Goal: Task Accomplishment & Management: Manage account settings

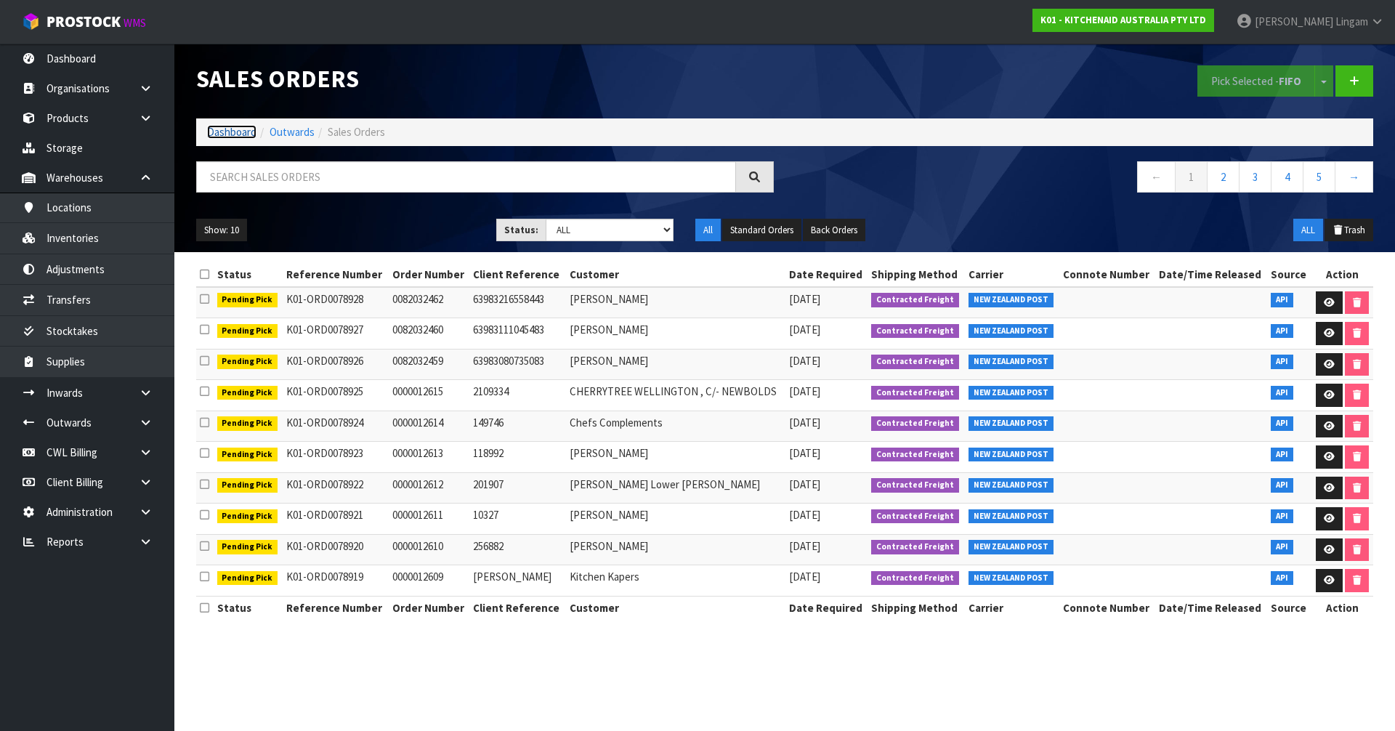
click at [235, 132] on link "Dashboard" at bounding box center [231, 132] width 49 height 14
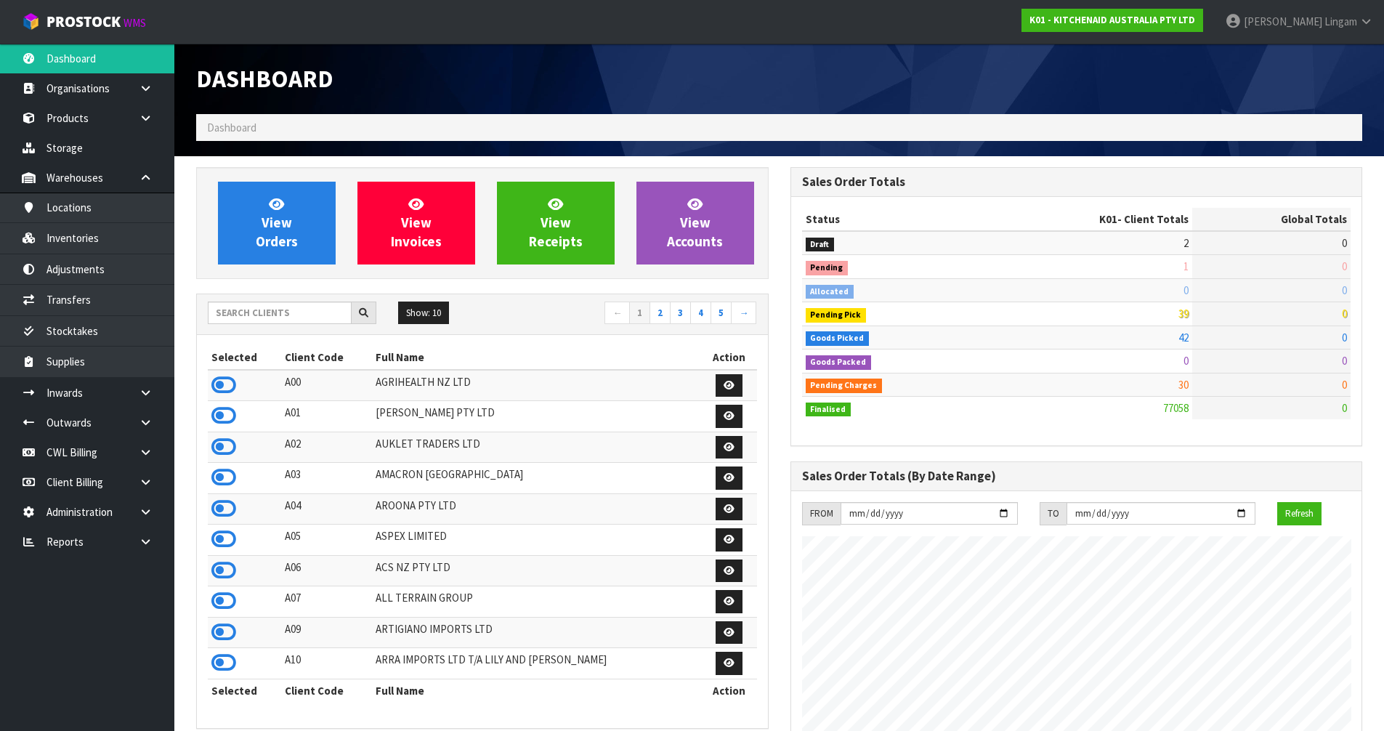
scroll to position [1100, 593]
click at [291, 318] on input "text" at bounding box center [280, 312] width 144 height 23
click at [301, 250] on link "View Orders" at bounding box center [277, 223] width 118 height 83
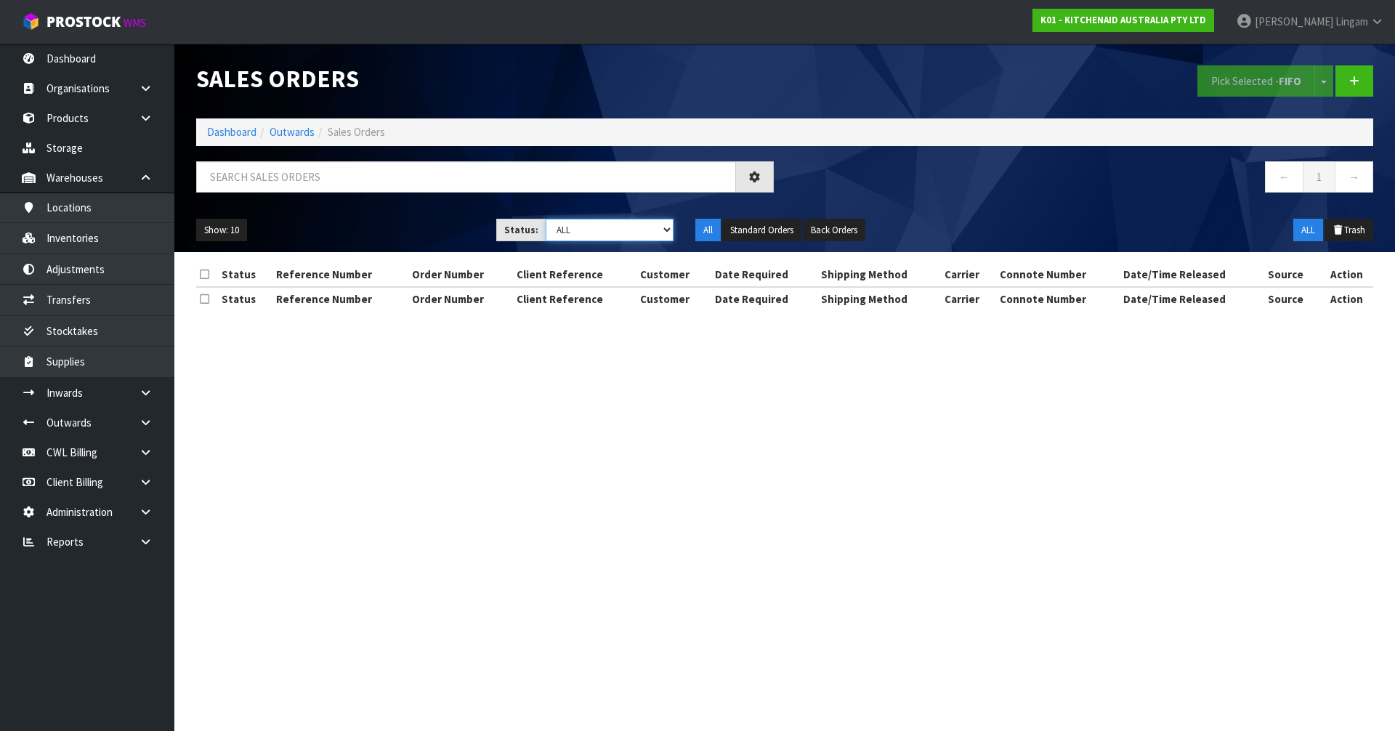
click at [657, 235] on select "Draft Pending Allocated Pending Pick Goods Picked Goods Packed Pending Charges …" at bounding box center [610, 230] width 129 height 23
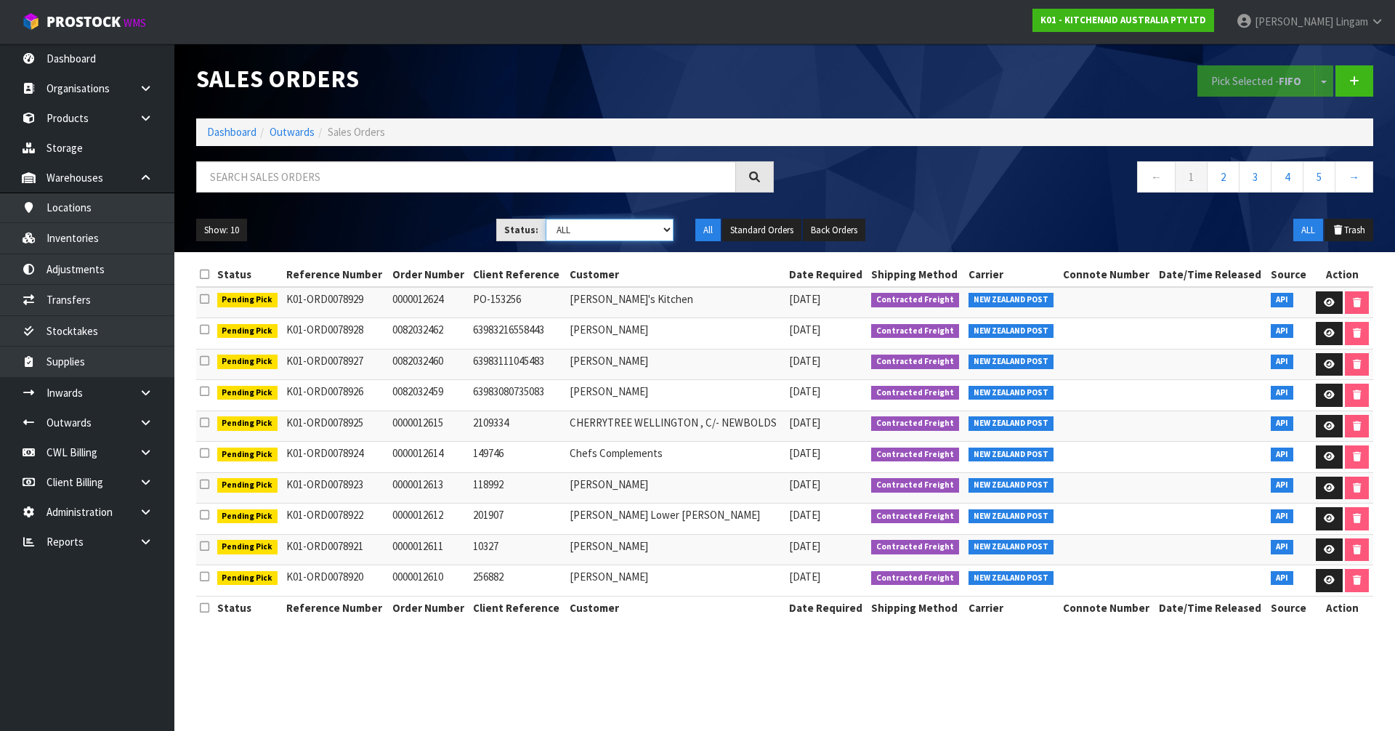
select select "string:6"
click at [546, 219] on select "Draft Pending Allocated Pending Pick Goods Picked Goods Packed Pending Charges …" at bounding box center [610, 230] width 129 height 23
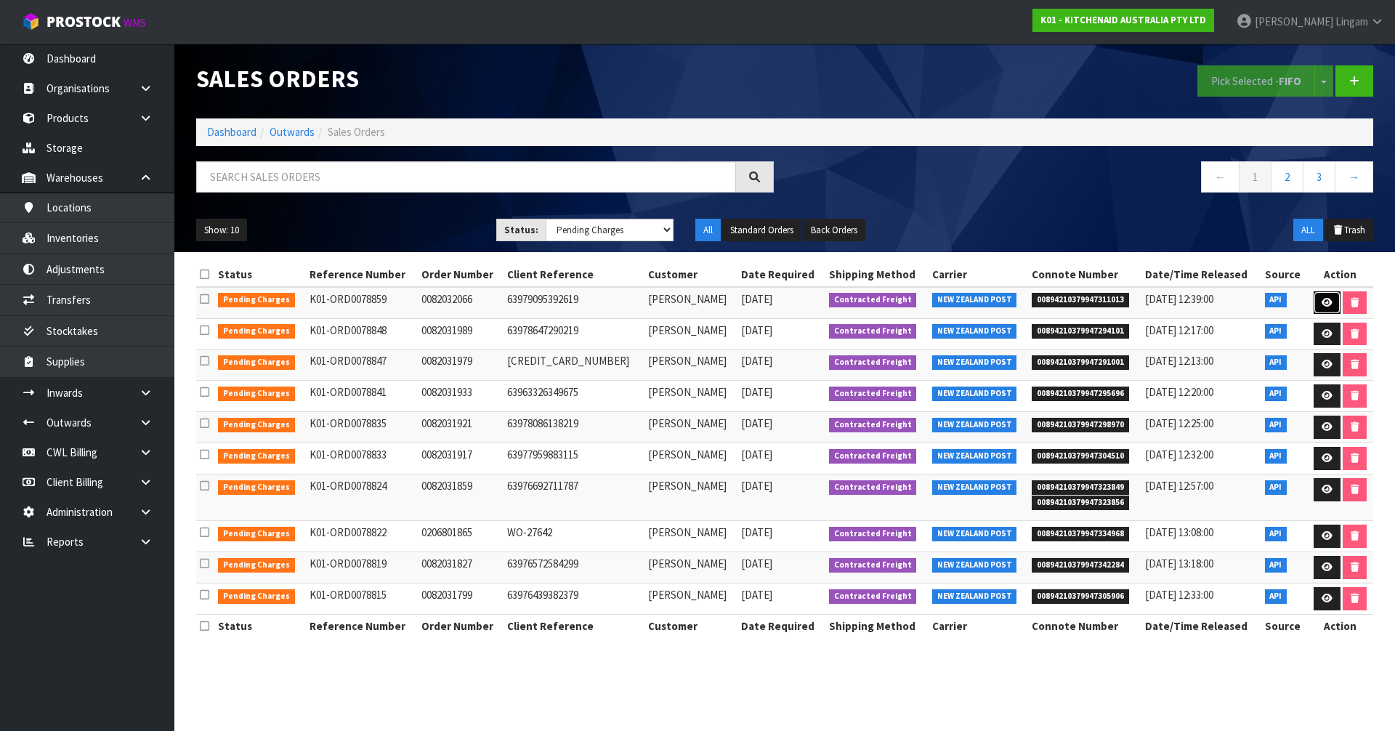
click at [1323, 307] on icon at bounding box center [1326, 302] width 11 height 9
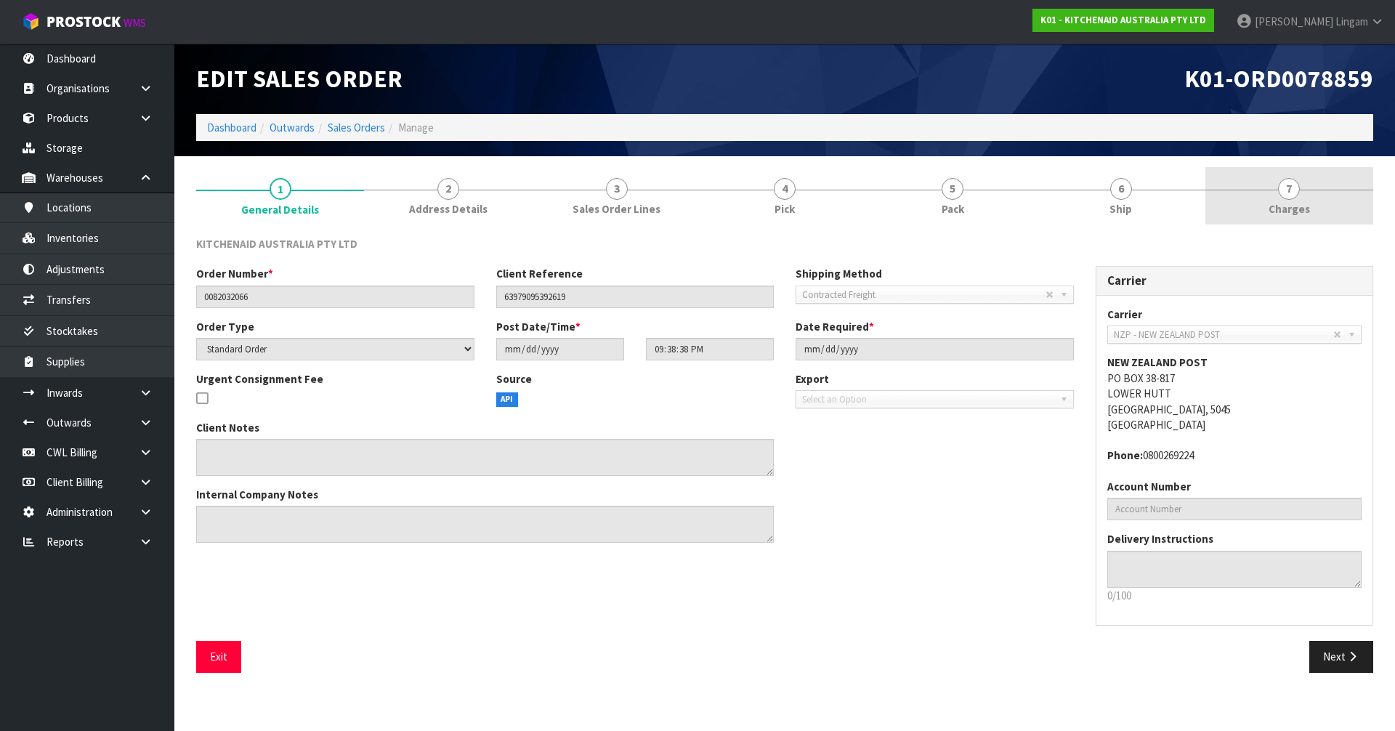
click at [1292, 214] on span "Charges" at bounding box center [1288, 208] width 41 height 15
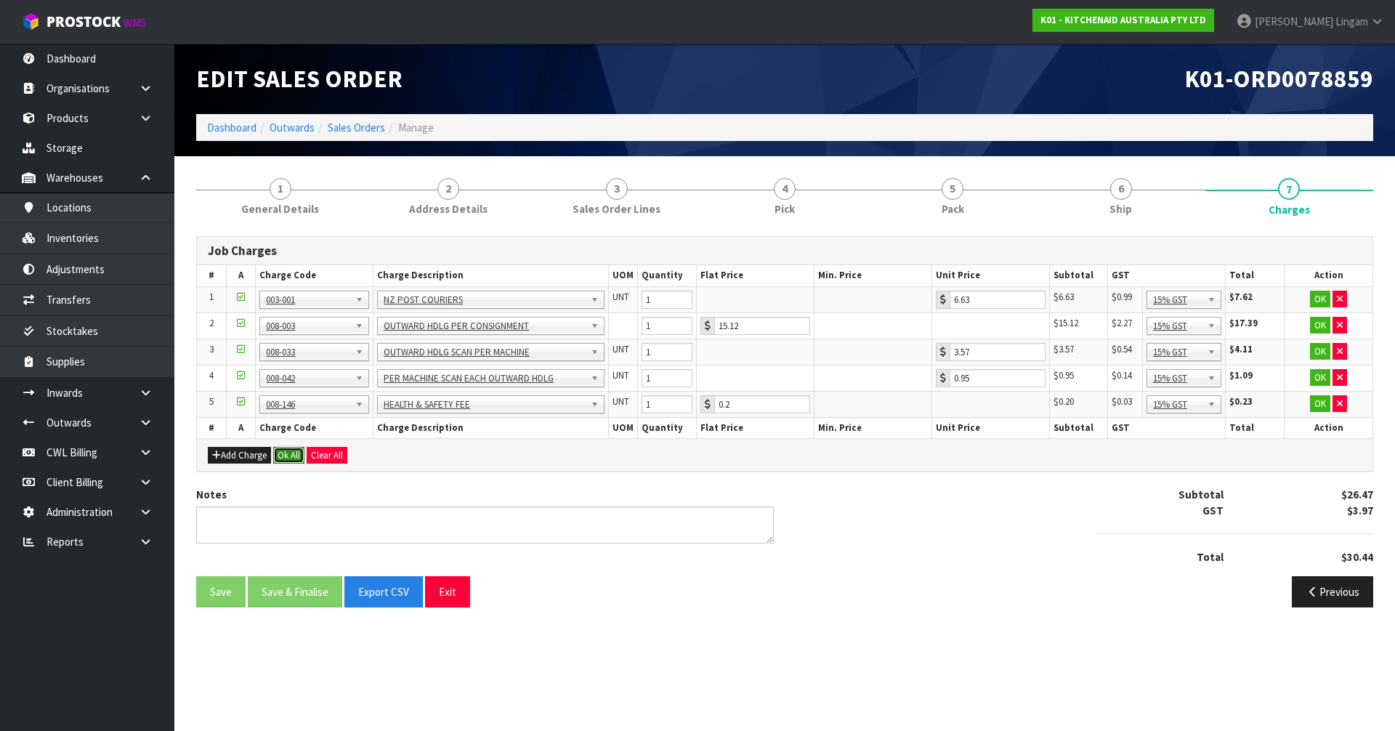
click at [287, 456] on button "Ok All" at bounding box center [288, 455] width 31 height 17
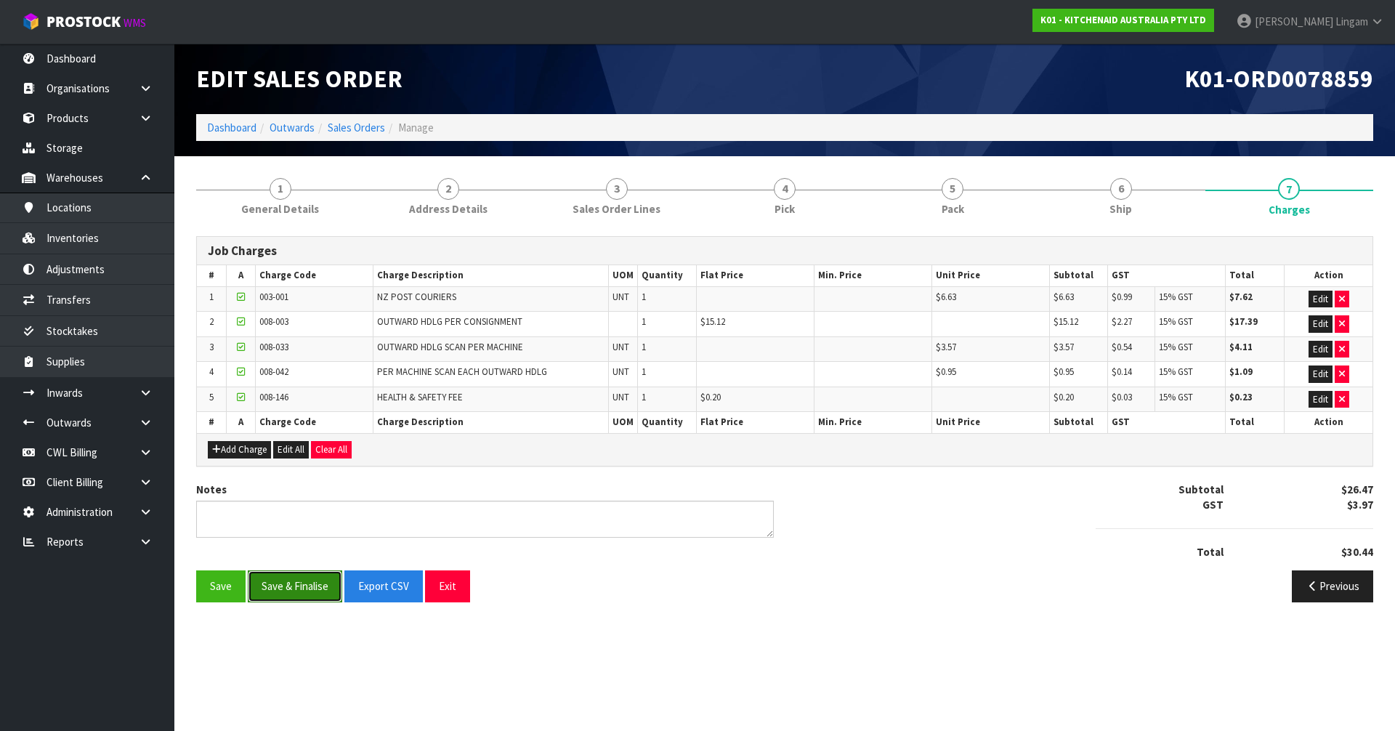
click at [299, 587] on button "Save & Finalise" at bounding box center [295, 585] width 94 height 31
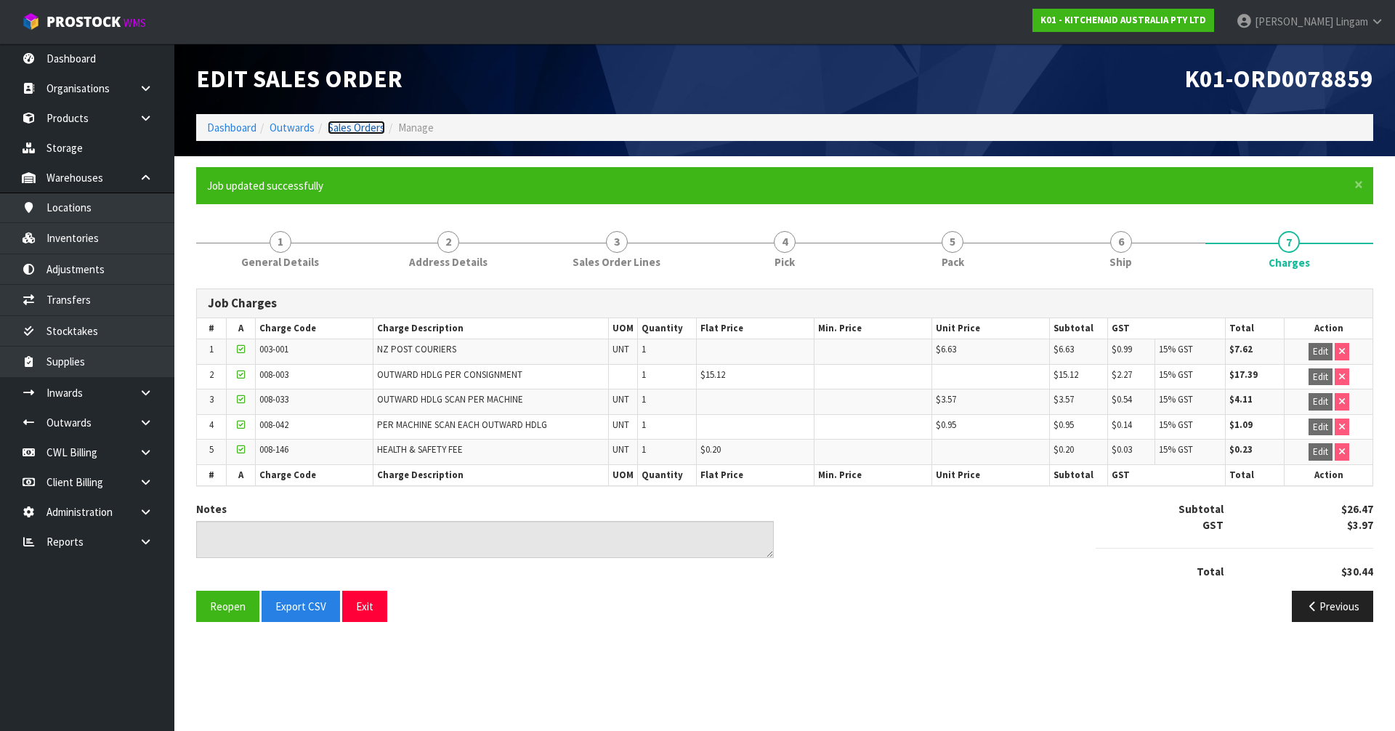
click at [361, 130] on link "Sales Orders" at bounding box center [356, 128] width 57 height 14
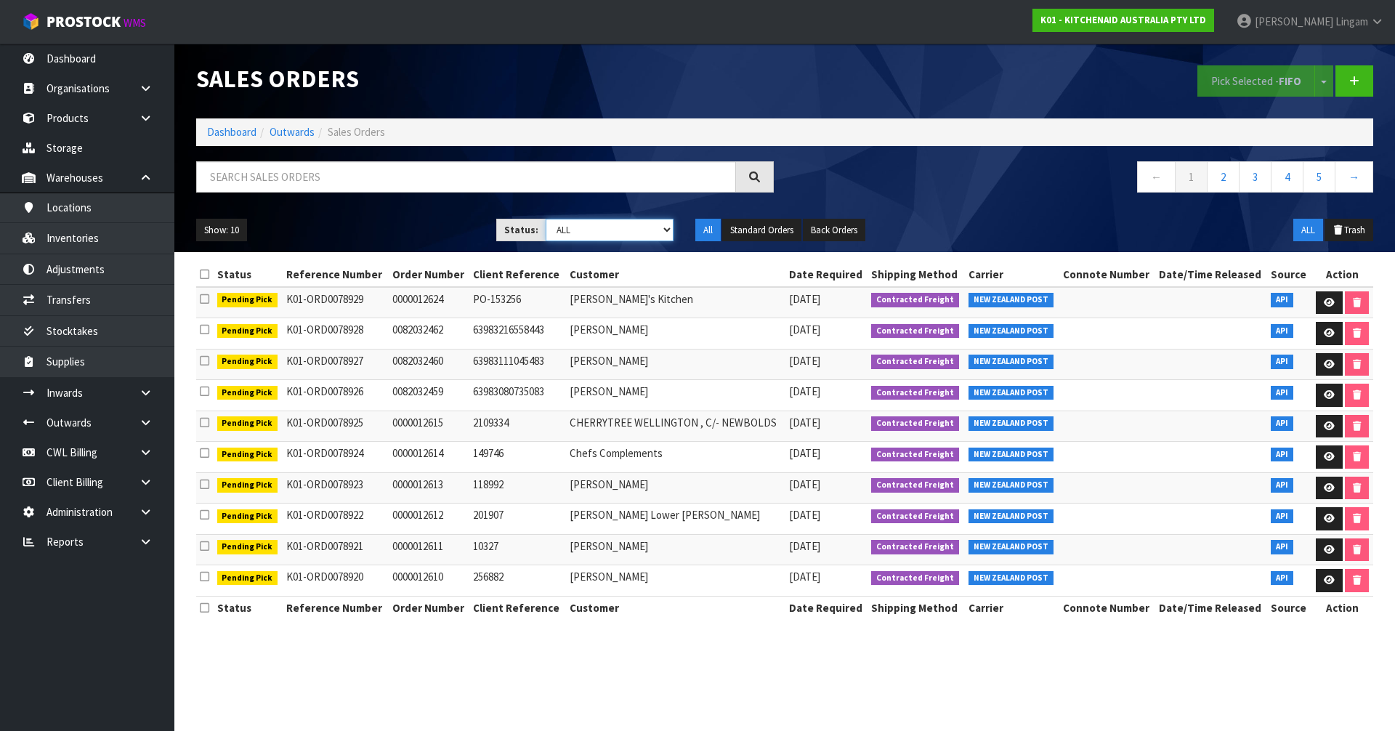
click at [642, 234] on select "Draft Pending Allocated Pending Pick Goods Picked Goods Packed Pending Charges …" at bounding box center [610, 230] width 129 height 23
select select "string:6"
click at [546, 219] on select "Draft Pending Allocated Pending Pick Goods Picked Goods Packed Pending Charges …" at bounding box center [610, 230] width 129 height 23
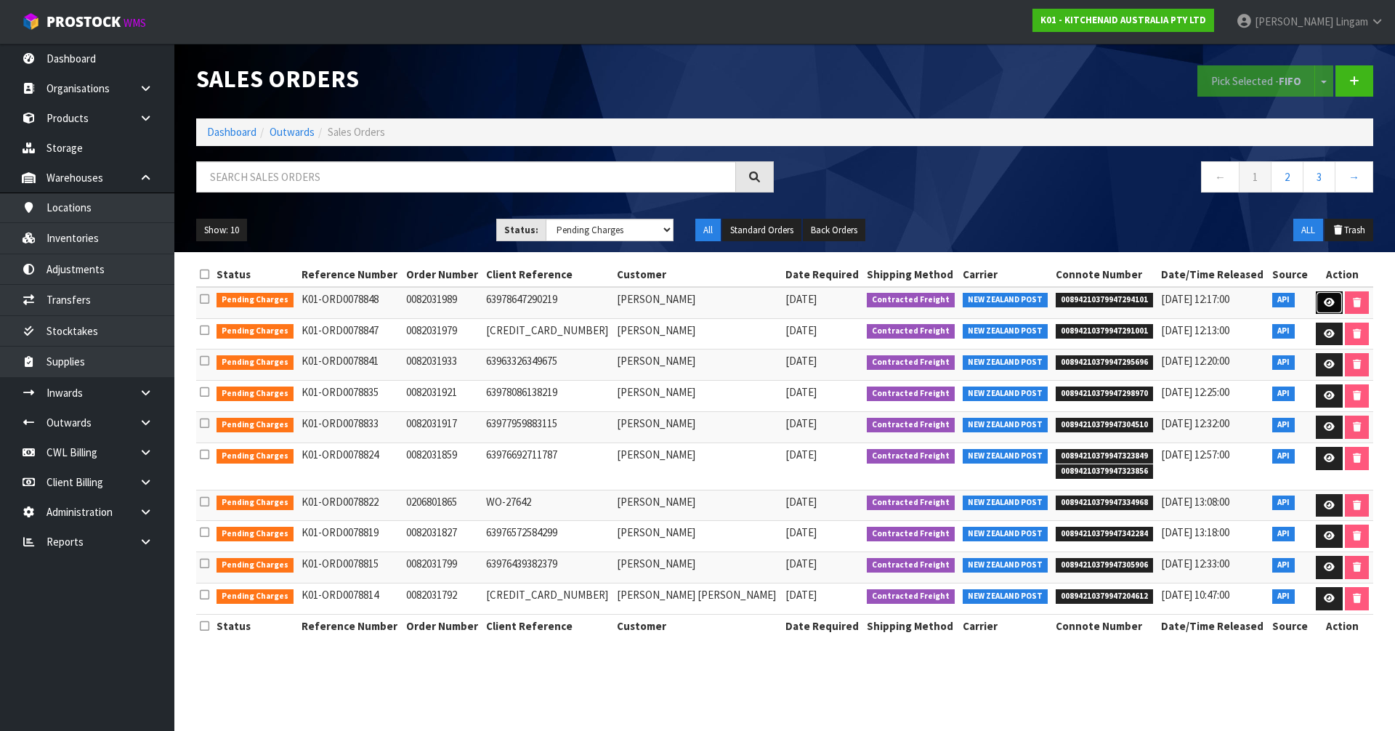
click at [1323, 298] on icon at bounding box center [1328, 302] width 11 height 9
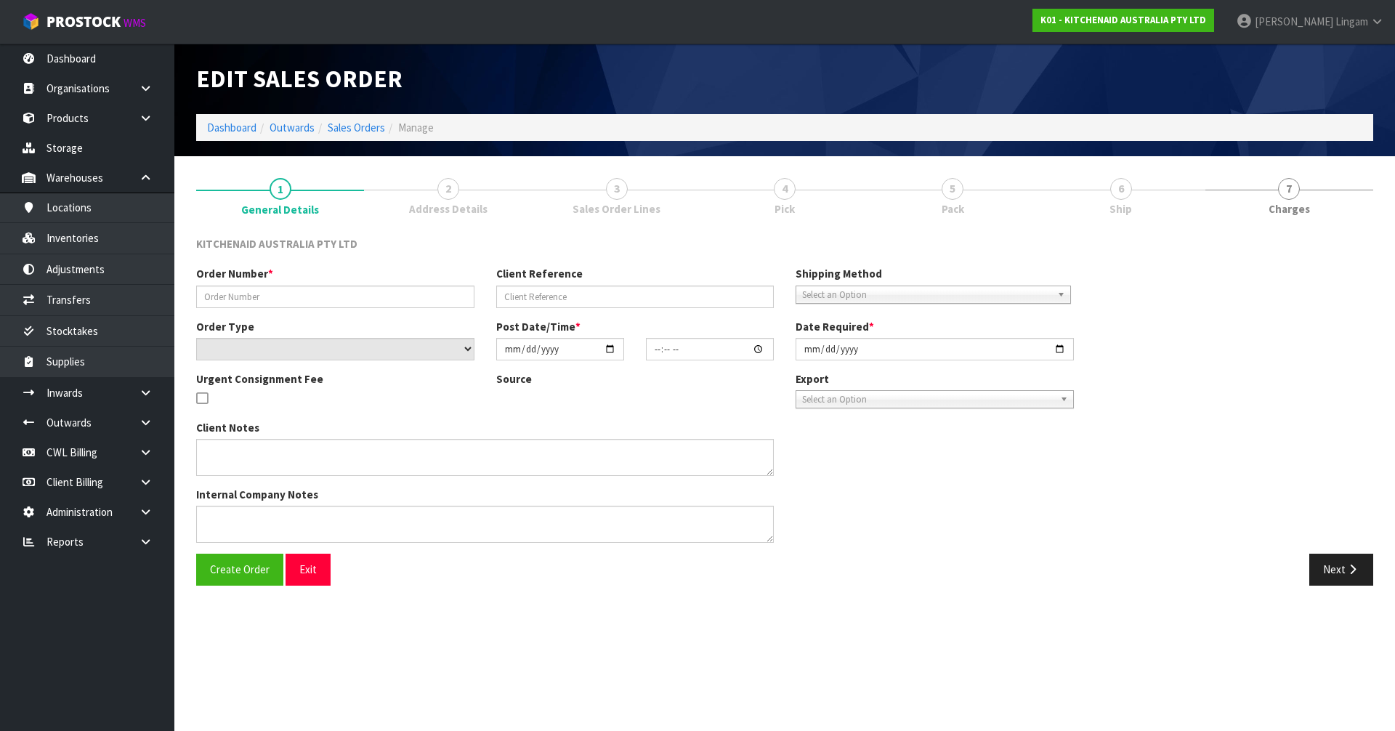
type input "0082031989"
type input "63978647290219"
select select "number:0"
type input "[DATE]"
type input "15:38:27.000"
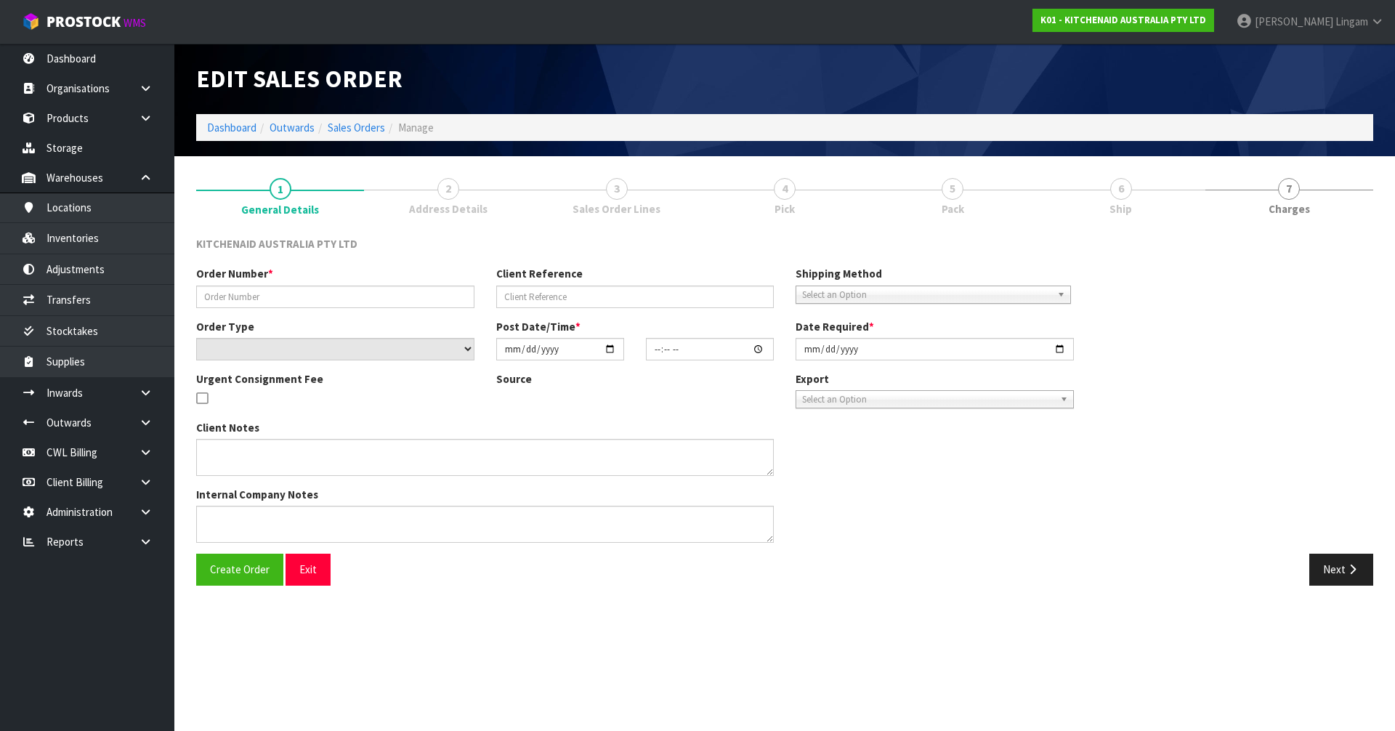
type input "[DATE]"
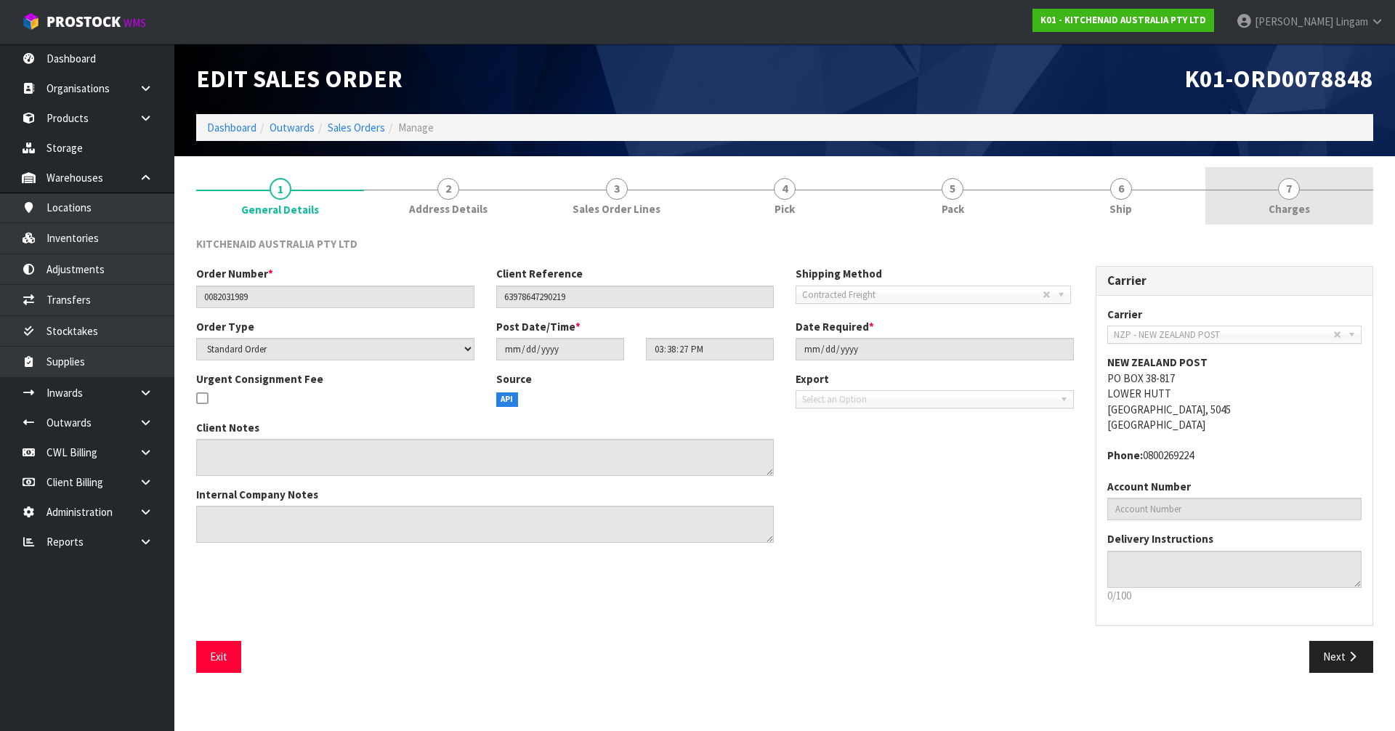
click at [1325, 201] on link "7 [GEOGRAPHIC_DATA]" at bounding box center [1289, 195] width 168 height 57
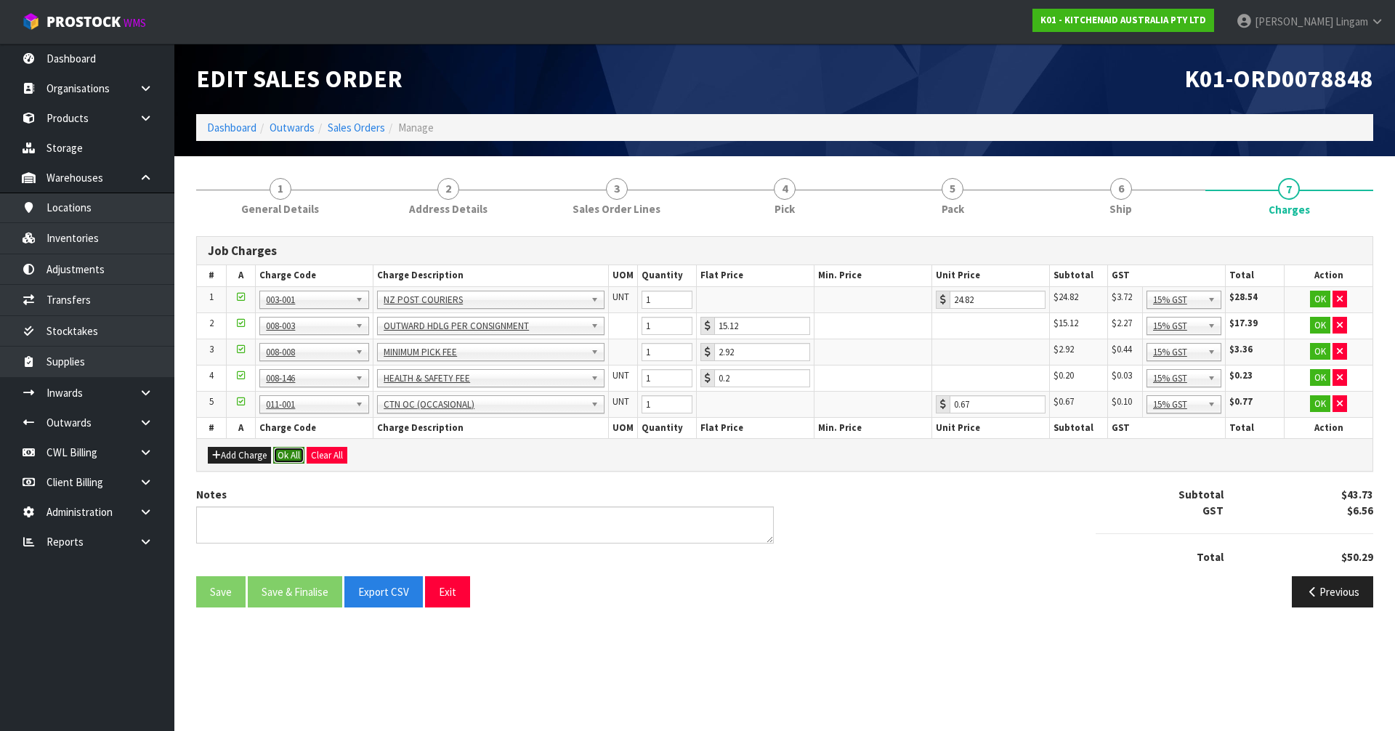
click at [289, 461] on button "Ok All" at bounding box center [288, 455] width 31 height 17
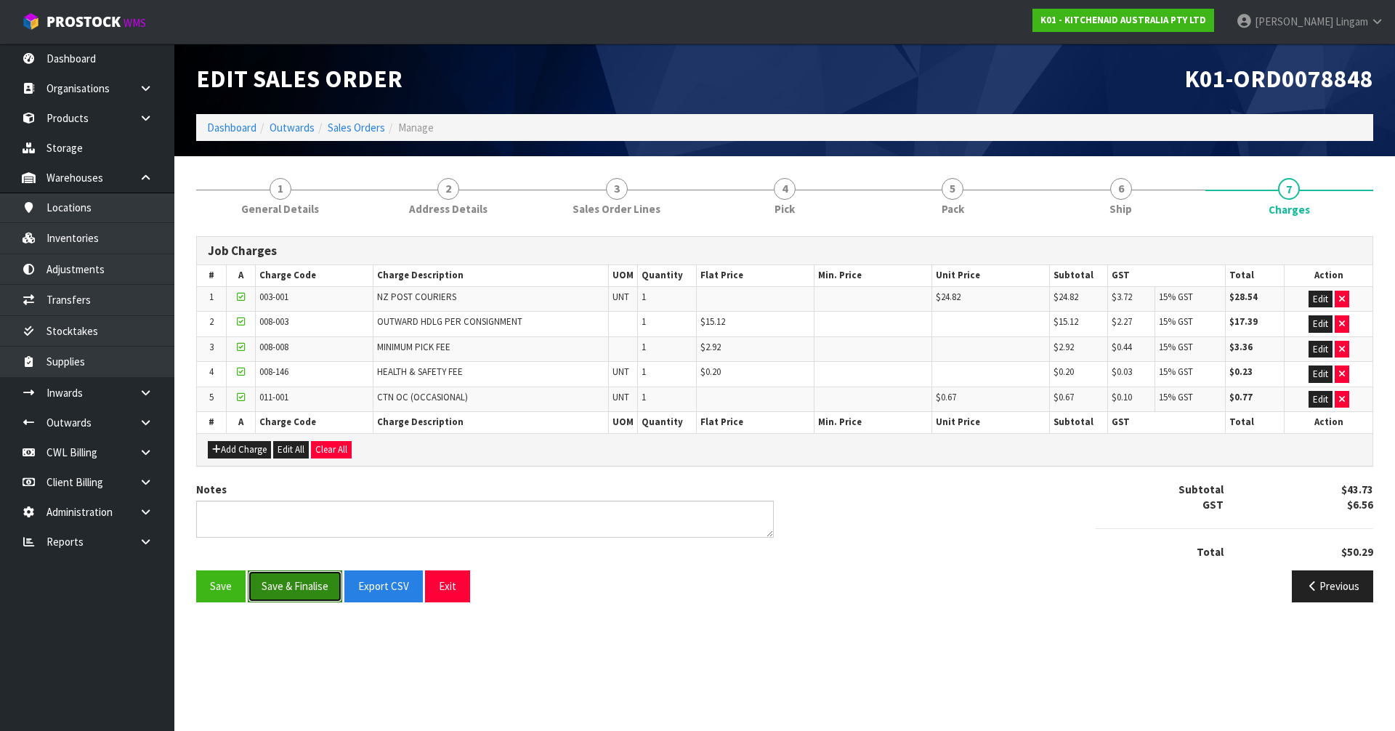
click at [308, 592] on button "Save & Finalise" at bounding box center [295, 585] width 94 height 31
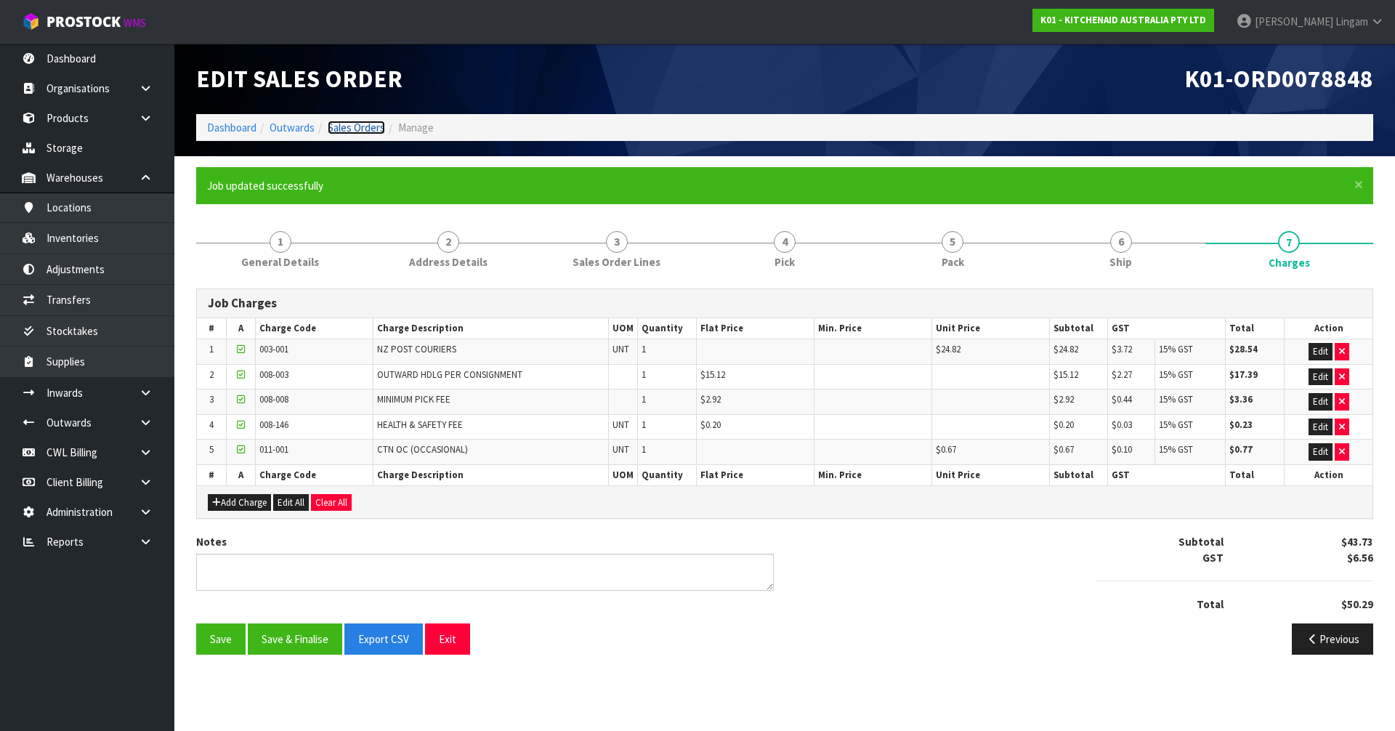
click at [368, 126] on link "Sales Orders" at bounding box center [356, 128] width 57 height 14
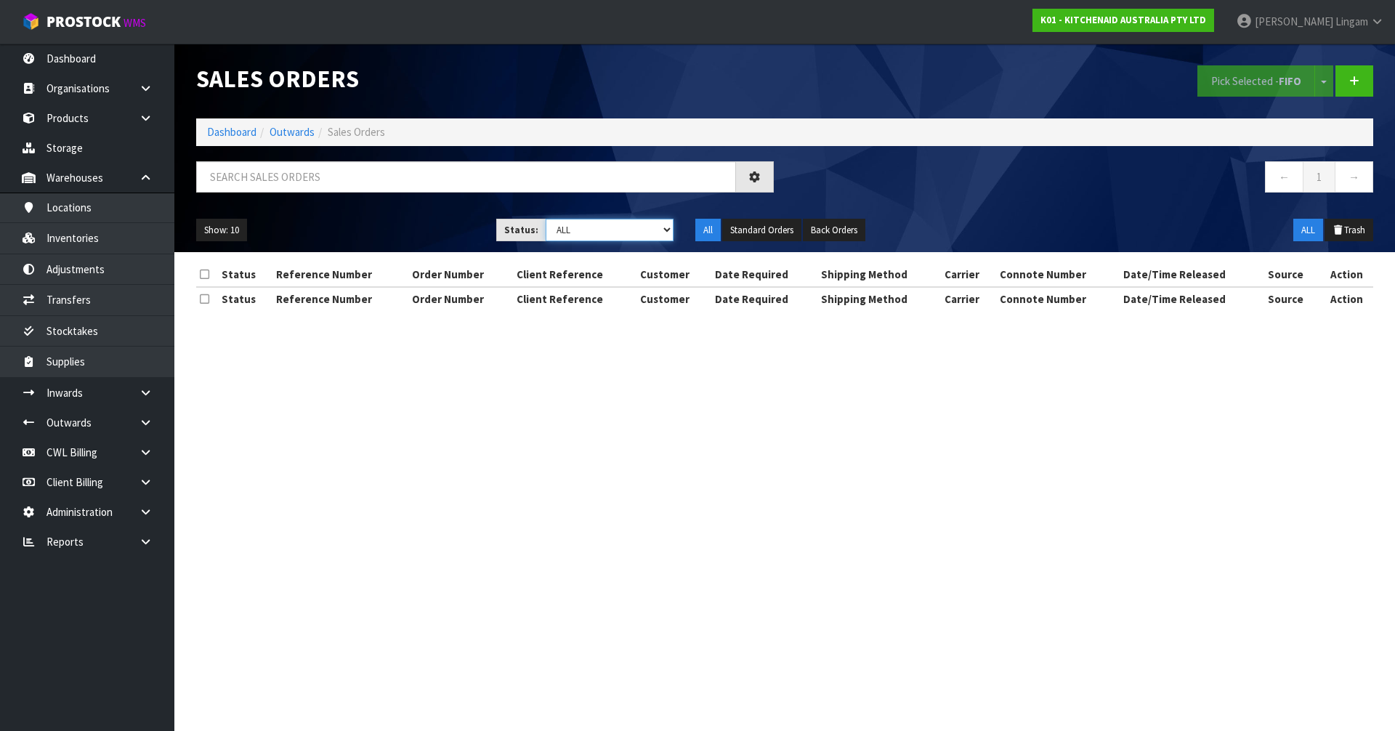
click at [641, 227] on select "Draft Pending Allocated Pending Pick Goods Picked Goods Packed Pending Charges …" at bounding box center [610, 230] width 129 height 23
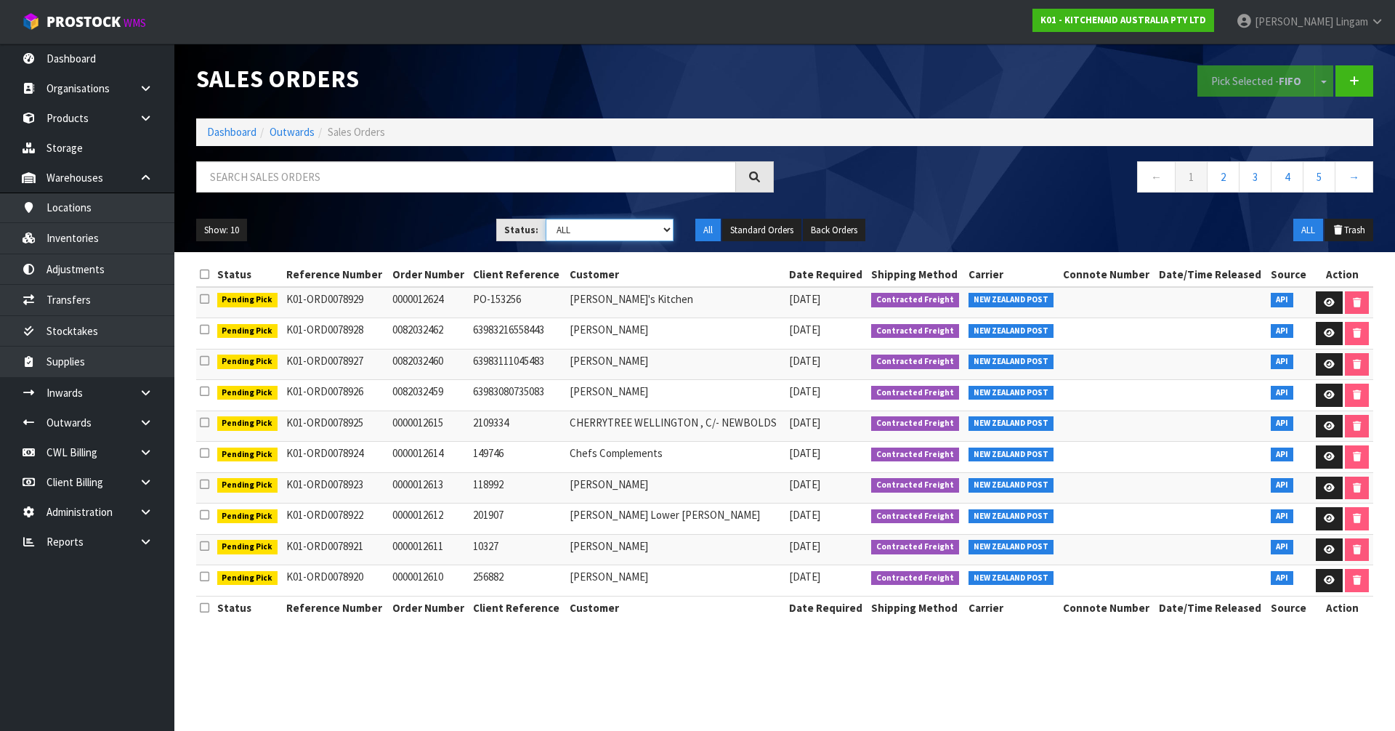
select select "string:6"
click at [546, 219] on select "Draft Pending Allocated Pending Pick Goods Picked Goods Packed Pending Charges …" at bounding box center [610, 230] width 129 height 23
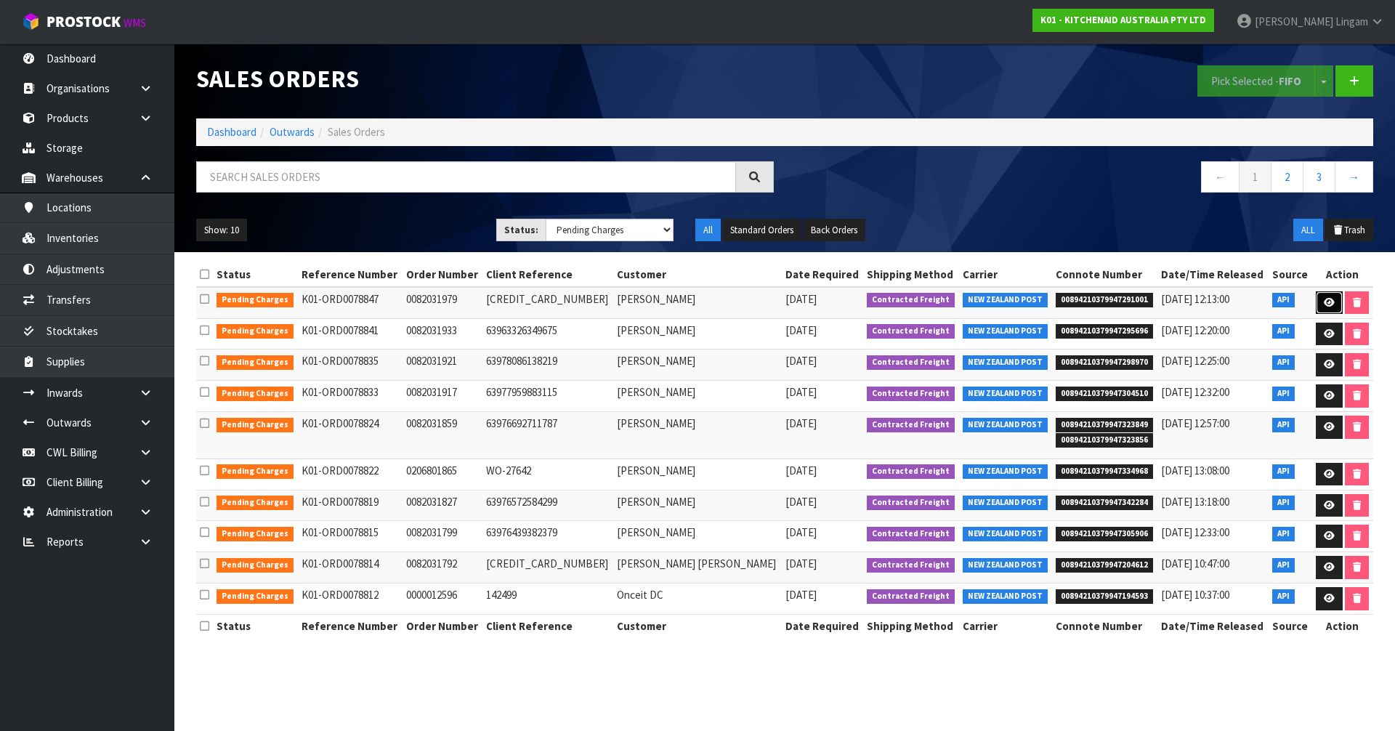
click at [1324, 305] on icon at bounding box center [1328, 302] width 11 height 9
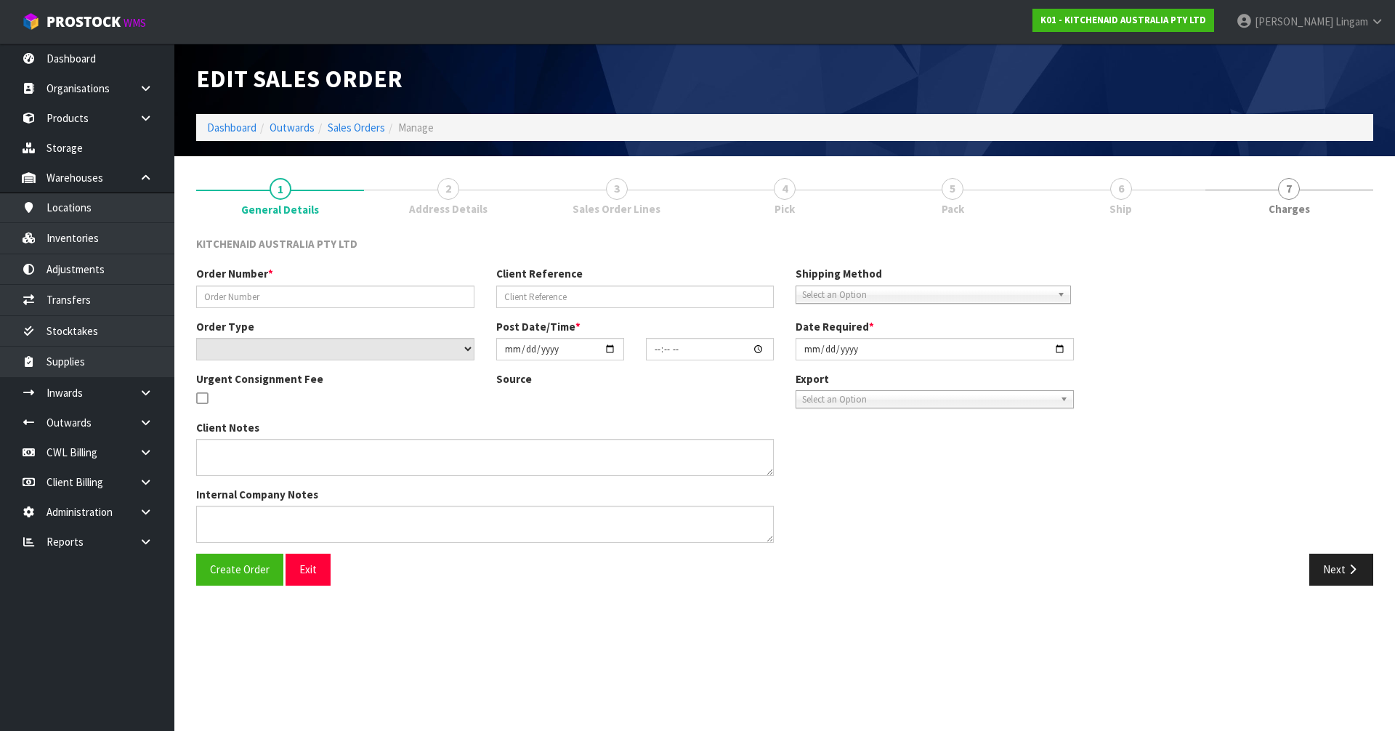
type input "0082031979"
type input "[CREDIT_CARD_NUMBER]"
select select "number:0"
type input "[DATE]"
type input "15:38:25.000"
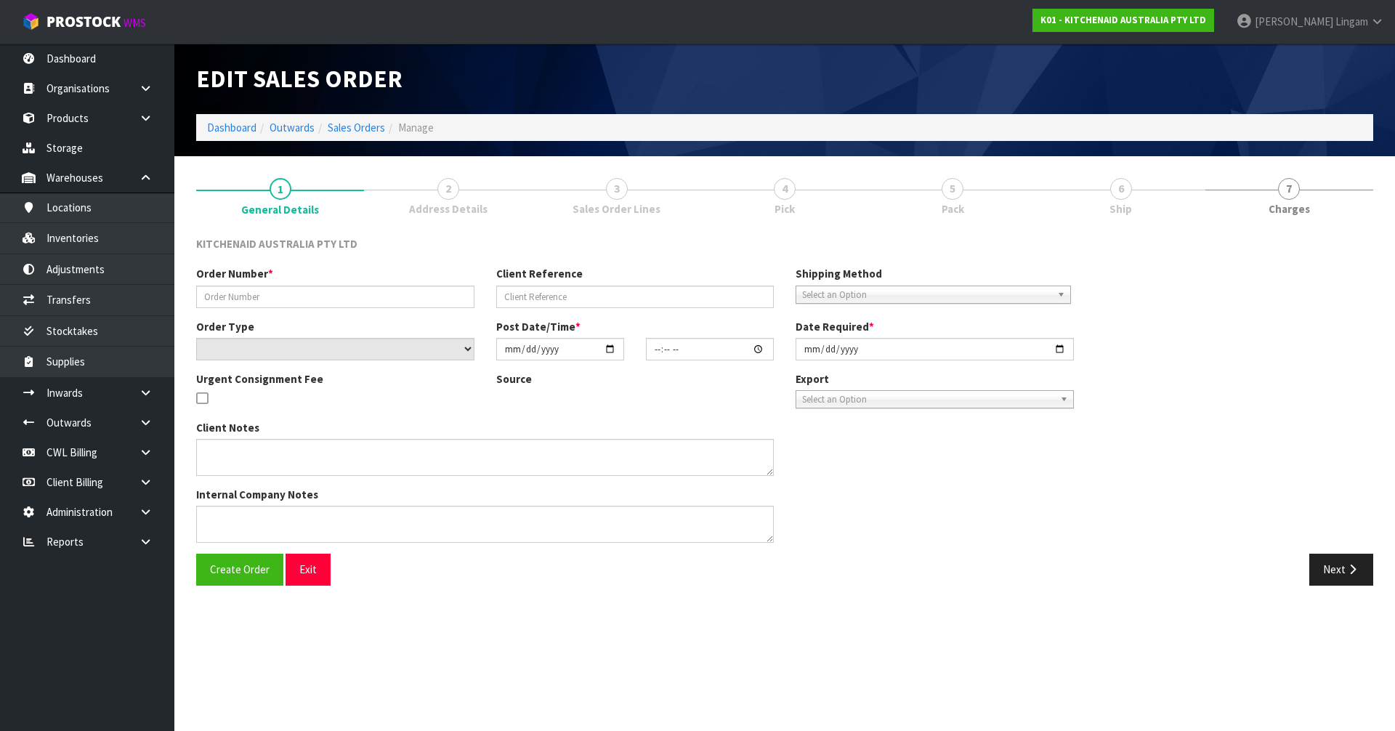
type input "[DATE]"
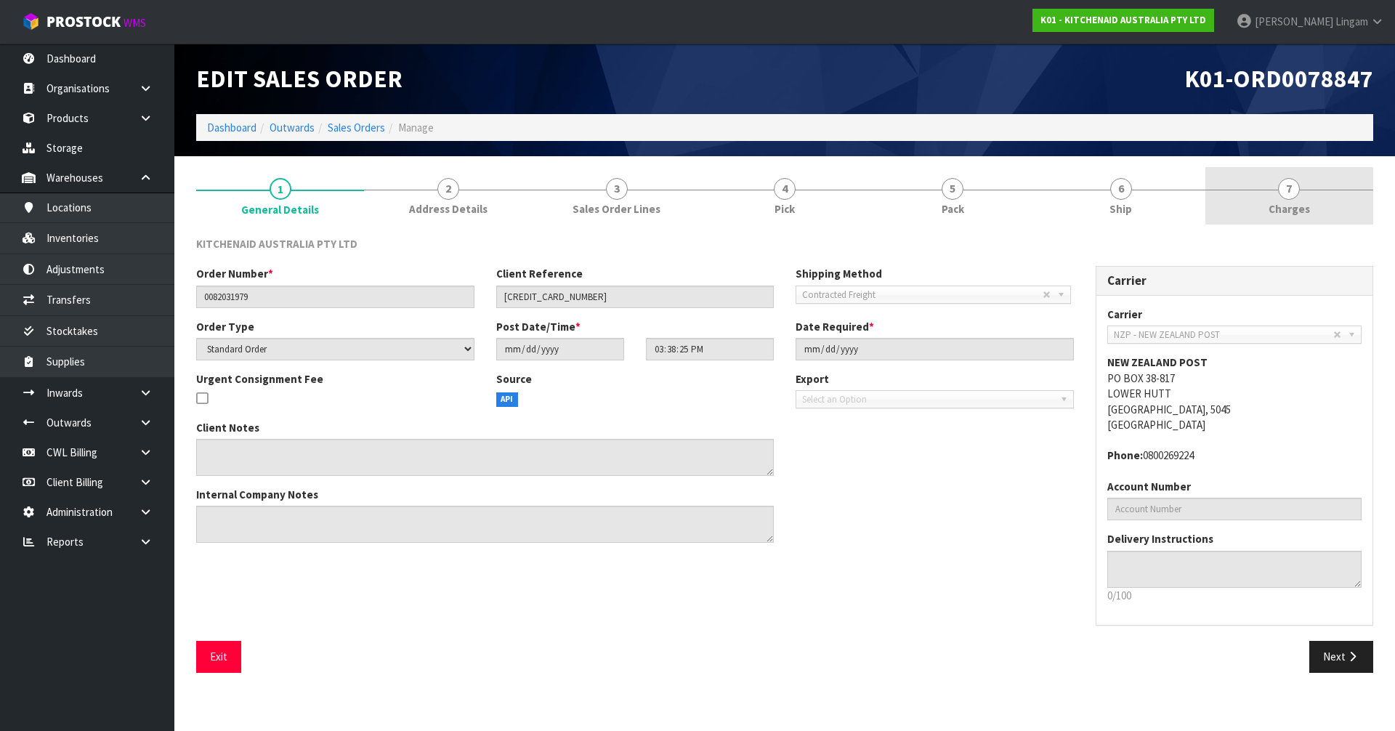
click at [1329, 217] on link "7 [GEOGRAPHIC_DATA]" at bounding box center [1289, 195] width 168 height 57
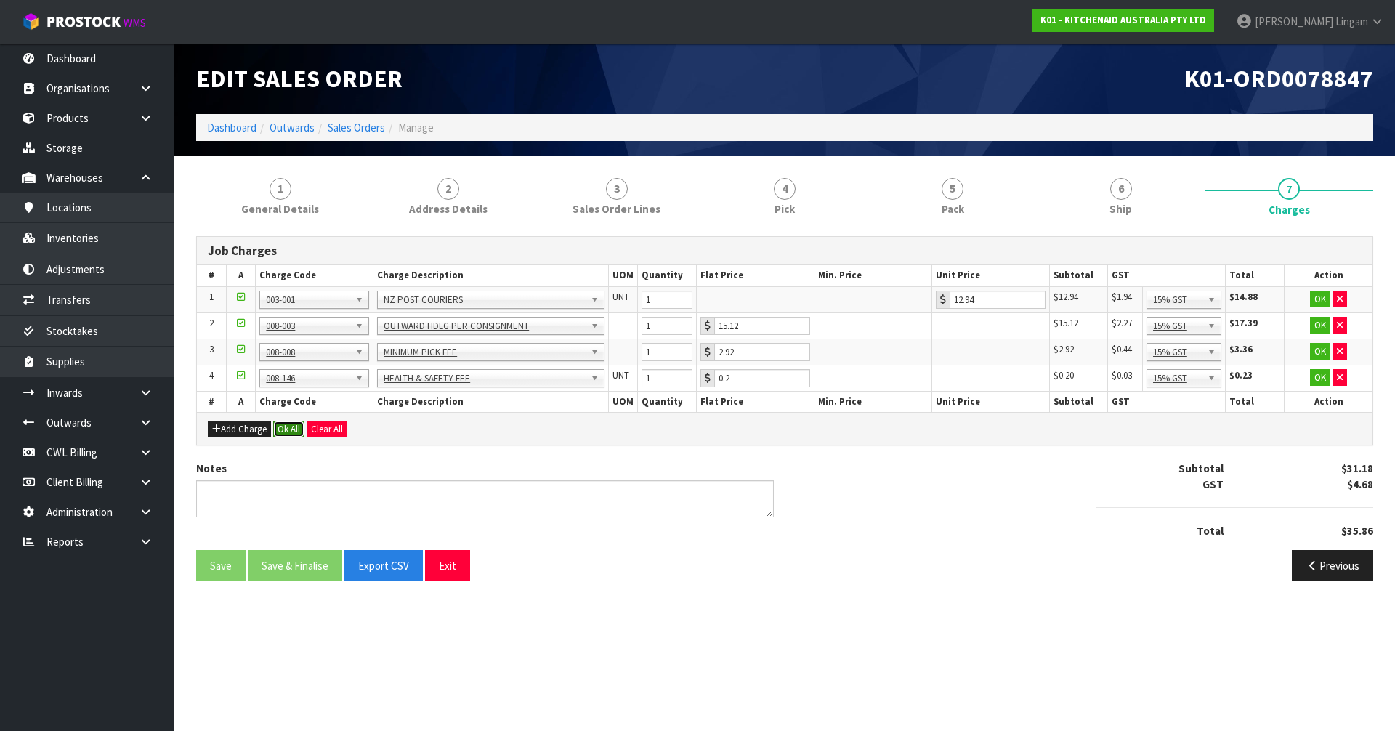
click at [297, 436] on button "Ok All" at bounding box center [288, 429] width 31 height 17
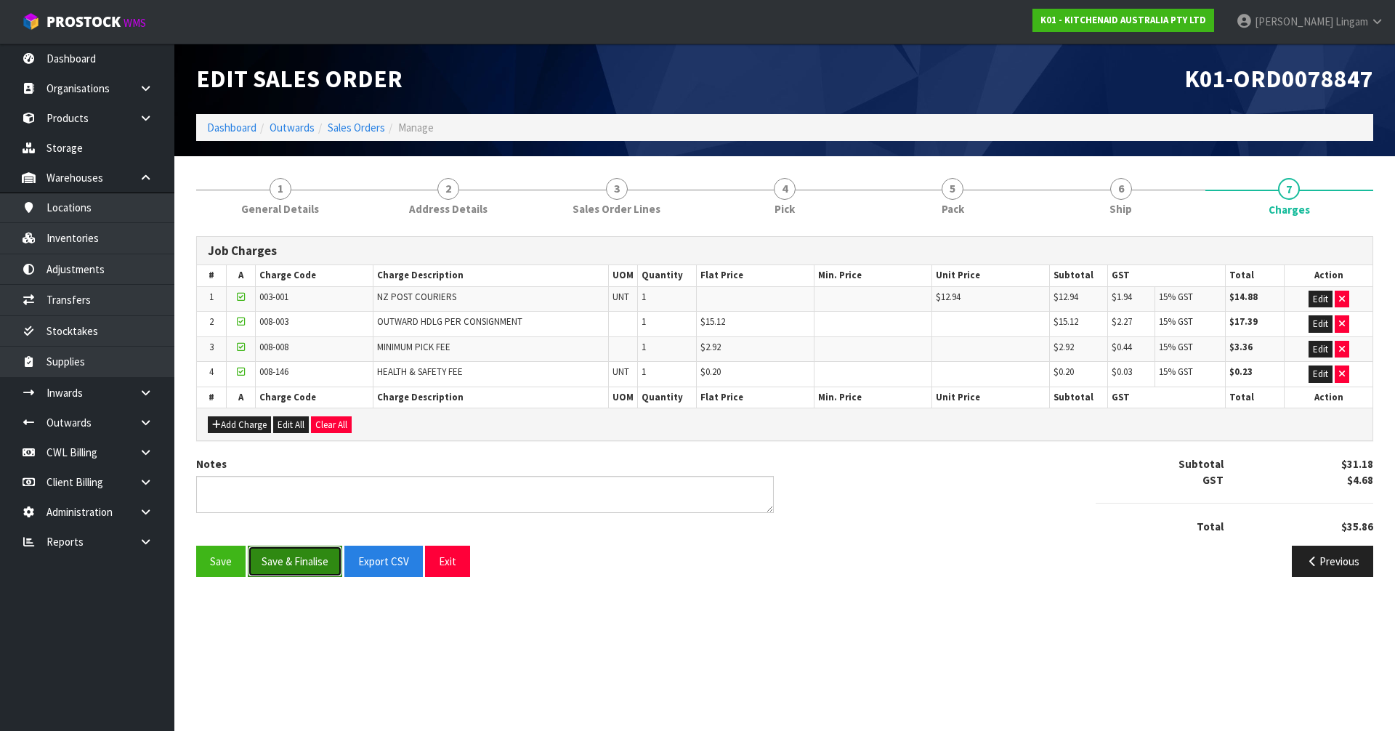
click at [306, 564] on button "Save & Finalise" at bounding box center [295, 561] width 94 height 31
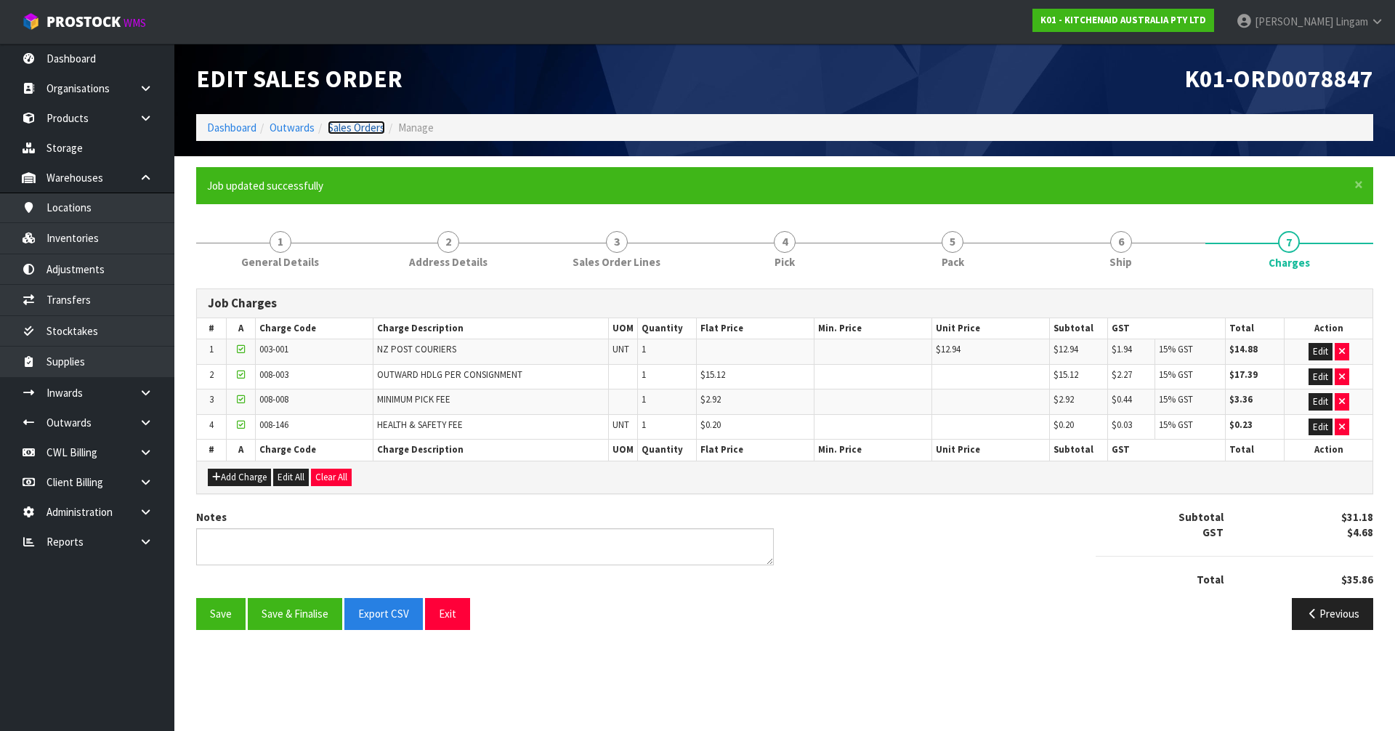
click at [371, 126] on link "Sales Orders" at bounding box center [356, 128] width 57 height 14
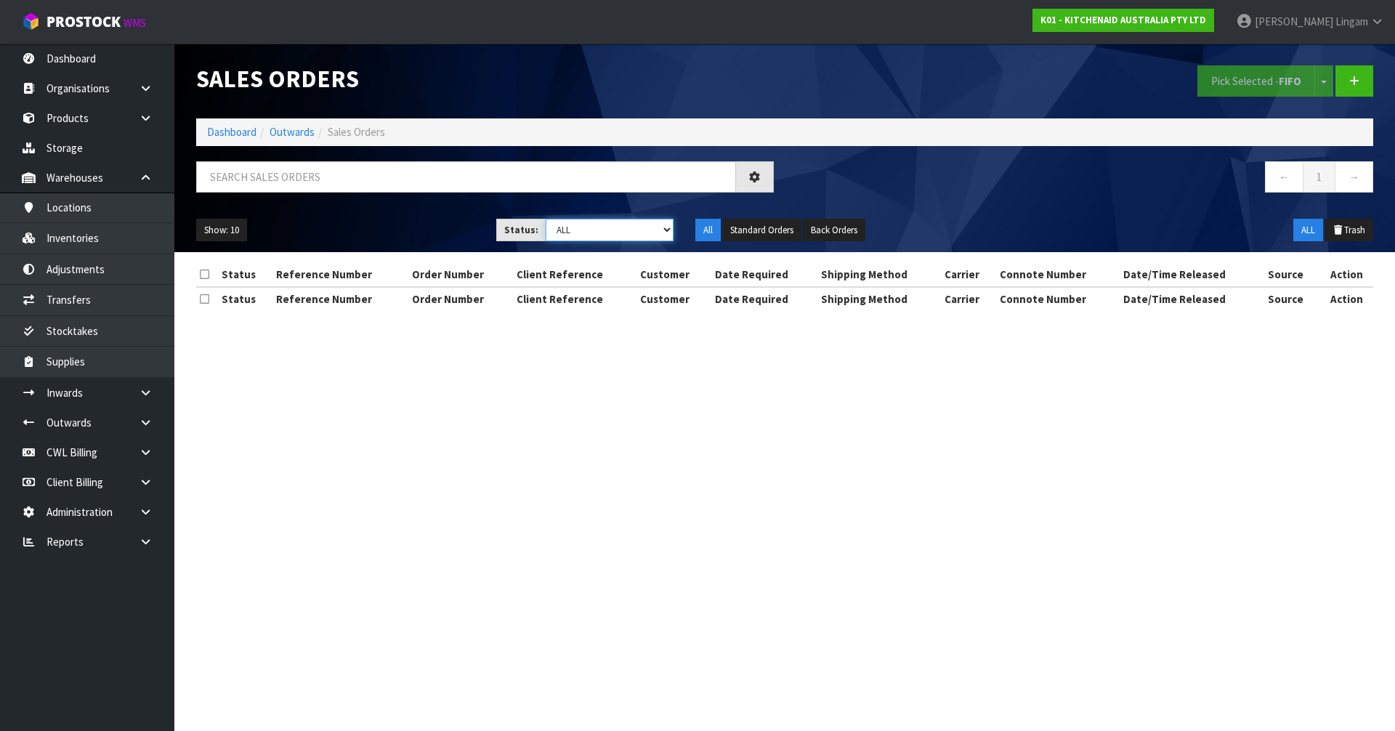
click at [670, 234] on select "Draft Pending Allocated Pending Pick Goods Picked Goods Packed Pending Charges …" at bounding box center [610, 230] width 129 height 23
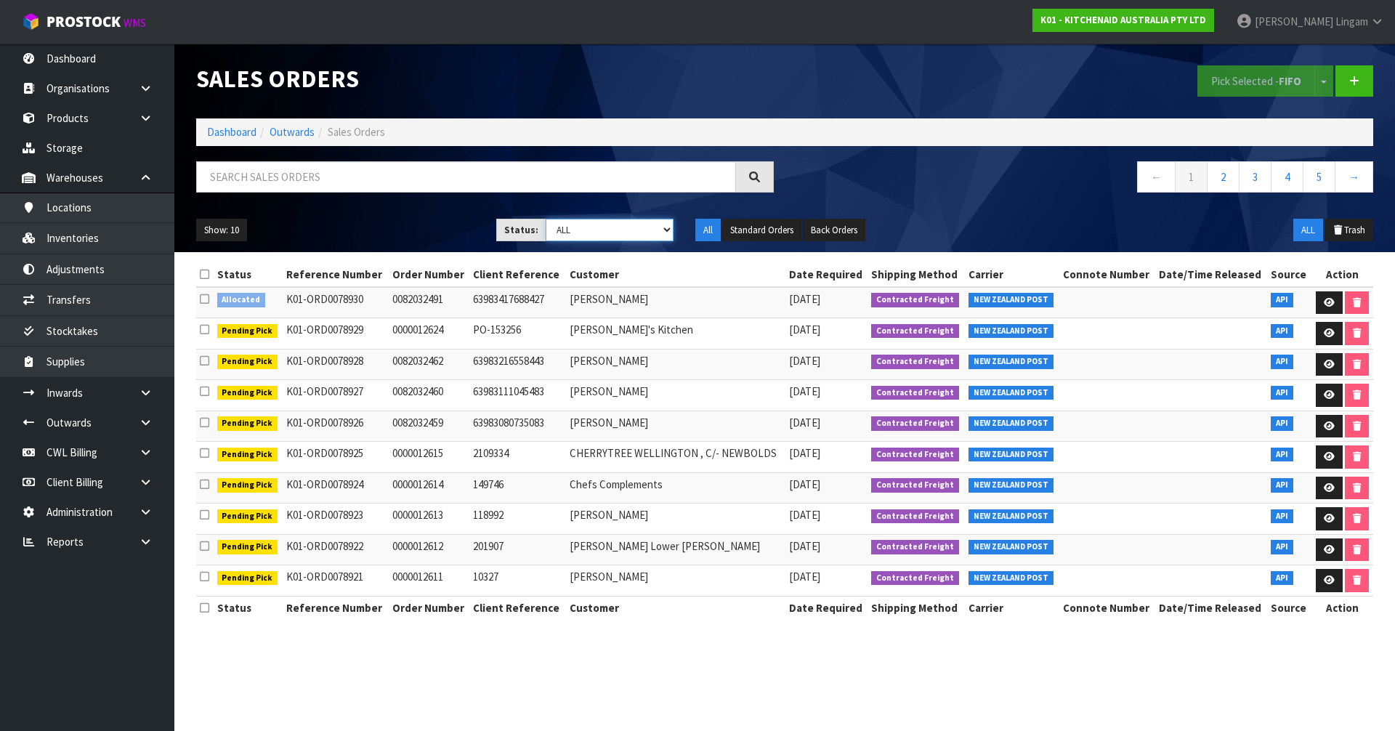
select select "string:6"
click at [546, 219] on select "Draft Pending Allocated Pending Pick Goods Picked Goods Packed Pending Charges …" at bounding box center [610, 230] width 129 height 23
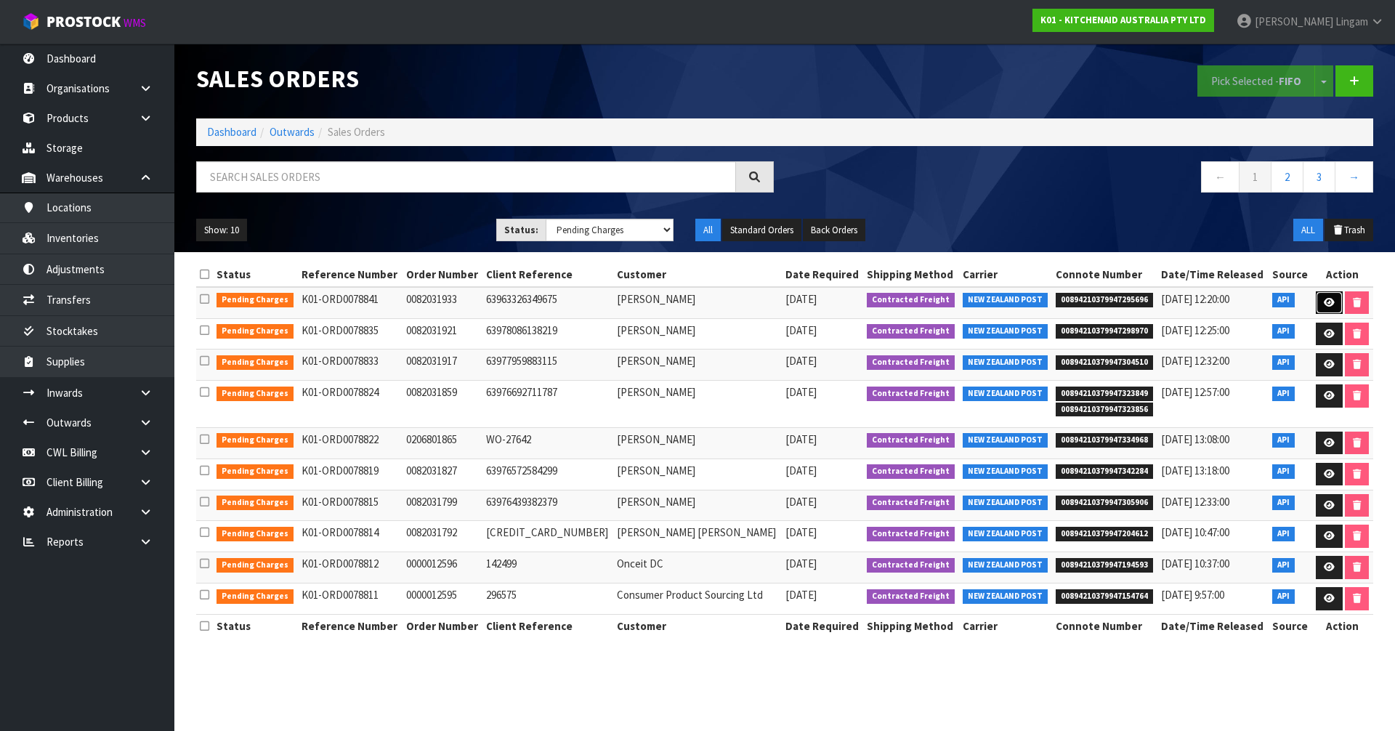
click at [1328, 307] on icon at bounding box center [1328, 302] width 11 height 9
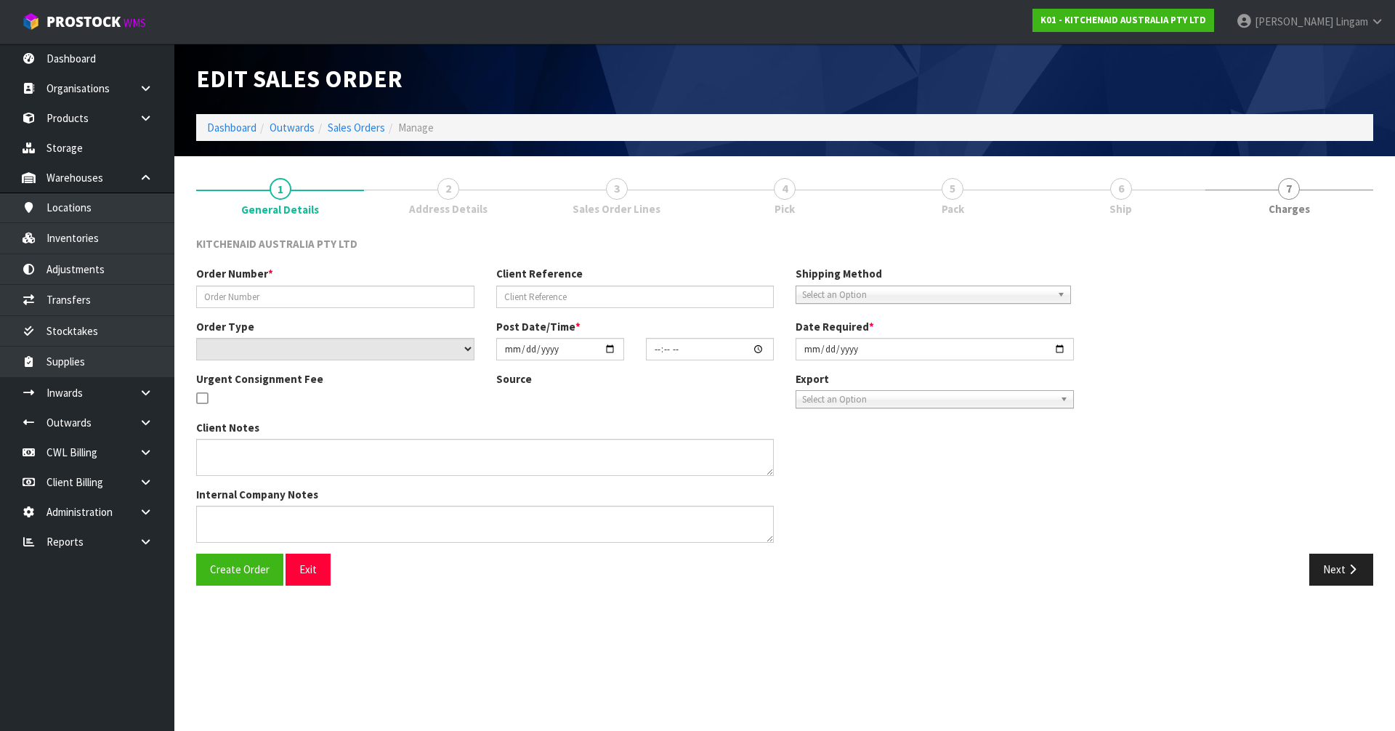
type input "0082031933"
type input "63963326349675"
select select "number:0"
type input "[DATE]"
type input "11:39:11.000"
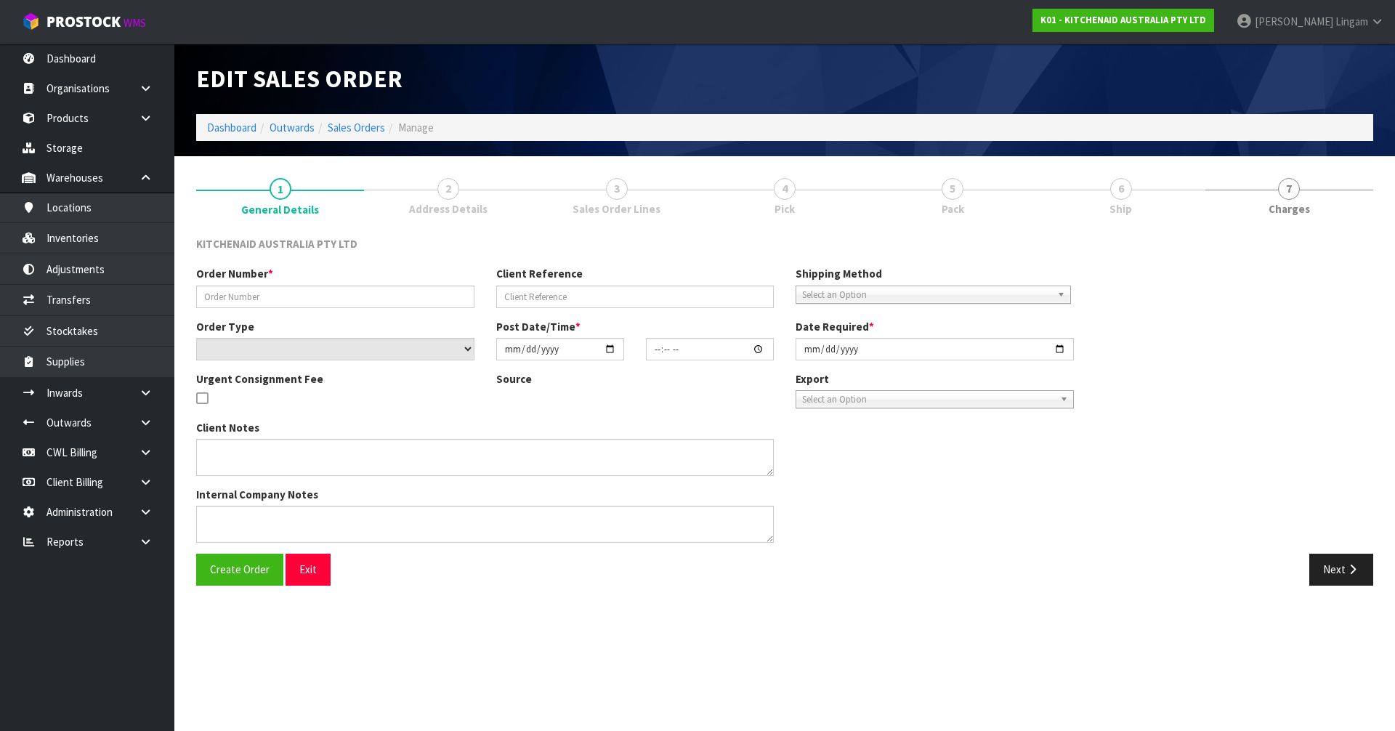
type input "[DATE]"
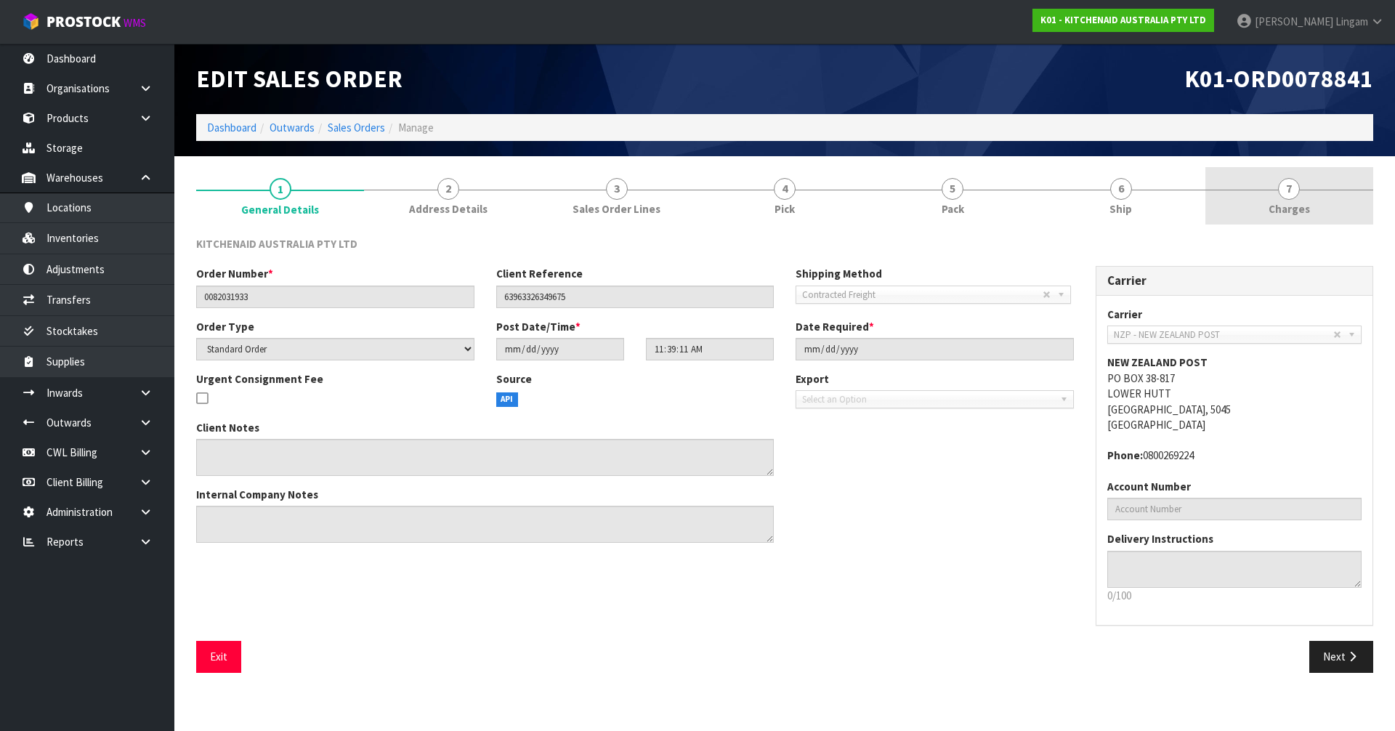
click at [1342, 206] on link "7 [GEOGRAPHIC_DATA]" at bounding box center [1289, 195] width 168 height 57
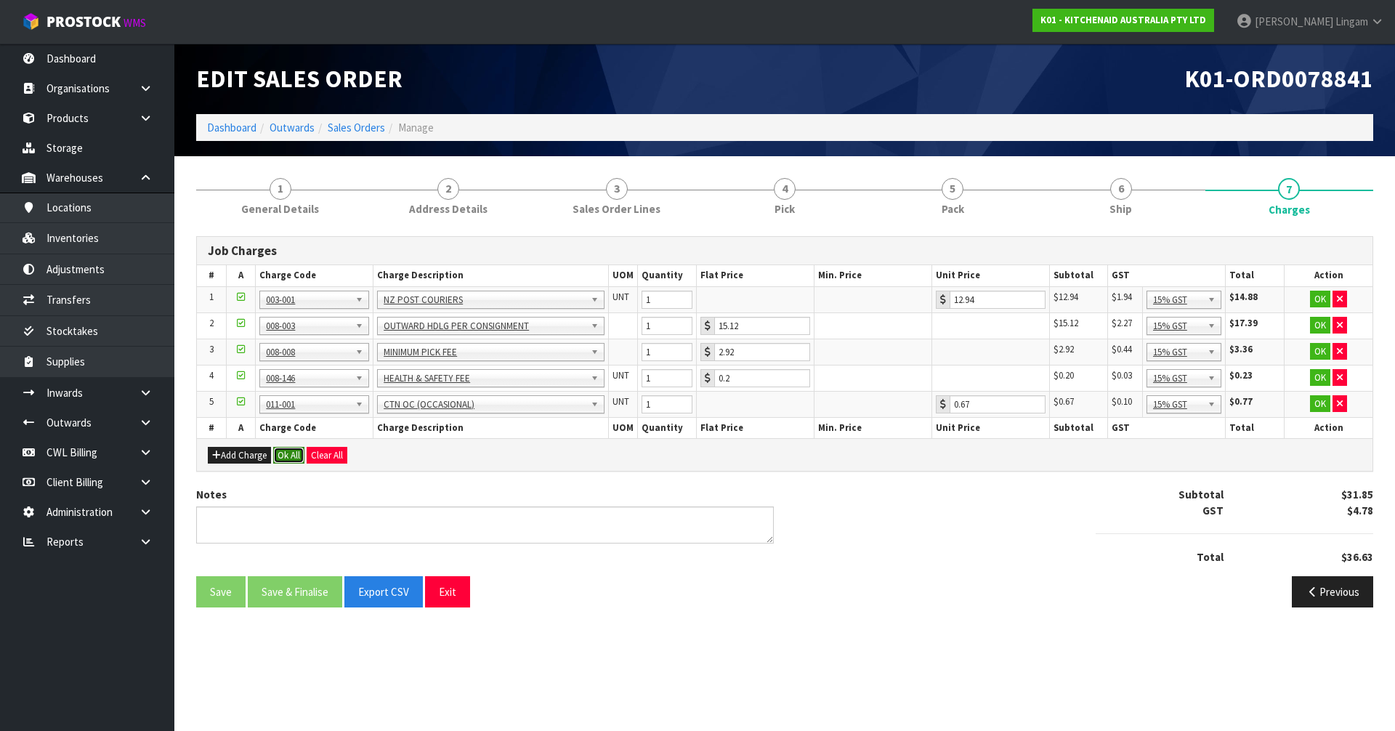
click at [290, 458] on button "Ok All" at bounding box center [288, 455] width 31 height 17
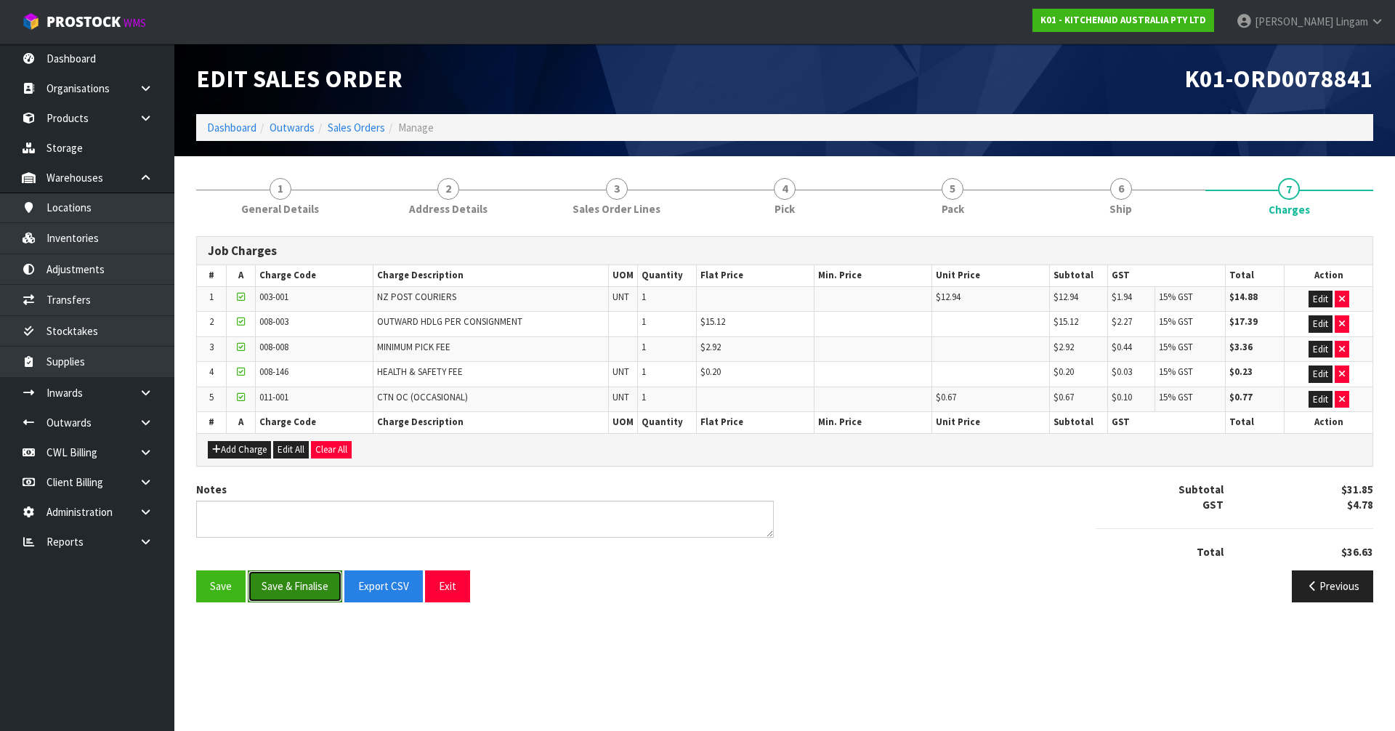
click at [315, 585] on button "Save & Finalise" at bounding box center [295, 585] width 94 height 31
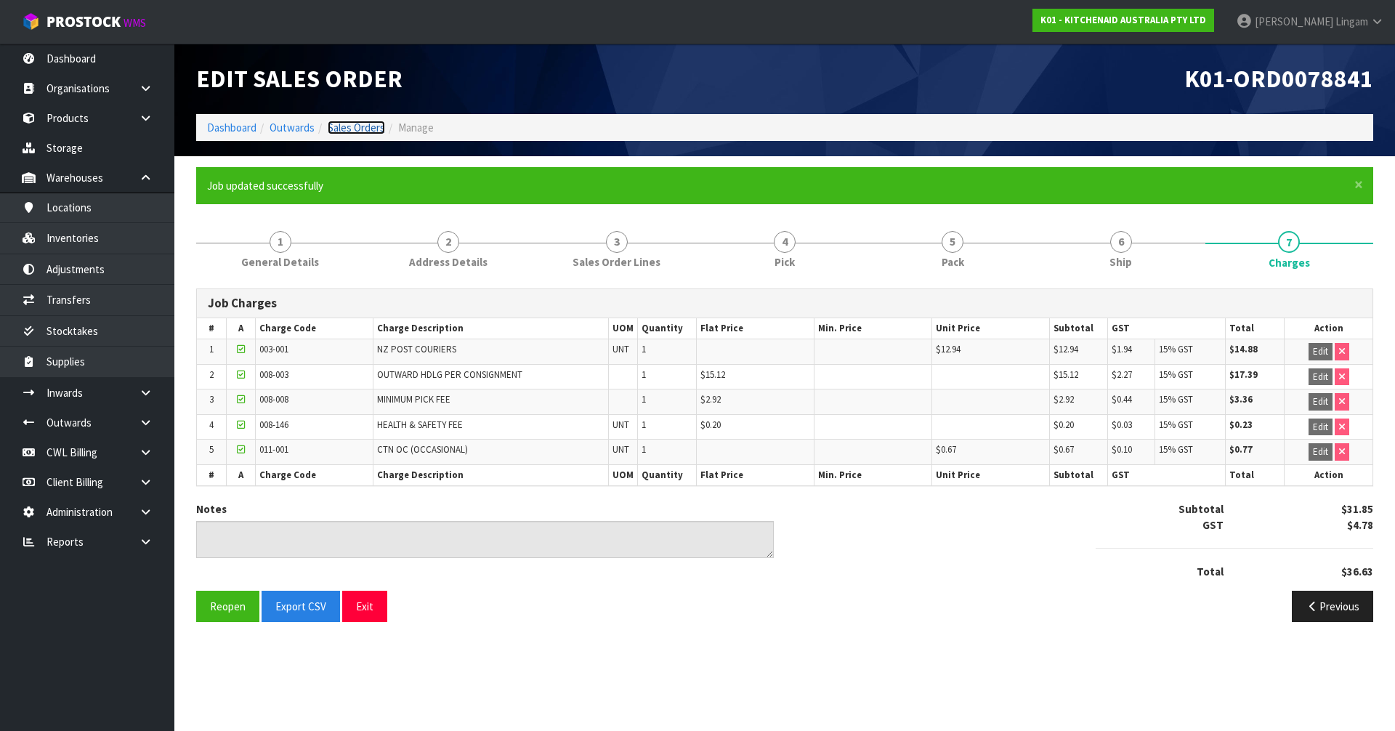
click at [367, 128] on link "Sales Orders" at bounding box center [356, 128] width 57 height 14
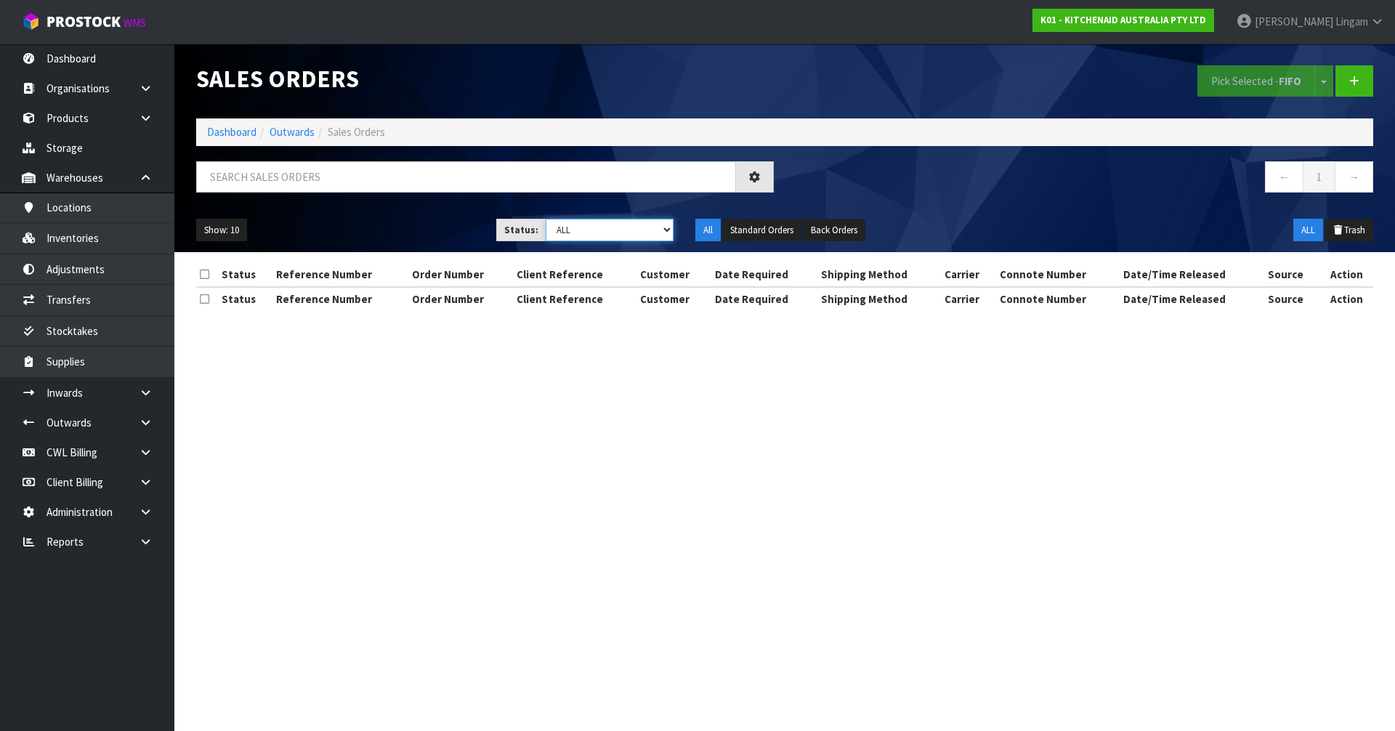
click at [648, 232] on select "Draft Pending Allocated Pending Pick Goods Picked Goods Packed Pending Charges …" at bounding box center [610, 230] width 129 height 23
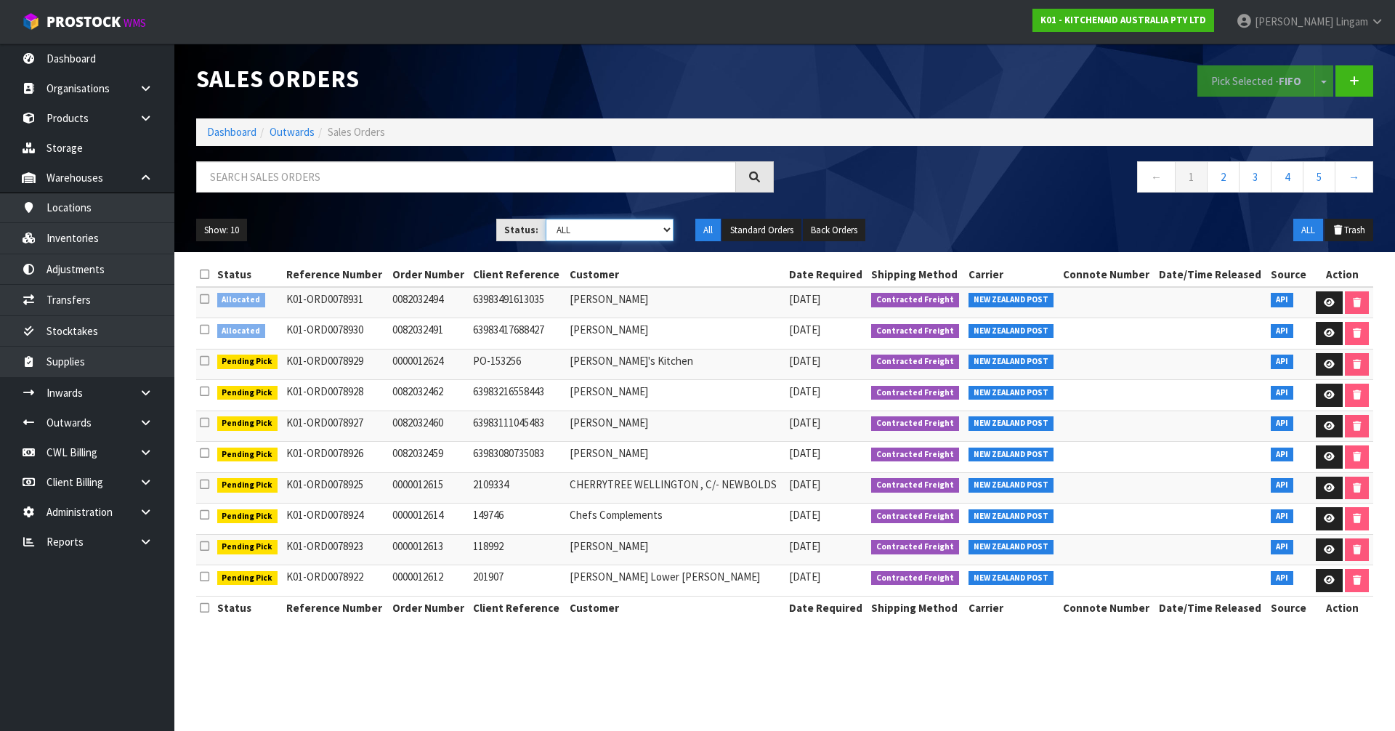
select select "string:6"
click at [546, 219] on select "Draft Pending Allocated Pending Pick Goods Picked Goods Packed Pending Charges …" at bounding box center [610, 230] width 129 height 23
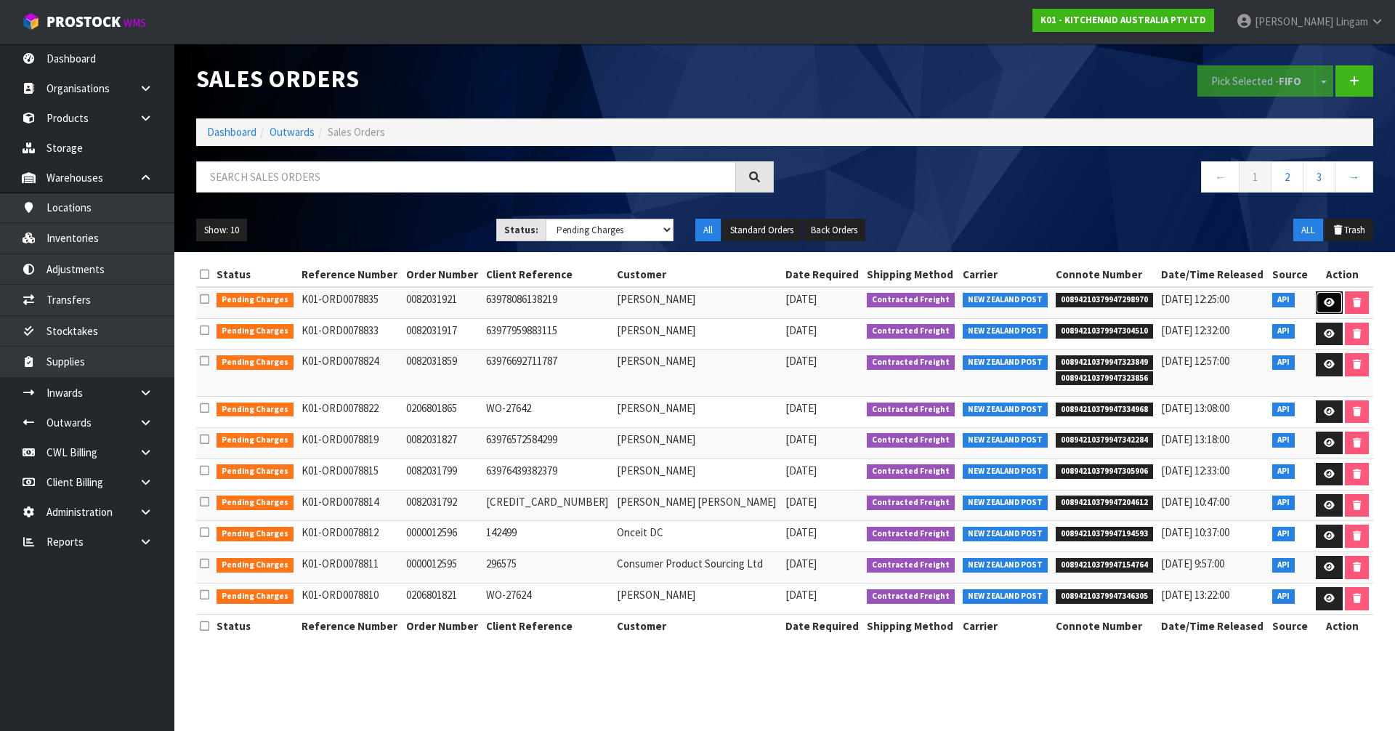
click at [1328, 307] on icon at bounding box center [1328, 302] width 11 height 9
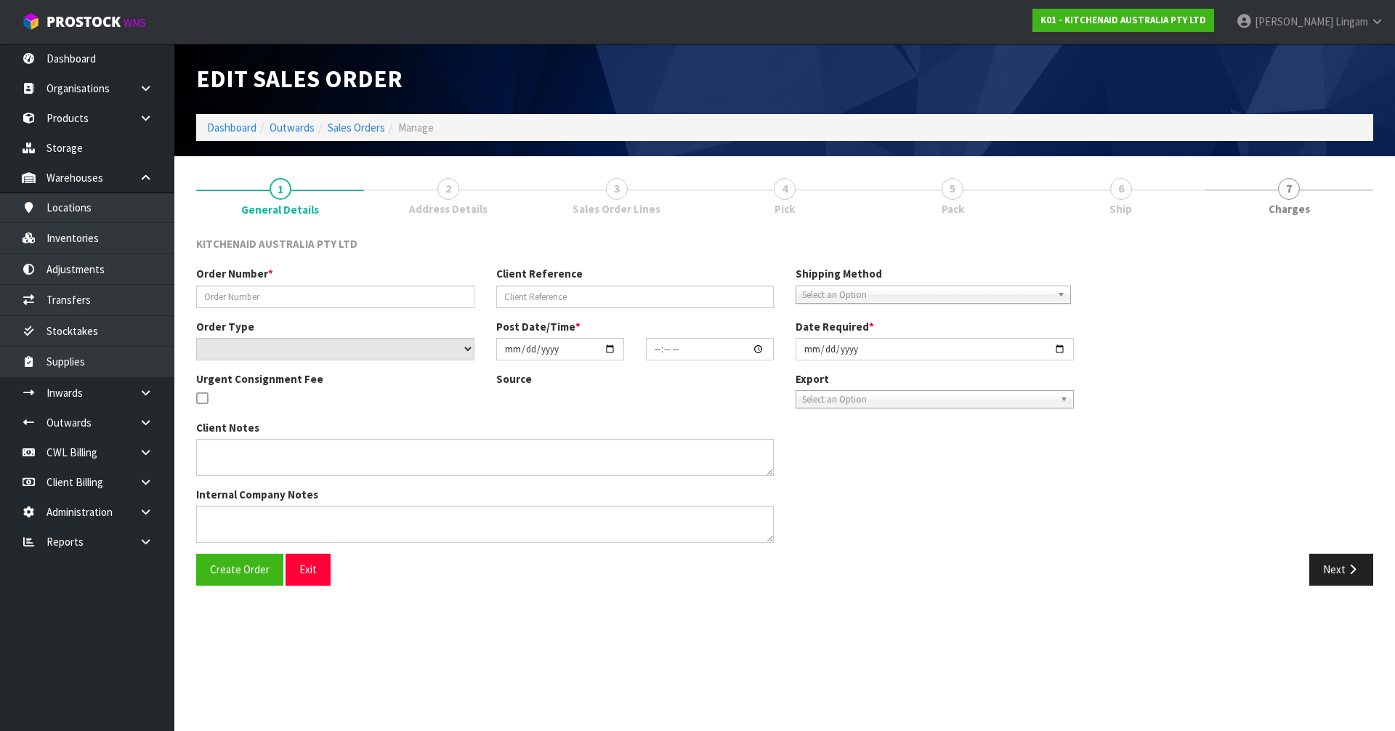
type input "0082031921"
type input "63978086138219"
select select "number:0"
type input "[DATE]"
type input "11:38:57.000"
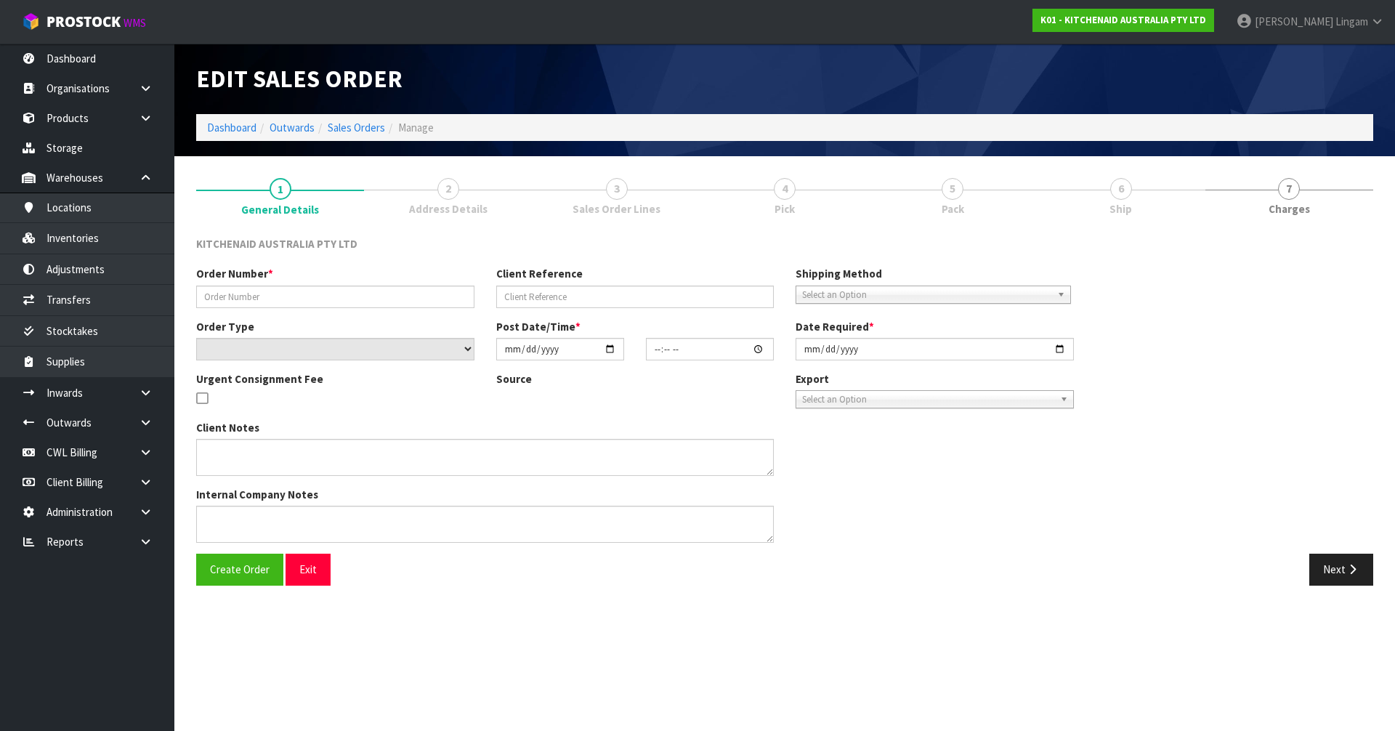
type input "[DATE]"
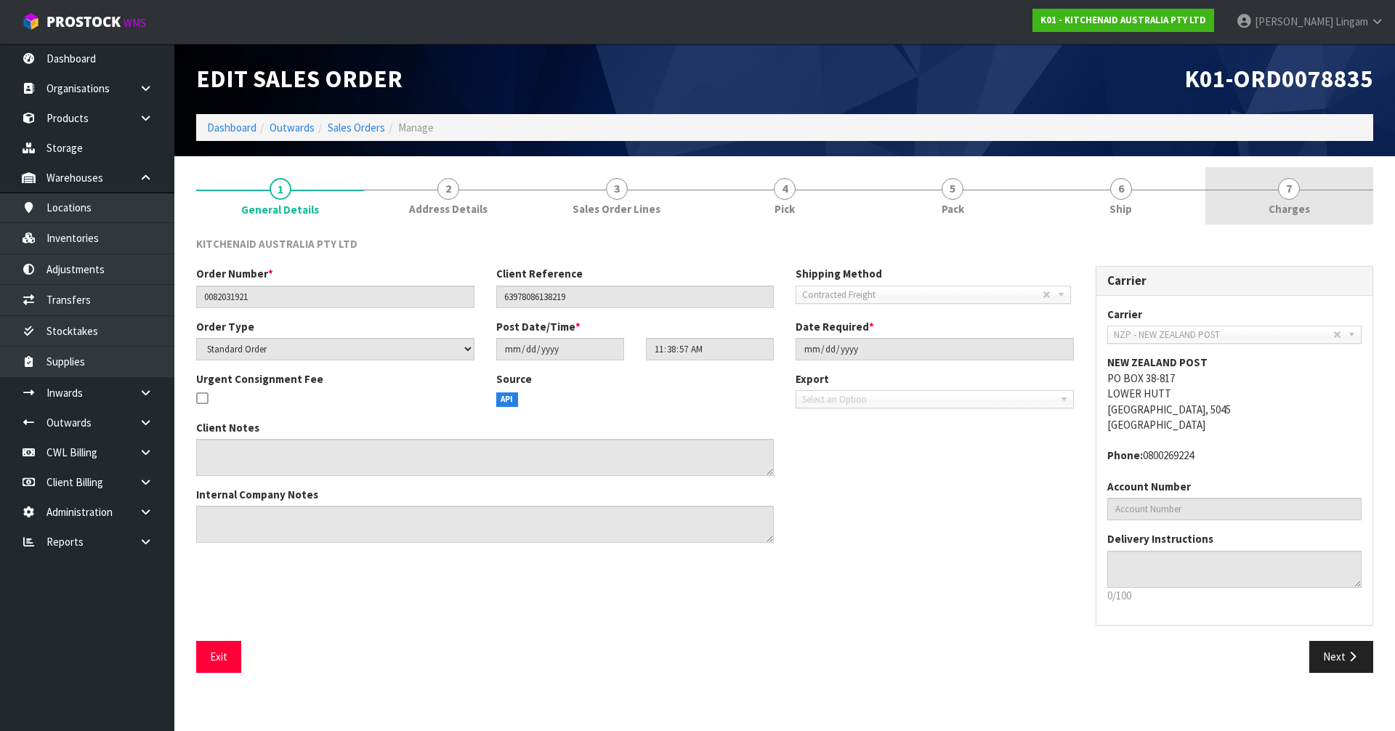
click at [1295, 195] on span "7" at bounding box center [1289, 189] width 22 height 22
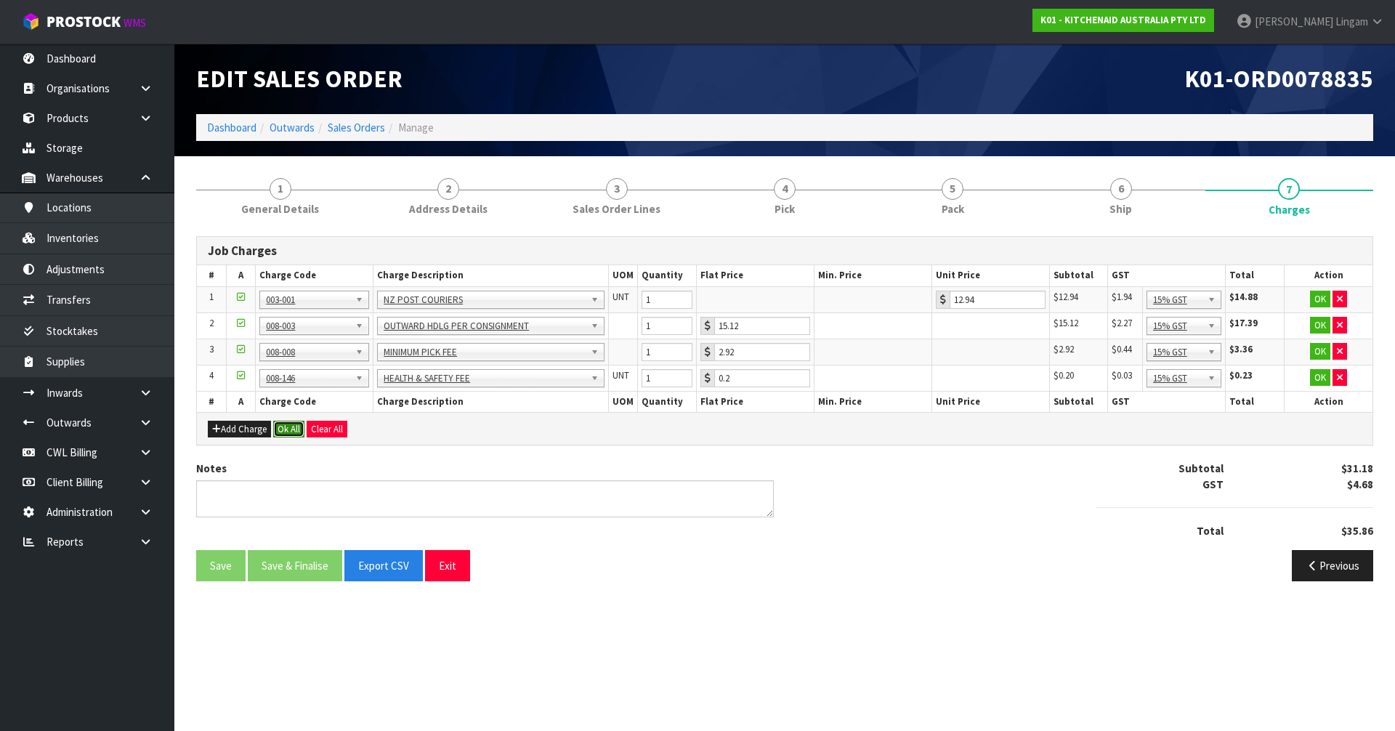
click at [280, 426] on button "Ok All" at bounding box center [288, 429] width 31 height 17
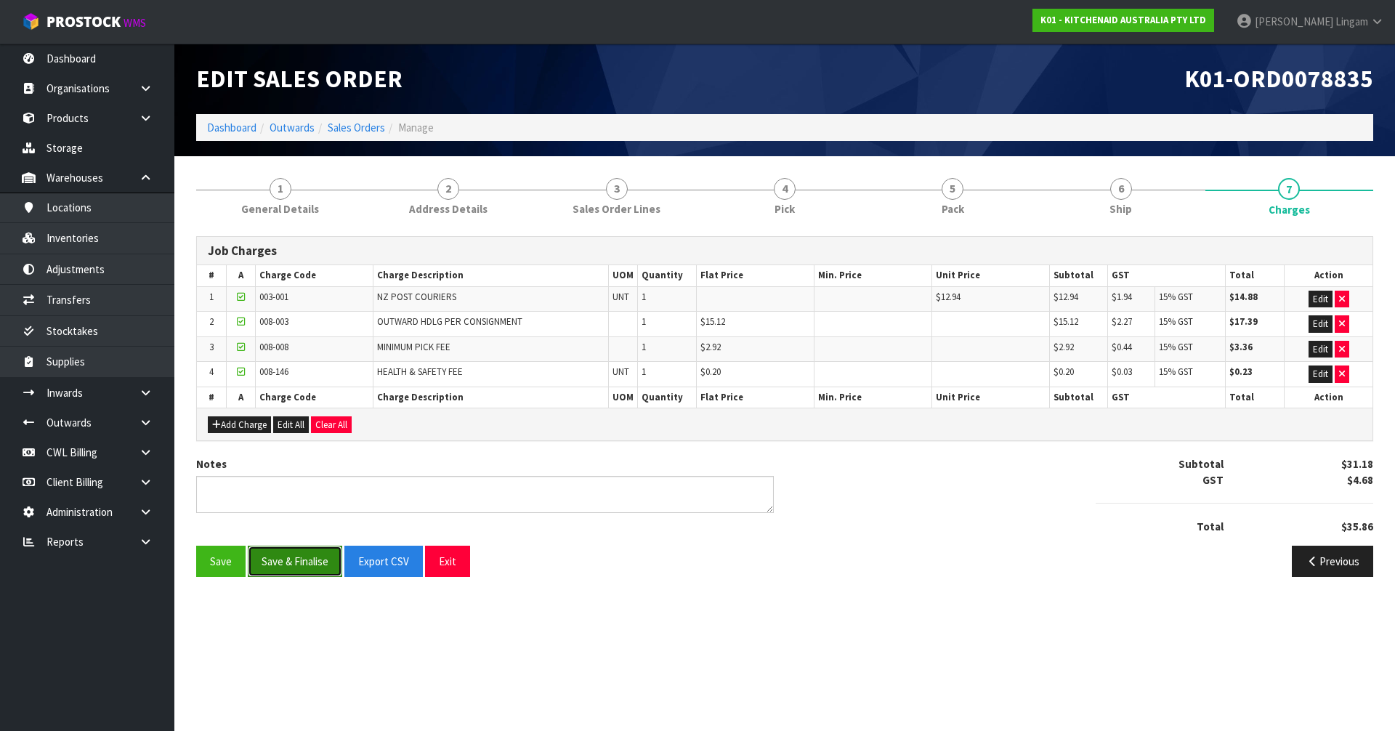
click at [306, 561] on button "Save & Finalise" at bounding box center [295, 561] width 94 height 31
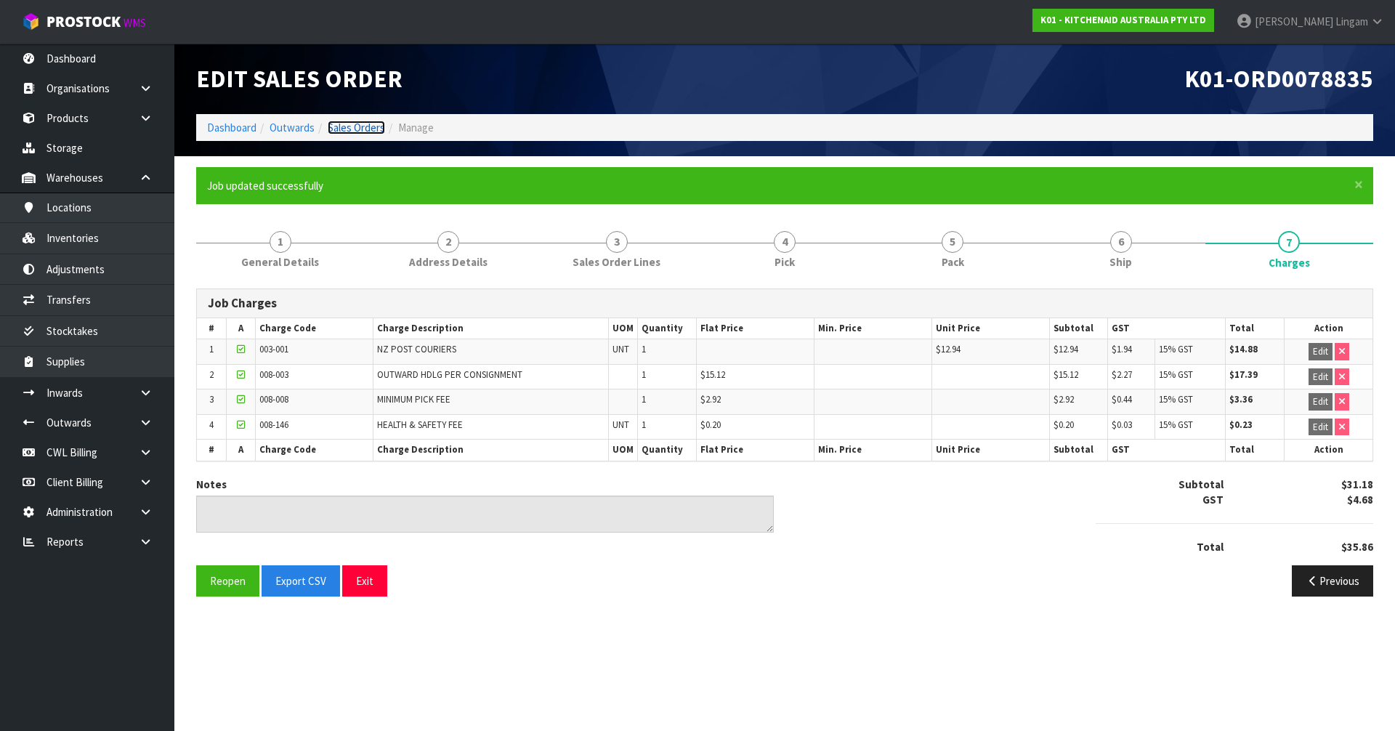
click at [367, 126] on link "Sales Orders" at bounding box center [356, 128] width 57 height 14
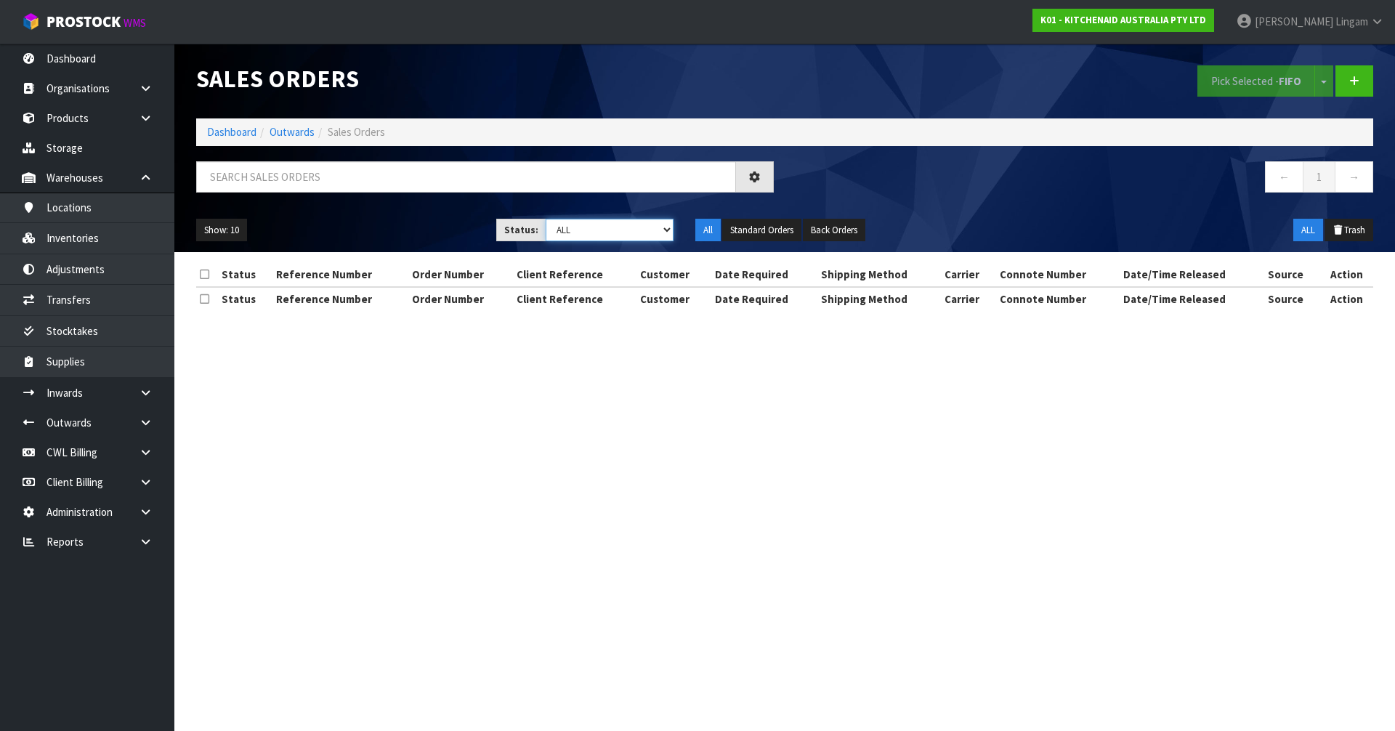
click at [643, 232] on select "Draft Pending Allocated Pending Pick Goods Picked Goods Packed Pending Charges …" at bounding box center [610, 230] width 129 height 23
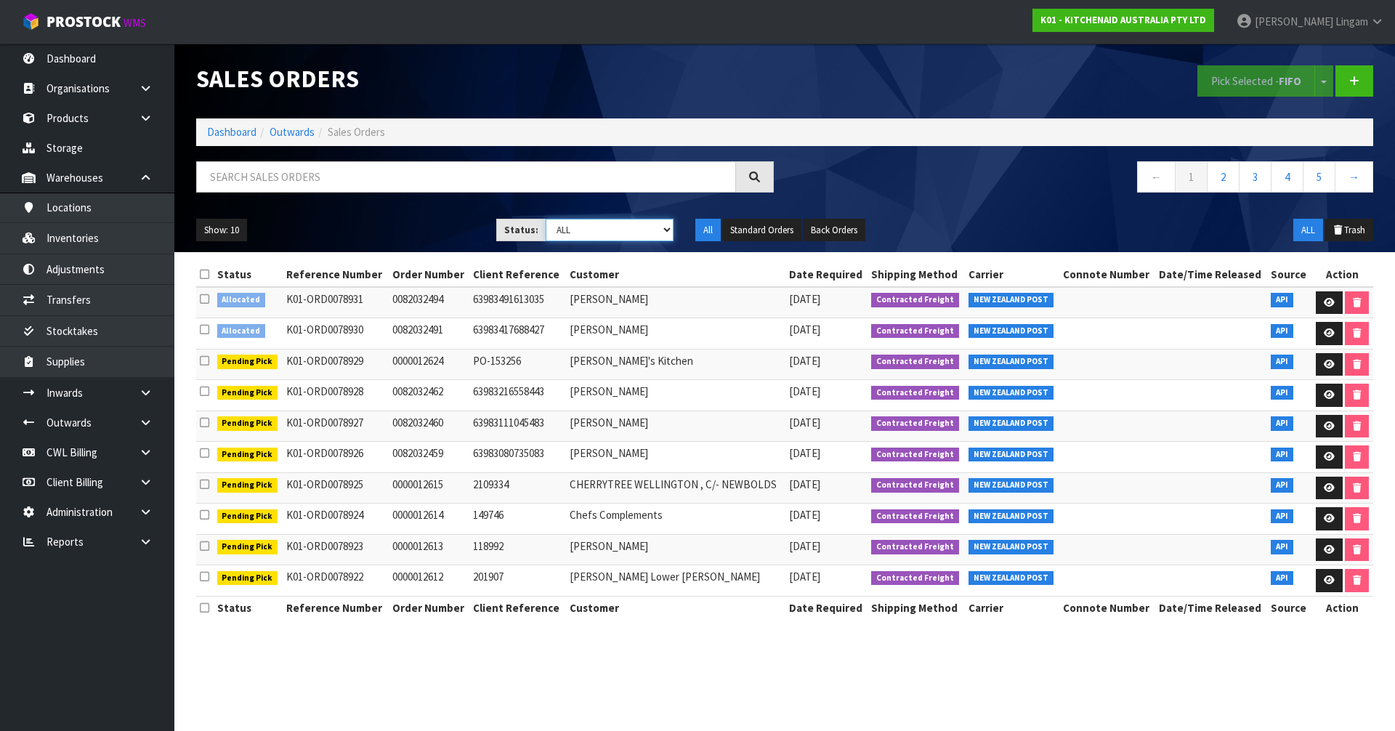
select select "string:6"
click at [546, 219] on select "Draft Pending Allocated Pending Pick Goods Picked Goods Packed Pending Charges …" at bounding box center [610, 230] width 129 height 23
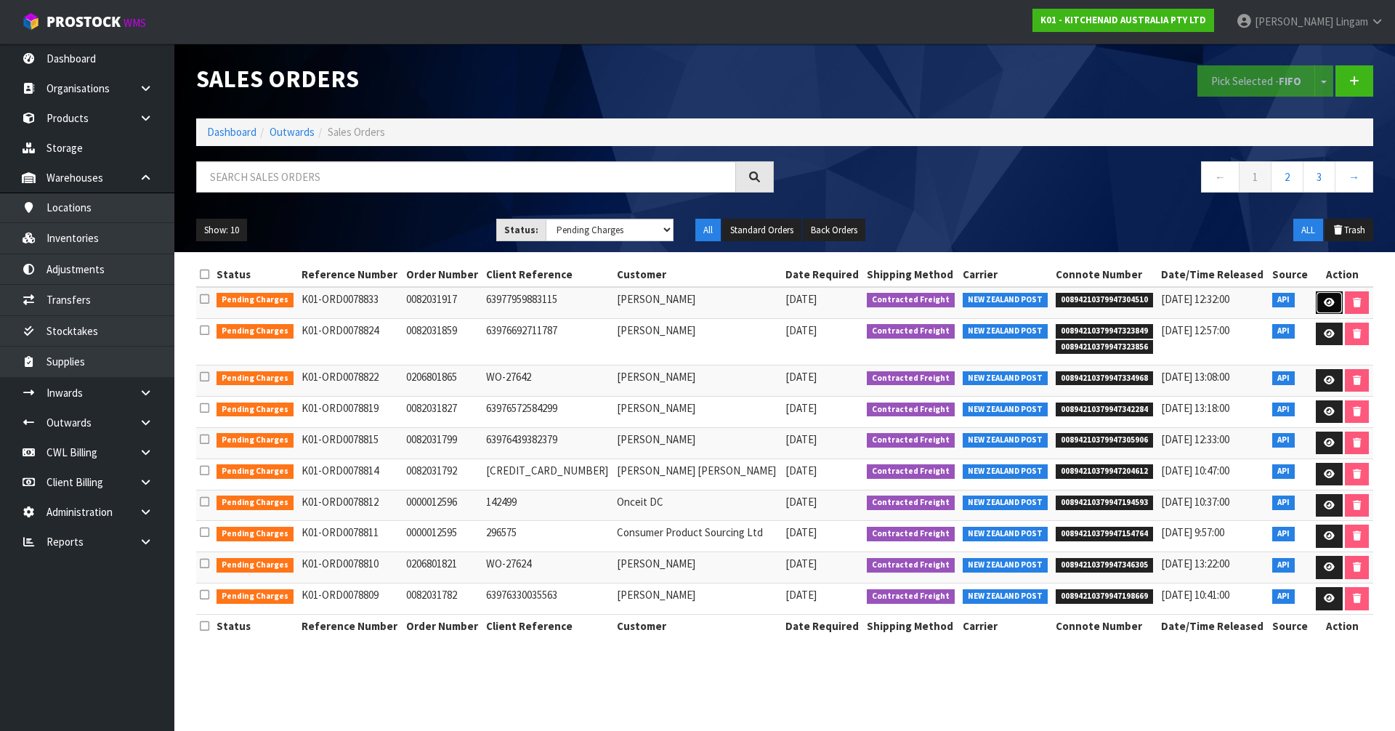
click at [1321, 298] on link at bounding box center [1328, 302] width 27 height 23
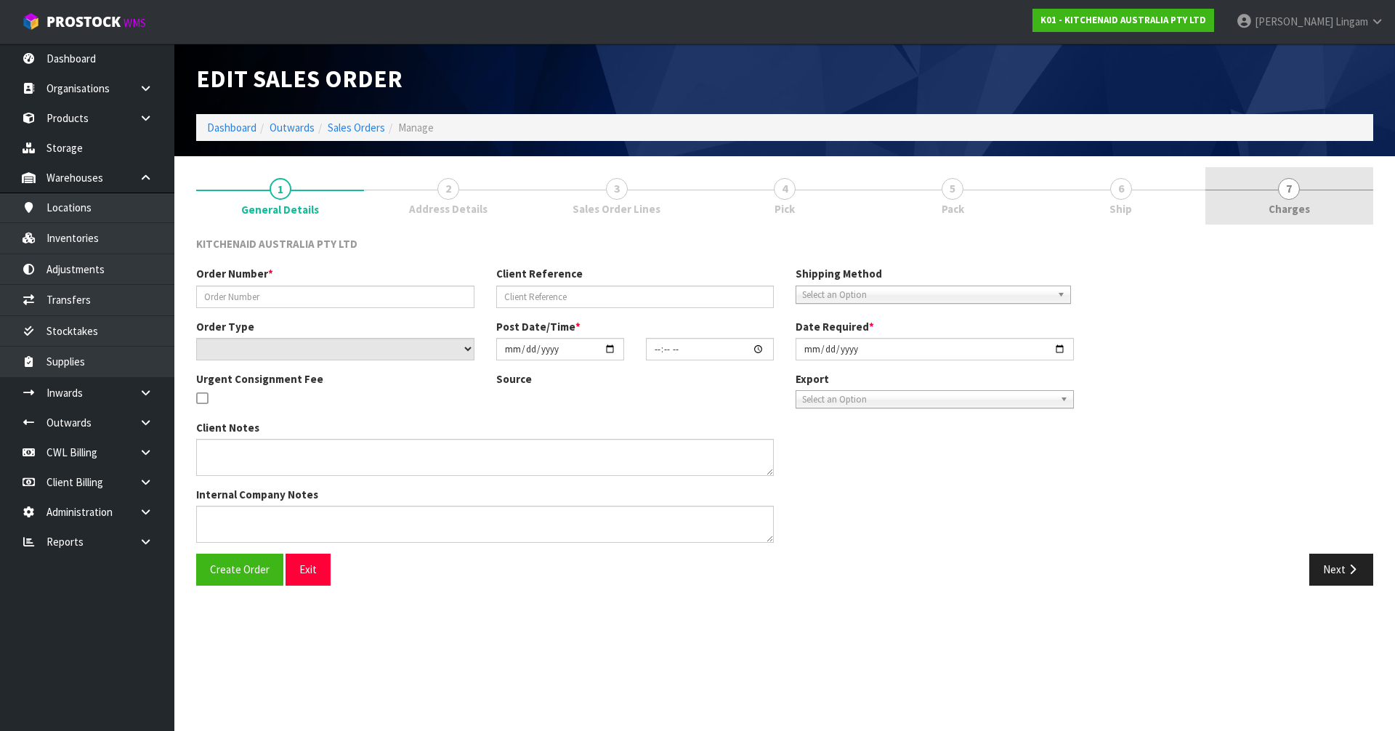
type input "0082031917"
type input "63977959883115"
select select "number:0"
type input "[DATE]"
type input "09:39:05.000"
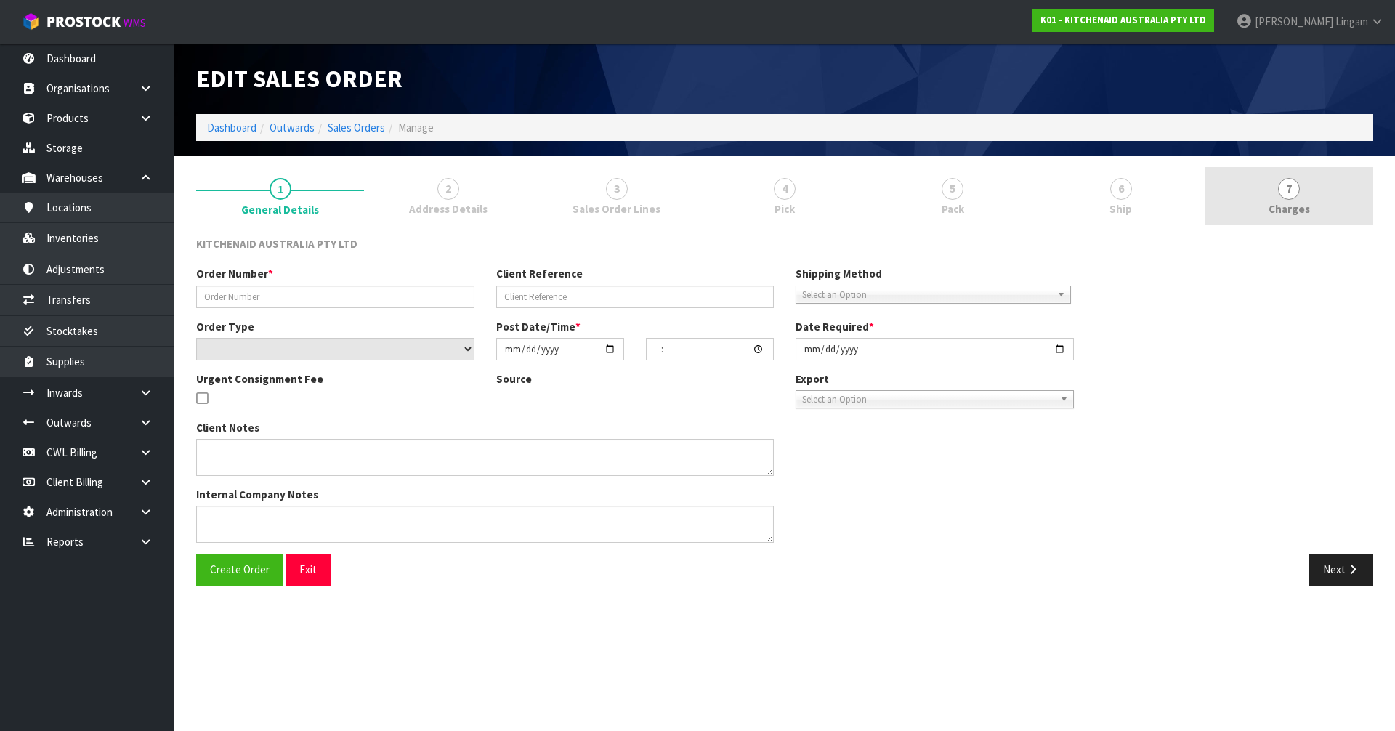
type input "[DATE]"
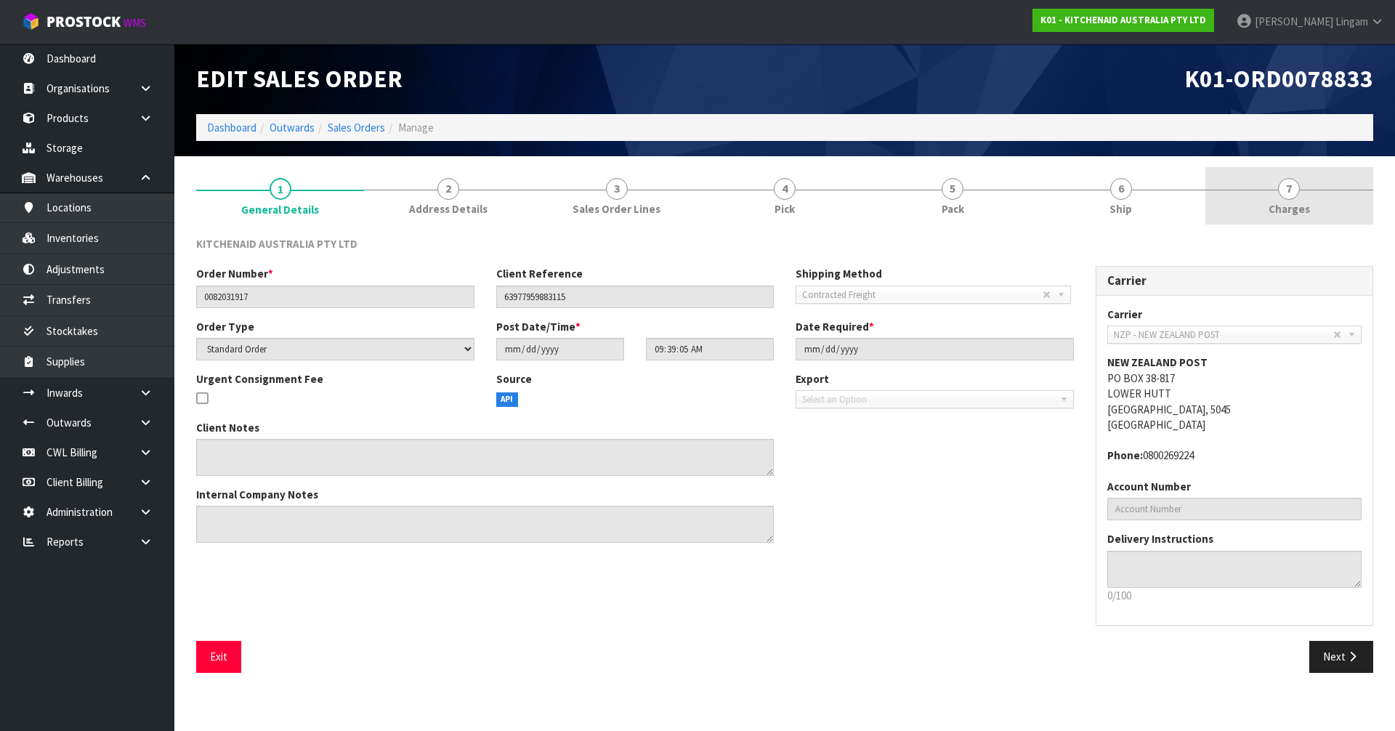
click at [1333, 200] on link "7 [GEOGRAPHIC_DATA]" at bounding box center [1289, 195] width 168 height 57
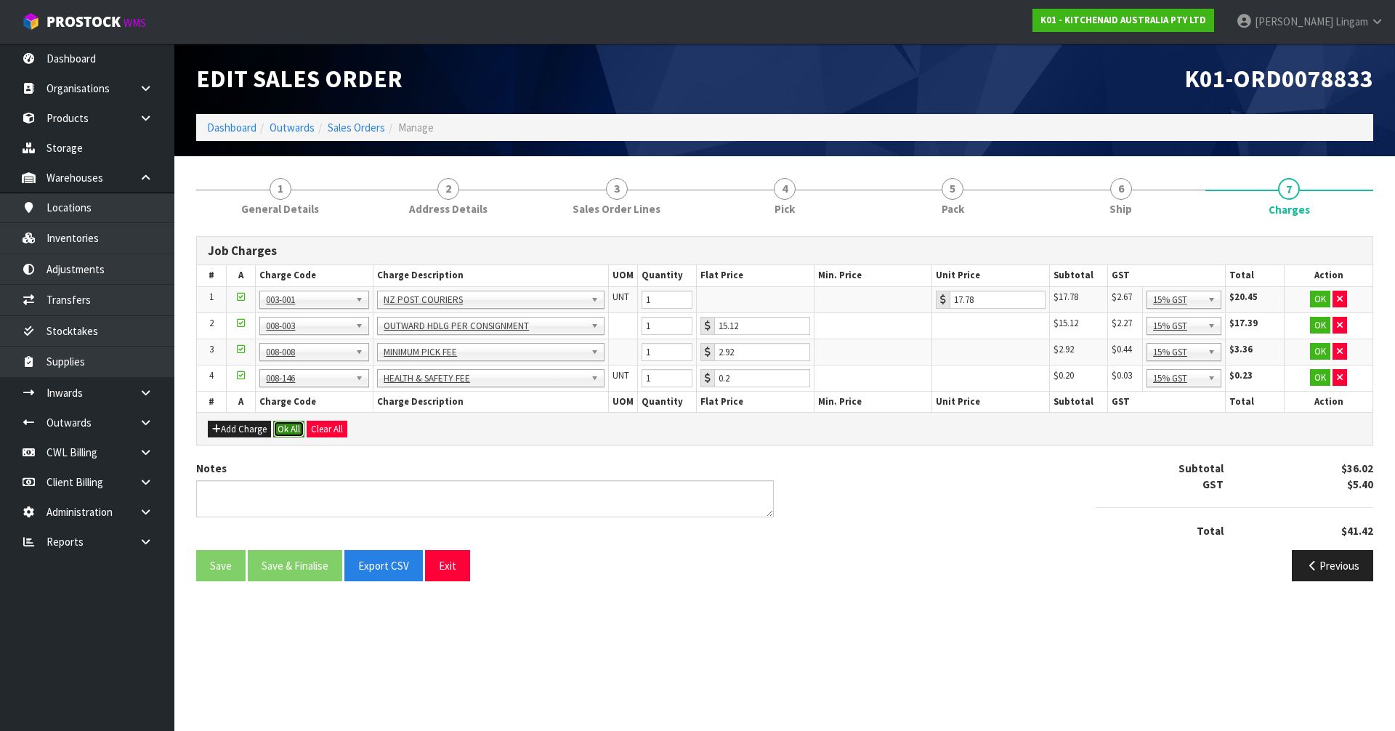
click at [288, 429] on button "Ok All" at bounding box center [288, 429] width 31 height 17
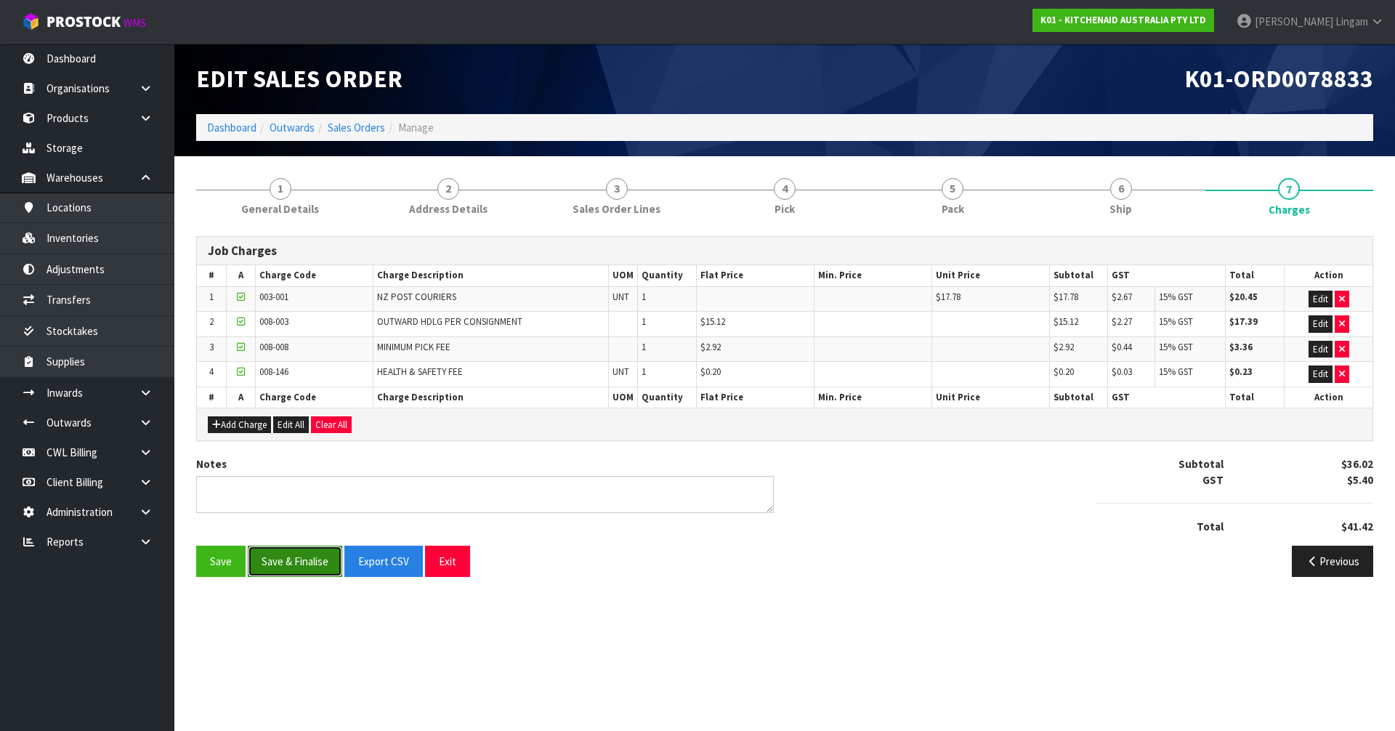
click at [292, 558] on button "Save & Finalise" at bounding box center [295, 561] width 94 height 31
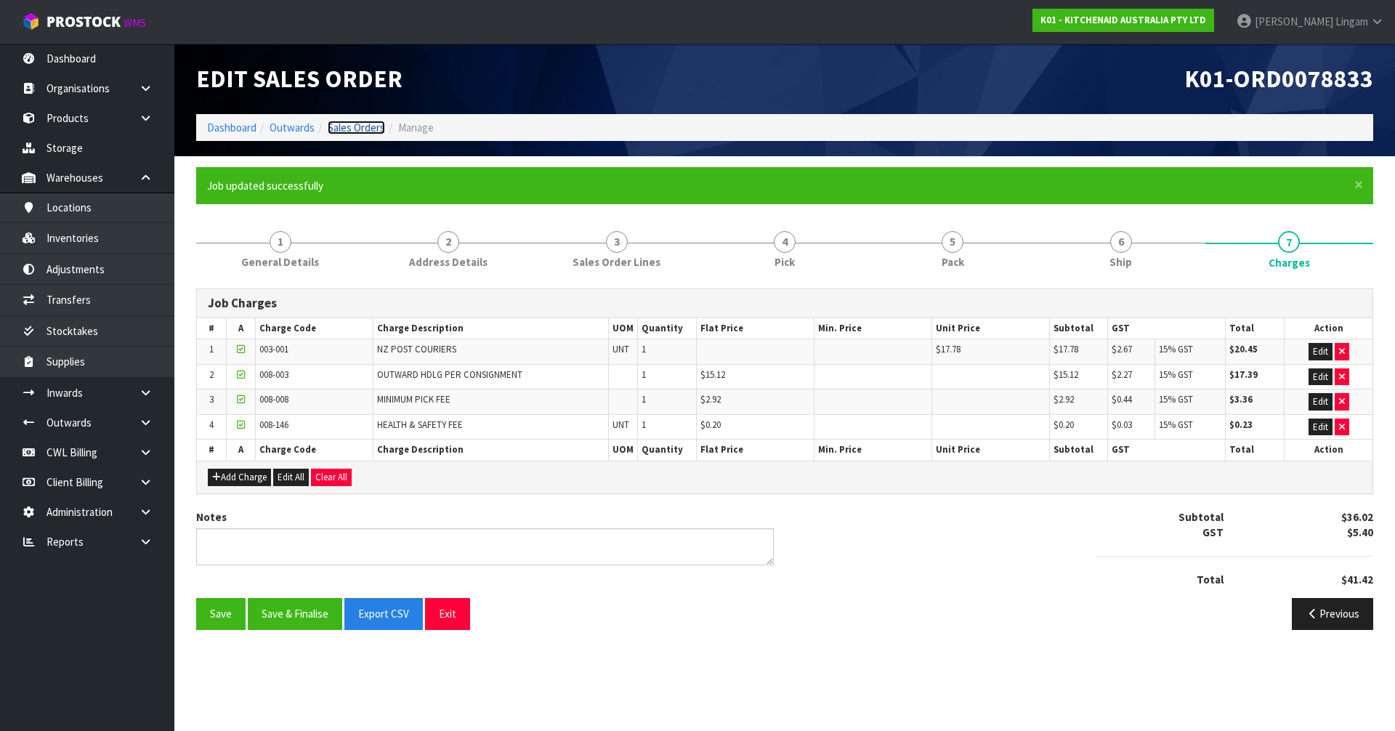
click at [373, 123] on link "Sales Orders" at bounding box center [356, 128] width 57 height 14
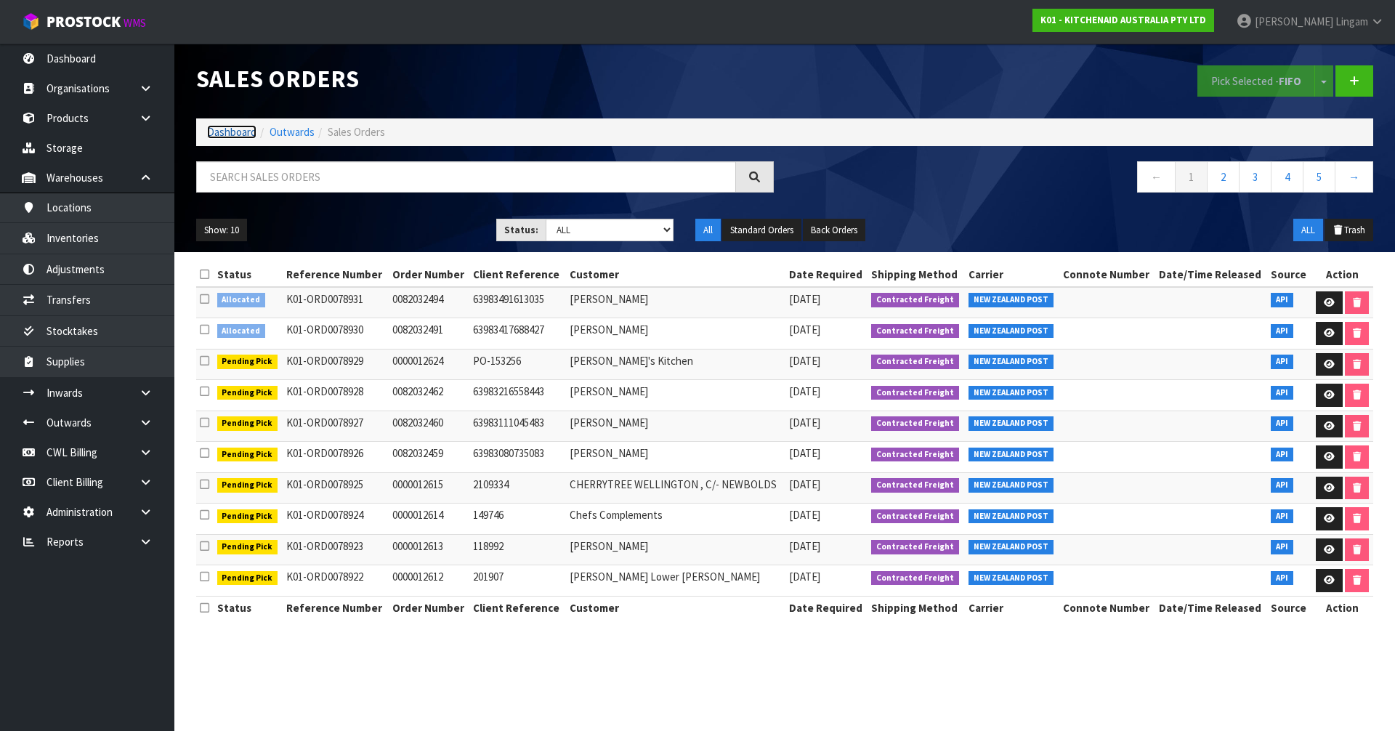
click at [224, 130] on link "Dashboard" at bounding box center [231, 132] width 49 height 14
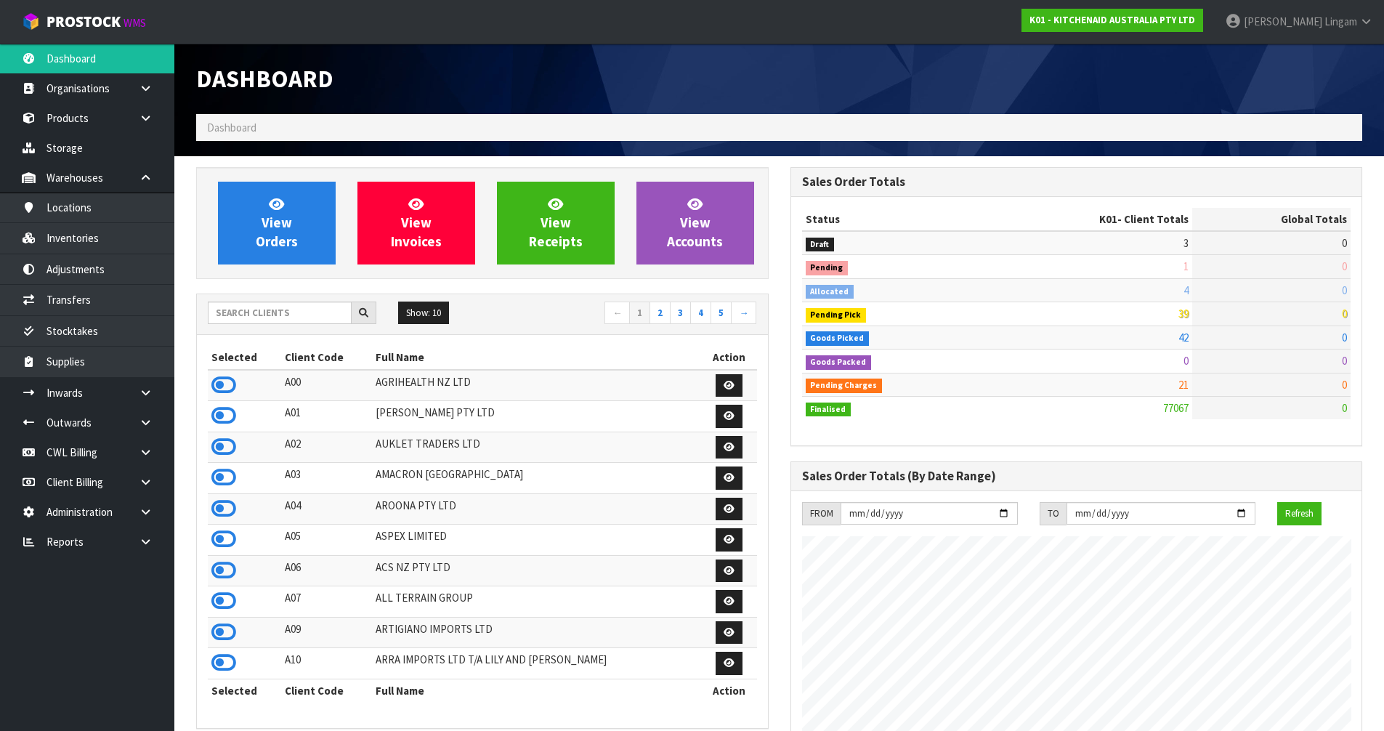
scroll to position [1100, 593]
click at [281, 308] on input "text" at bounding box center [280, 312] width 144 height 23
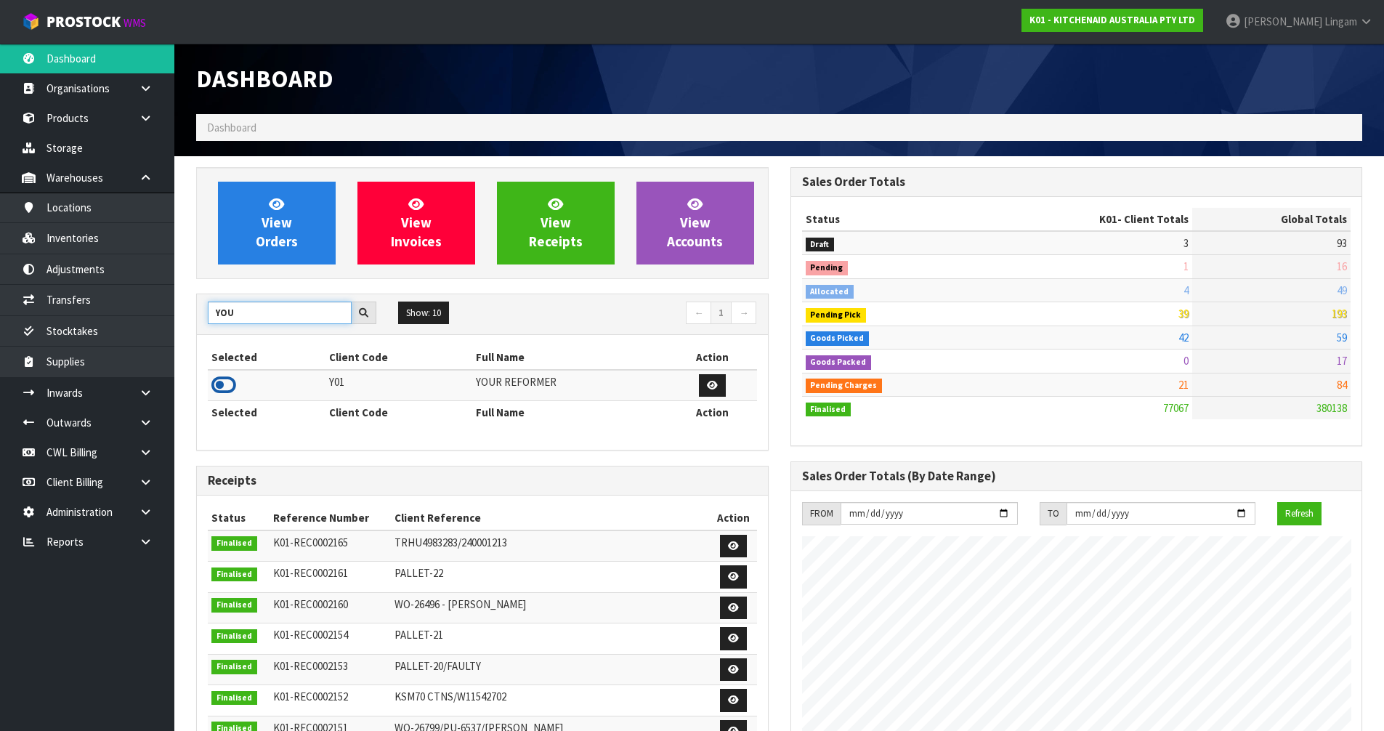
type input "YOU"
click at [228, 380] on icon at bounding box center [223, 385] width 25 height 22
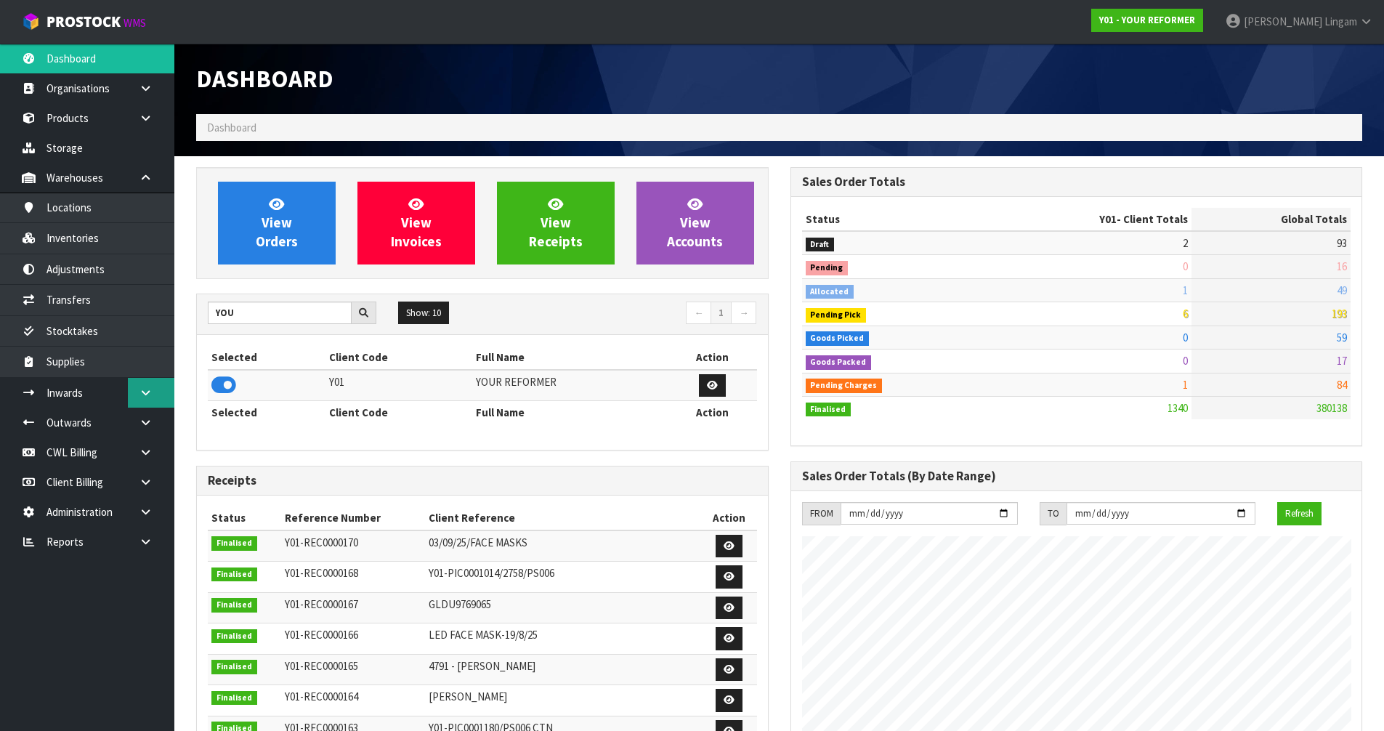
click at [156, 390] on link at bounding box center [151, 393] width 46 height 30
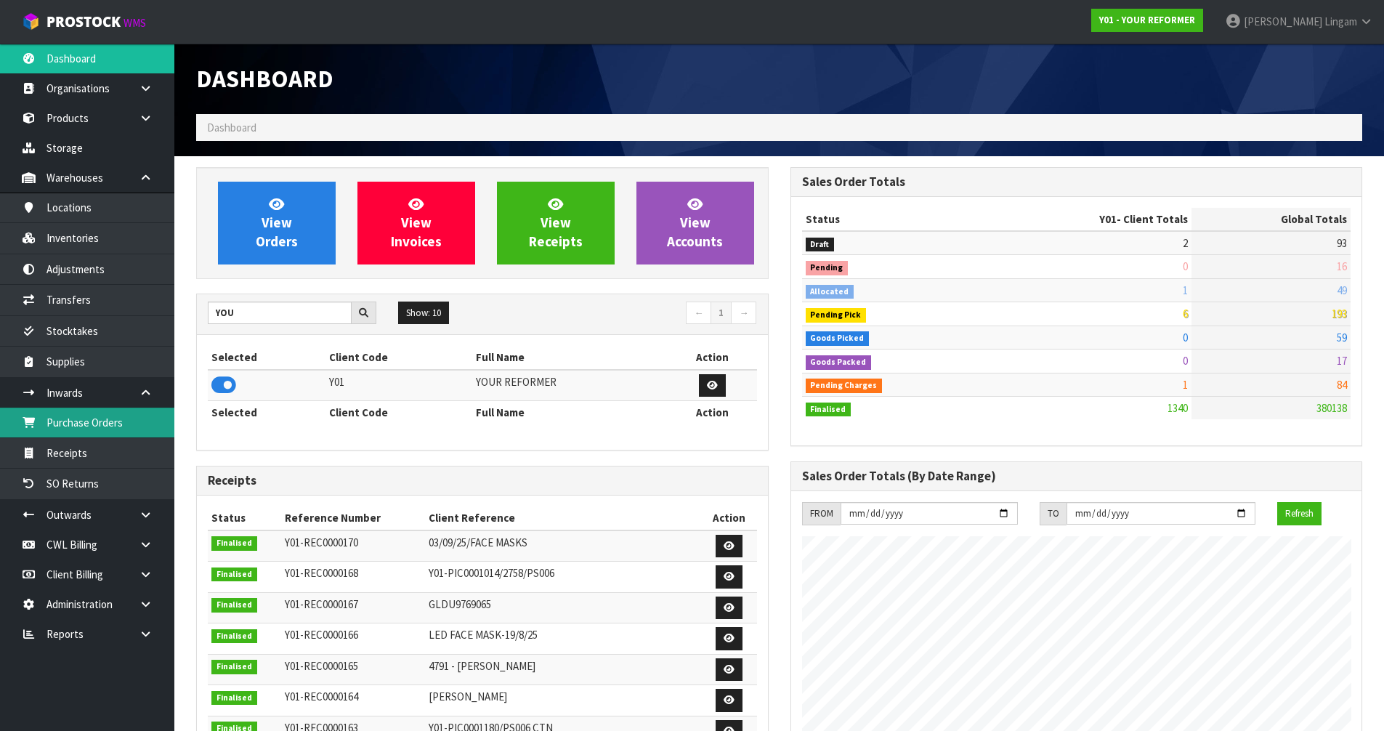
click at [93, 426] on link "Purchase Orders" at bounding box center [87, 422] width 174 height 30
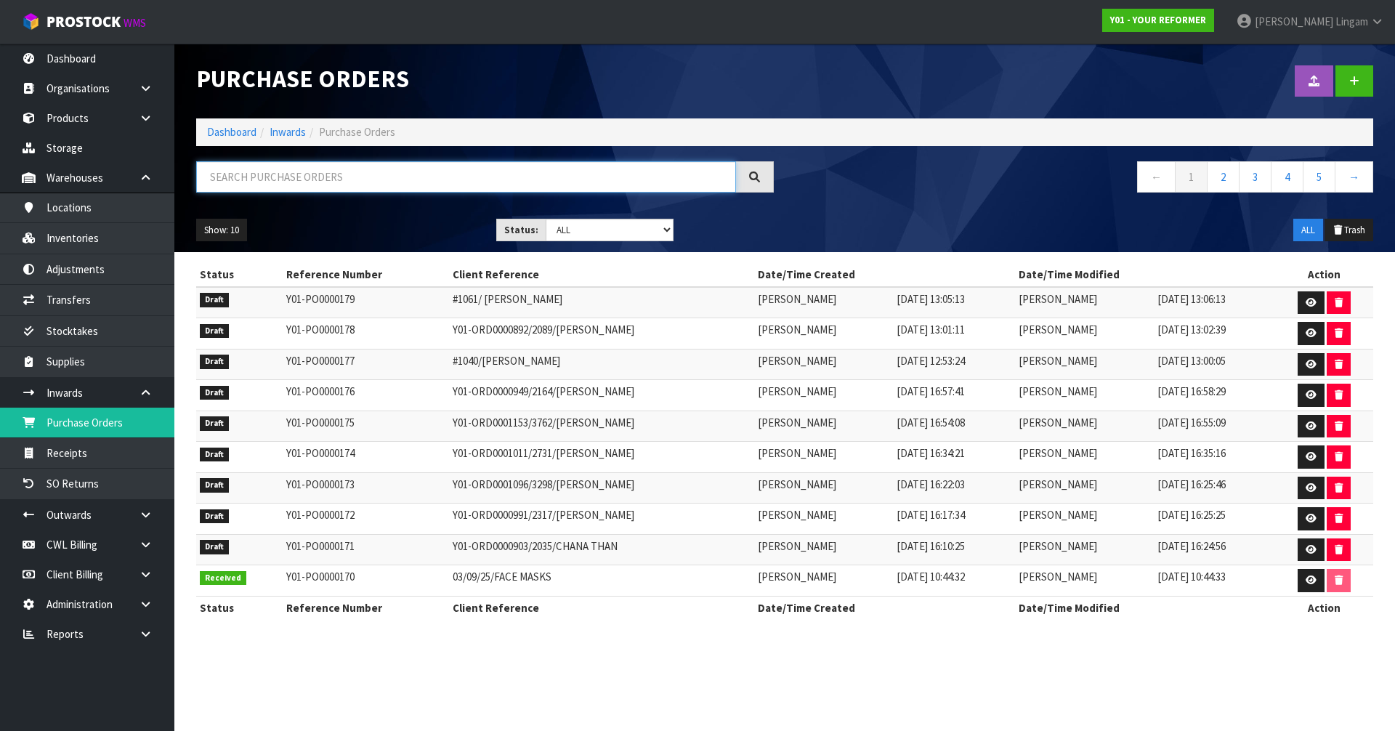
click at [305, 177] on input "text" at bounding box center [466, 176] width 540 height 31
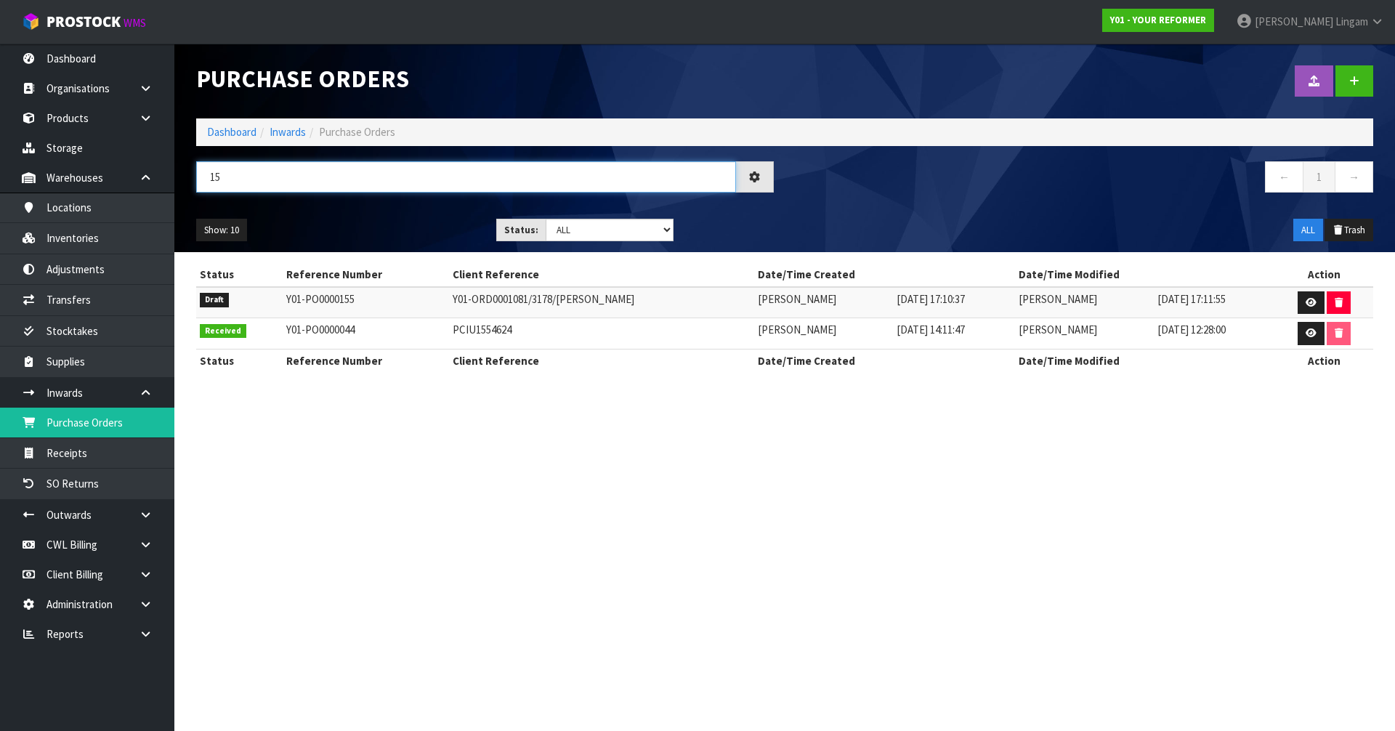
type input "1"
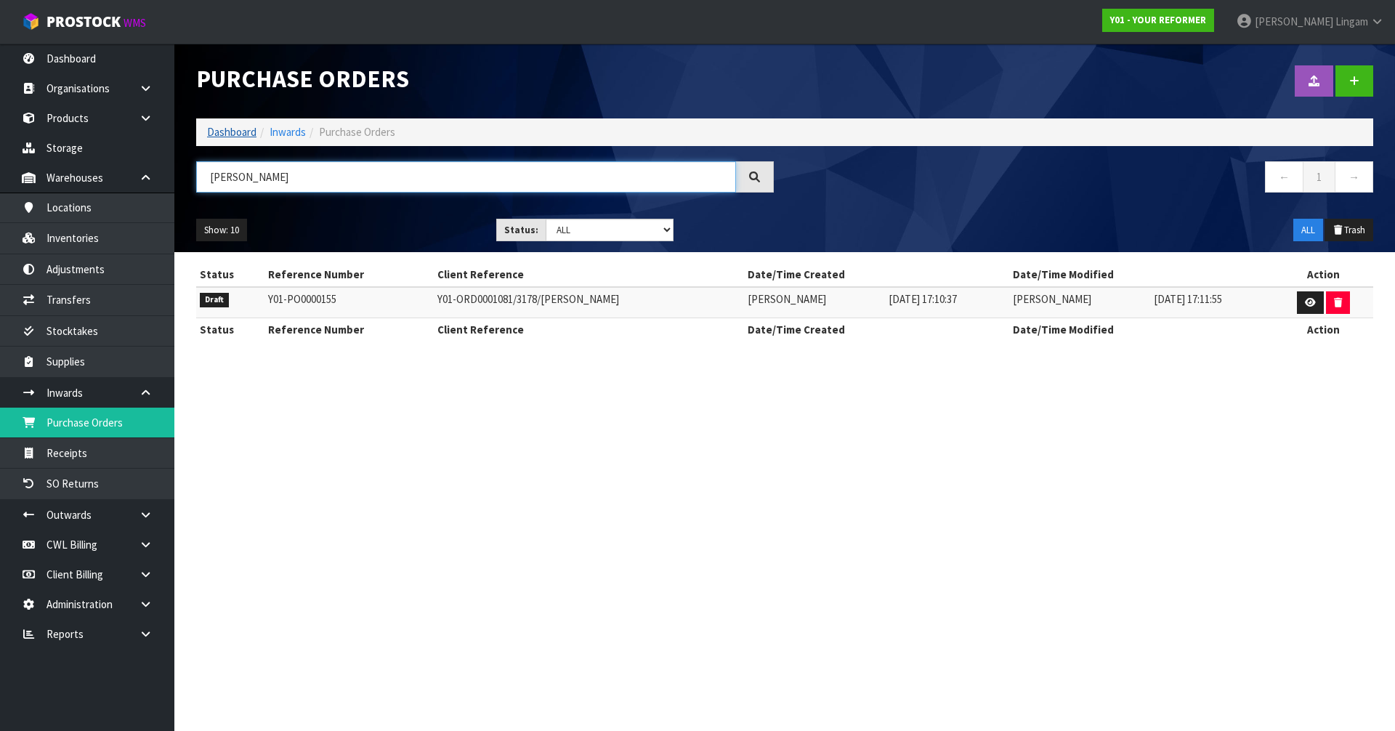
type input "[PERSON_NAME]"
click at [231, 134] on link "Dashboard" at bounding box center [231, 132] width 49 height 14
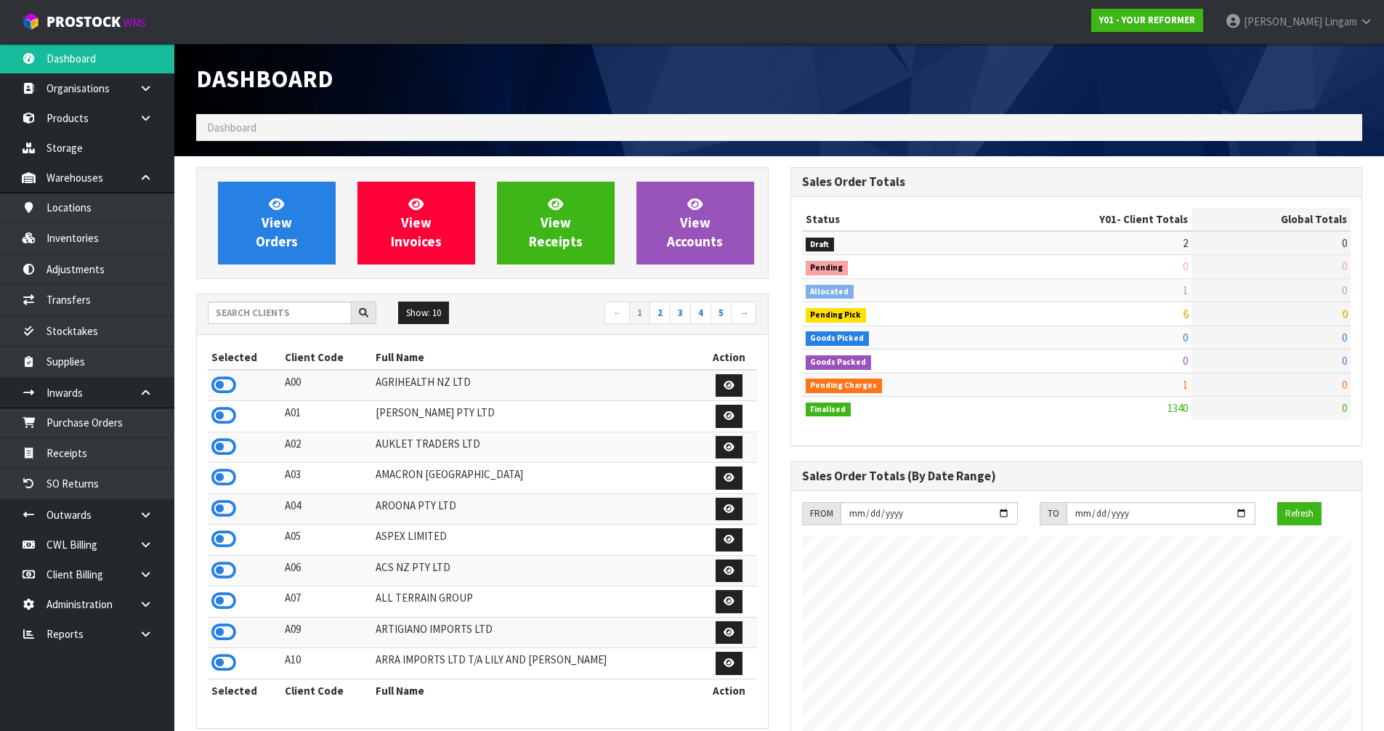
scroll to position [1100, 593]
click at [298, 248] on link "View Orders" at bounding box center [277, 223] width 118 height 83
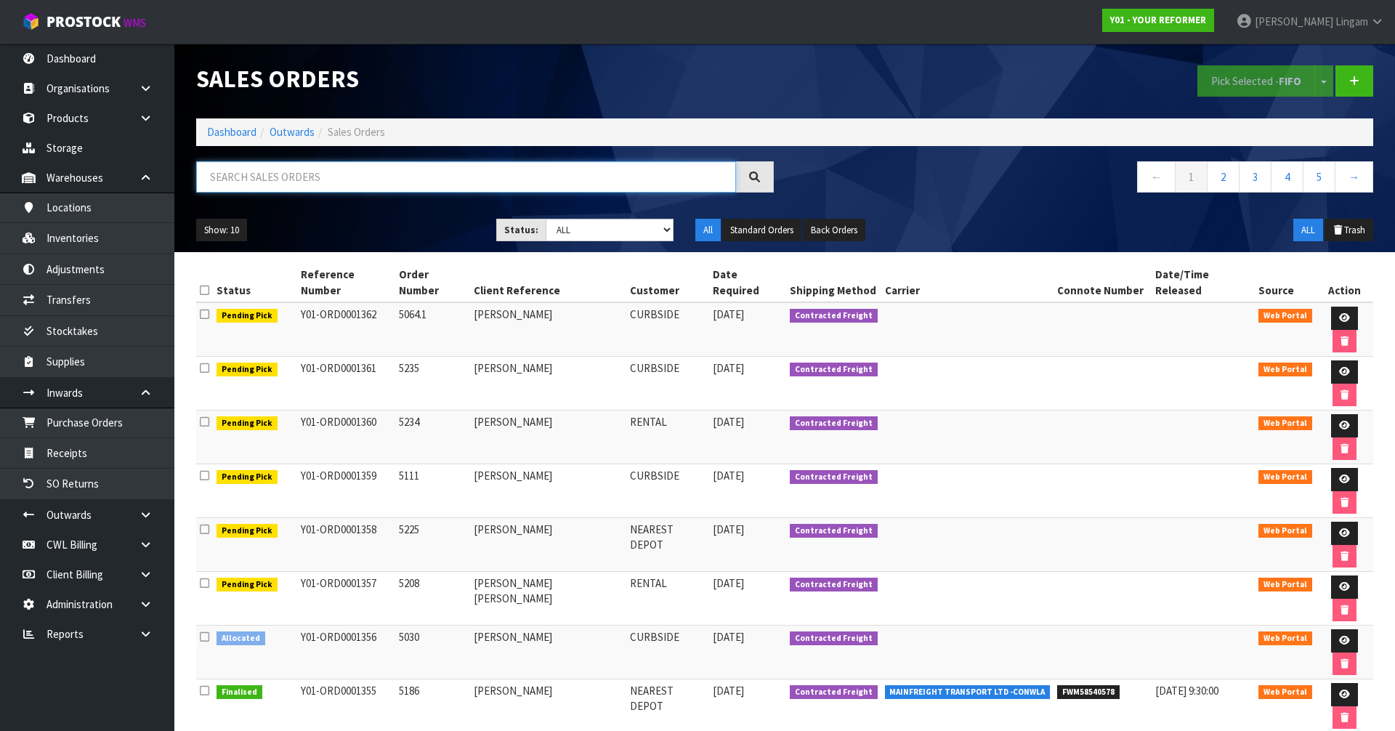
click at [405, 184] on input "text" at bounding box center [466, 176] width 540 height 31
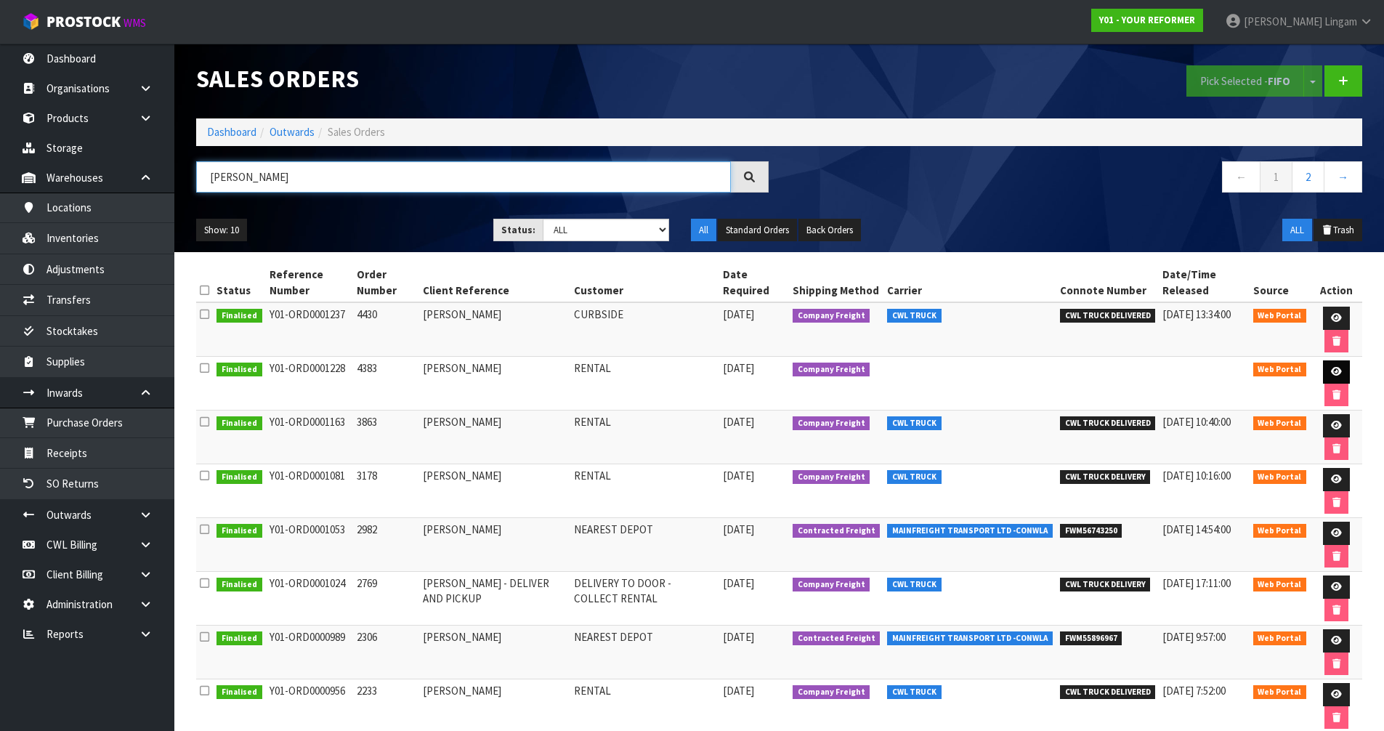
type input "[PERSON_NAME]"
click at [1329, 364] on link at bounding box center [1336, 371] width 27 height 23
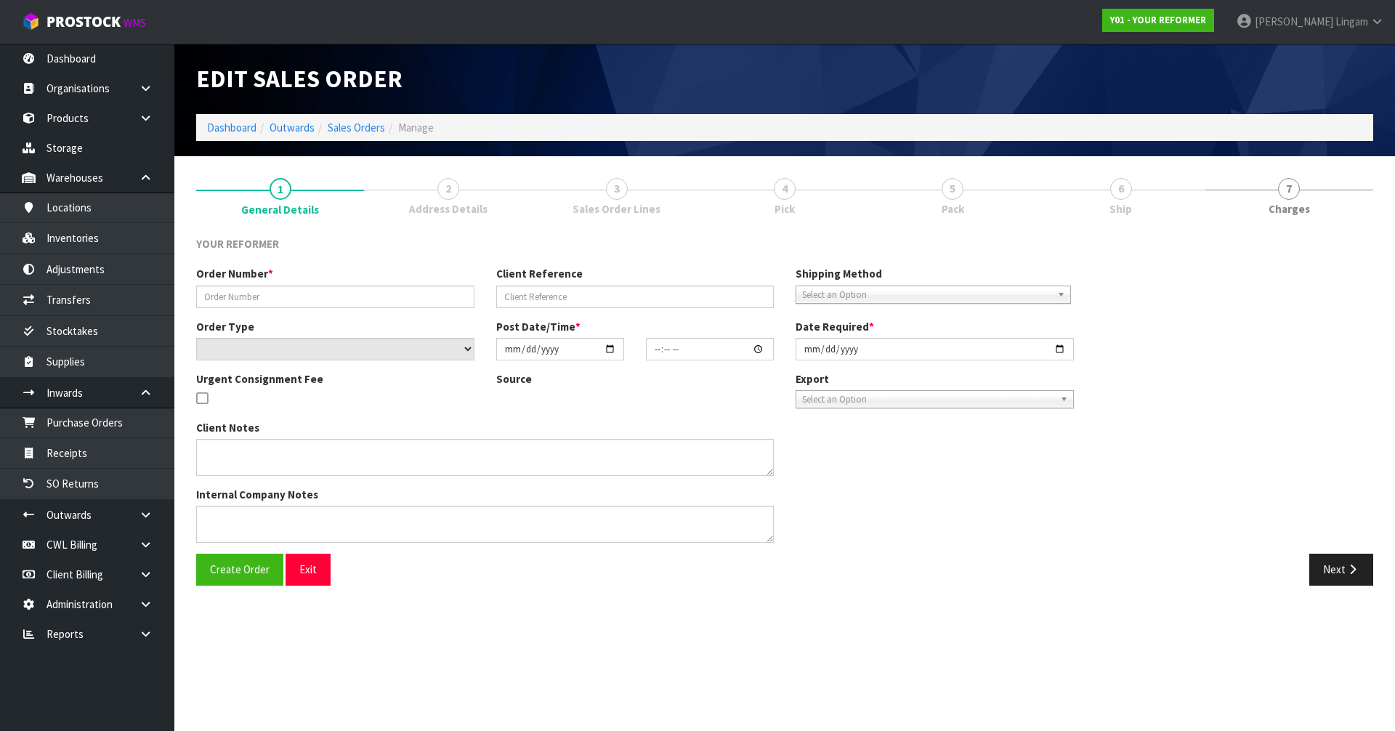
type input "4383"
type input "[PERSON_NAME]"
select select "number:0"
type input "[DATE]"
type input "17:10:00.000"
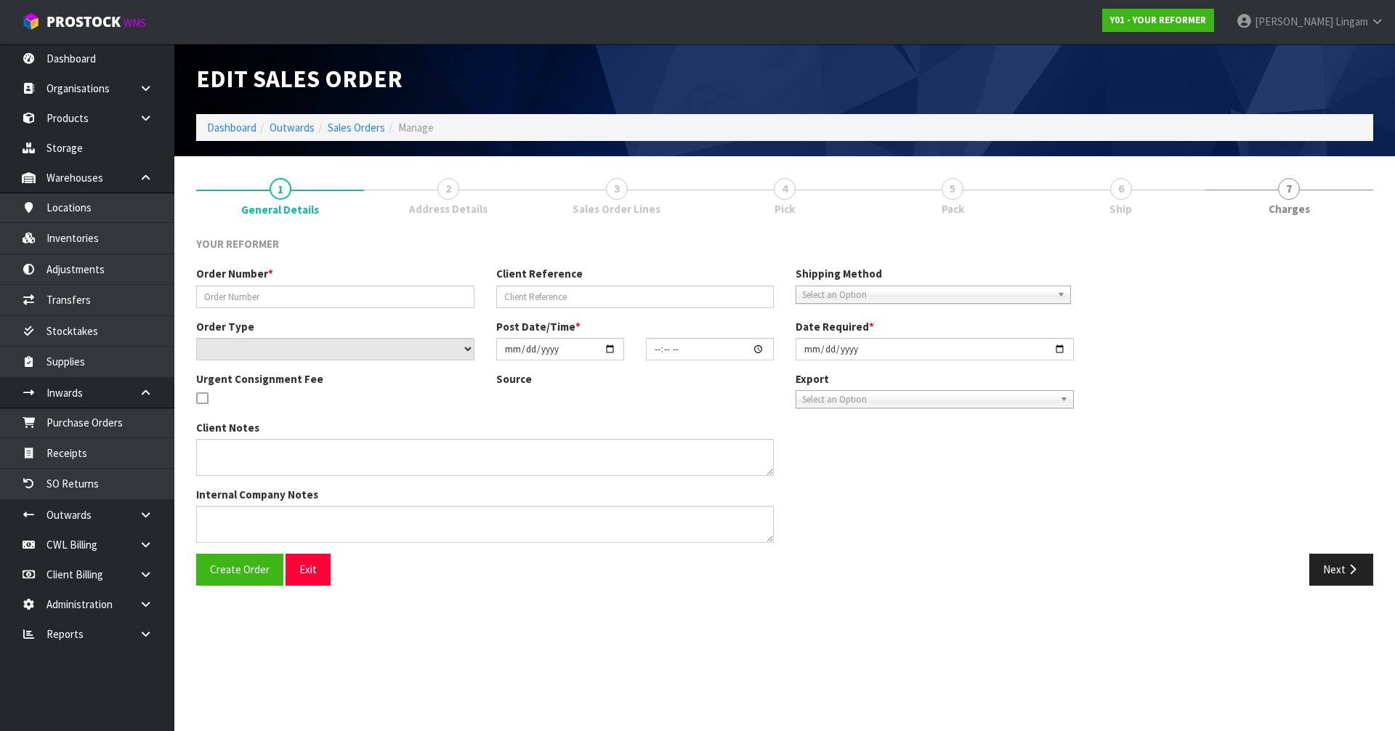
type input "[DATE]"
type textarea "[PERSON_NAME] [STREET_ADDRESS][PERSON_NAME] [PHONE_NUMBER]"
type textarea "CANCELLATION REASON:"
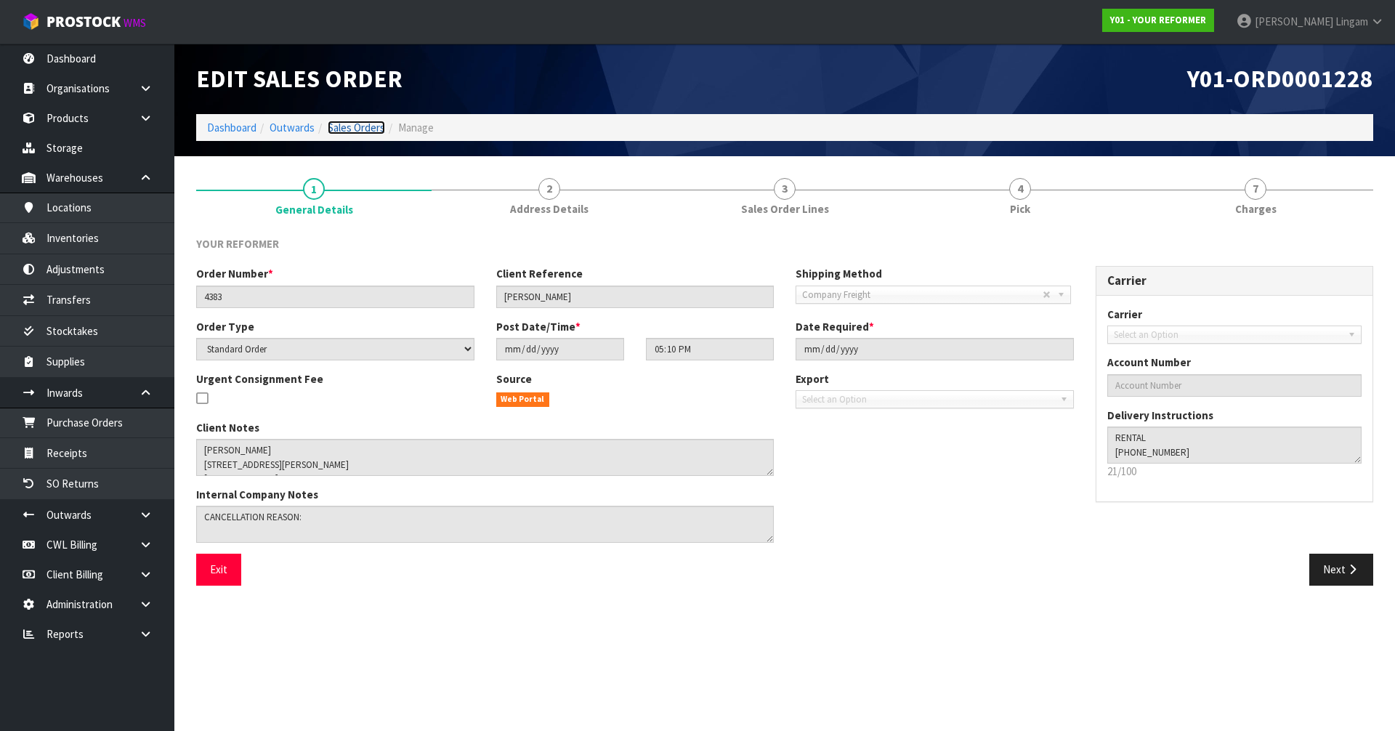
click at [368, 126] on link "Sales Orders" at bounding box center [356, 128] width 57 height 14
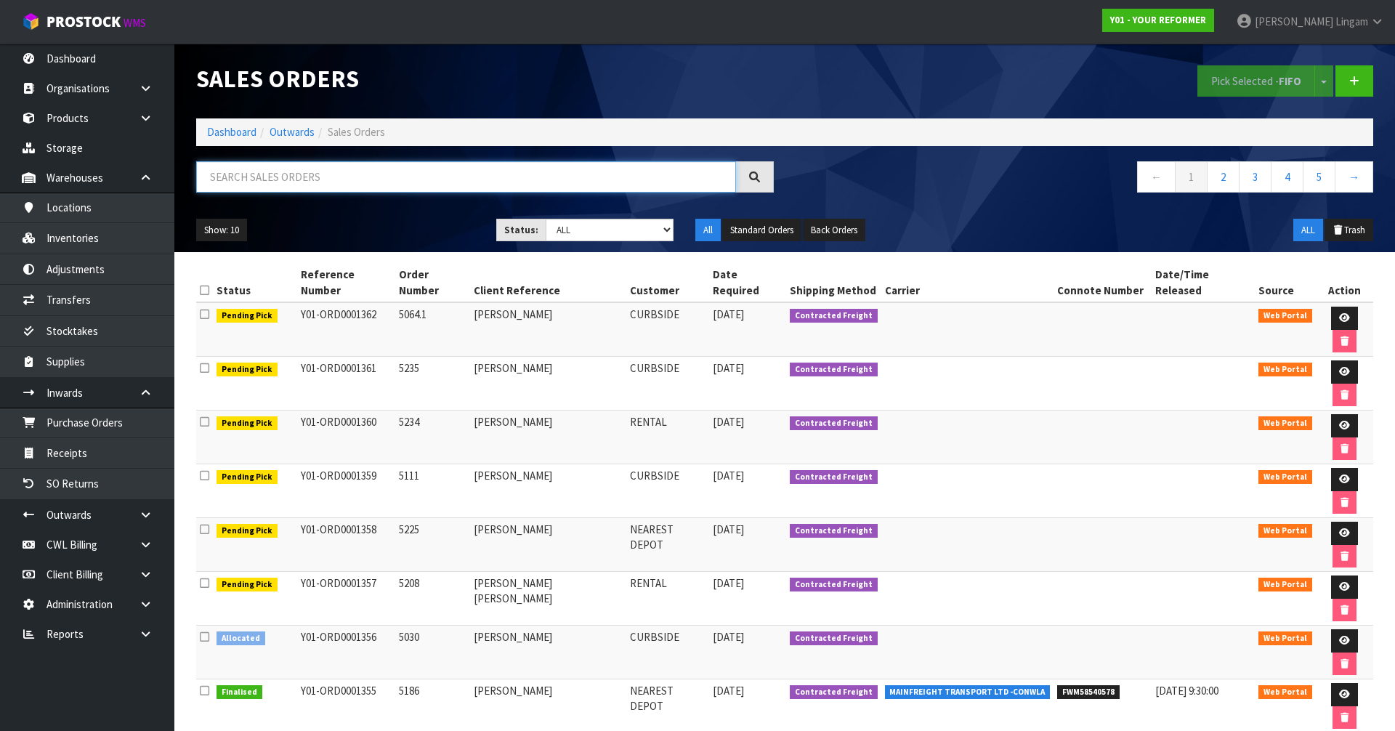
click at [389, 179] on input "text" at bounding box center [466, 176] width 540 height 31
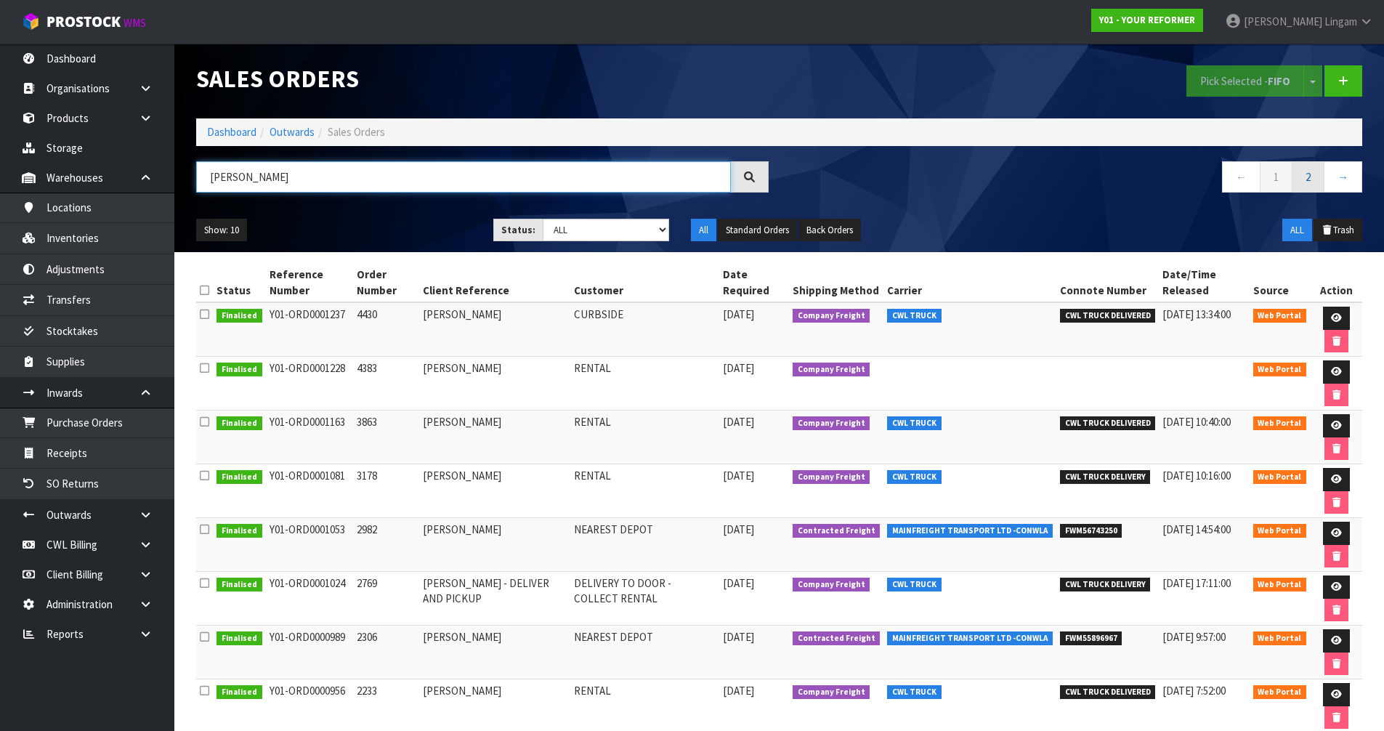
type input "[PERSON_NAME]"
click at [1316, 180] on link "2" at bounding box center [1307, 176] width 33 height 31
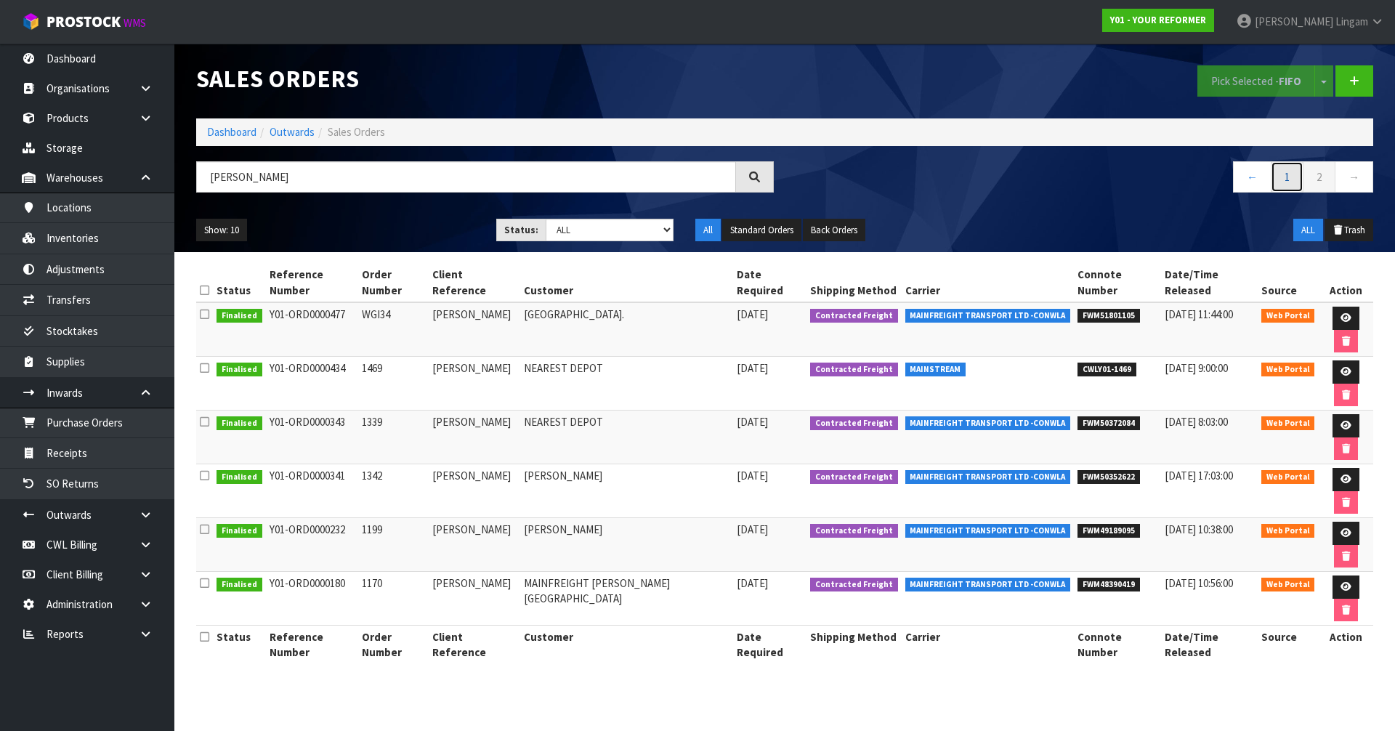
click at [1285, 178] on link "1" at bounding box center [1286, 176] width 33 height 31
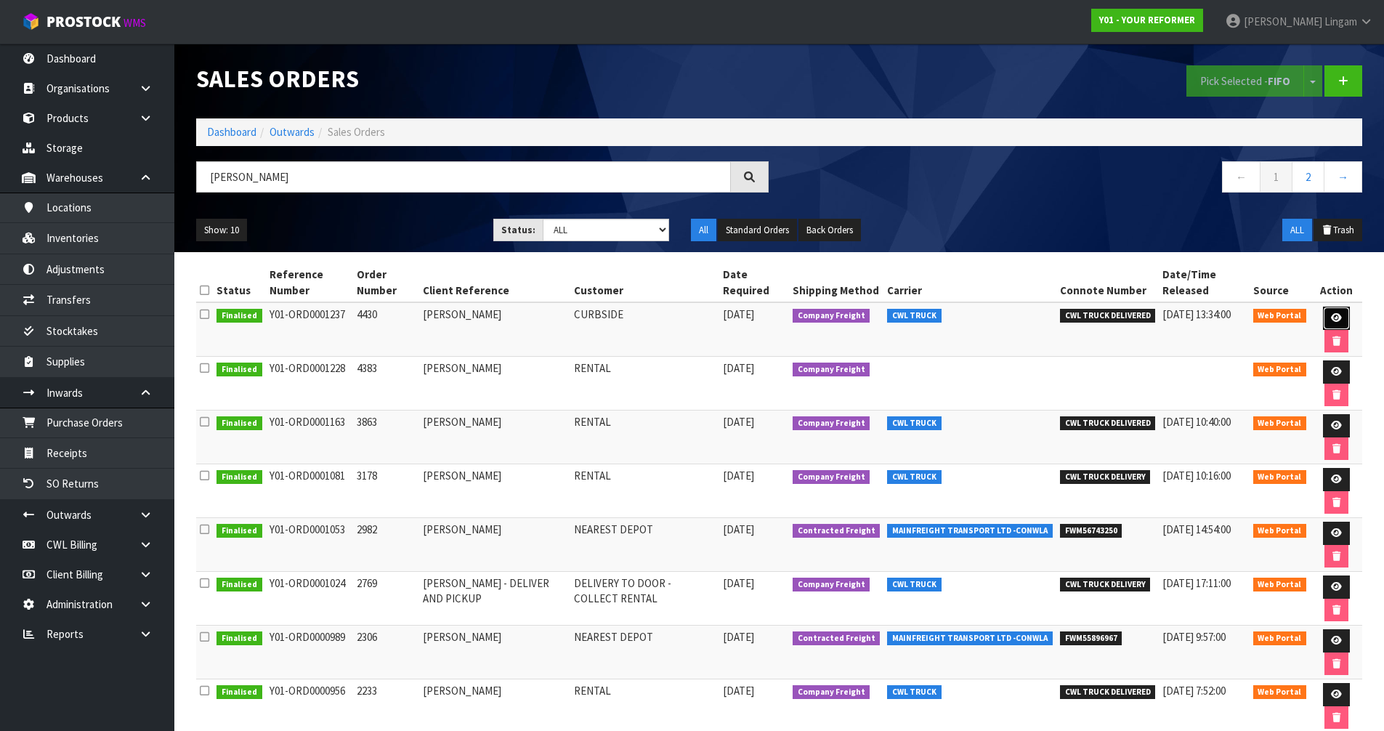
click at [1333, 314] on icon at bounding box center [1336, 317] width 11 height 9
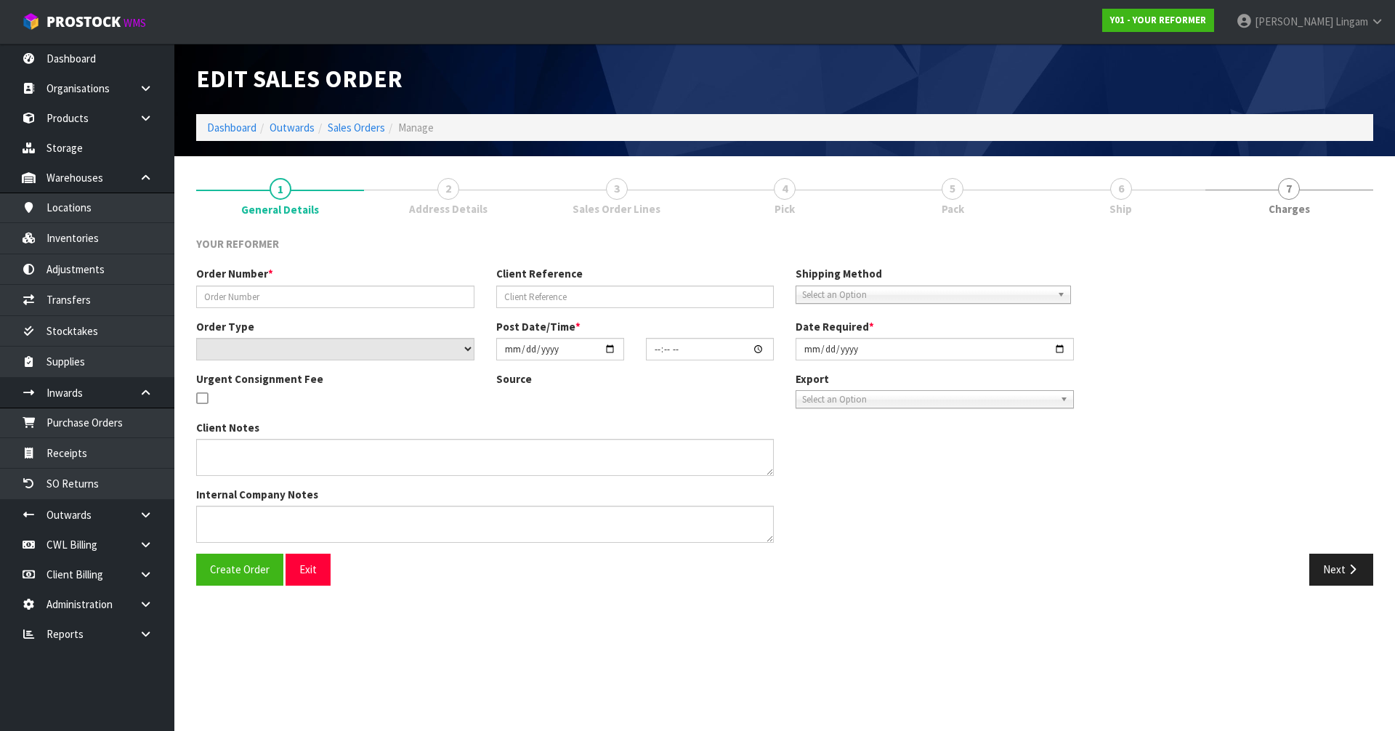
type input "4430"
type input "[PERSON_NAME]"
select select "number:0"
type input "[DATE]"
type input "19:01:00.000"
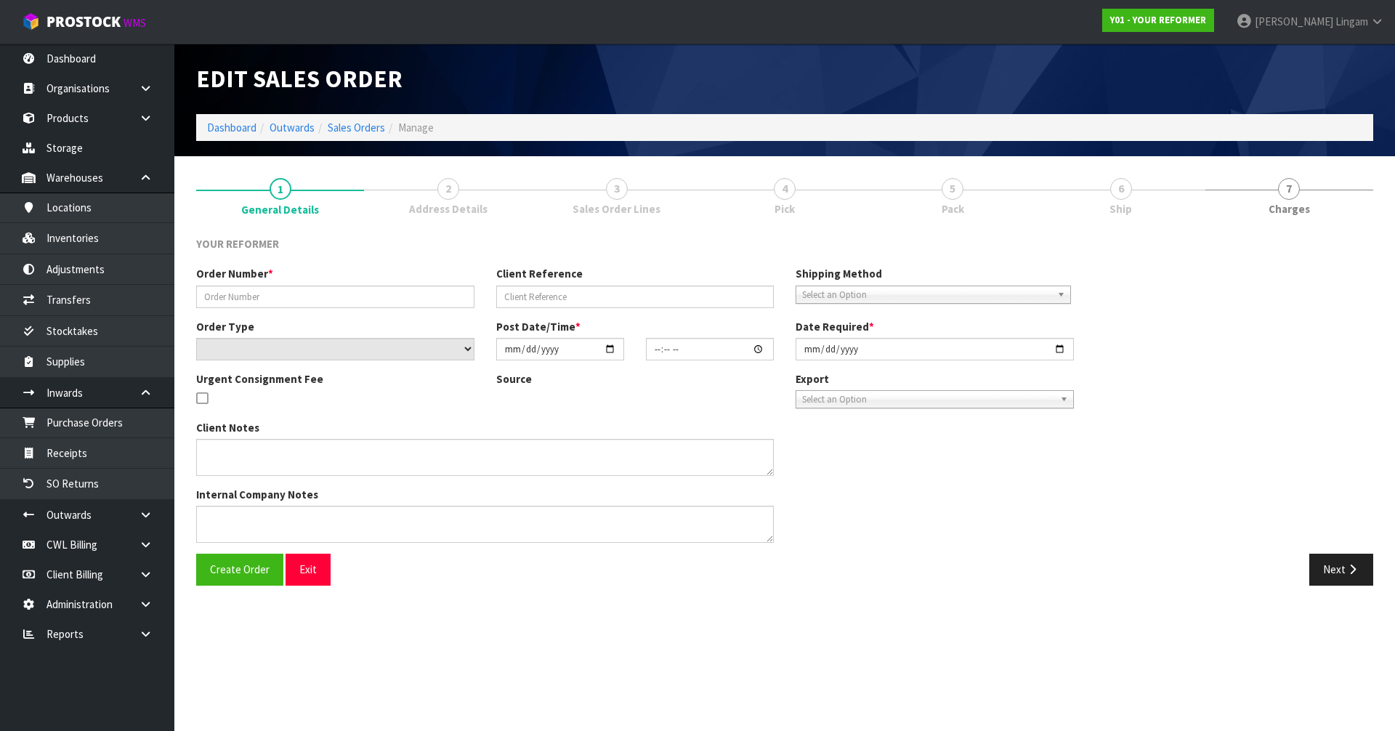
type input "[DATE]"
type textarea "[PERSON_NAME] [STREET_ADDRESS][PERSON_NAME] [PHONE_NUMBER]"
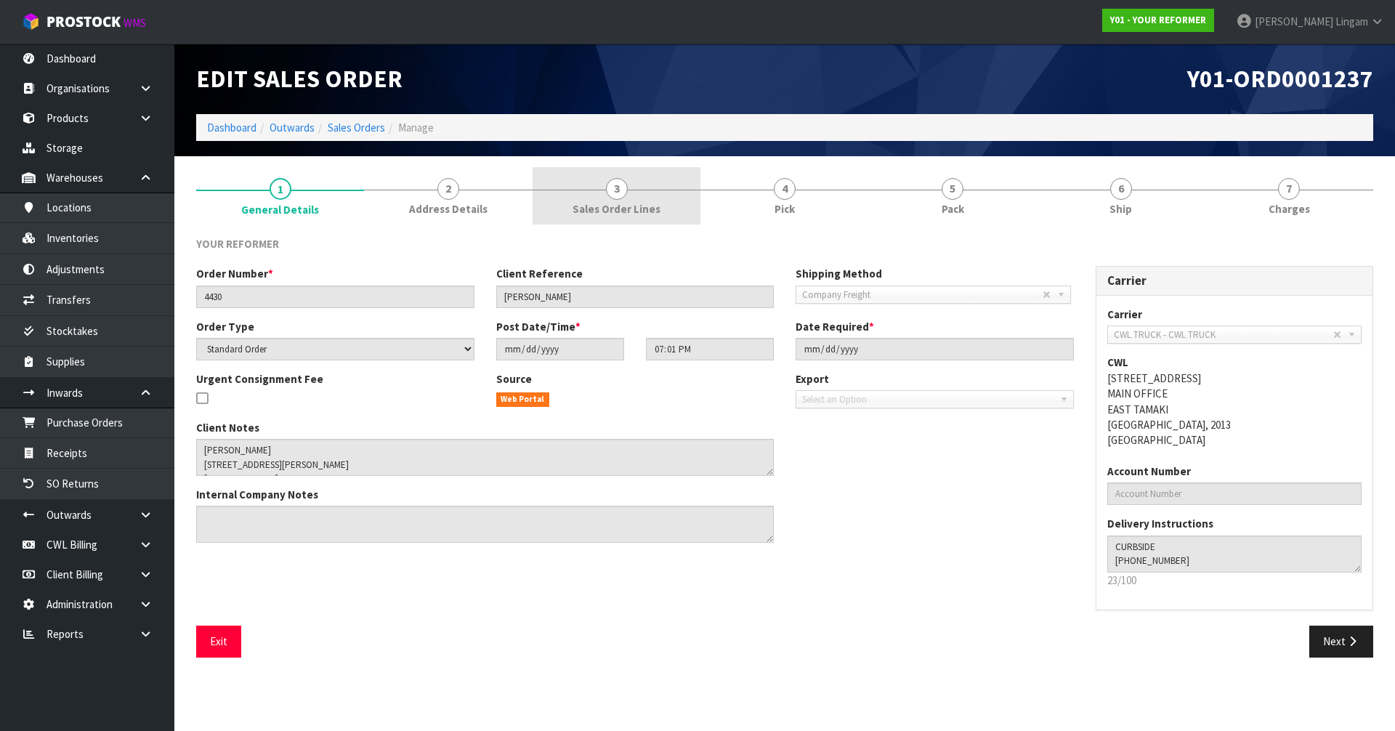
click at [644, 192] on link "3 Sales Order Lines" at bounding box center [616, 195] width 168 height 57
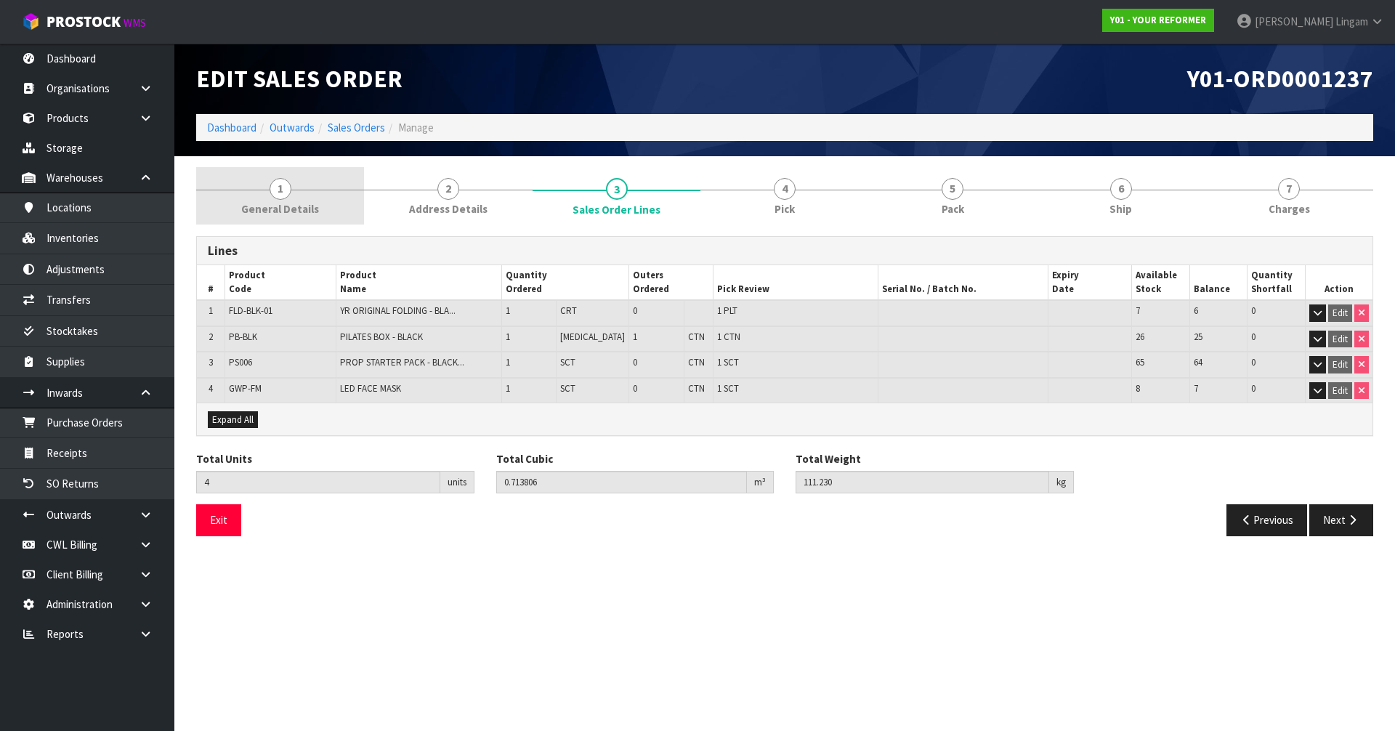
click at [303, 191] on link "1 General Details" at bounding box center [280, 195] width 168 height 57
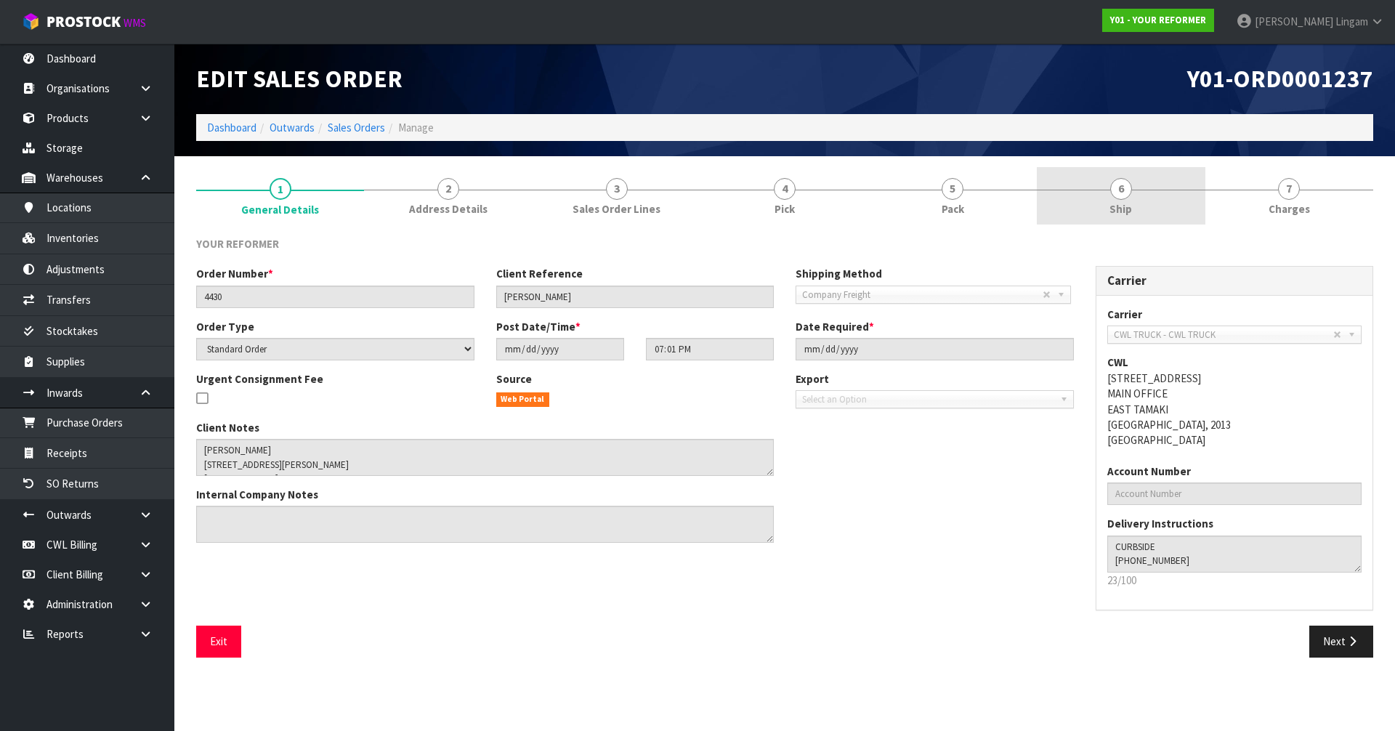
click at [1144, 219] on link "6 Ship" at bounding box center [1121, 195] width 168 height 57
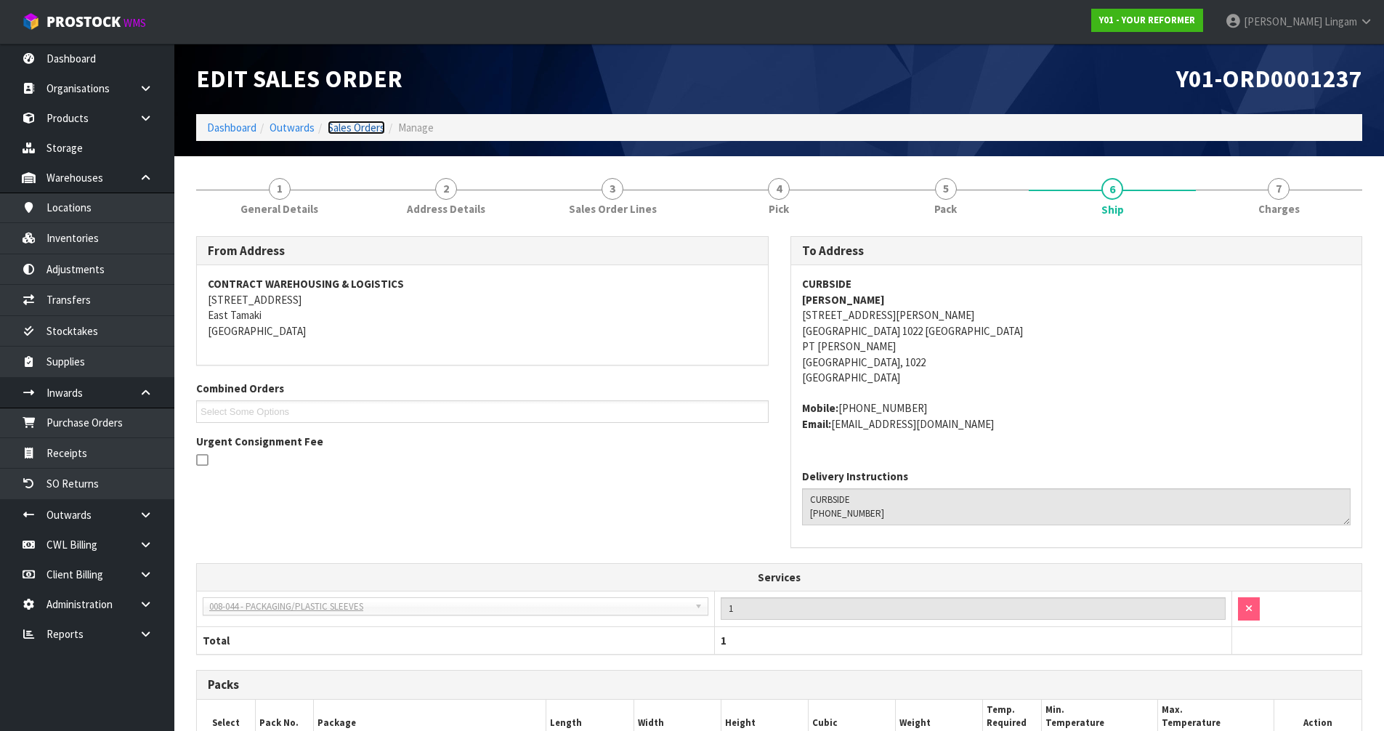
click at [366, 131] on link "Sales Orders" at bounding box center [356, 128] width 57 height 14
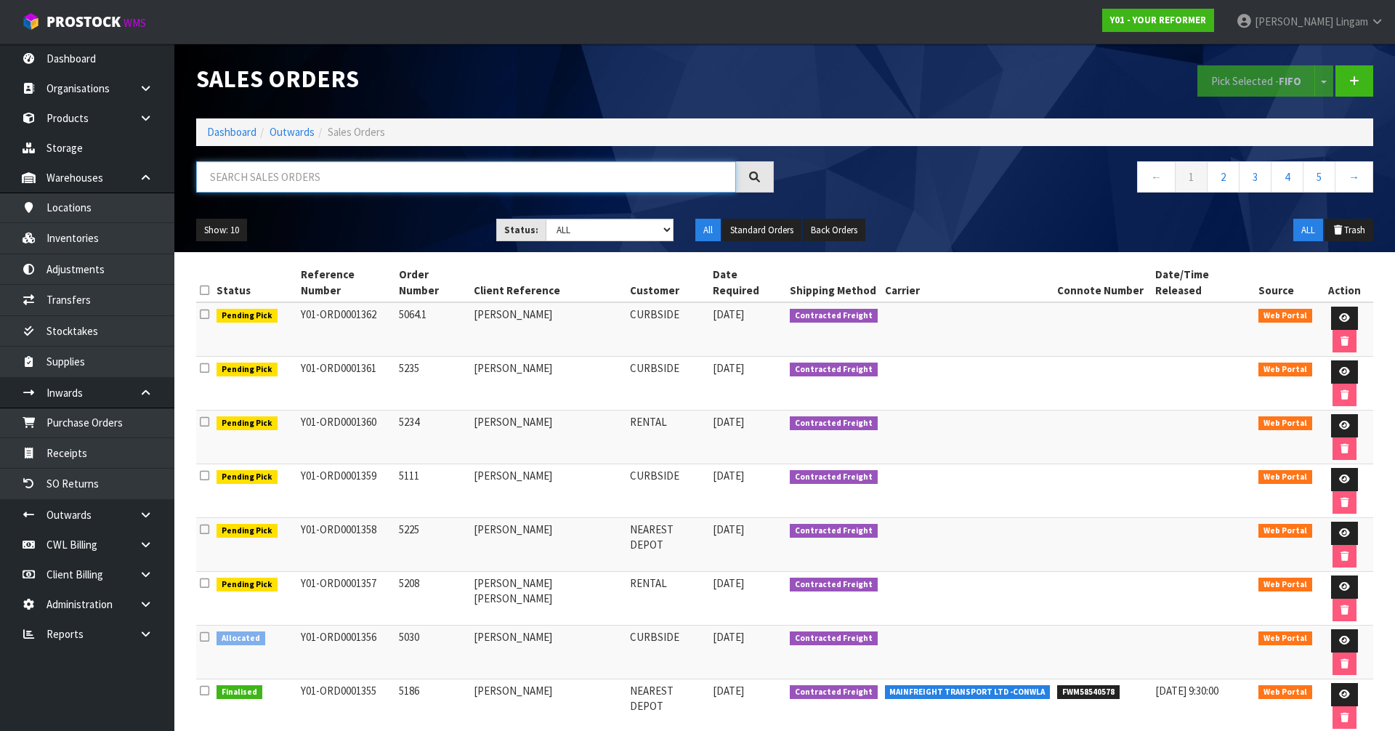
click at [410, 178] on input "text" at bounding box center [466, 176] width 540 height 31
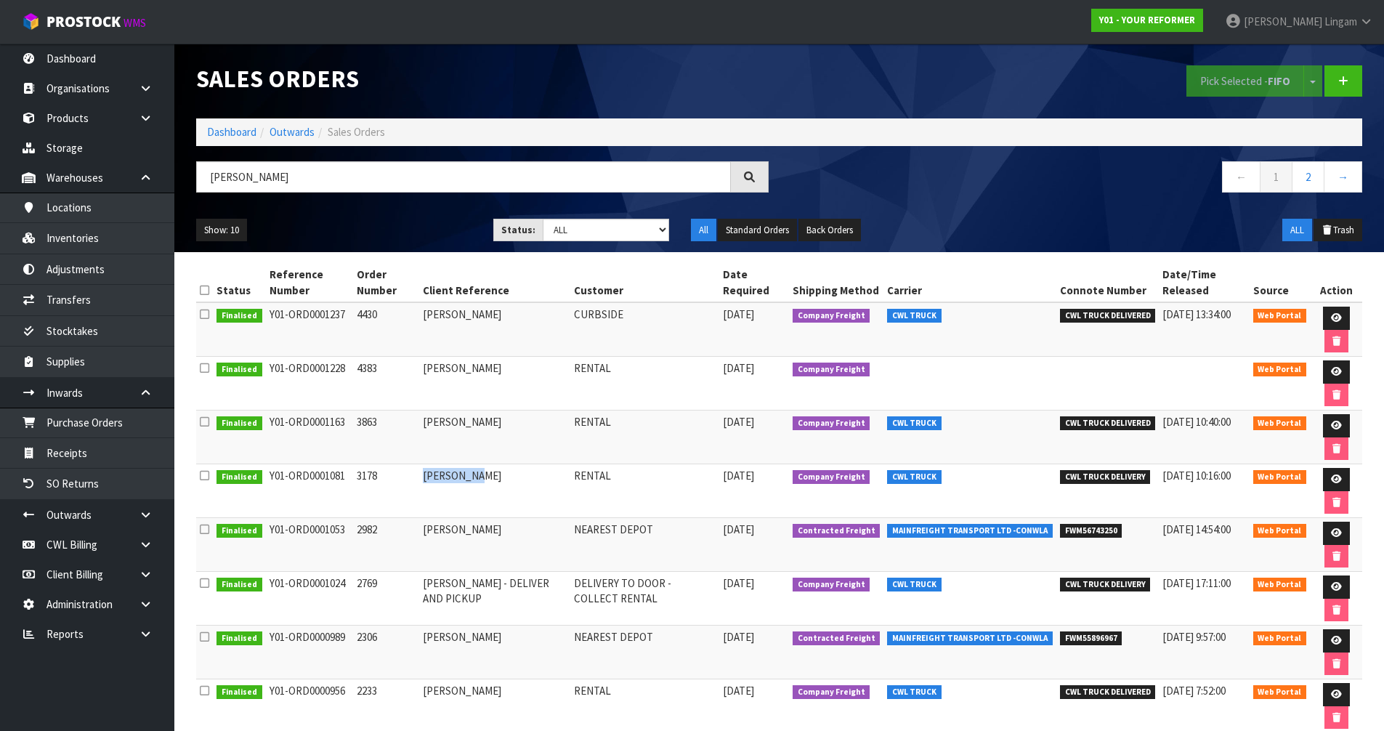
drag, startPoint x: 425, startPoint y: 475, endPoint x: 482, endPoint y: 479, distance: 56.8
click at [482, 479] on td "[PERSON_NAME]" at bounding box center [494, 491] width 151 height 54
copy td "[PERSON_NAME]"
click at [276, 177] on input "[PERSON_NAME]" at bounding box center [463, 176] width 535 height 31
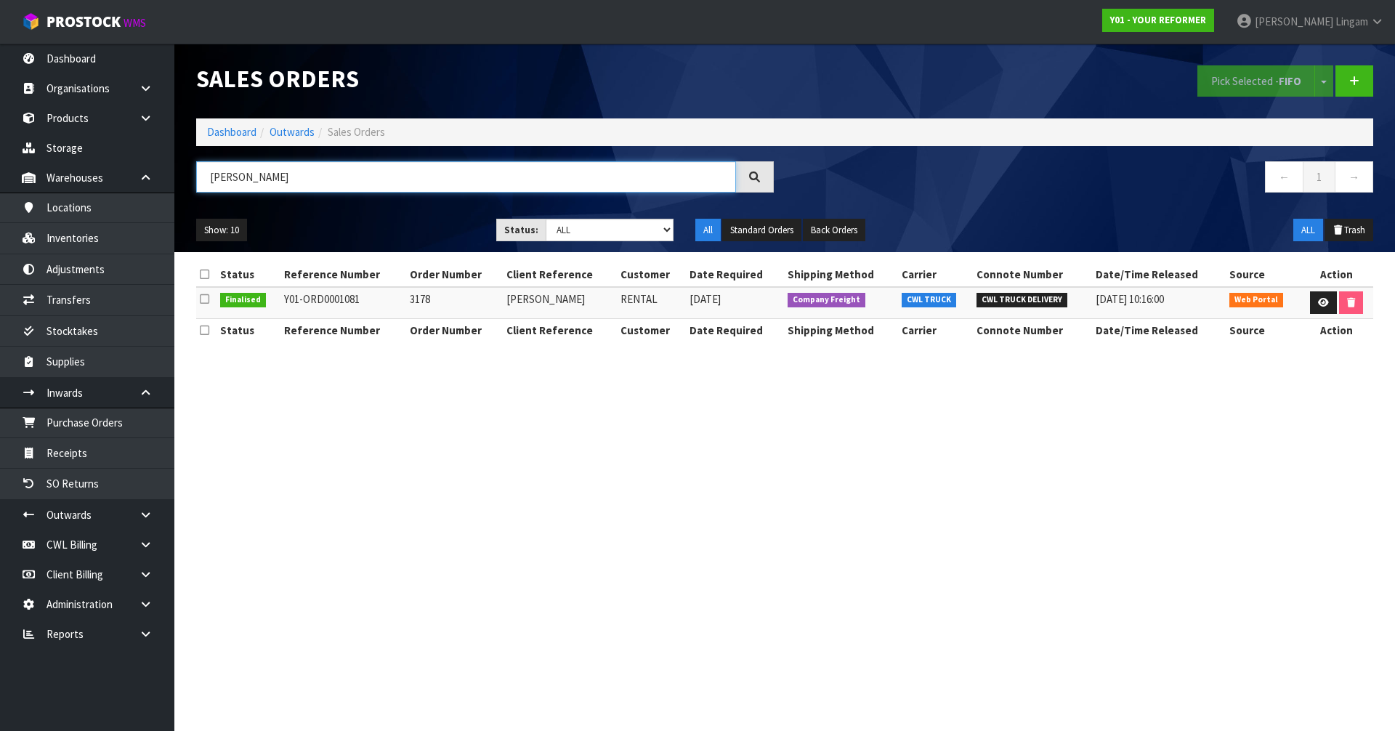
type input "[PERSON_NAME]"
click at [1144, 469] on section "Sales Orders Pick Selected - FIFO Split button! FIFO - First In First Out FEFO …" at bounding box center [697, 365] width 1395 height 731
click at [236, 129] on link "Dashboard" at bounding box center [231, 132] width 49 height 14
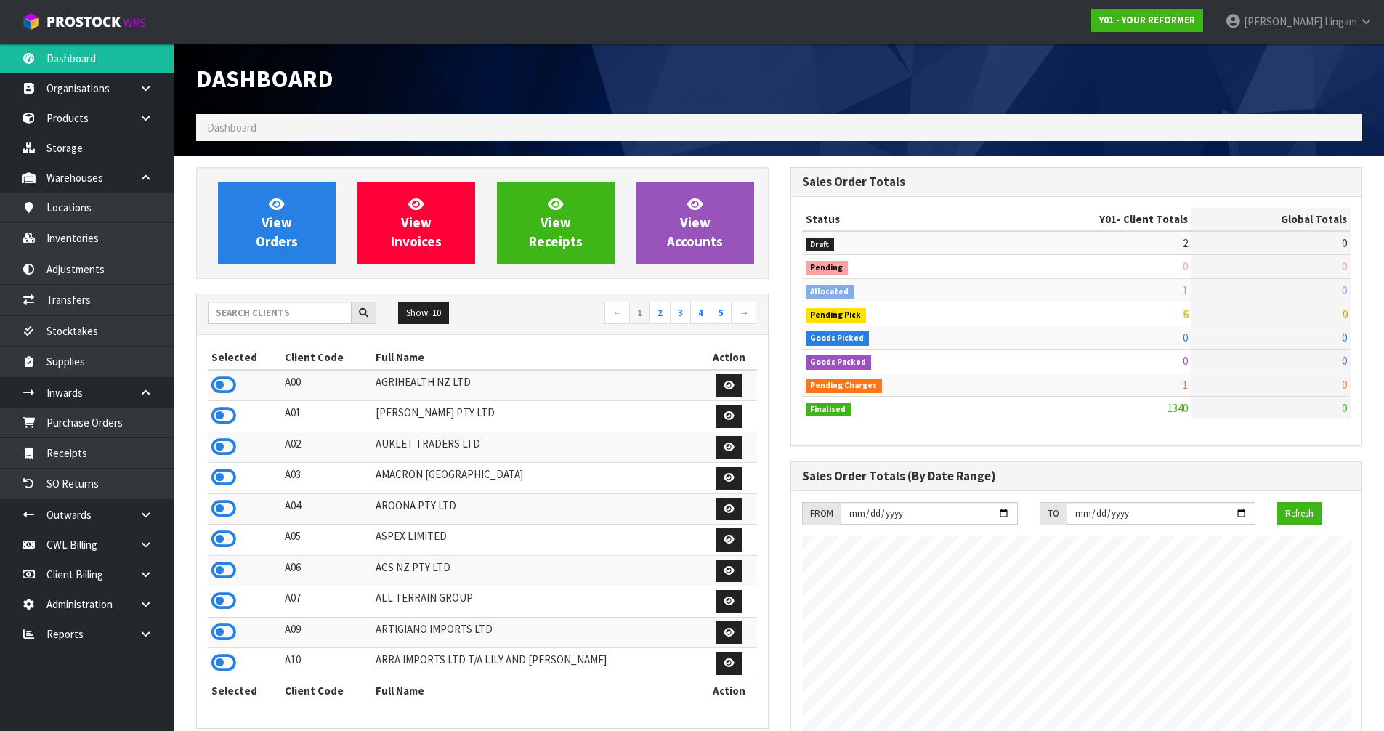
scroll to position [1100, 593]
click at [268, 317] on input "text" at bounding box center [280, 312] width 144 height 23
click at [316, 315] on input "text" at bounding box center [280, 312] width 144 height 23
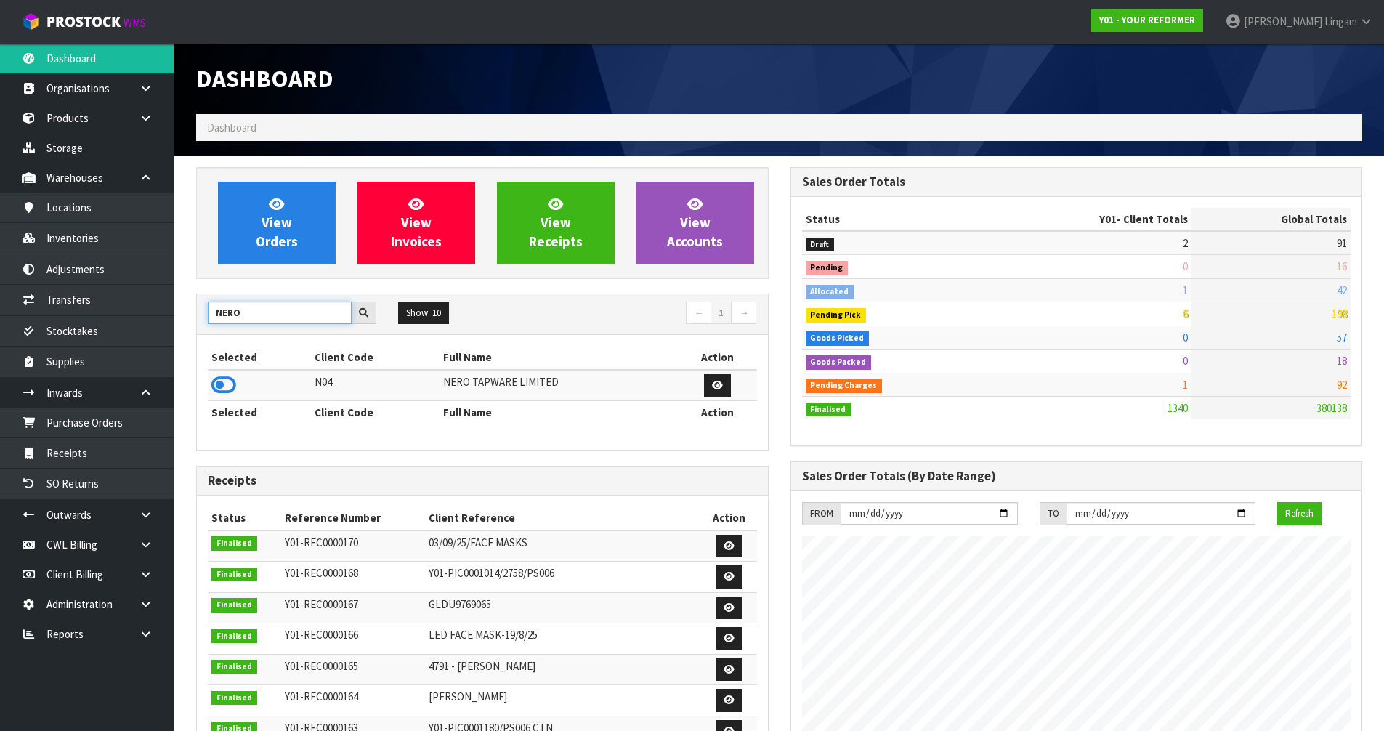
type input "NERO"
click at [218, 386] on icon at bounding box center [223, 385] width 25 height 22
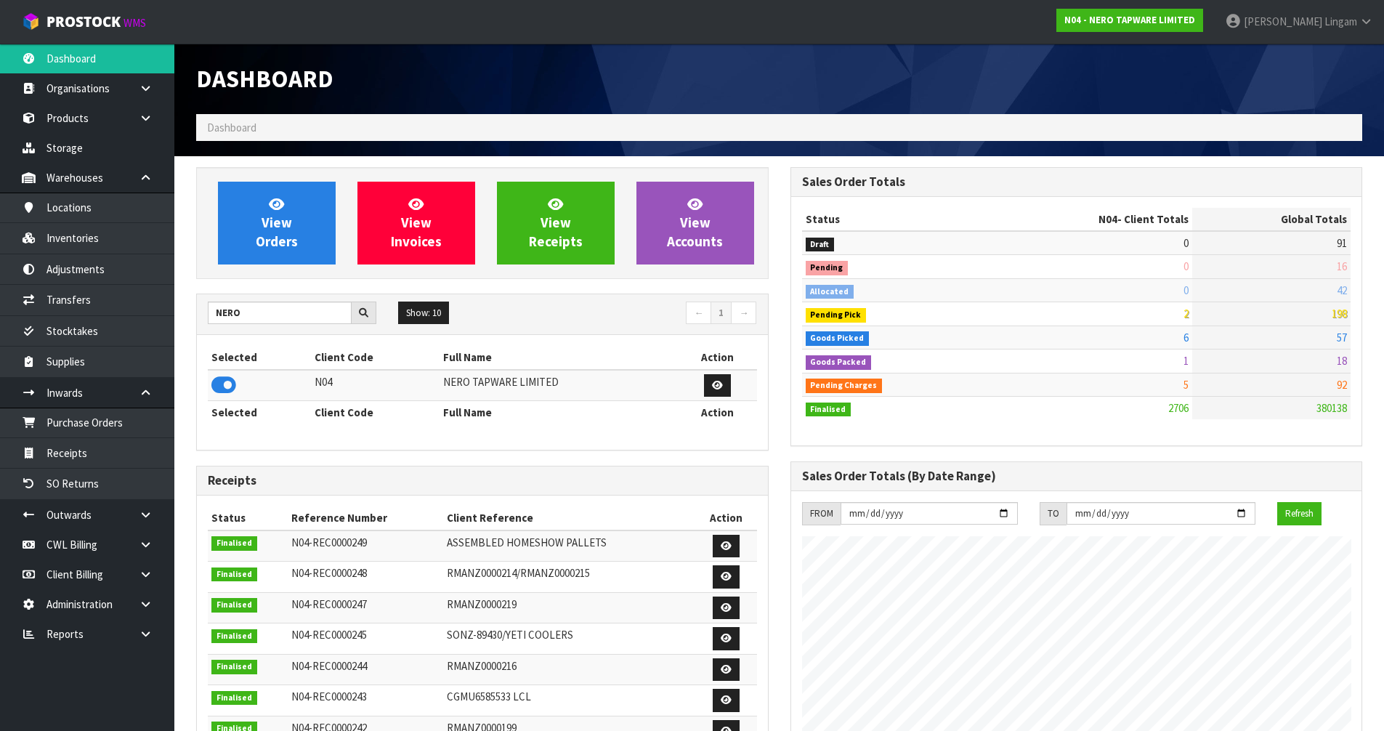
scroll to position [1132, 593]
click at [306, 230] on link "View Orders" at bounding box center [277, 223] width 118 height 83
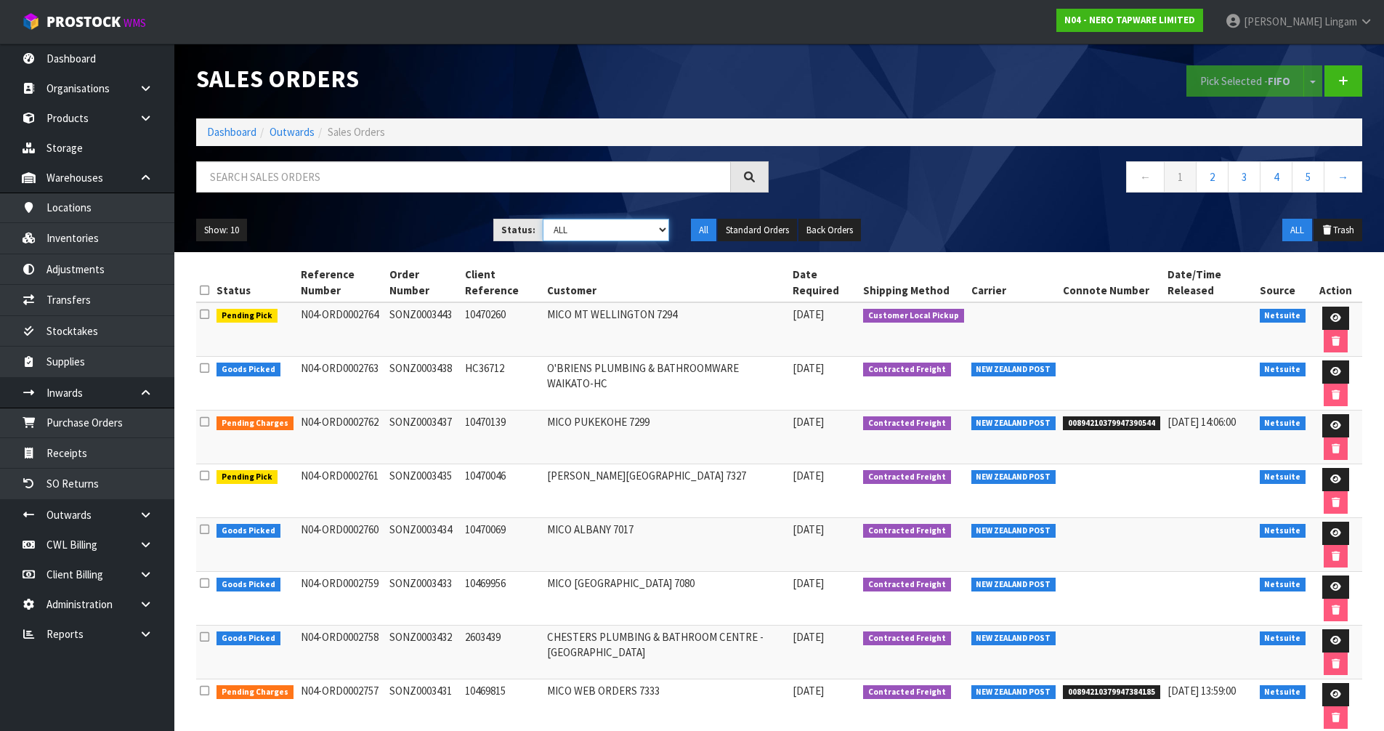
click at [625, 229] on select "Draft Pending Allocated Pending Pick Goods Picked Goods Packed Pending Charges …" at bounding box center [606, 230] width 126 height 23
select select "string:6"
click at [543, 219] on select "Draft Pending Allocated Pending Pick Goods Picked Goods Packed Pending Charges …" at bounding box center [606, 230] width 126 height 23
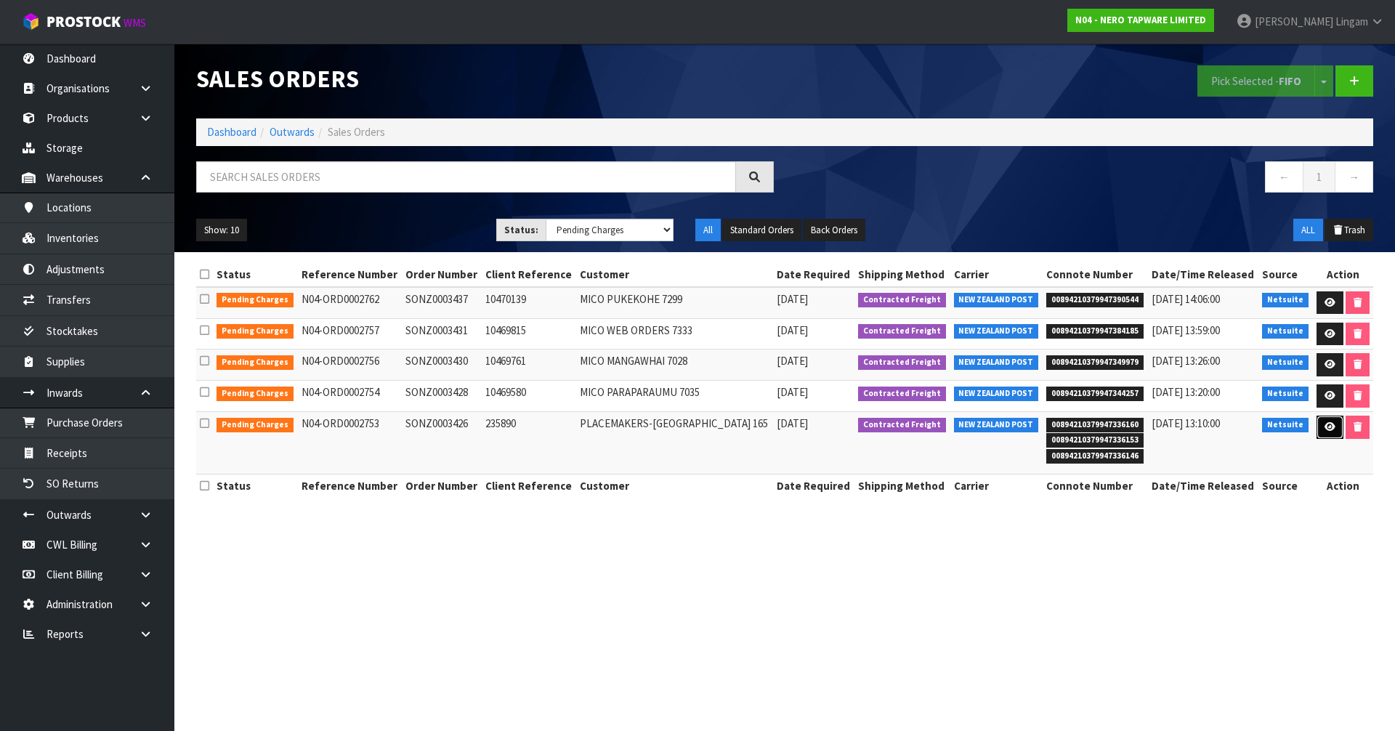
click at [1326, 429] on icon at bounding box center [1329, 426] width 11 height 9
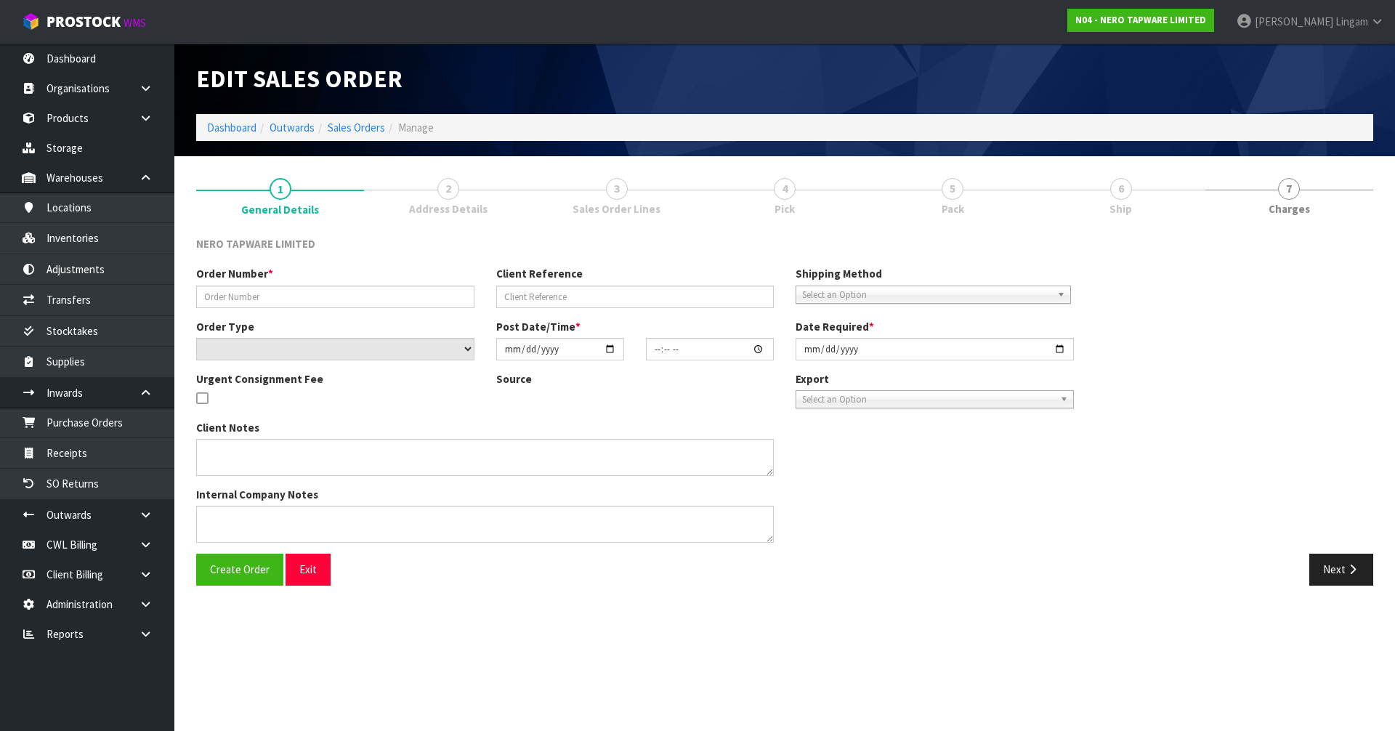
type input "SONZ0003426"
type input "235890"
select select "number:0"
type input "[DATE]"
type input "10:15:09.000"
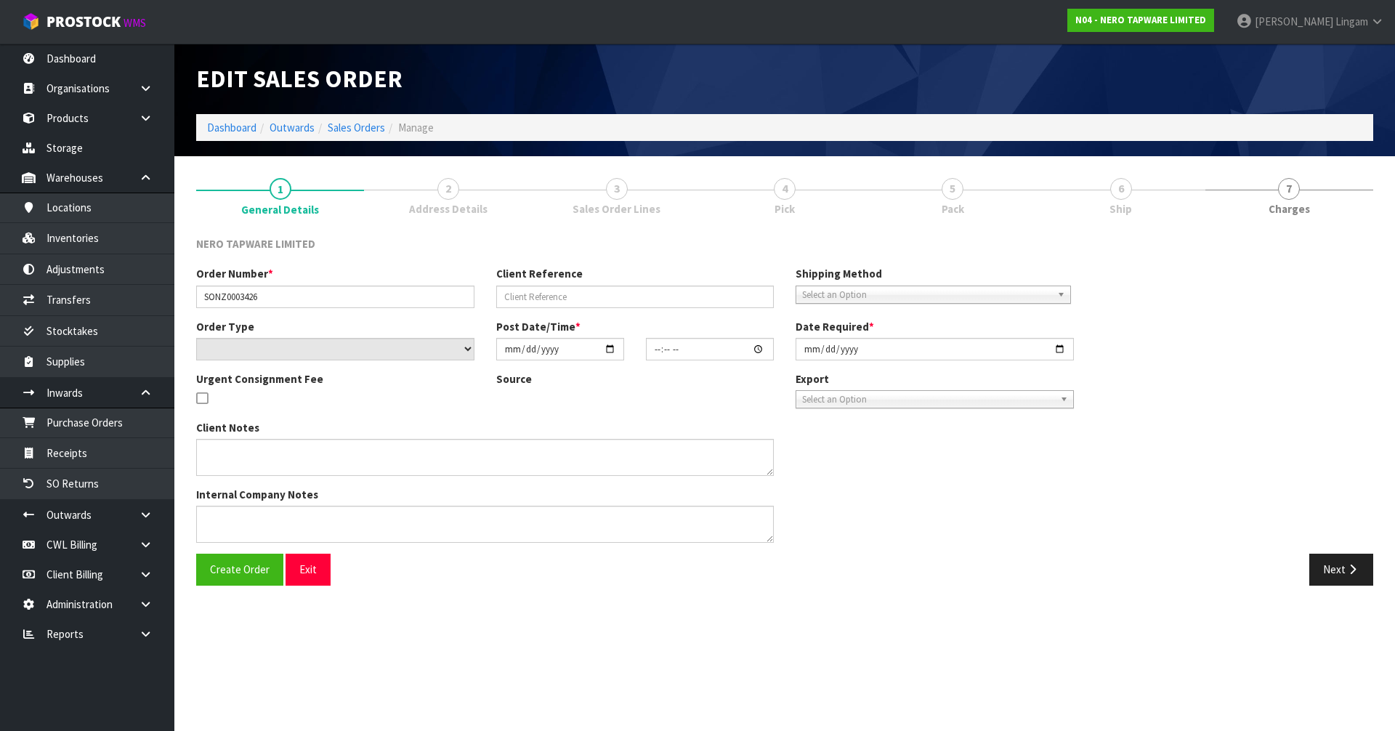
type input "[DATE]"
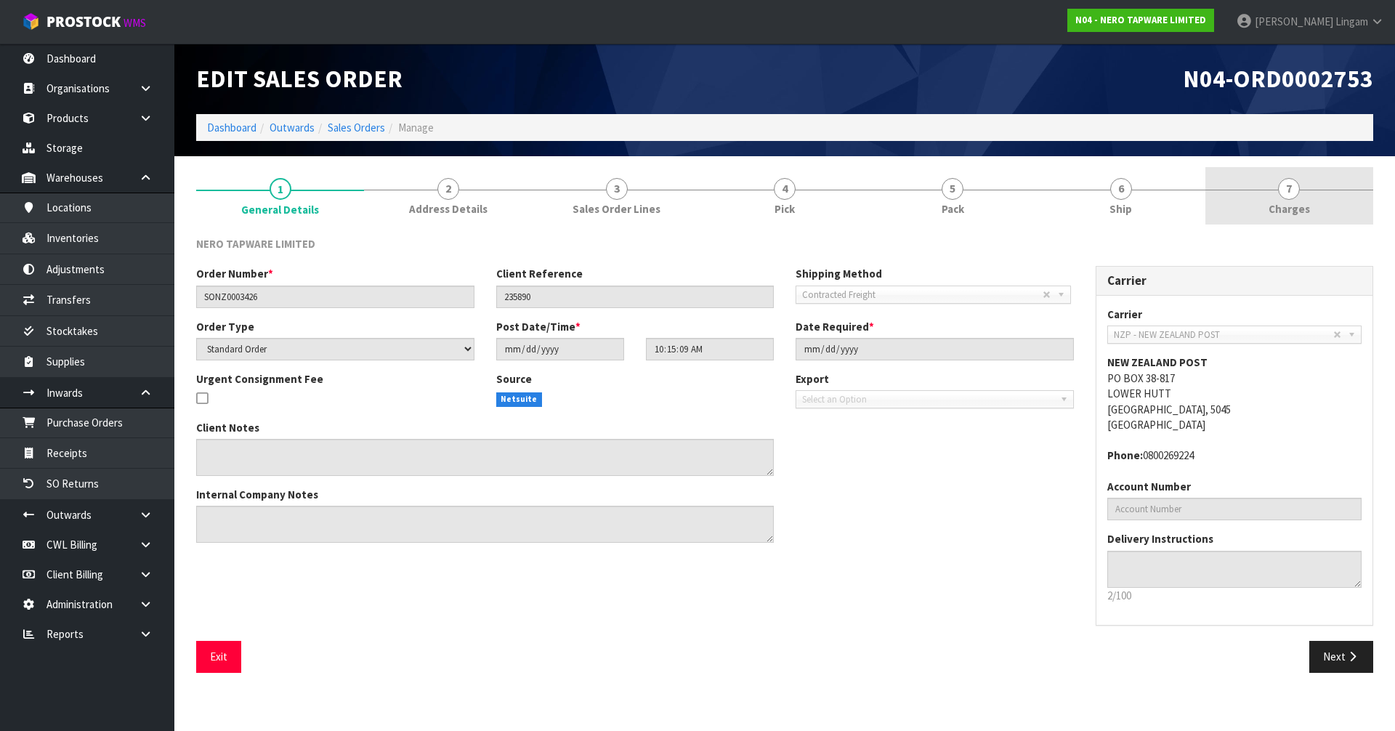
click at [1321, 207] on link "7 [GEOGRAPHIC_DATA]" at bounding box center [1289, 195] width 168 height 57
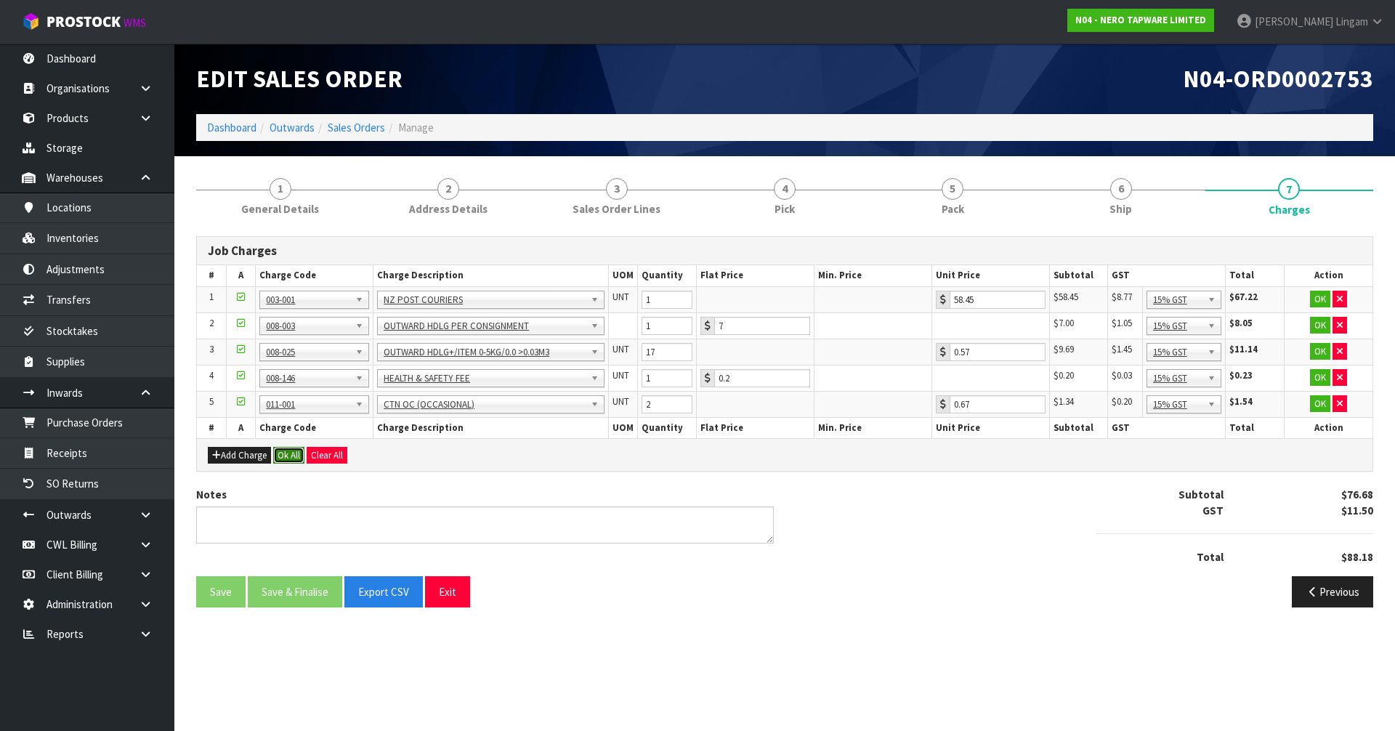
click at [288, 458] on button "Ok All" at bounding box center [288, 455] width 31 height 17
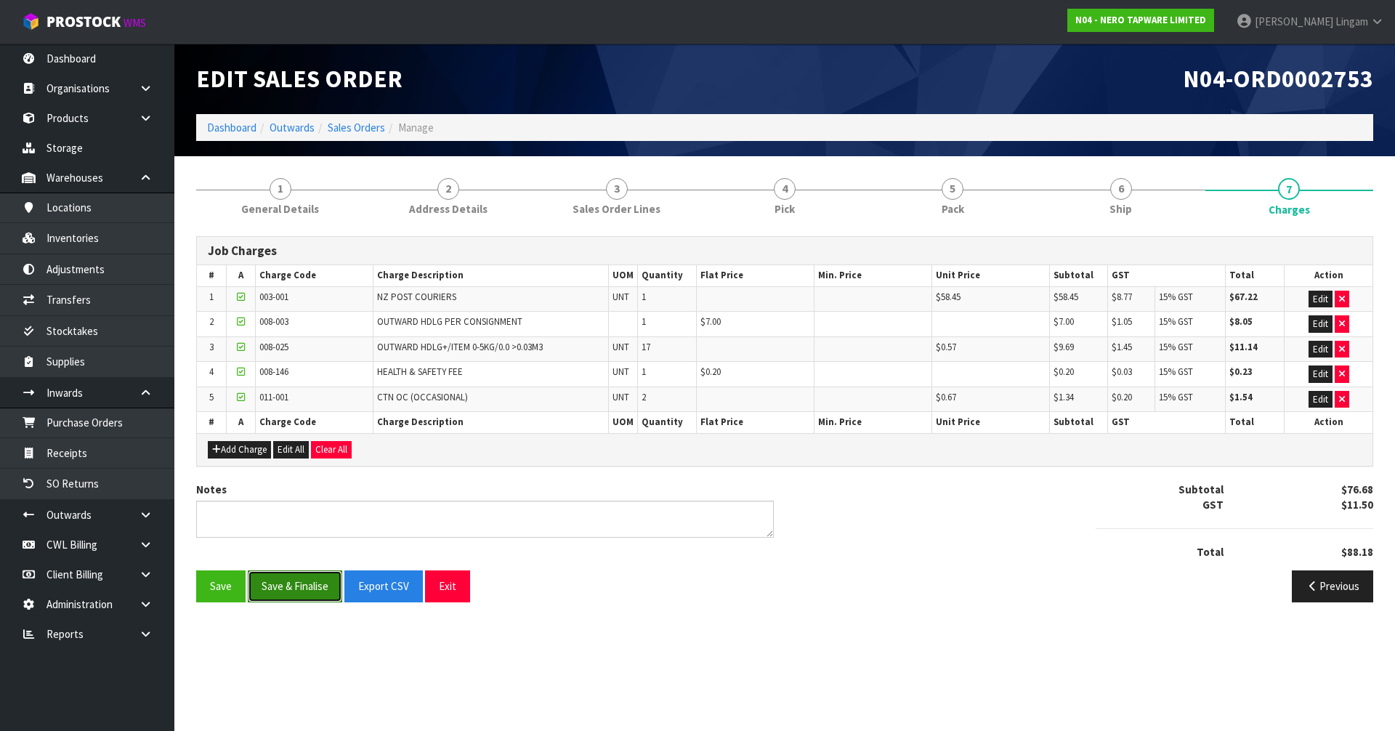
click at [309, 584] on button "Save & Finalise" at bounding box center [295, 585] width 94 height 31
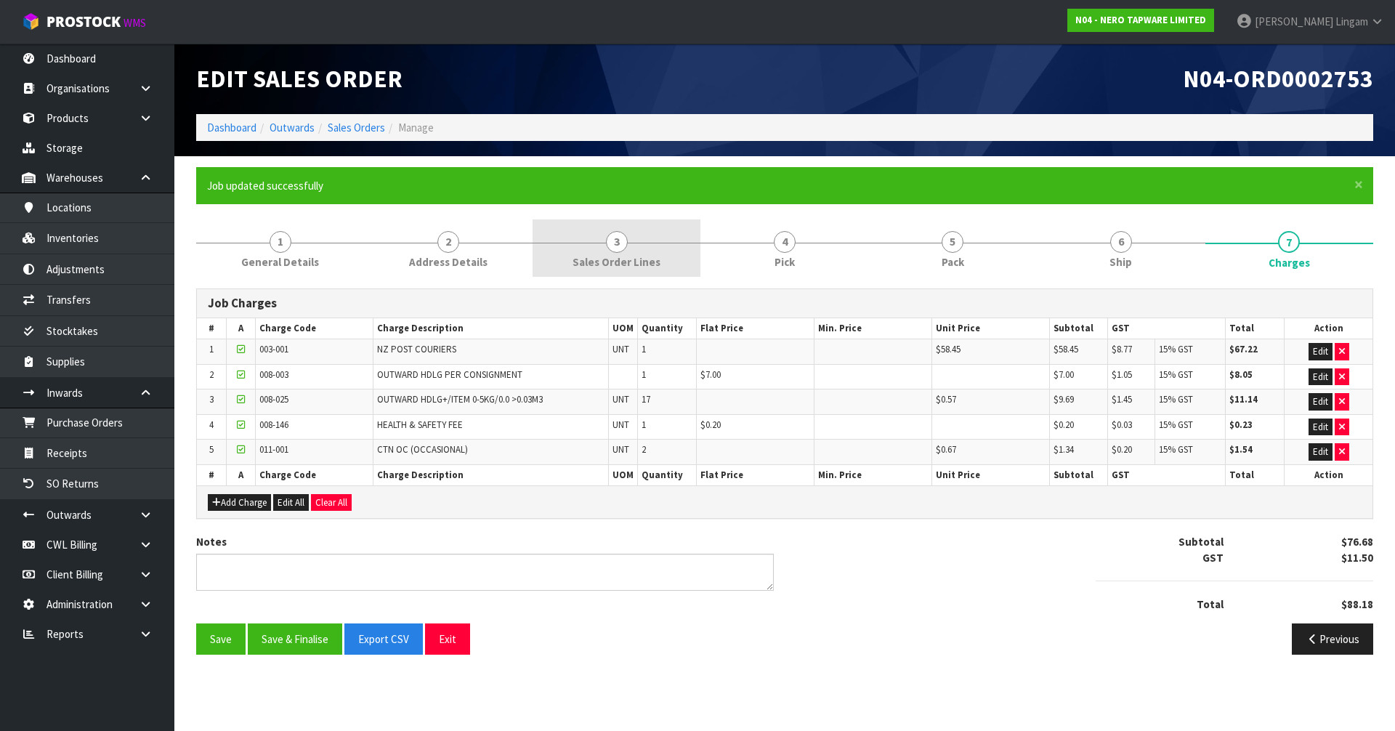
click at [638, 243] on link "3 Sales Order Lines" at bounding box center [616, 247] width 168 height 57
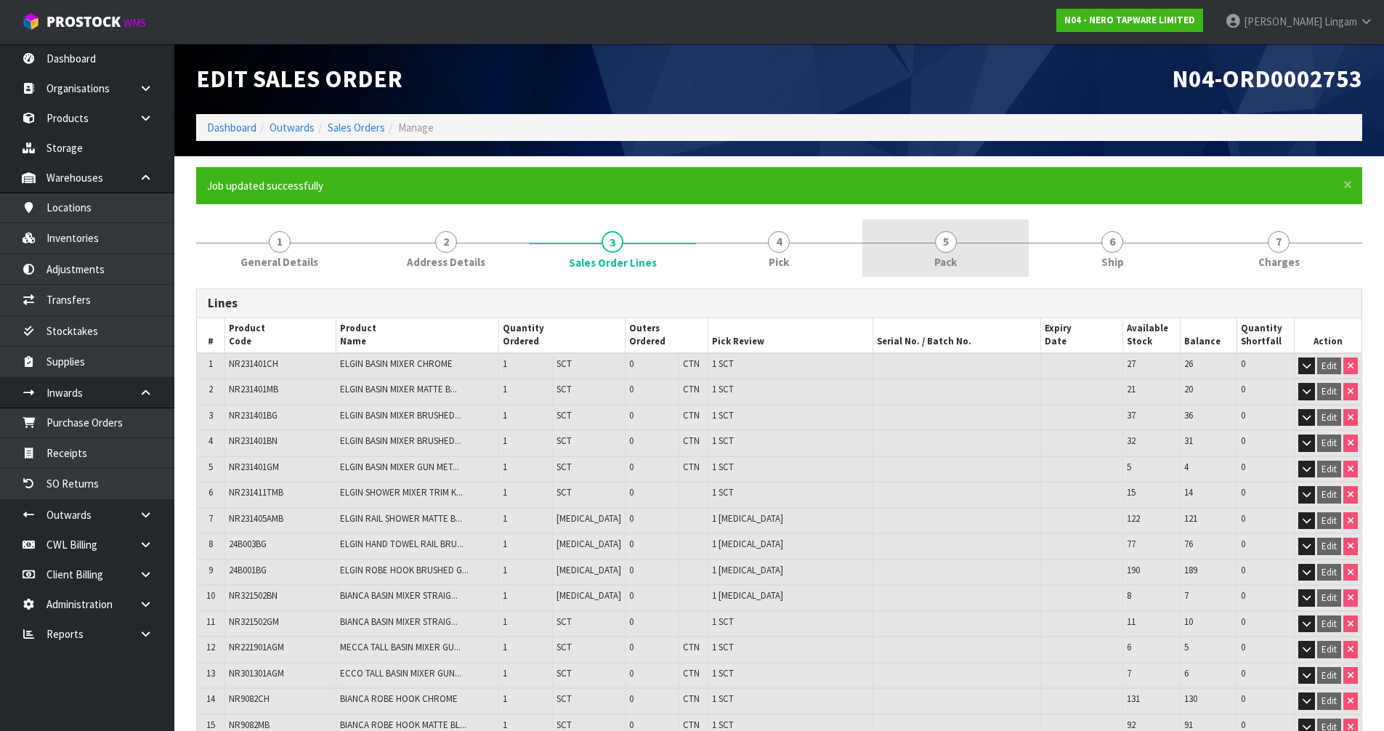
click at [979, 243] on div at bounding box center [945, 243] width 166 height 1
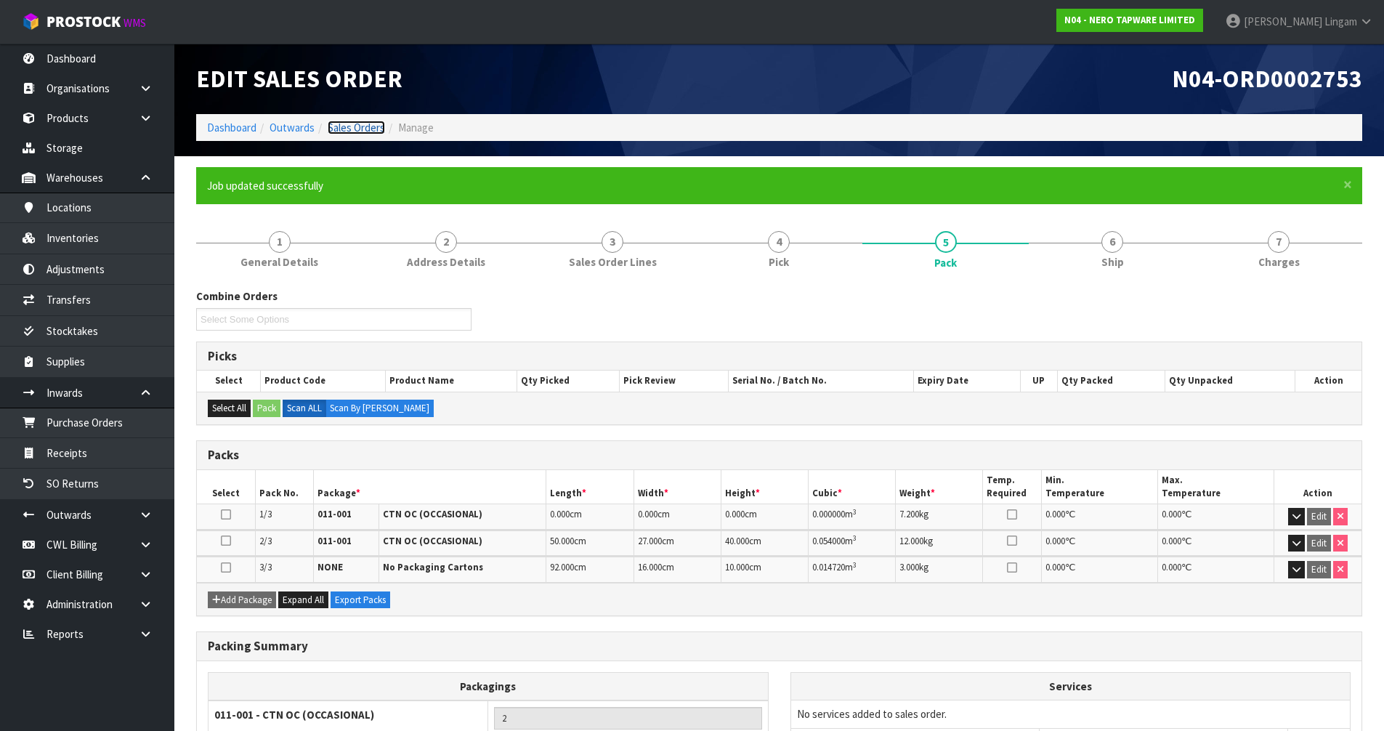
click at [355, 126] on link "Sales Orders" at bounding box center [356, 128] width 57 height 14
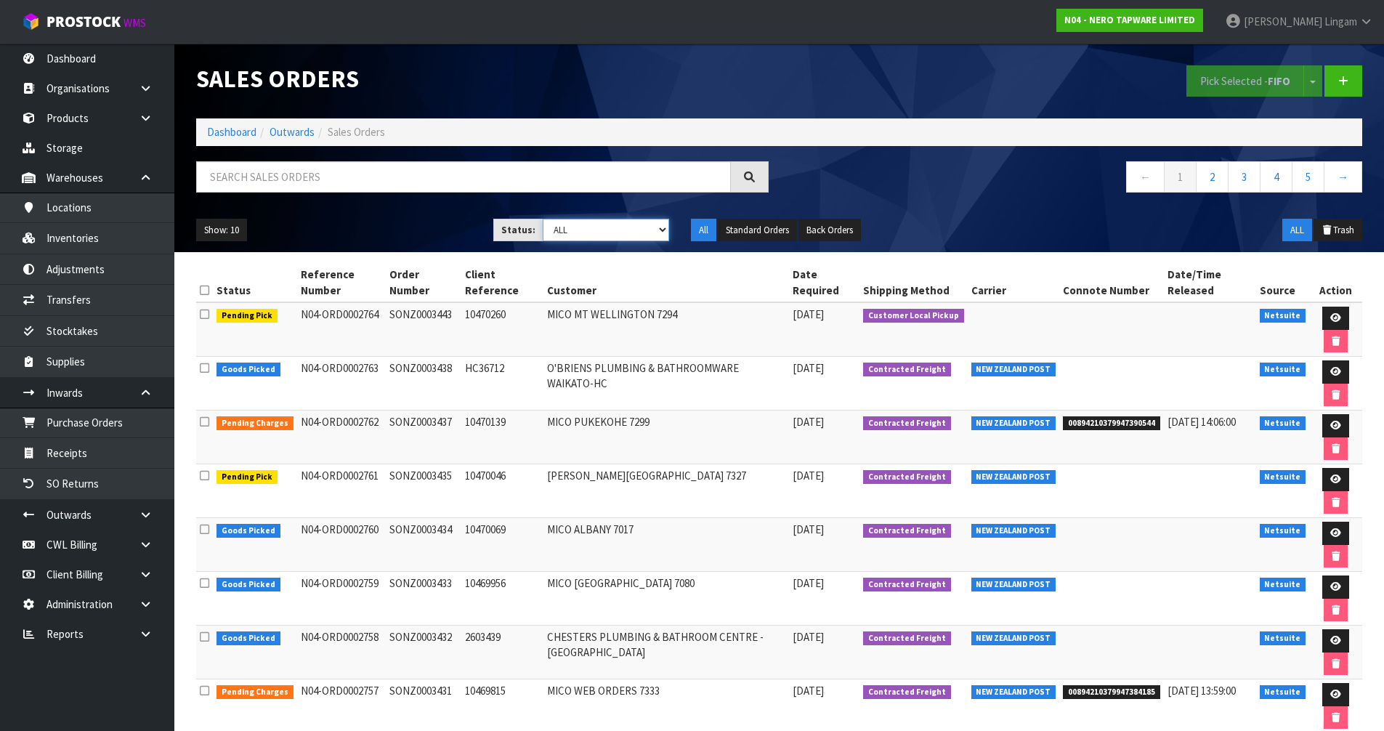
drag, startPoint x: 631, startPoint y: 229, endPoint x: 631, endPoint y: 240, distance: 11.6
click at [631, 229] on select "Draft Pending Allocated Pending Pick Goods Picked Goods Packed Pending Charges …" at bounding box center [606, 230] width 126 height 23
select select "string:6"
click at [543, 219] on select "Draft Pending Allocated Pending Pick Goods Picked Goods Packed Pending Charges …" at bounding box center [606, 230] width 126 height 23
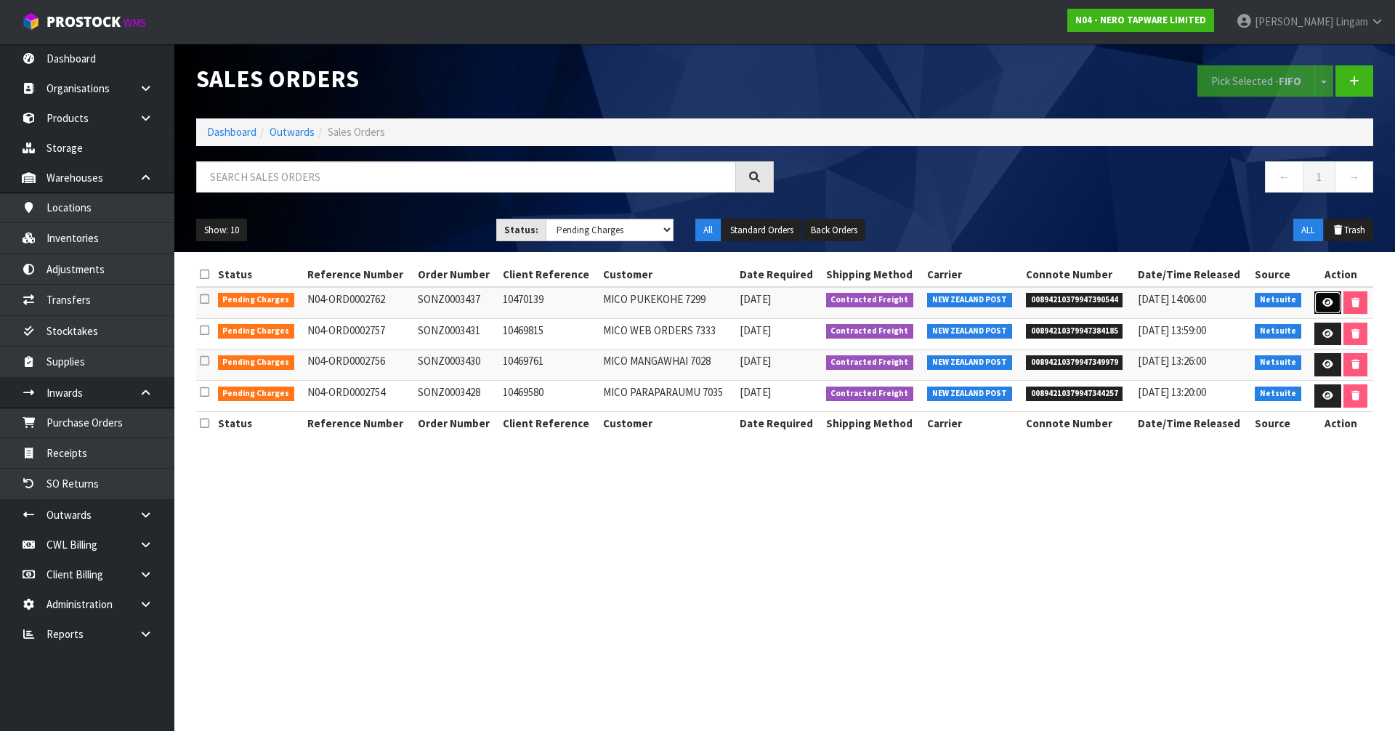
click at [1334, 300] on link at bounding box center [1327, 302] width 27 height 23
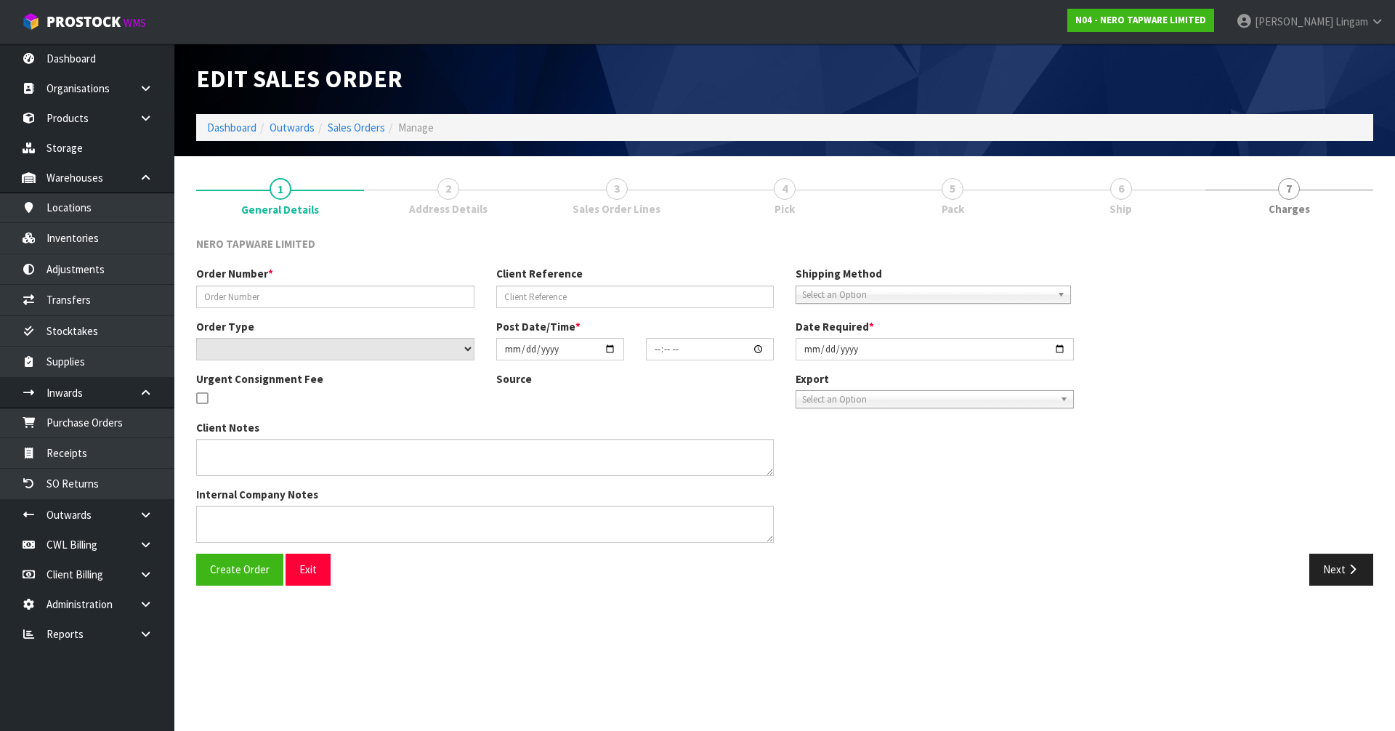
type input "SONZ0003437"
type input "10470139"
select select "number:0"
type input "[DATE]"
type input "12:00:08.000"
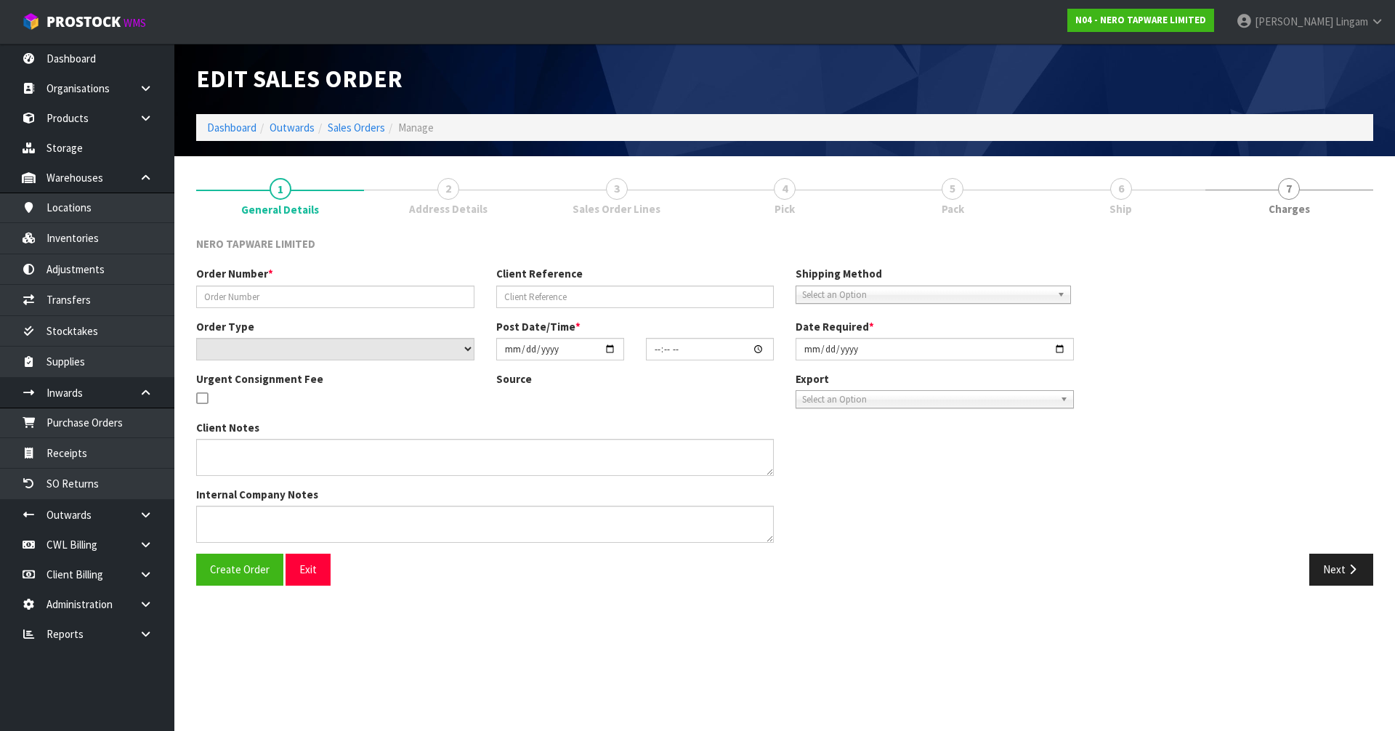
type input "[DATE]"
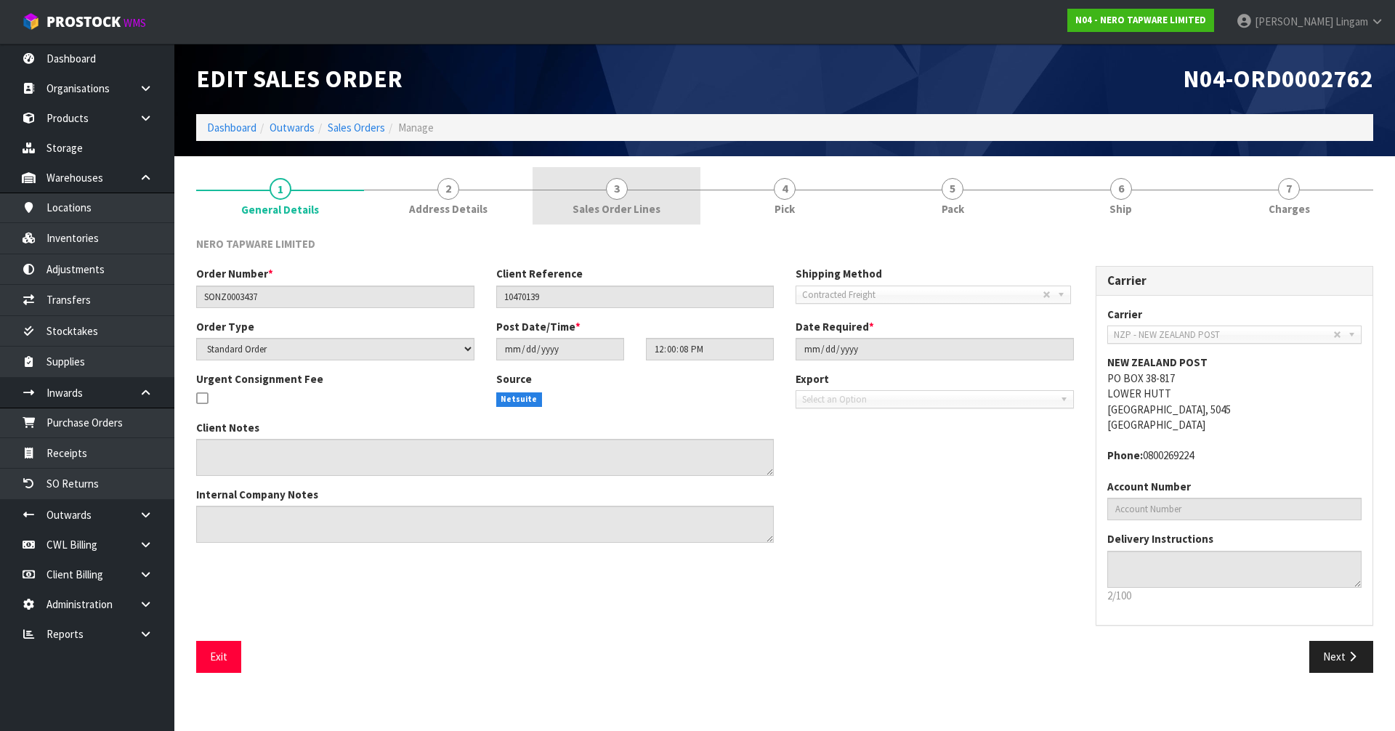
click at [642, 198] on link "3 Sales Order Lines" at bounding box center [616, 195] width 168 height 57
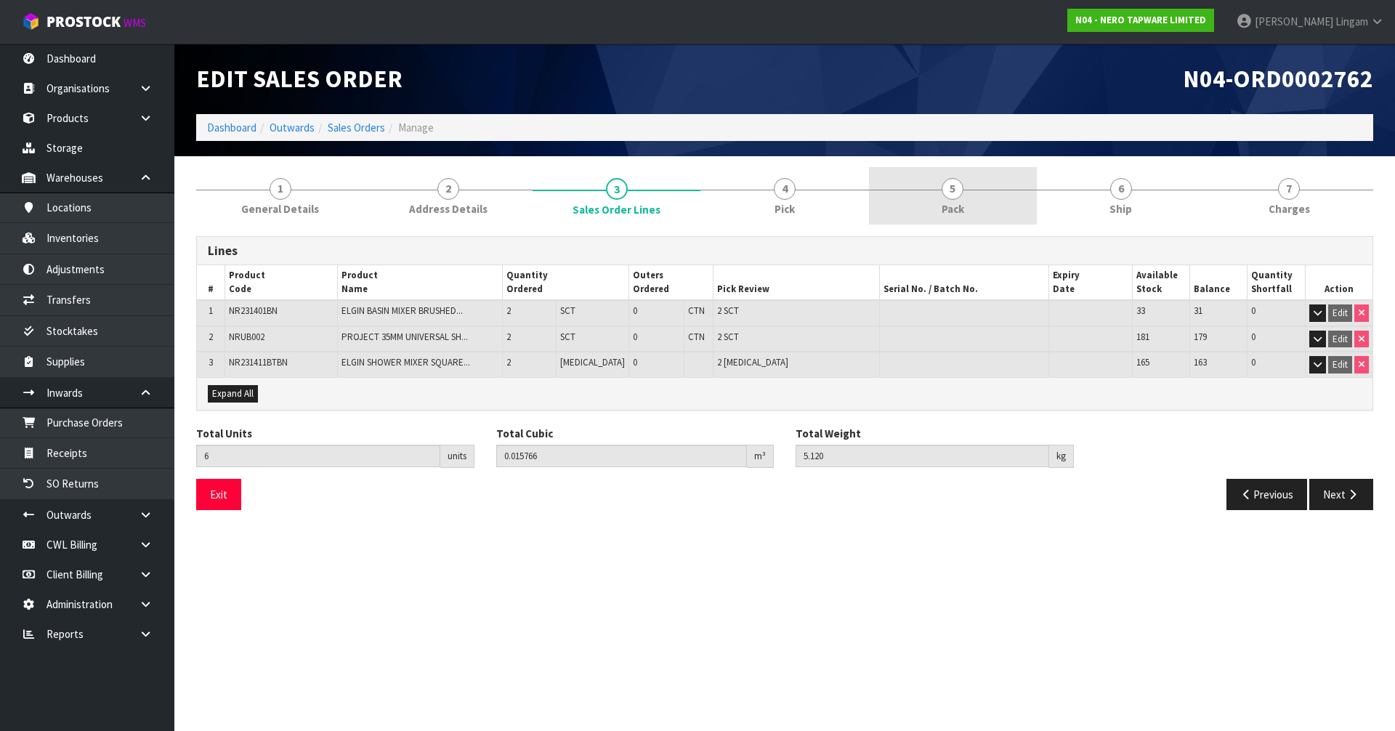
click at [994, 206] on link "5 Pack" at bounding box center [953, 195] width 168 height 57
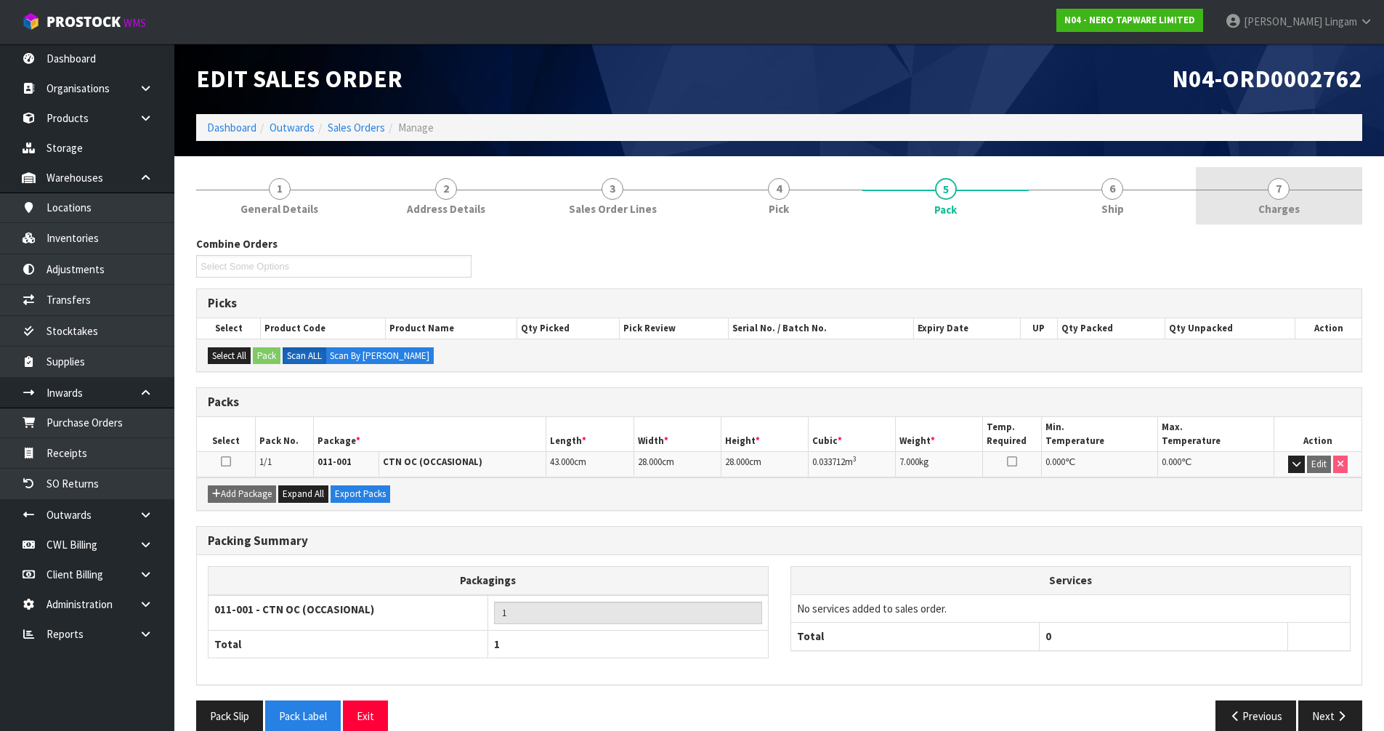
click at [1283, 201] on span "Charges" at bounding box center [1278, 208] width 41 height 15
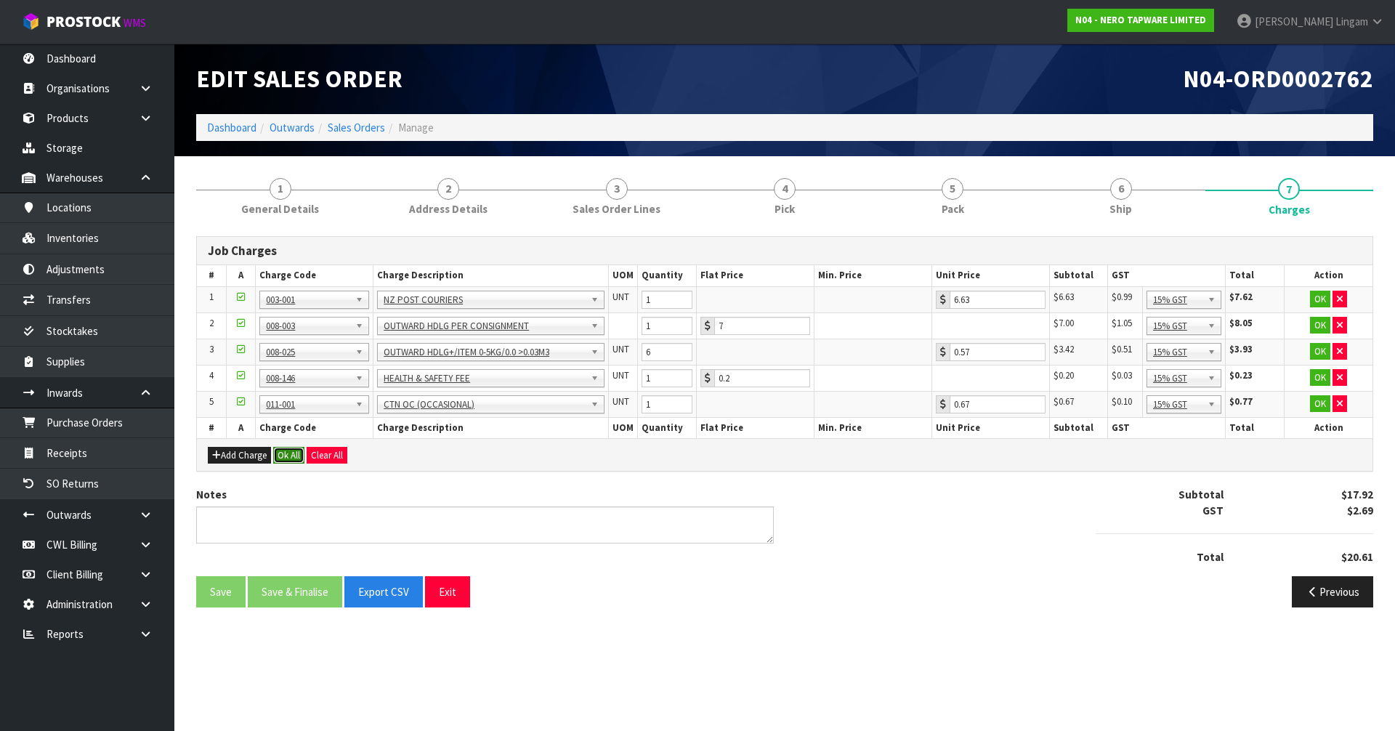
click at [285, 455] on button "Ok All" at bounding box center [288, 455] width 31 height 17
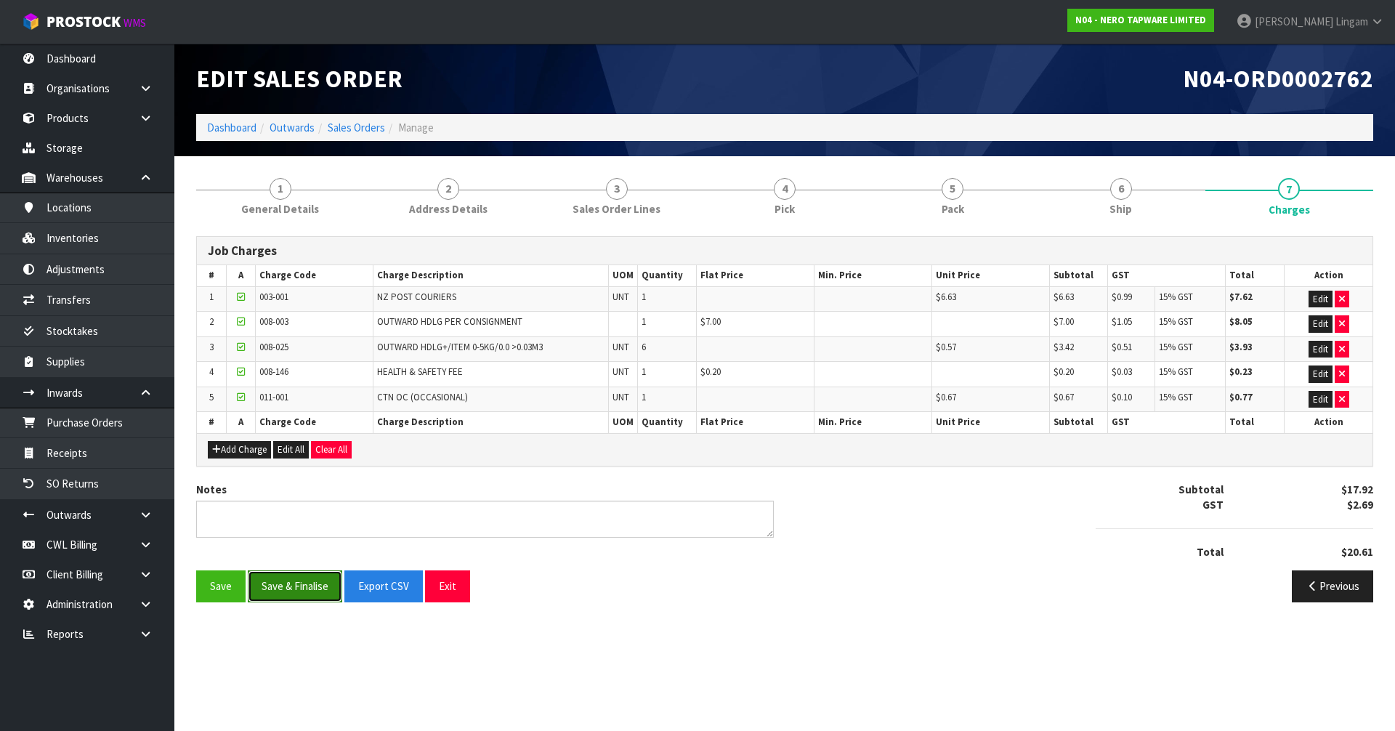
click at [318, 585] on button "Save & Finalise" at bounding box center [295, 585] width 94 height 31
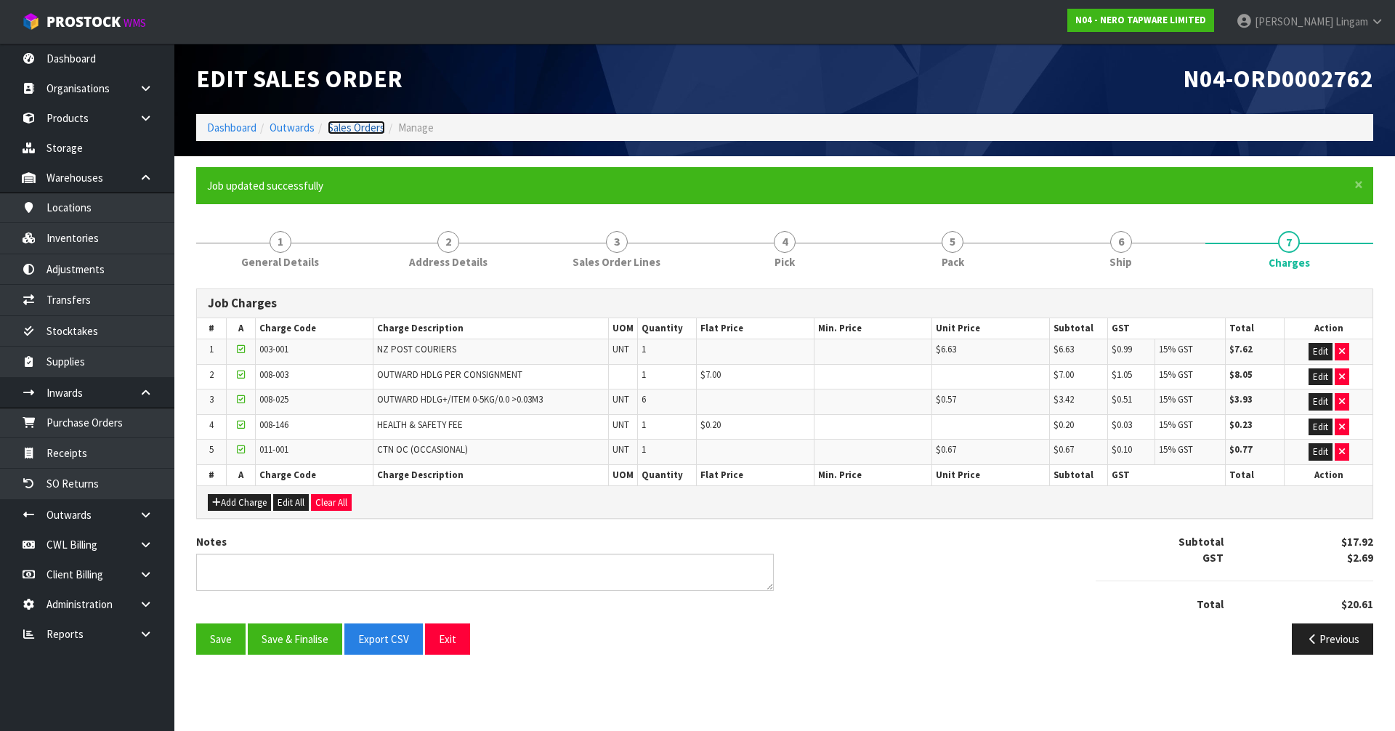
click at [368, 121] on link "Sales Orders" at bounding box center [356, 128] width 57 height 14
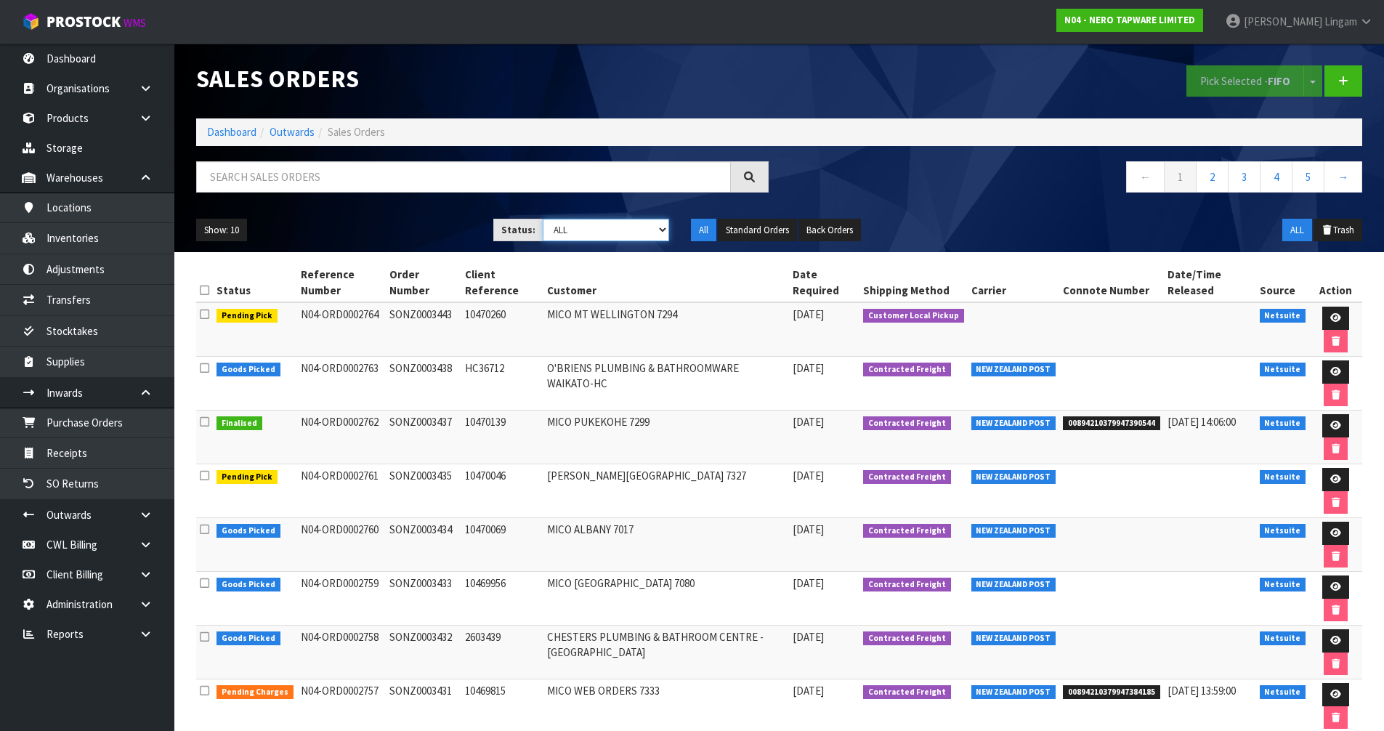
click at [657, 235] on select "Draft Pending Allocated Pending Pick Goods Picked Goods Packed Pending Charges …" at bounding box center [606, 230] width 126 height 23
select select "string:6"
click at [543, 219] on select "Draft Pending Allocated Pending Pick Goods Picked Goods Packed Pending Charges …" at bounding box center [606, 230] width 126 height 23
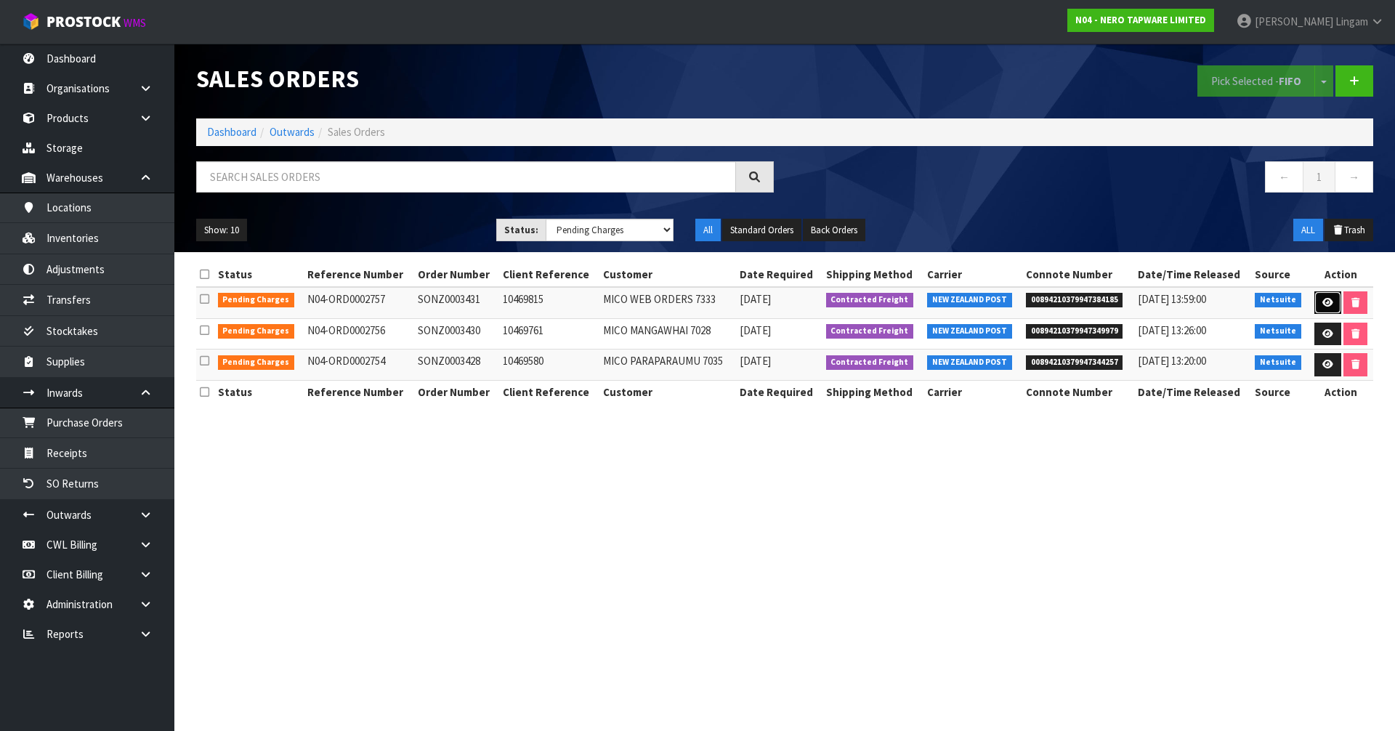
click at [1322, 301] on icon at bounding box center [1327, 302] width 11 height 9
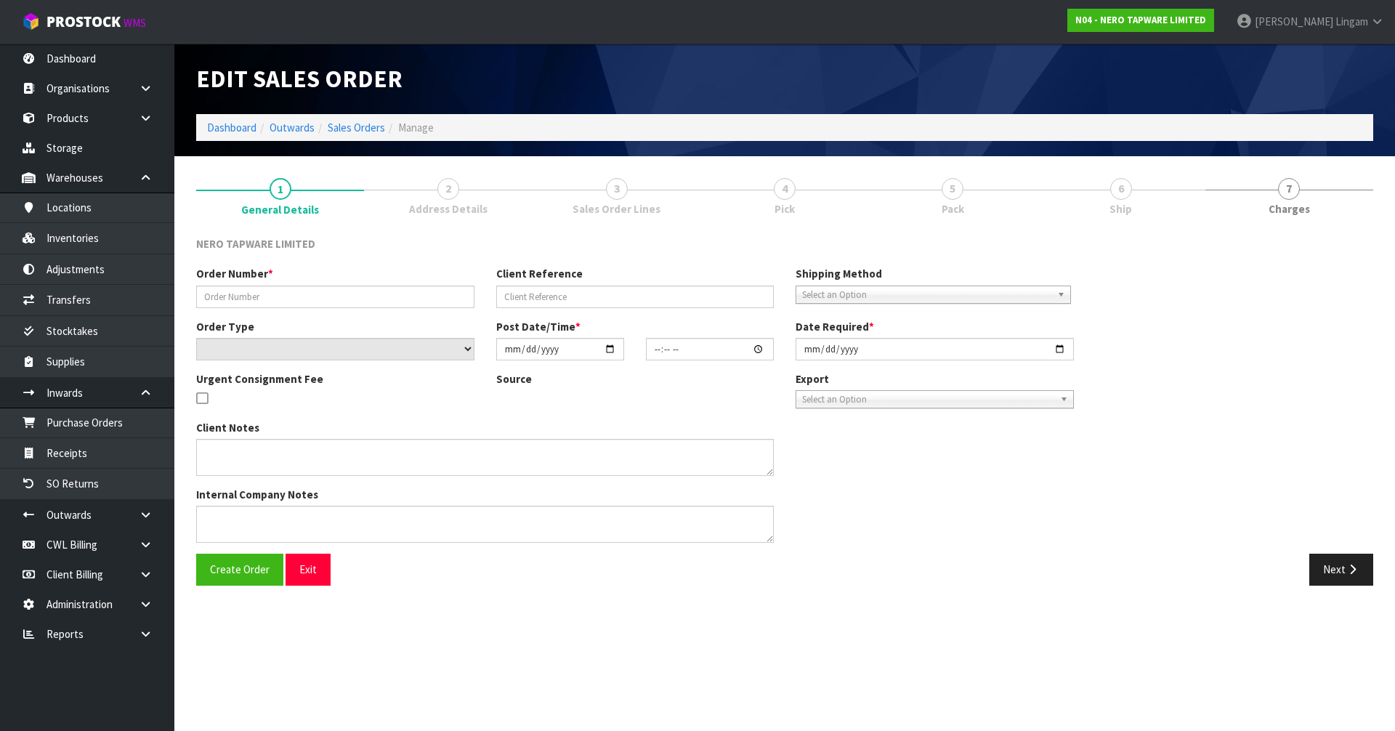
type input "SONZ0003431"
type input "10469815"
select select "number:0"
type input "[DATE]"
type input "11:15:06.000"
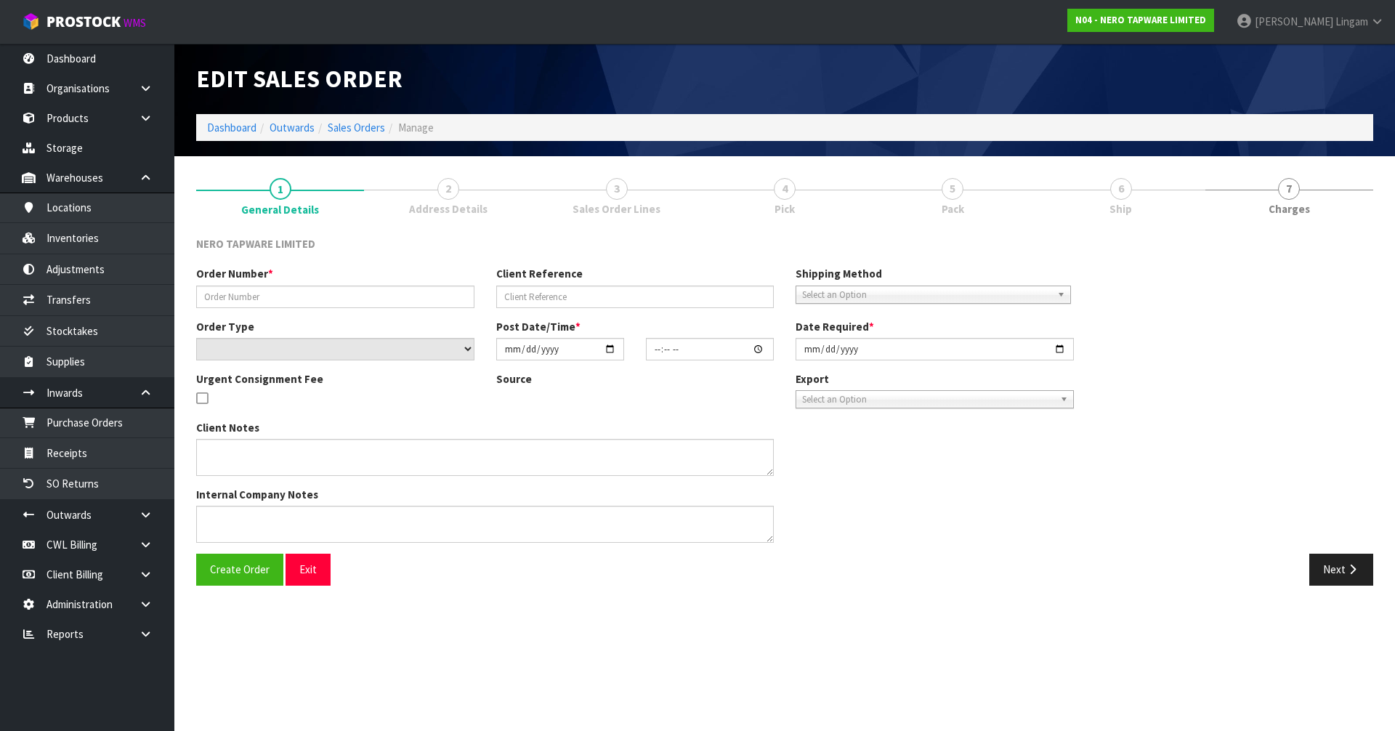
type input "[DATE]"
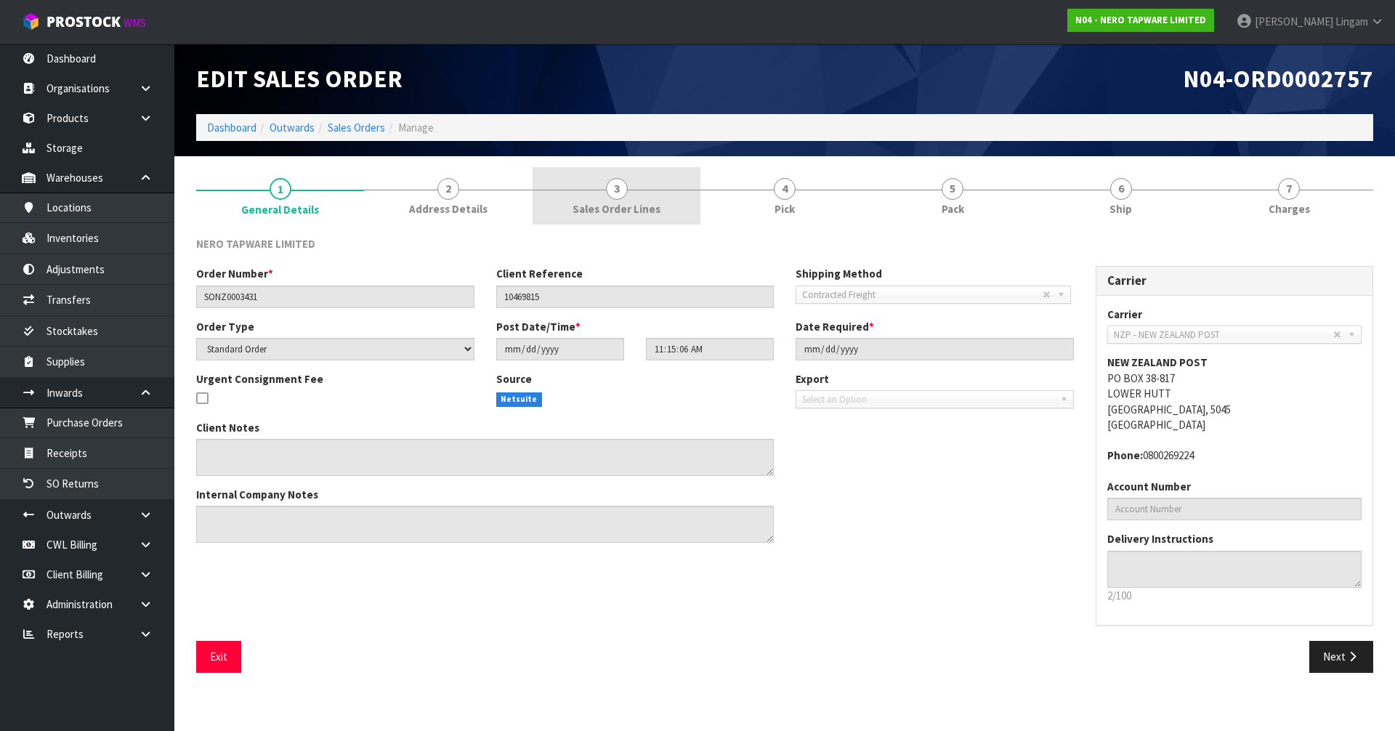
click at [634, 203] on span "Sales Order Lines" at bounding box center [616, 208] width 88 height 15
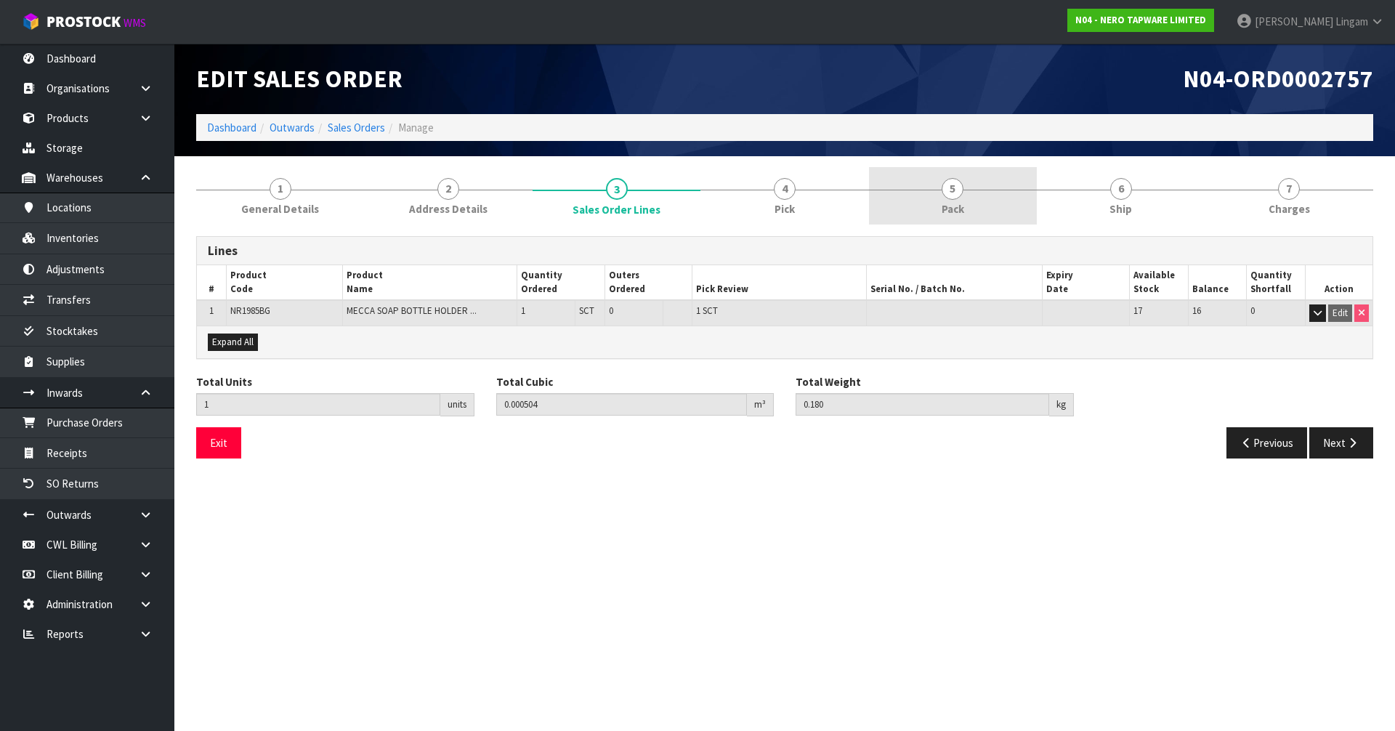
click at [994, 201] on link "5 Pack" at bounding box center [953, 195] width 168 height 57
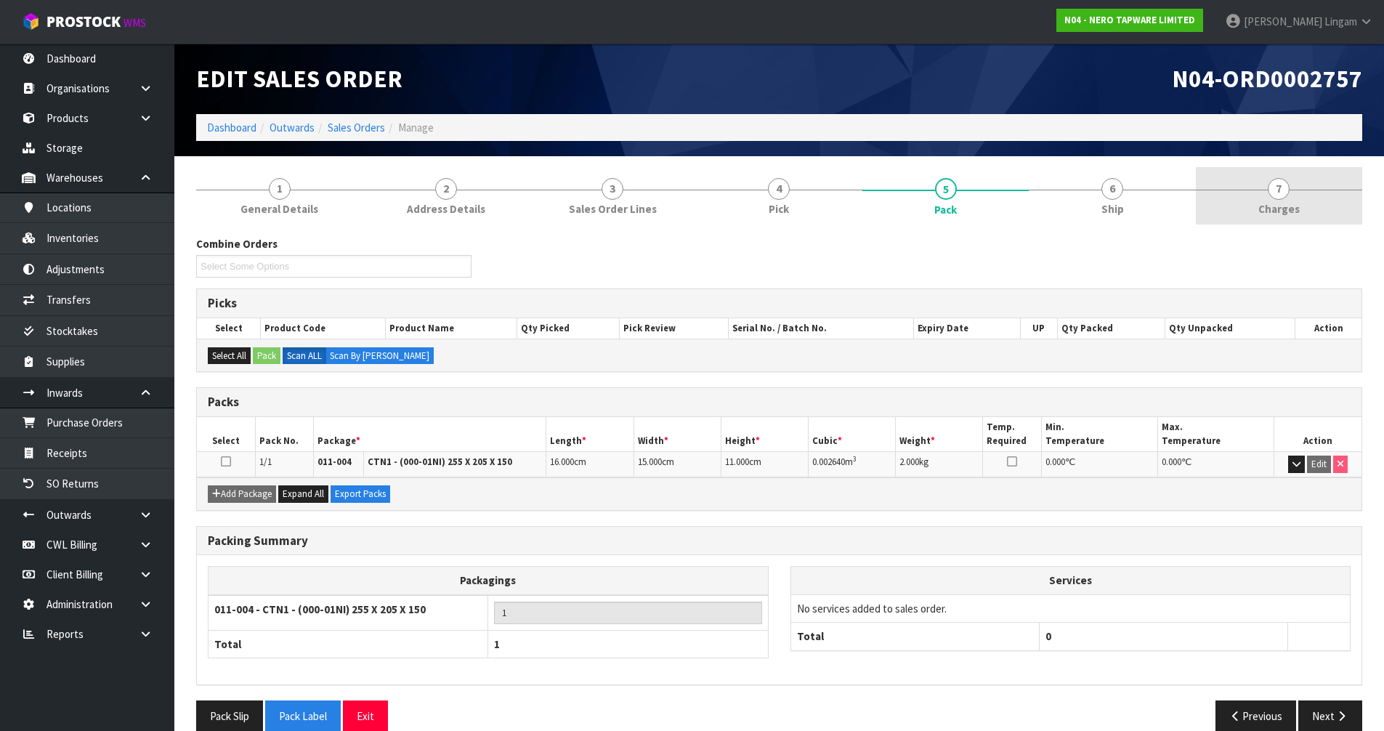
click at [1323, 201] on link "7 [GEOGRAPHIC_DATA]" at bounding box center [1279, 195] width 166 height 57
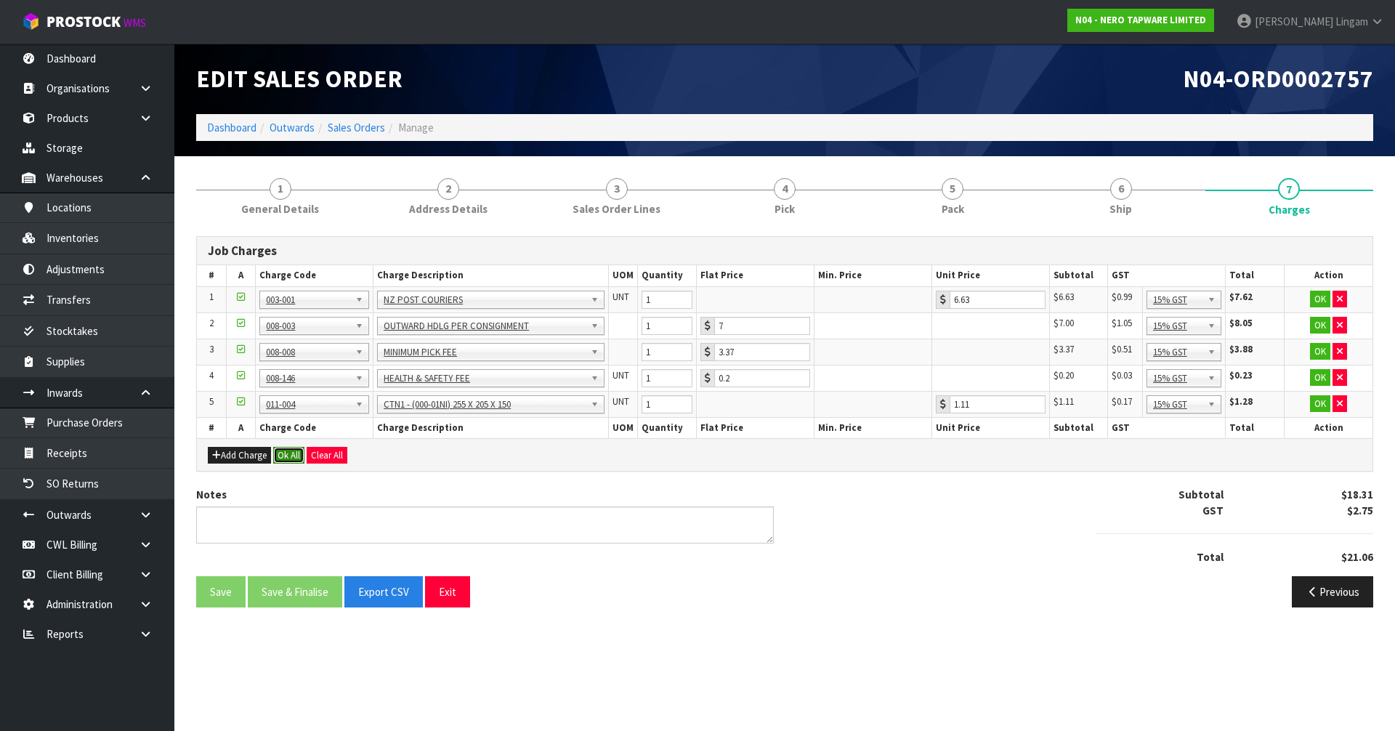
click at [296, 459] on button "Ok All" at bounding box center [288, 455] width 31 height 17
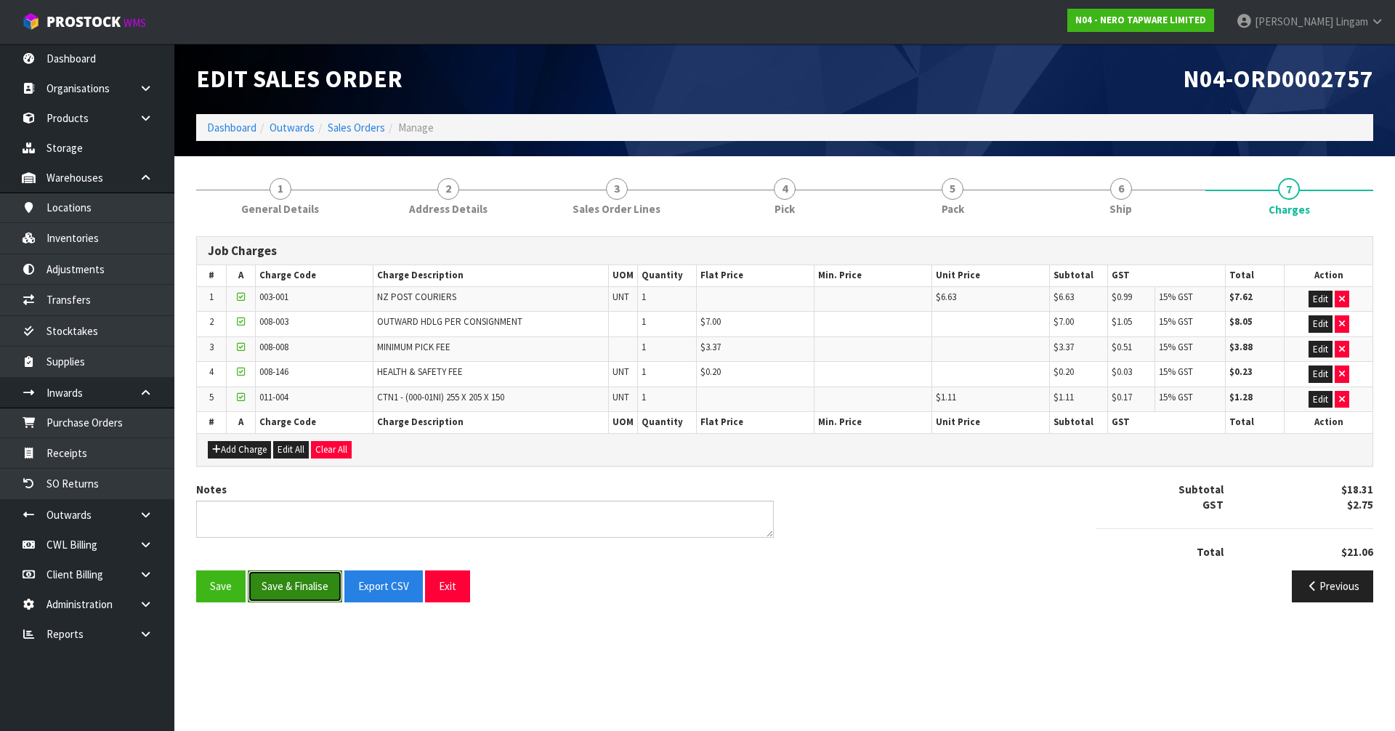
click at [311, 595] on button "Save & Finalise" at bounding box center [295, 585] width 94 height 31
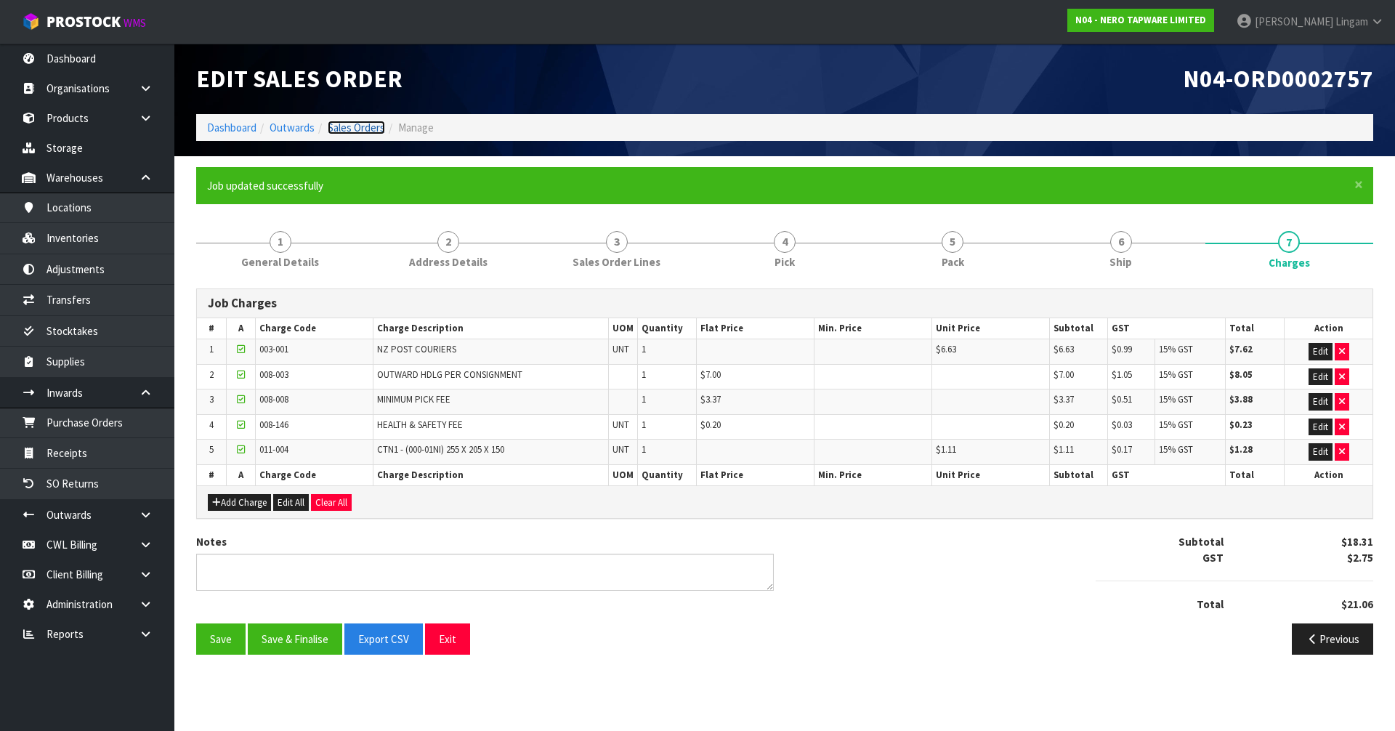
click at [368, 129] on link "Sales Orders" at bounding box center [356, 128] width 57 height 14
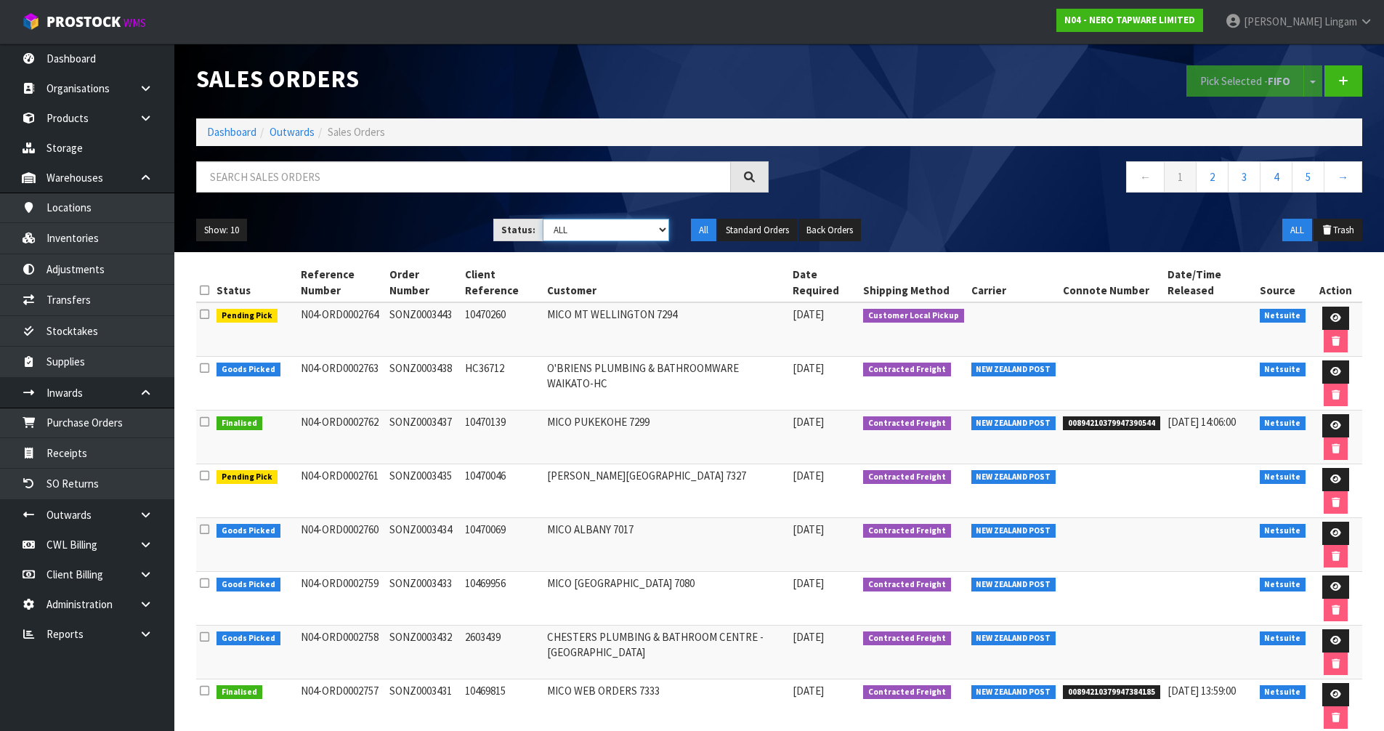
click at [652, 228] on select "Draft Pending Allocated Pending Pick Goods Picked Goods Packed Pending Charges …" at bounding box center [606, 230] width 126 height 23
click at [241, 134] on link "Dashboard" at bounding box center [231, 132] width 49 height 14
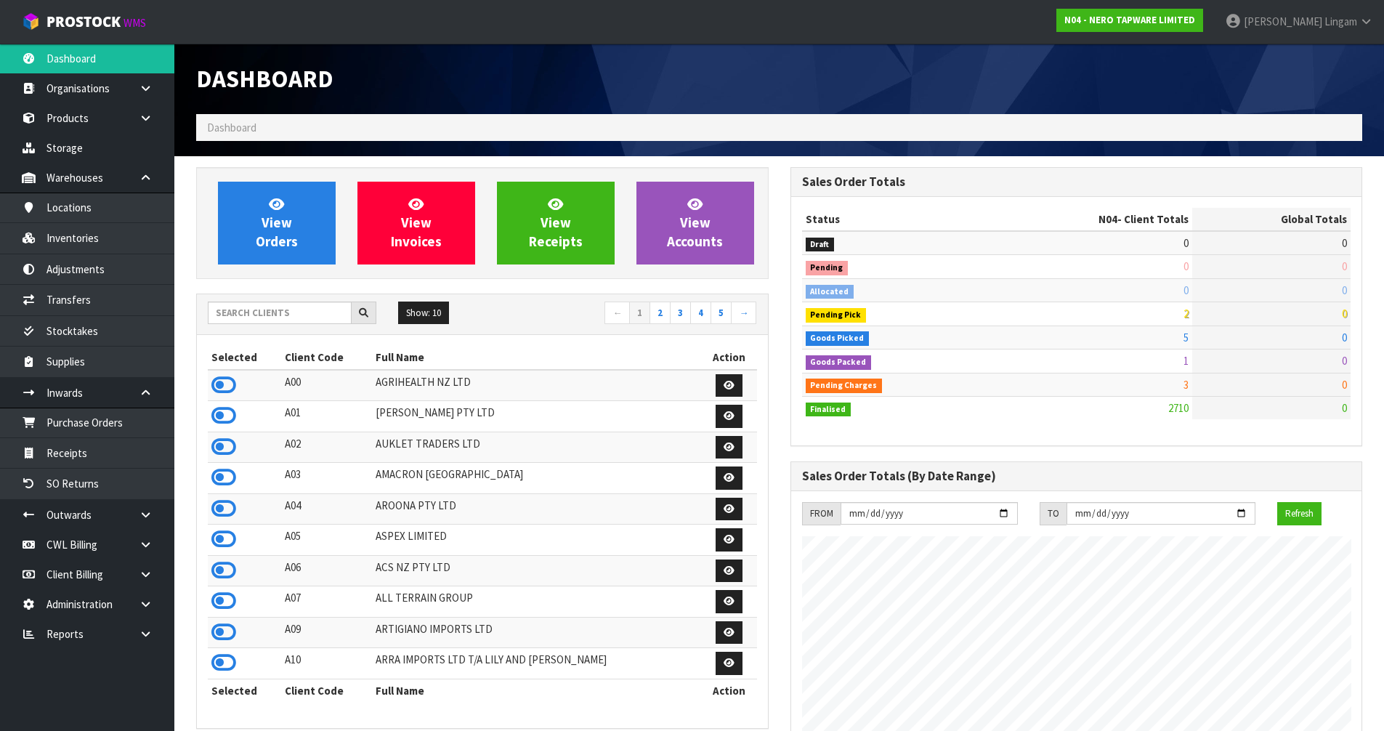
scroll to position [1132, 593]
click at [320, 305] on input "text" at bounding box center [280, 312] width 144 height 23
click at [307, 312] on input "text" at bounding box center [280, 312] width 144 height 23
click at [297, 240] on link "View Orders" at bounding box center [277, 223] width 118 height 83
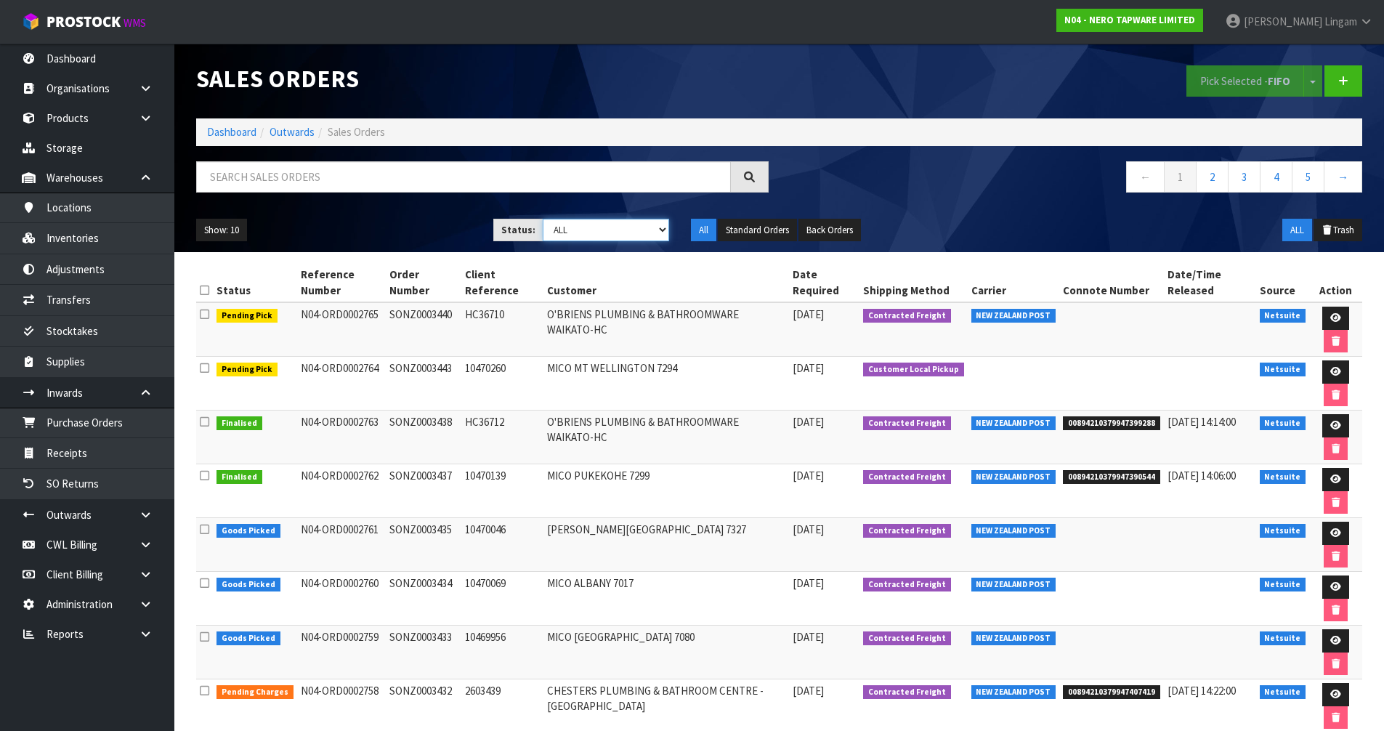
click at [628, 233] on select "Draft Pending Allocated Pending Pick Goods Picked Goods Packed Pending Charges …" at bounding box center [606, 230] width 126 height 23
select select "string:6"
click at [543, 219] on select "Draft Pending Allocated Pending Pick Goods Picked Goods Packed Pending Charges …" at bounding box center [606, 230] width 126 height 23
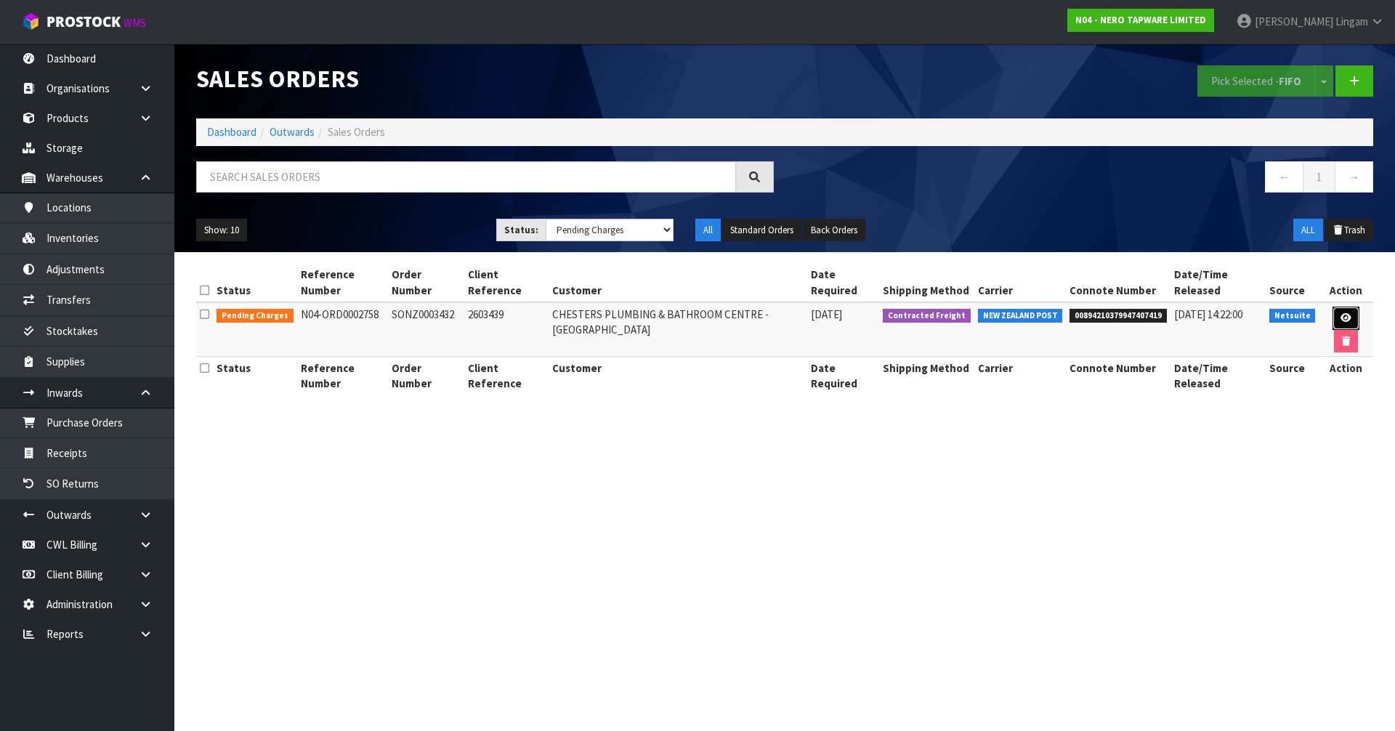
click at [1340, 317] on icon at bounding box center [1345, 317] width 11 height 9
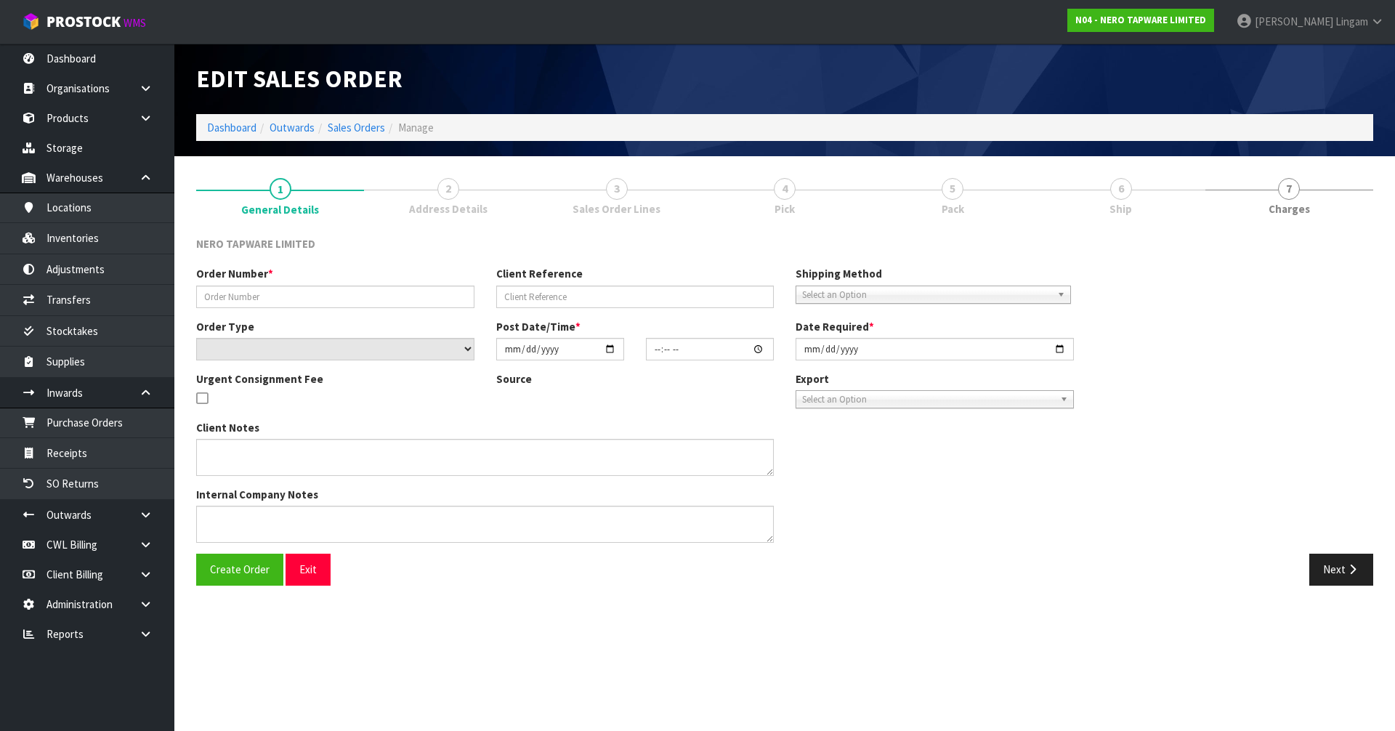
type input "SONZ0003432"
type input "2603439"
select select "number:0"
type input "[DATE]"
type input "11:15:08.000"
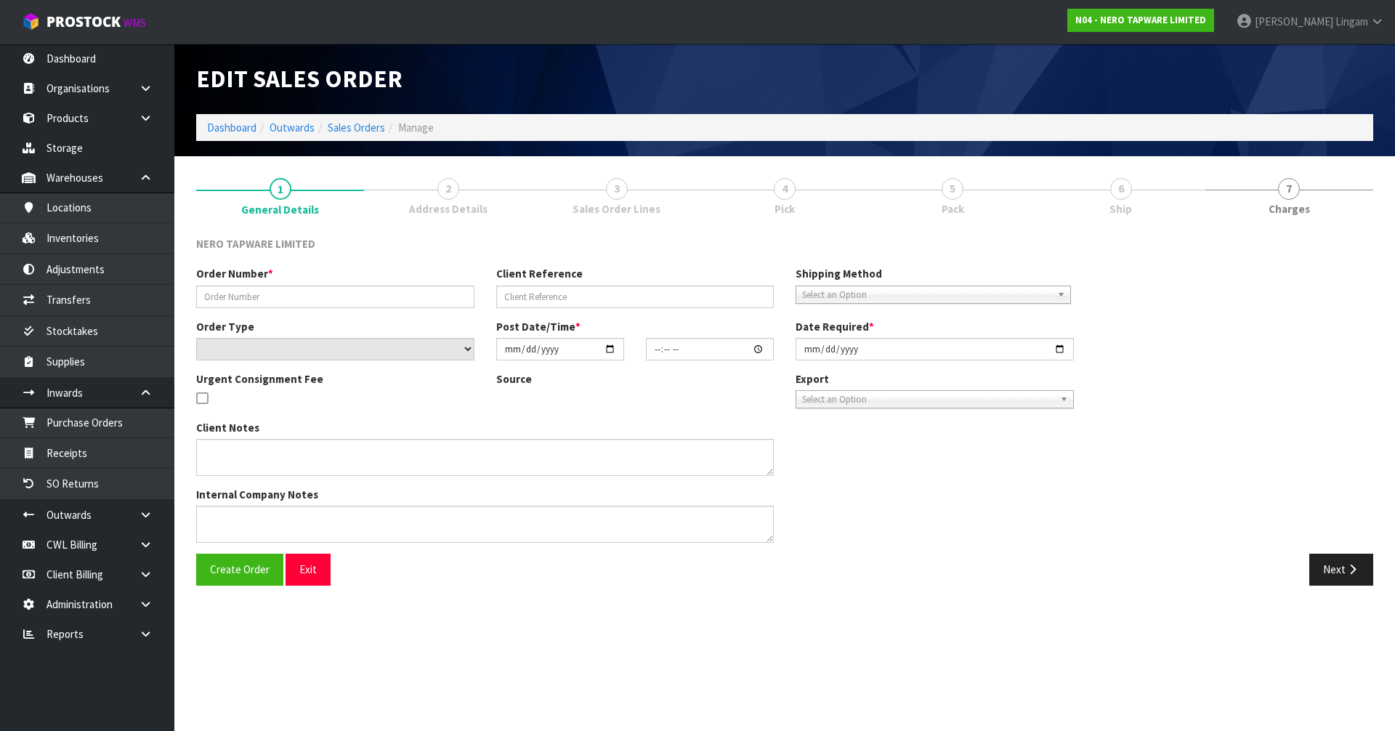
type input "[DATE]"
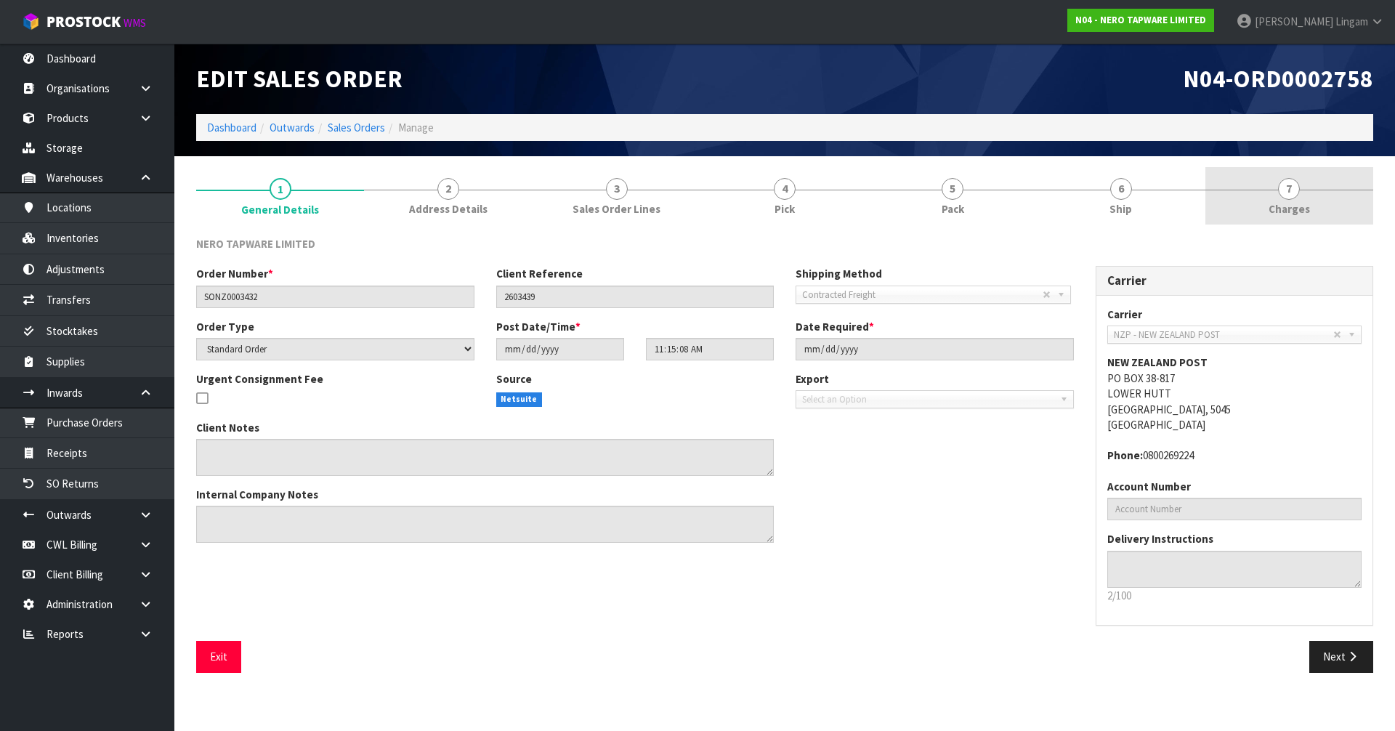
click at [1285, 203] on span "Charges" at bounding box center [1288, 208] width 41 height 15
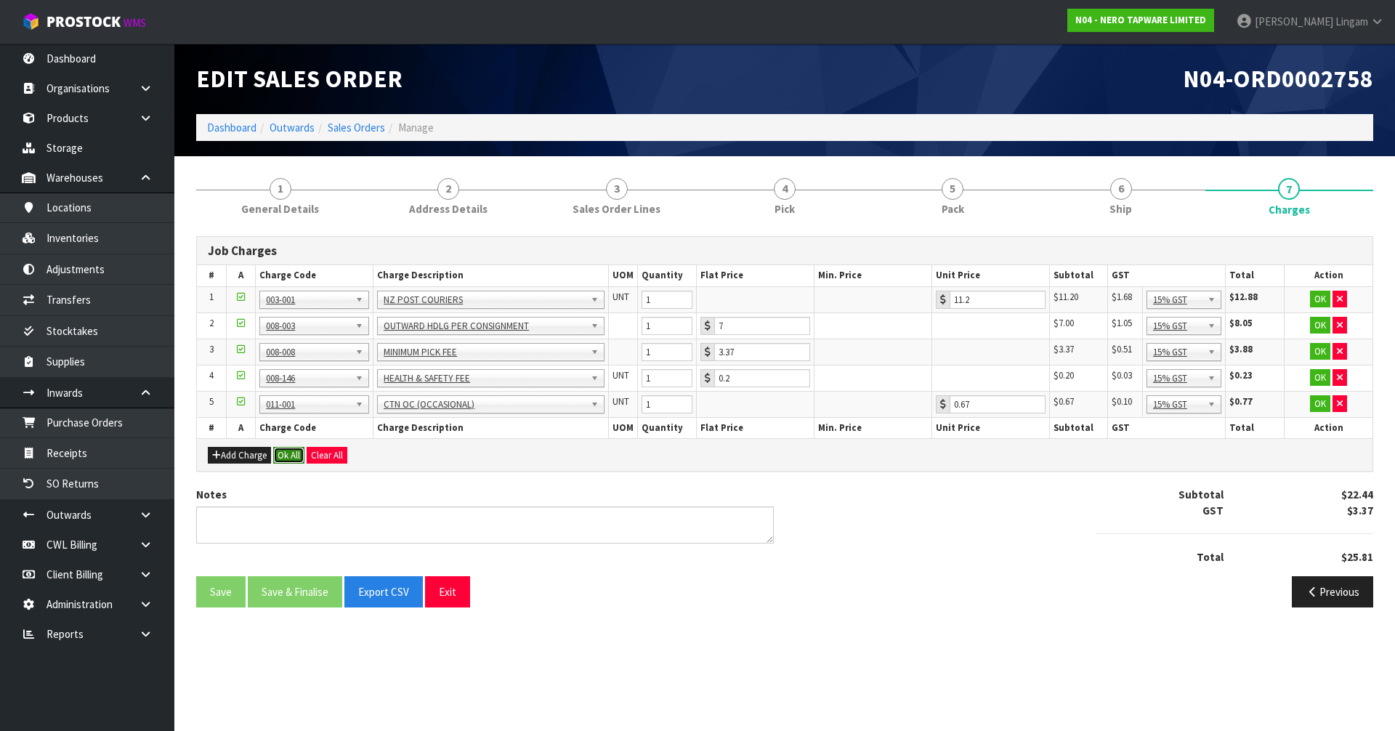
click at [293, 455] on button "Ok All" at bounding box center [288, 455] width 31 height 17
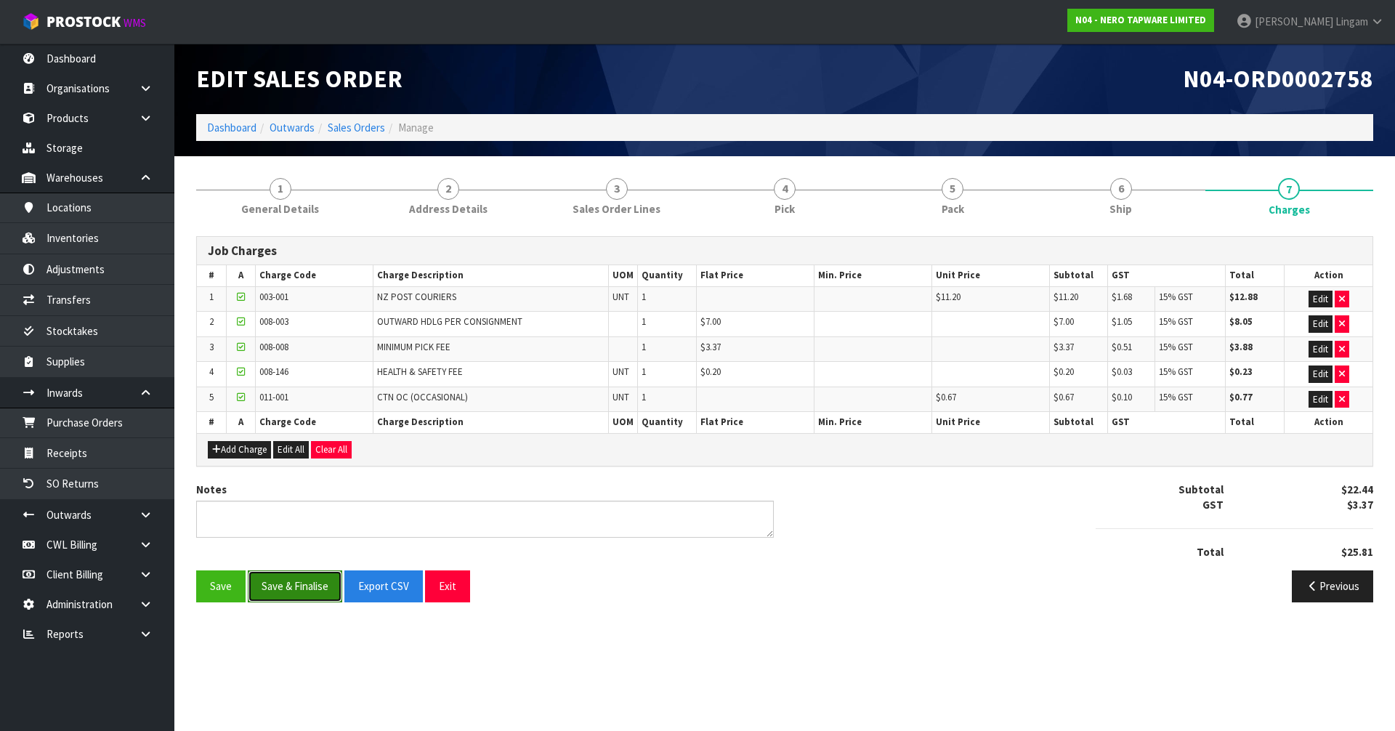
click at [301, 593] on button "Save & Finalise" at bounding box center [295, 585] width 94 height 31
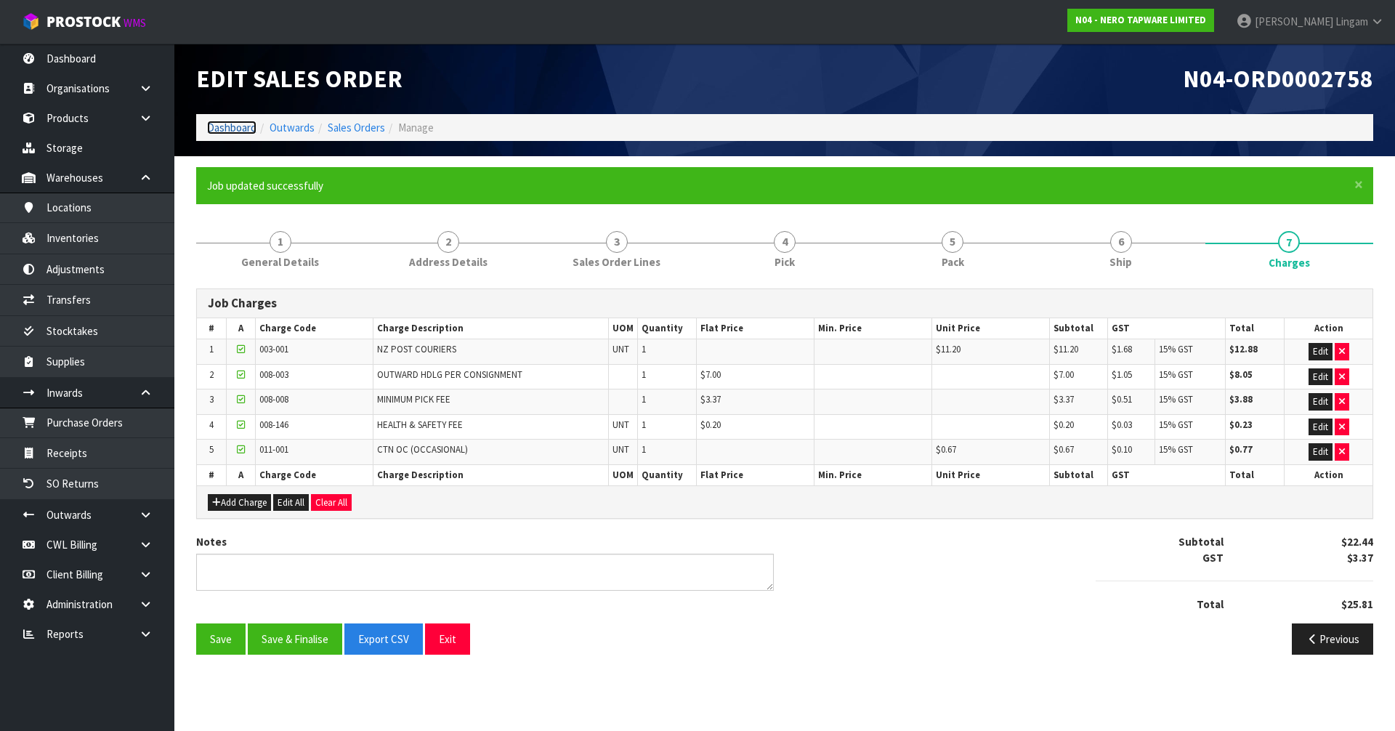
click at [230, 131] on link "Dashboard" at bounding box center [231, 128] width 49 height 14
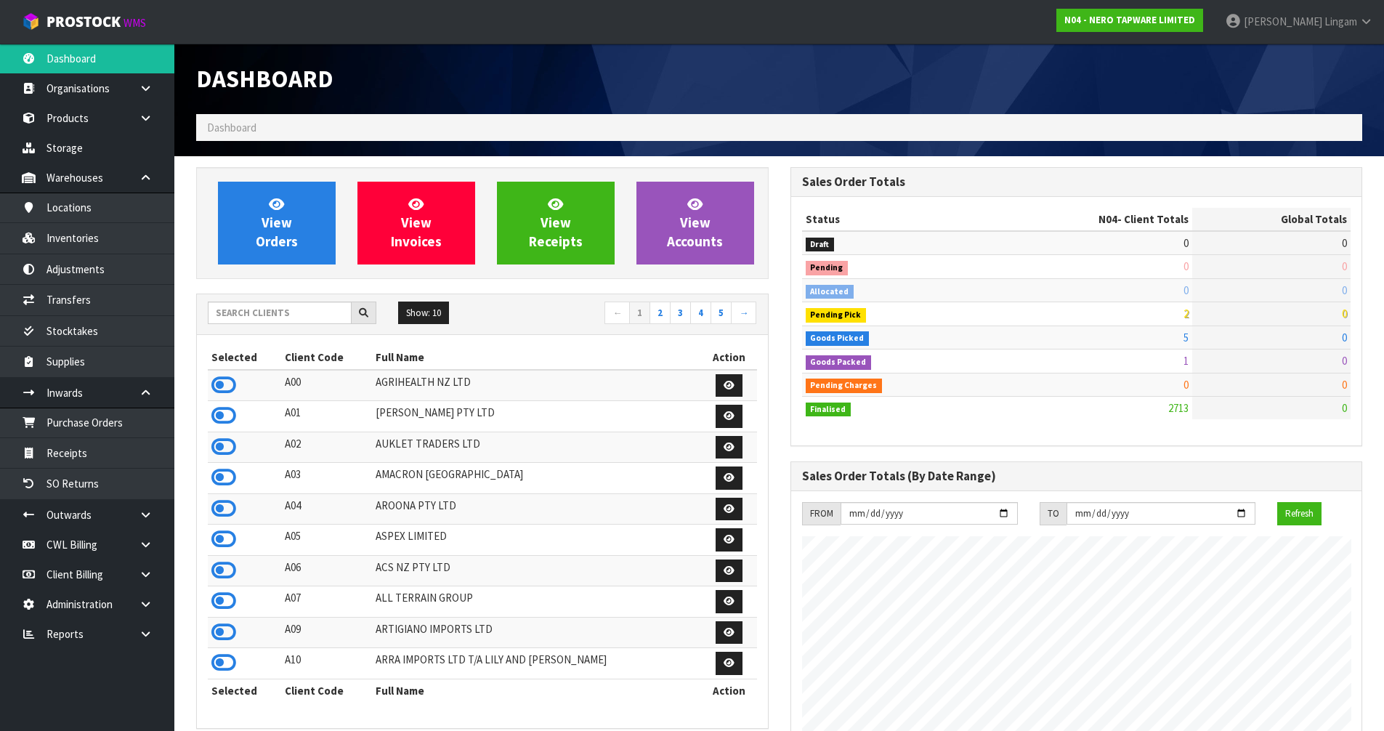
scroll to position [1132, 593]
click at [258, 317] on input "text" at bounding box center [280, 312] width 144 height 23
click at [299, 307] on input "text" at bounding box center [280, 312] width 144 height 23
click at [258, 317] on input "text" at bounding box center [280, 312] width 144 height 23
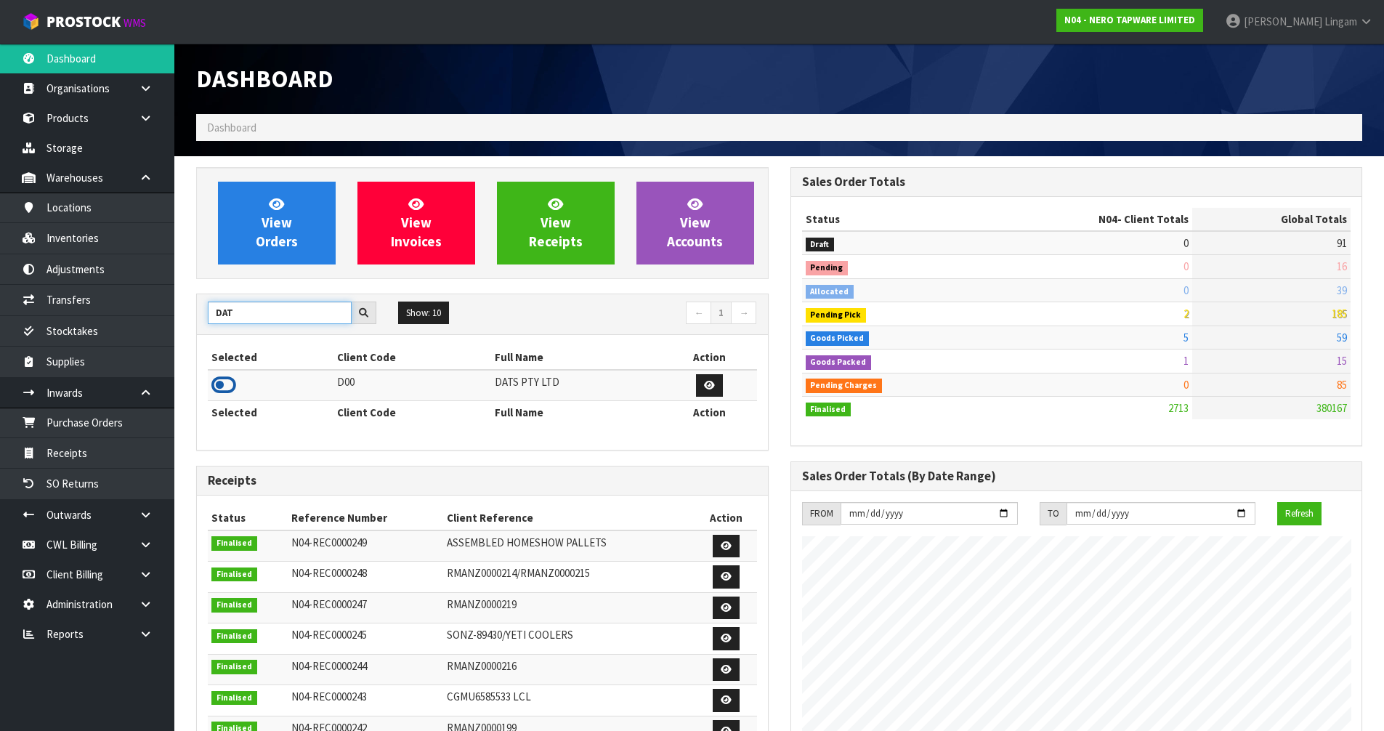
type input "DAT"
click at [220, 385] on icon at bounding box center [223, 385] width 25 height 22
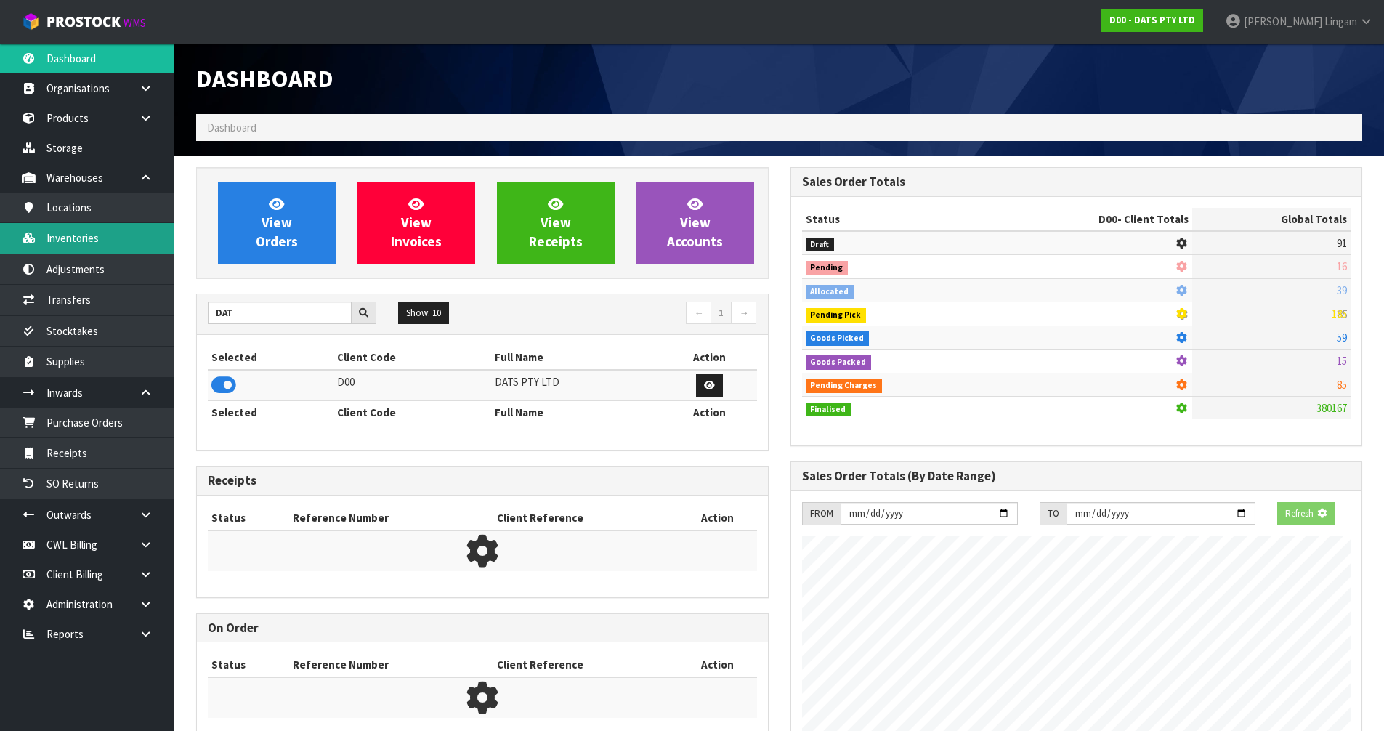
click at [88, 237] on link "Inventories" at bounding box center [87, 238] width 174 height 30
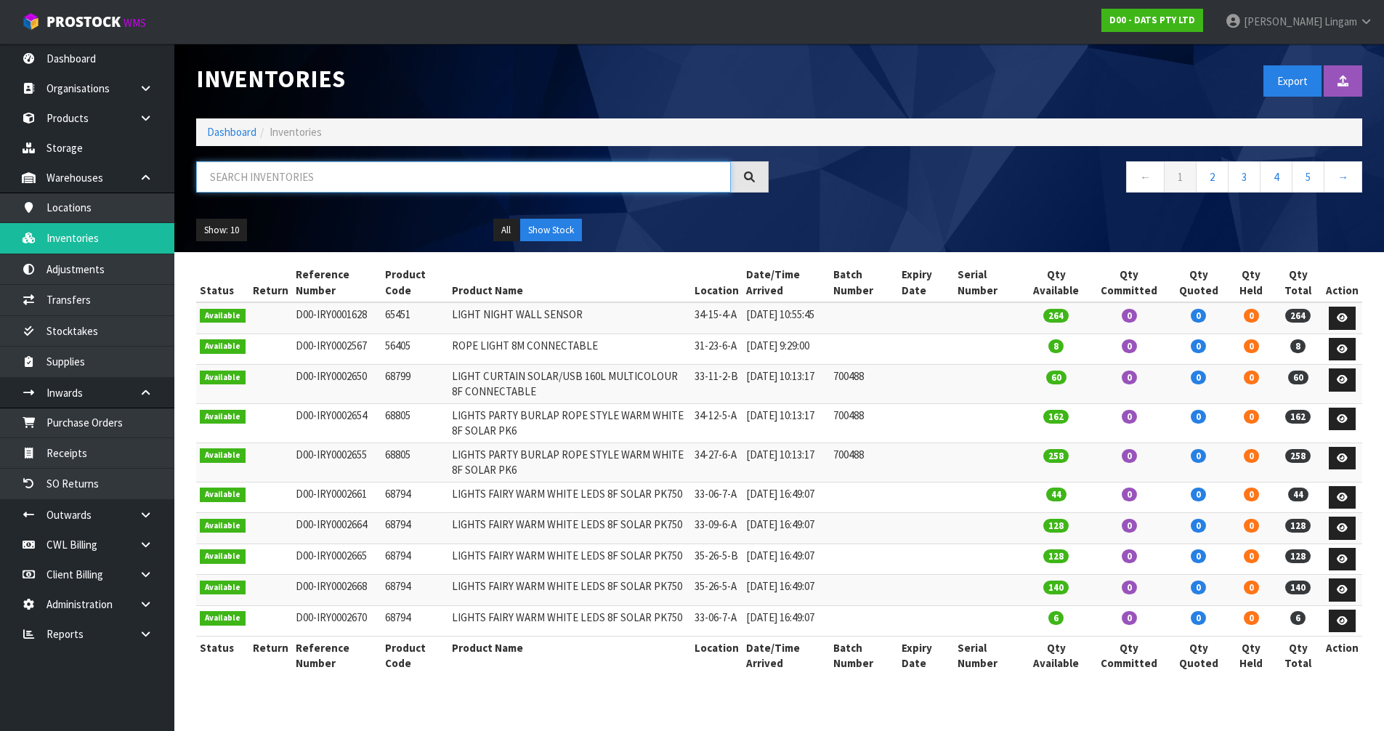
click at [527, 177] on input "text" at bounding box center [463, 176] width 535 height 31
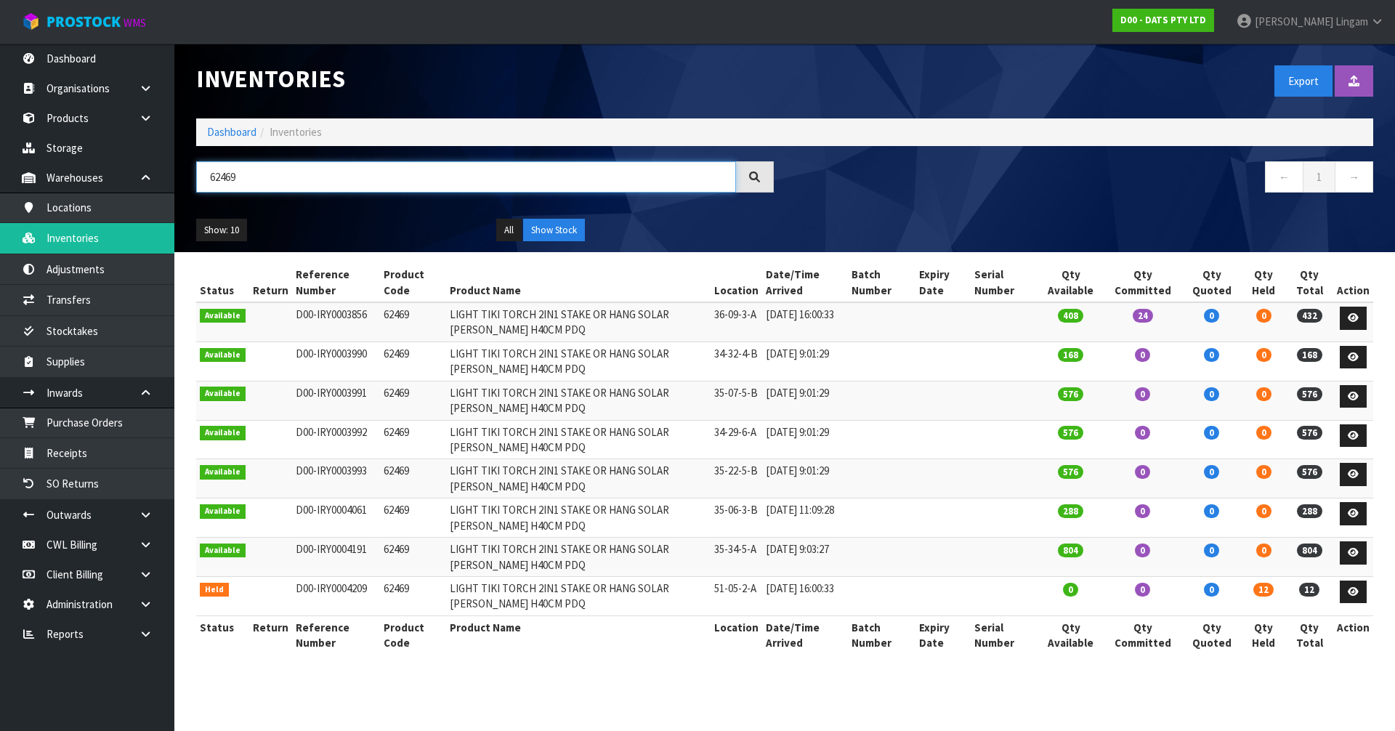
type input "62469"
click at [248, 135] on link "Dashboard" at bounding box center [231, 132] width 49 height 14
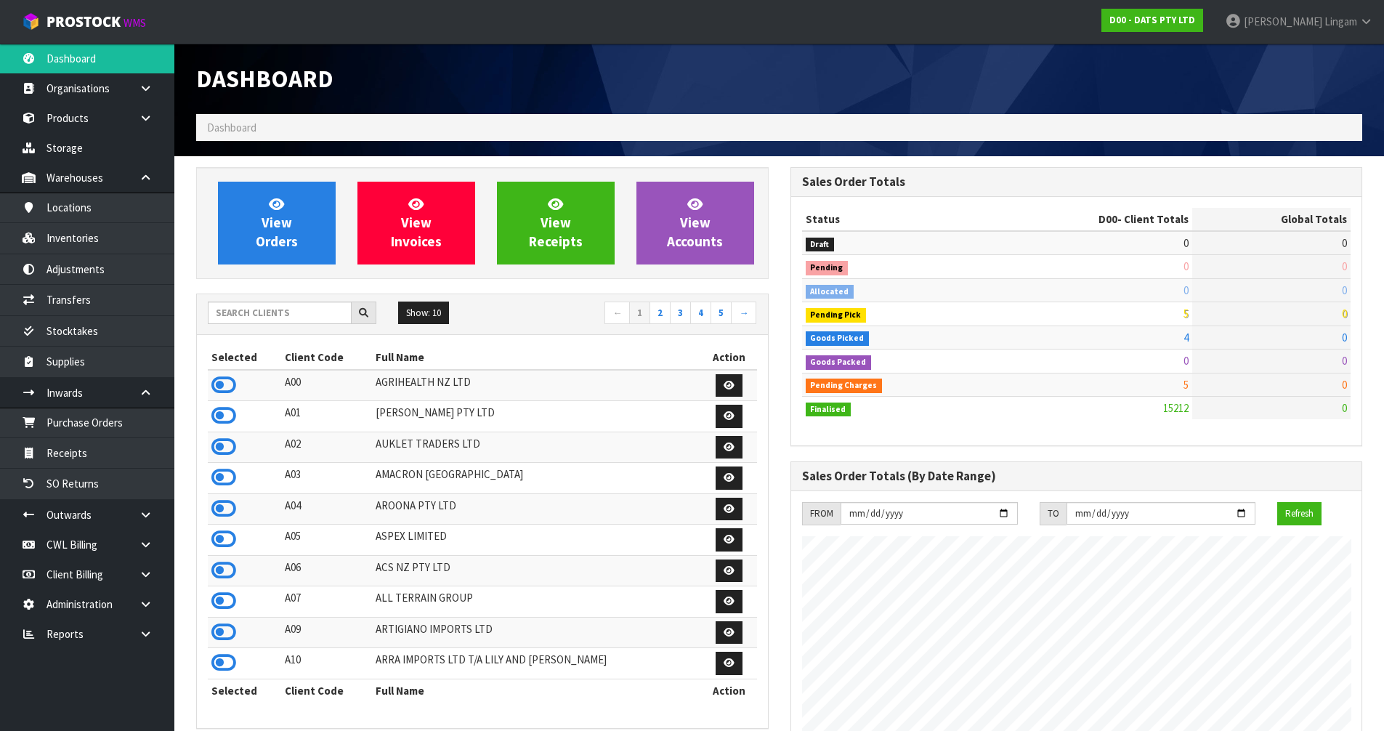
scroll to position [1100, 593]
click at [288, 318] on input "text" at bounding box center [280, 312] width 144 height 23
click at [300, 315] on input "text" at bounding box center [280, 312] width 144 height 23
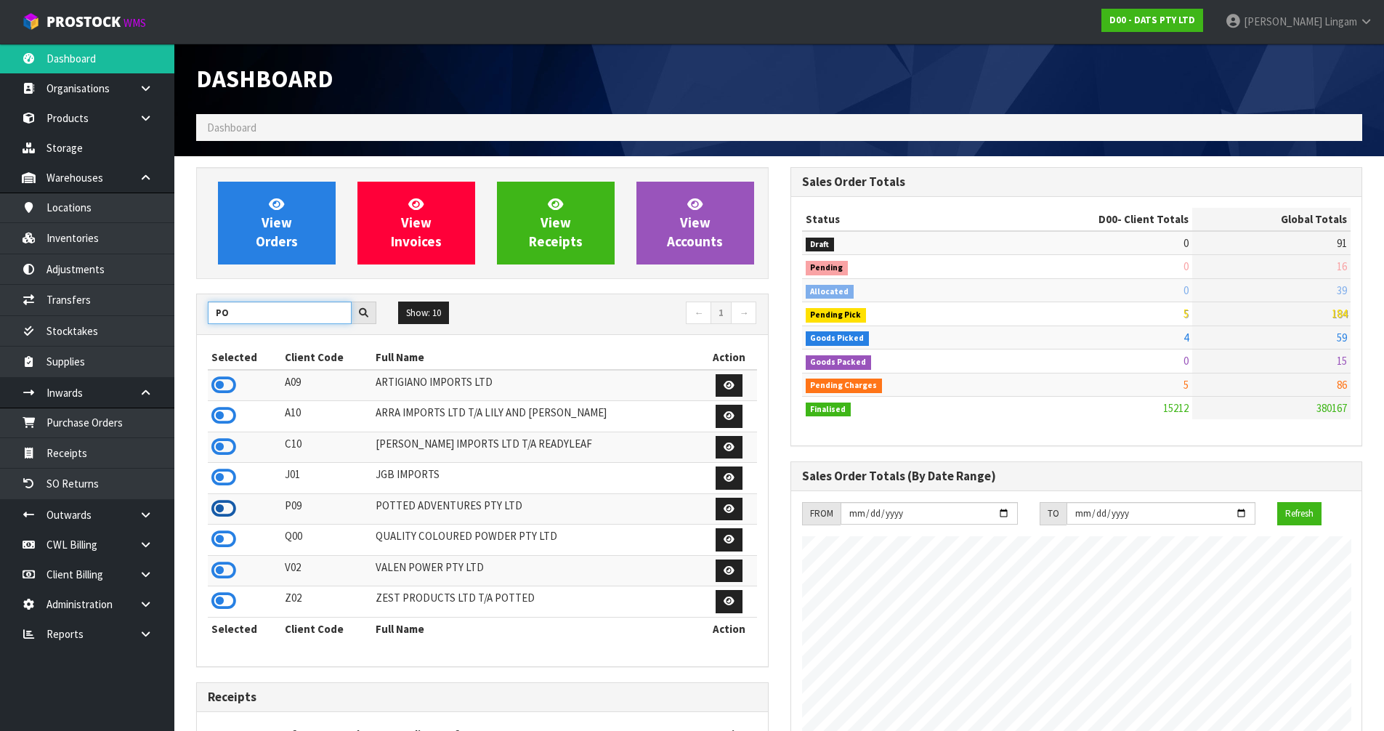
type input "PO"
click at [224, 511] on icon at bounding box center [223, 509] width 25 height 22
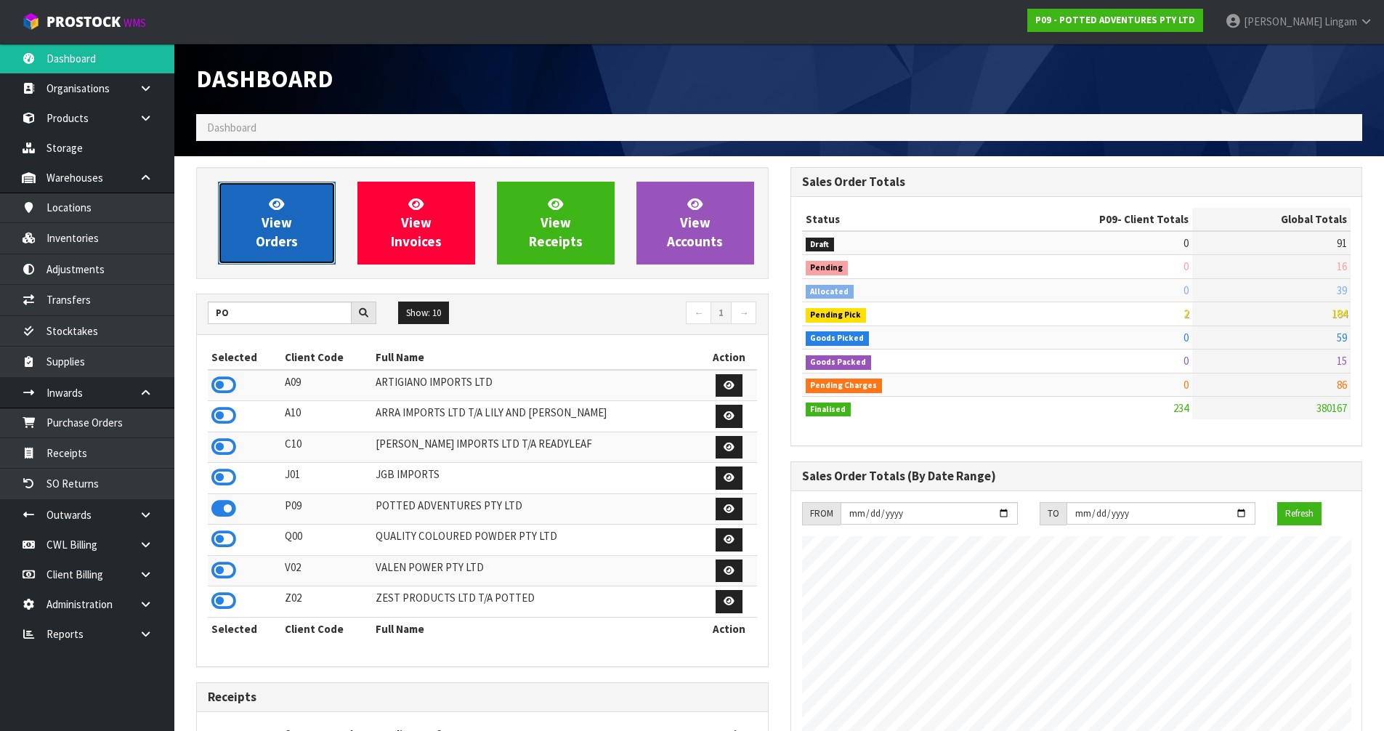
click at [278, 226] on span "View Orders" at bounding box center [277, 222] width 42 height 54
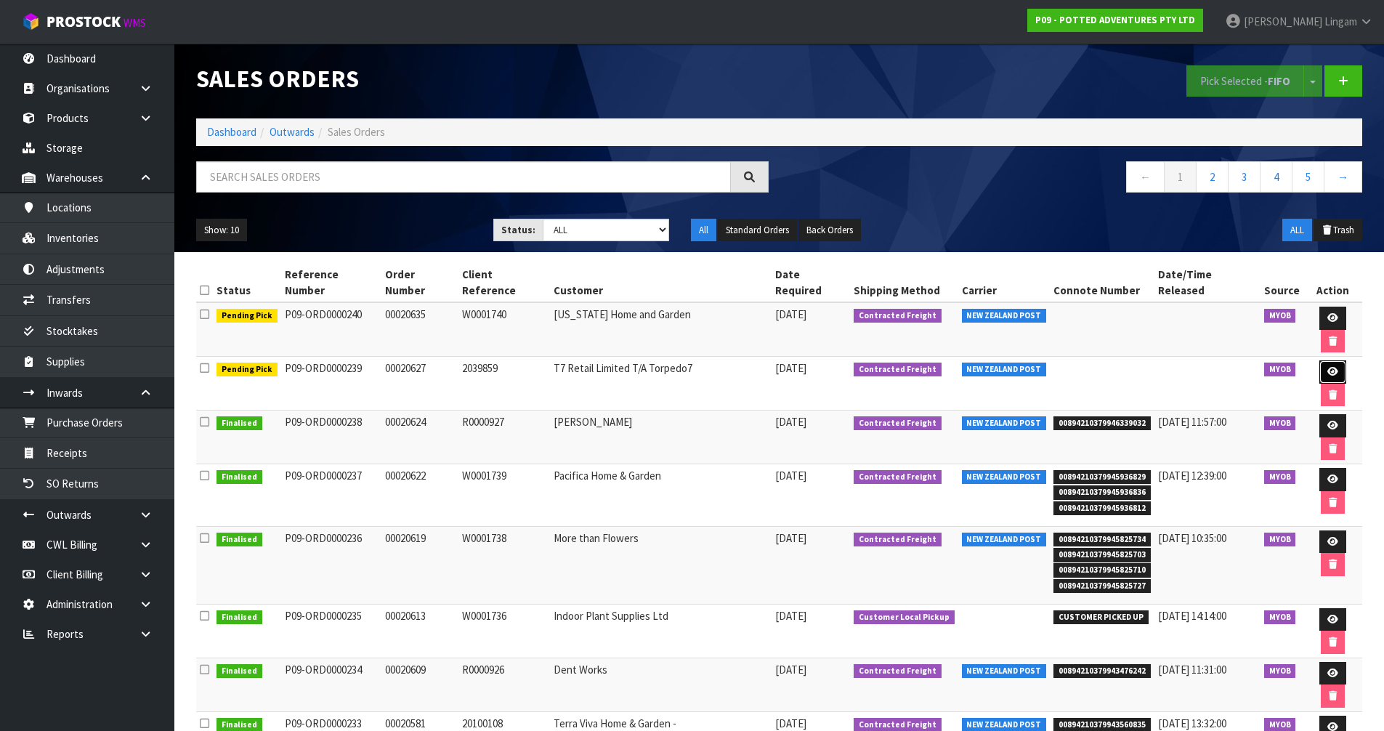
click at [1327, 367] on icon at bounding box center [1332, 371] width 11 height 9
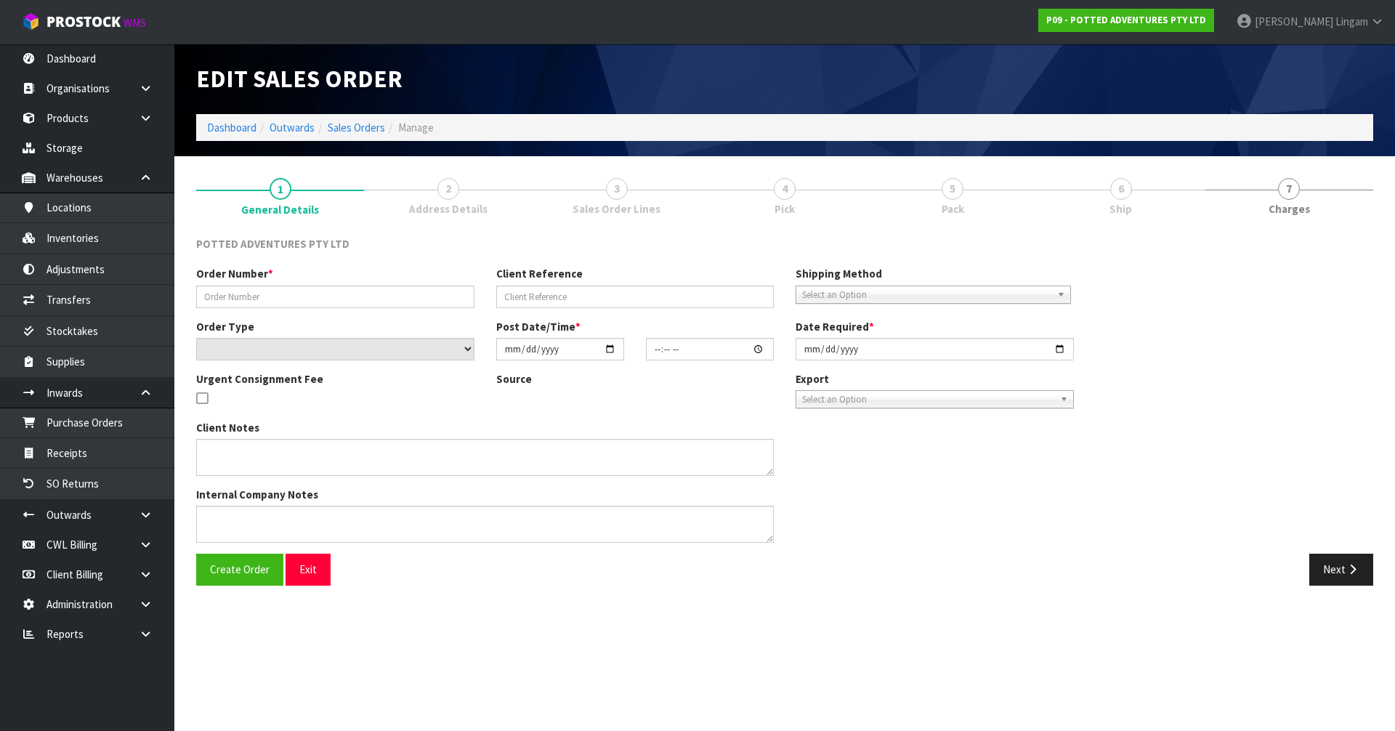
type input "00020627"
type input "2039859"
select select "number:0"
type input "[DATE]"
type input "17:00:22.000"
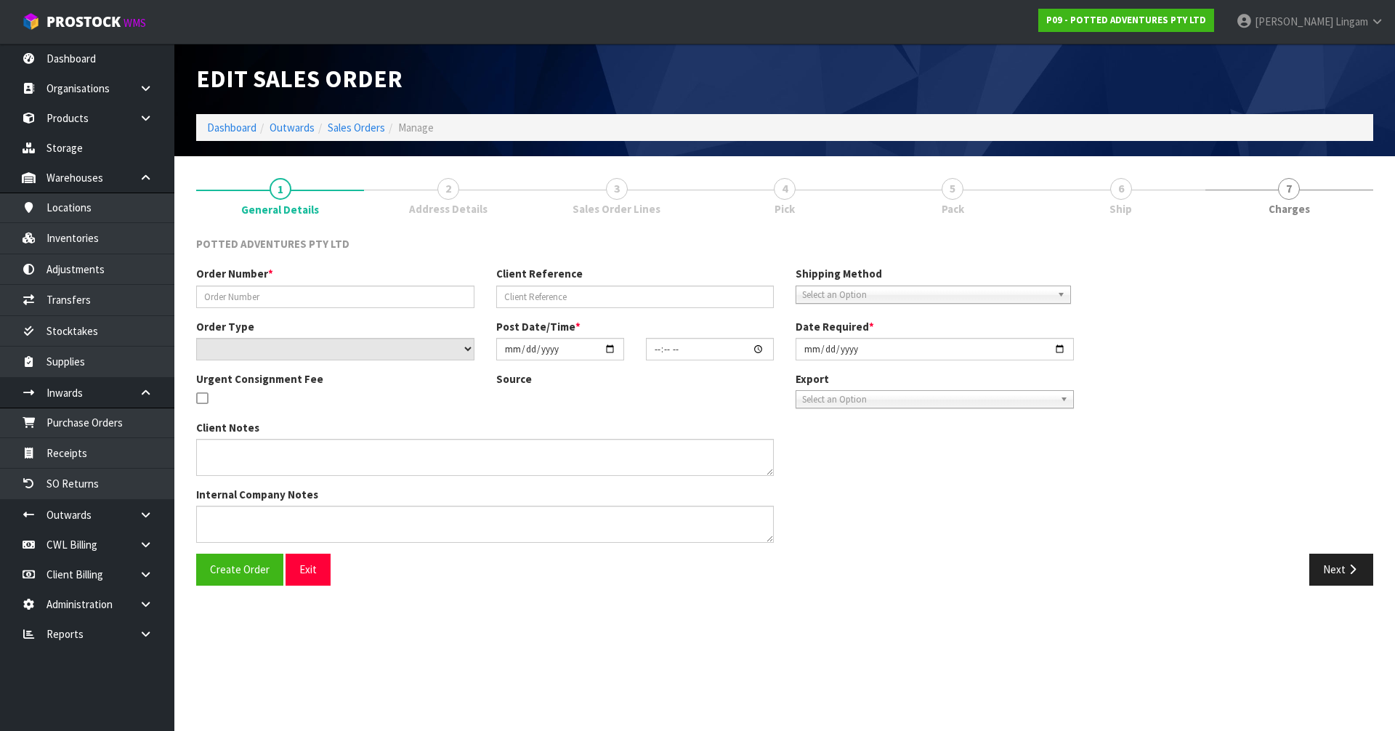
type input "[DATE]"
type textarea "[PERSON_NAME][EMAIL_ADDRESS][DOMAIN_NAME];"
type textarea "UPDATED ADDRESS - REPRINTED AND ADVSIED WH2 UPDATED 34-004-EUC. X 220 INSTEAD 8…"
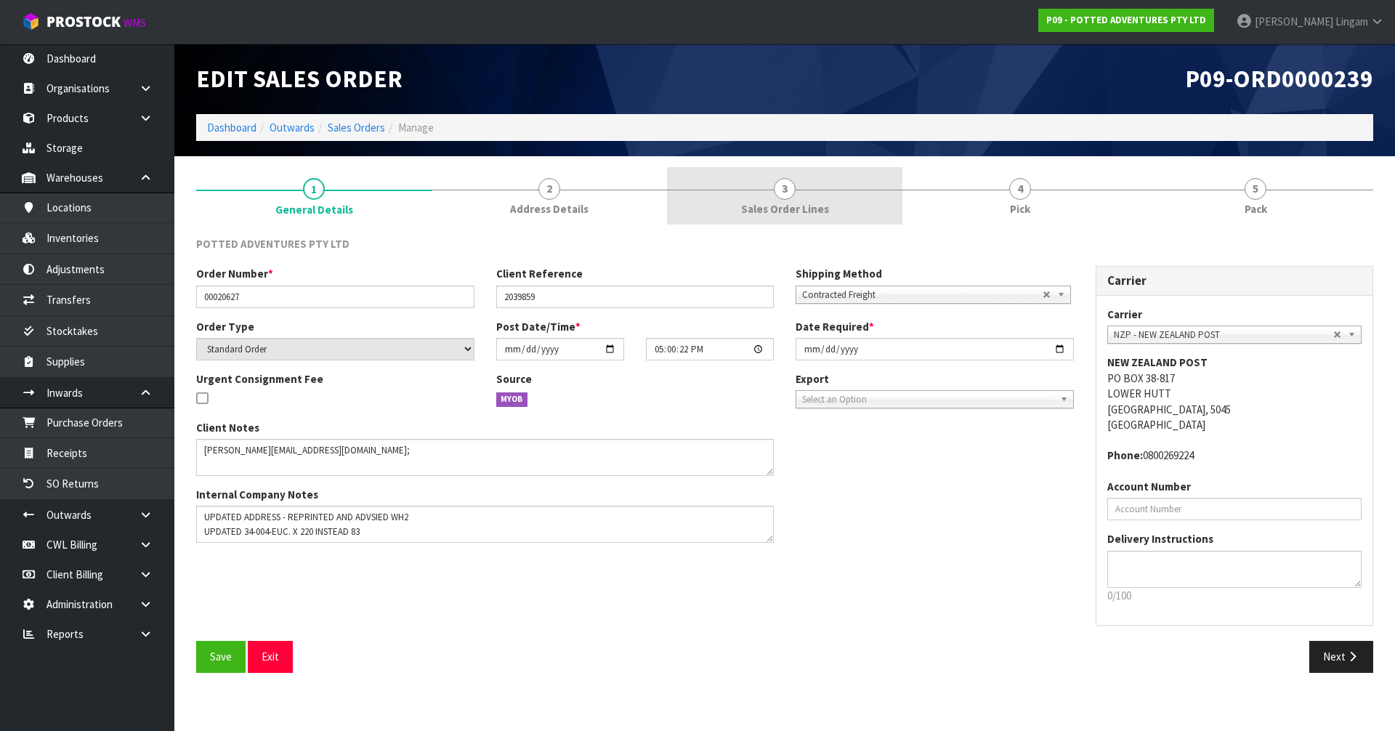
click at [807, 196] on link "3 Sales Order Lines" at bounding box center [784, 195] width 235 height 57
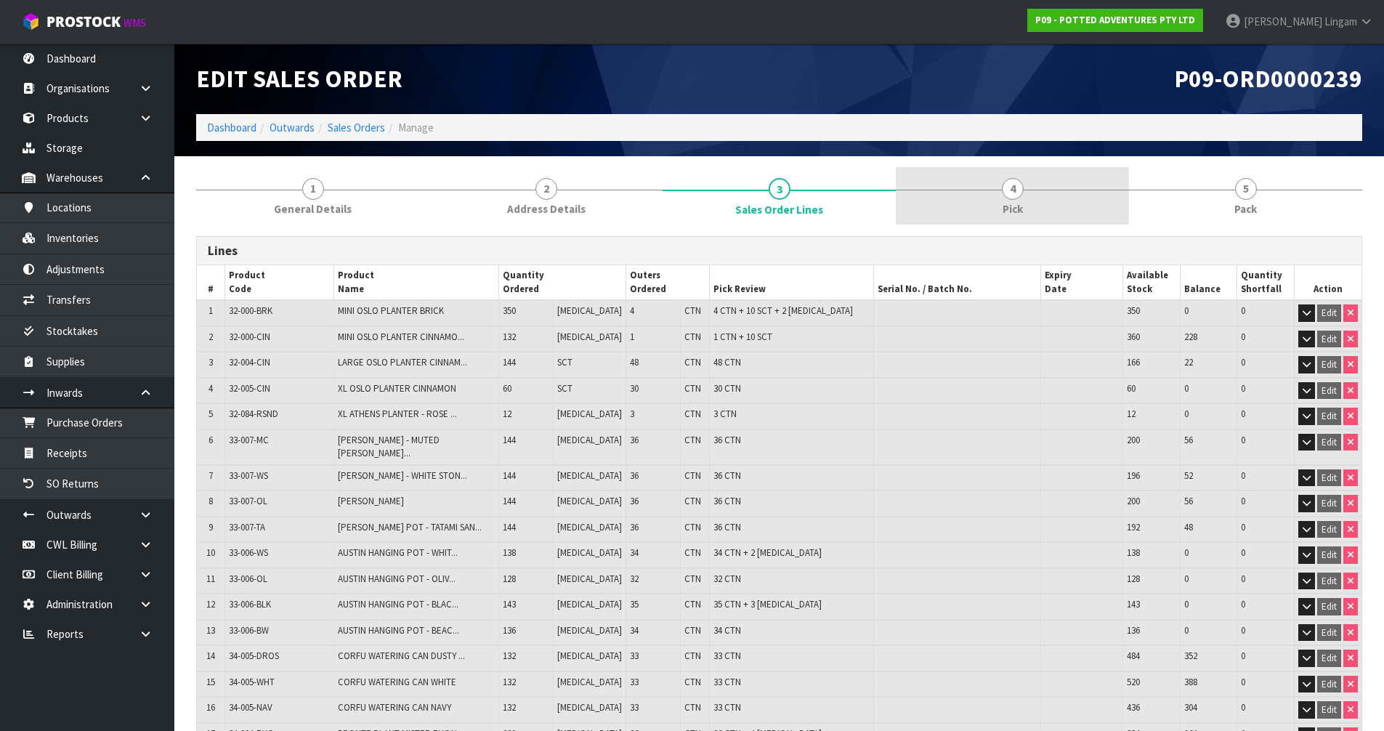
click at [1021, 198] on link "4 Pick" at bounding box center [1012, 195] width 233 height 57
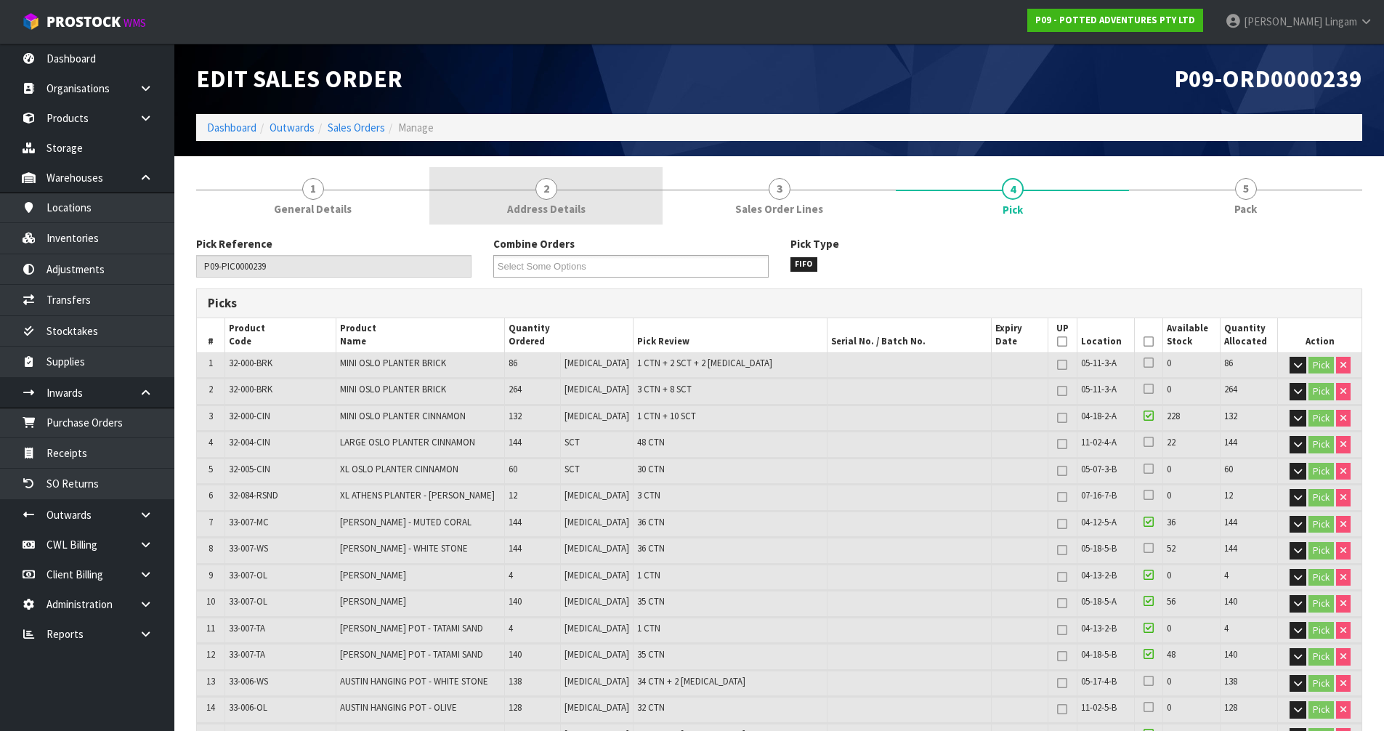
click at [557, 195] on link "2 Address Details" at bounding box center [545, 195] width 233 height 57
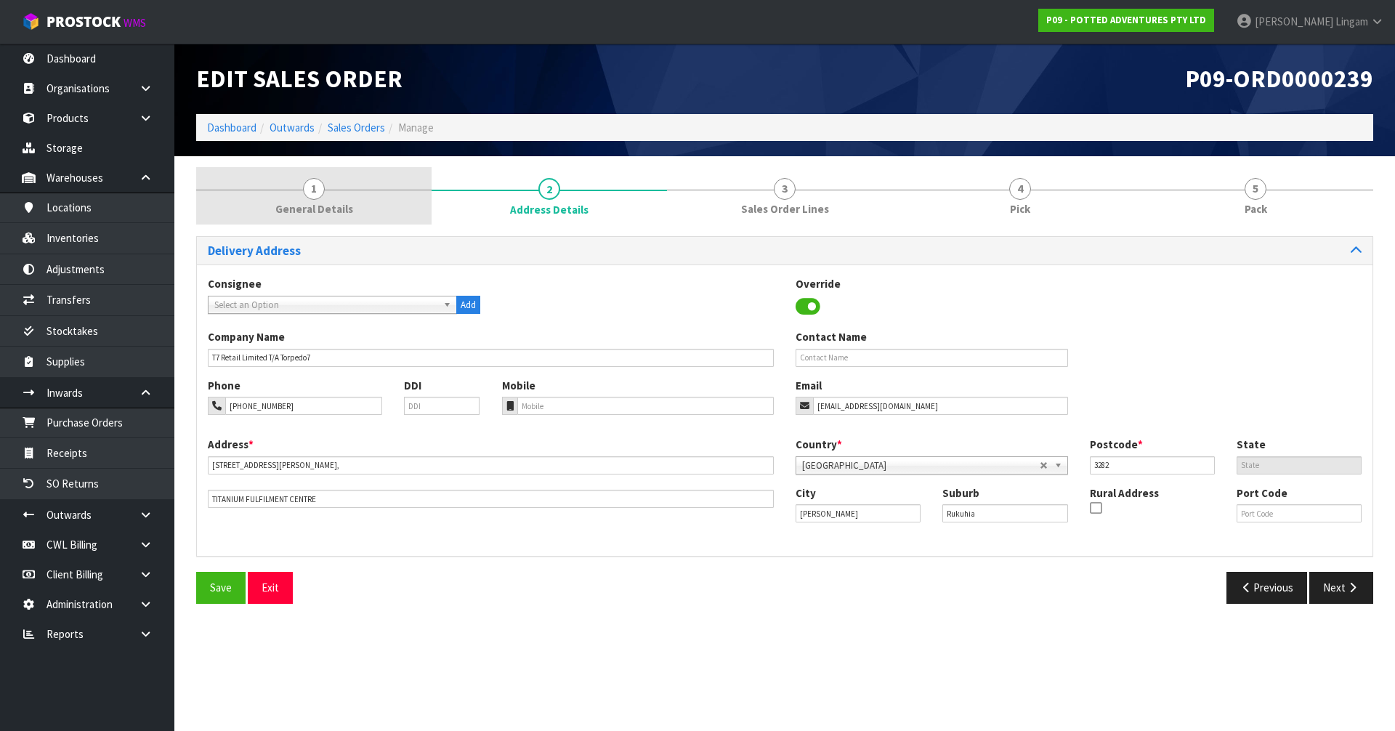
click at [351, 203] on link "1 General Details" at bounding box center [313, 195] width 235 height 57
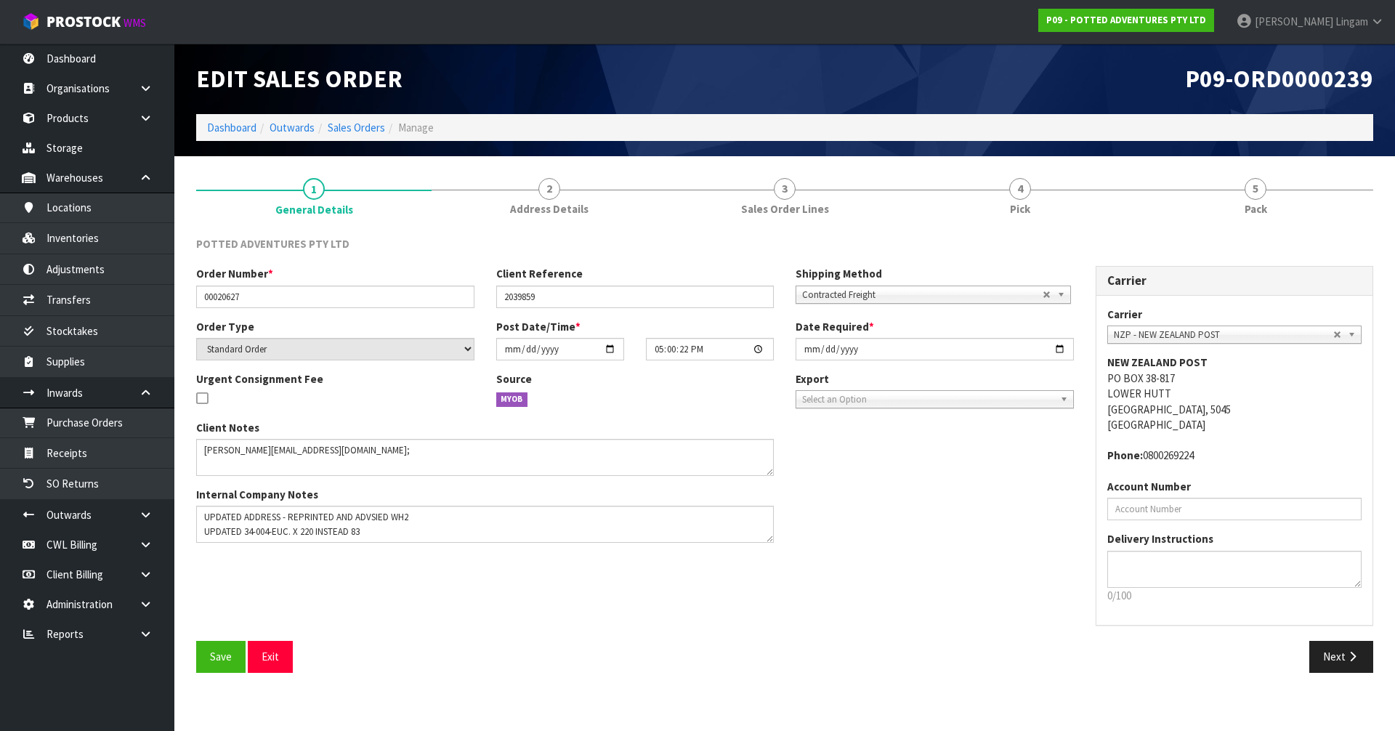
click at [912, 521] on div "Client Notes Internal Company Notes" at bounding box center [634, 487] width 899 height 134
click at [365, 129] on link "Sales Orders" at bounding box center [356, 128] width 57 height 14
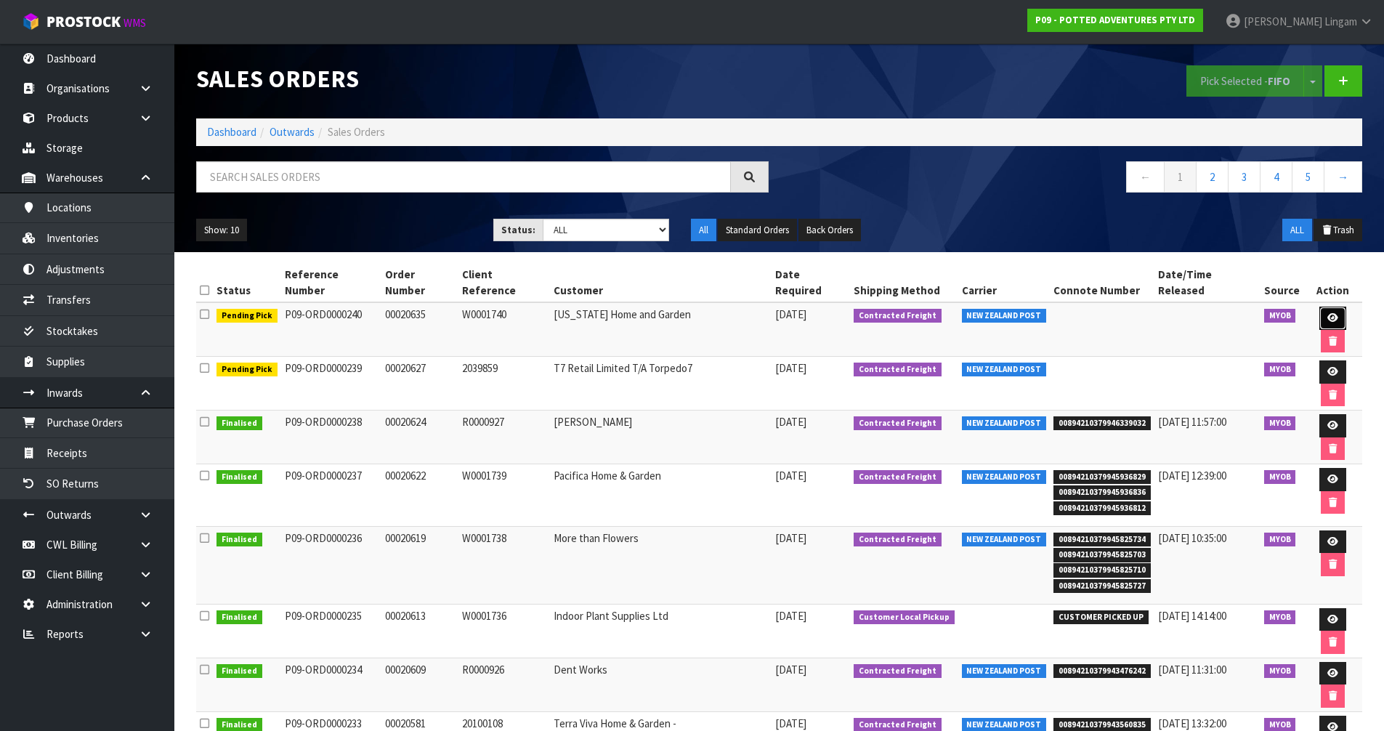
click at [1327, 313] on icon at bounding box center [1332, 317] width 11 height 9
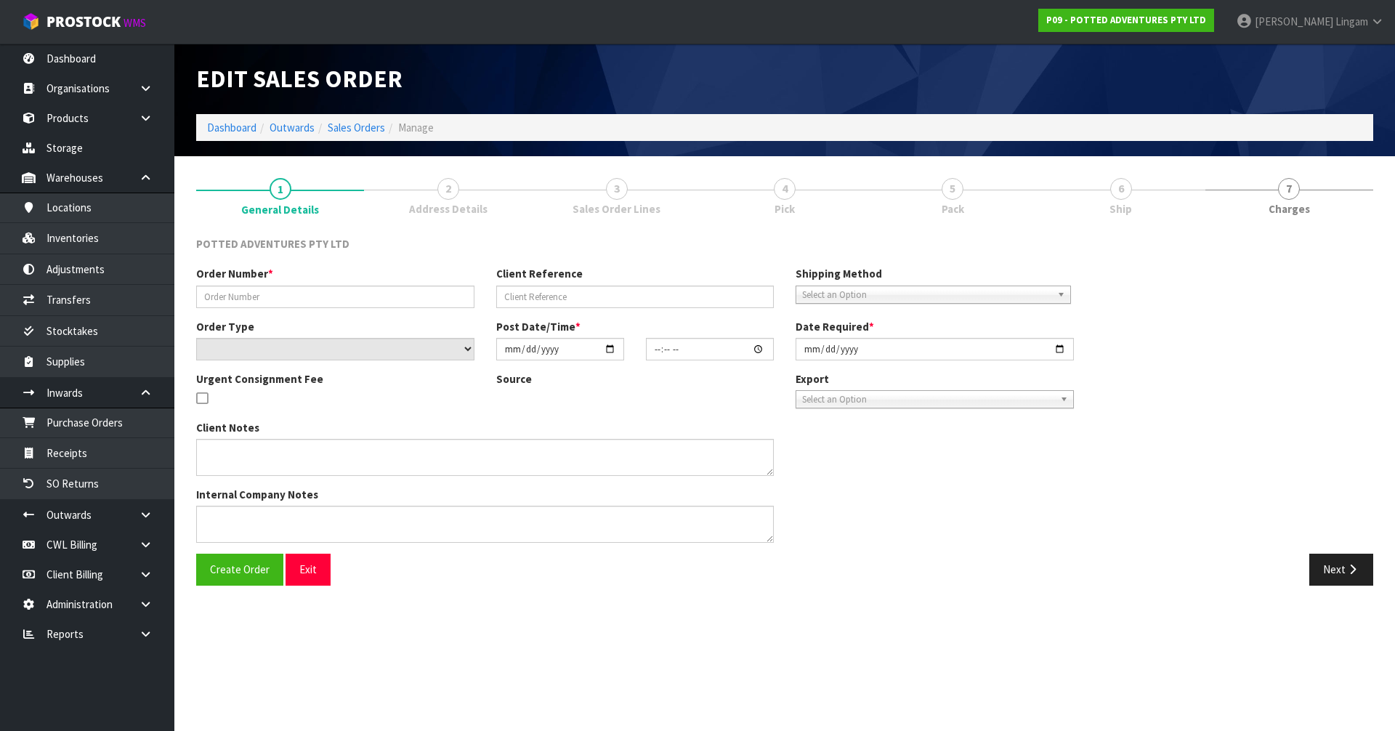
type input "00020635"
type input "W0001740"
select select "number:0"
type input "[DATE]"
type input "12:30:30.000"
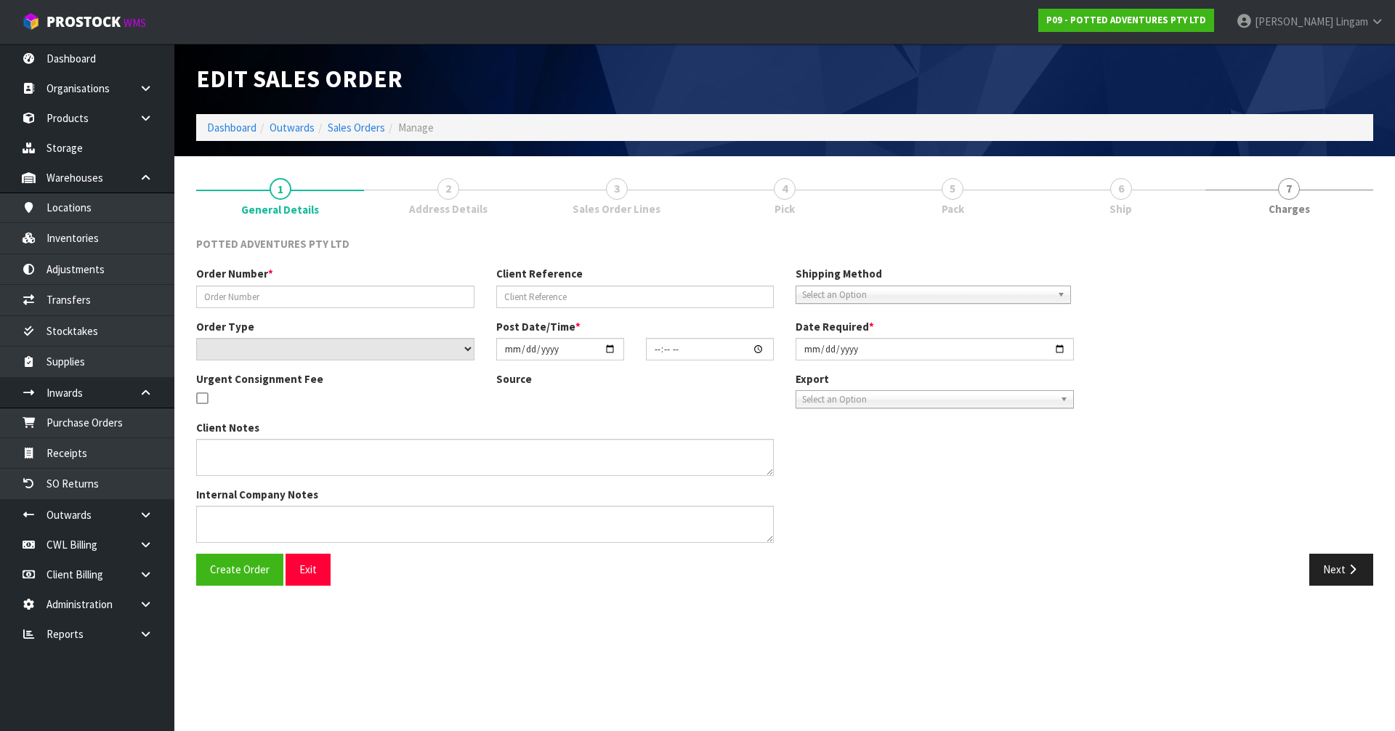
type input "[DATE]"
type textarea ";[EMAIL_ADDRESS][DOMAIN_NAME];[EMAIL_ADDRESS][DOMAIN_NAME]"
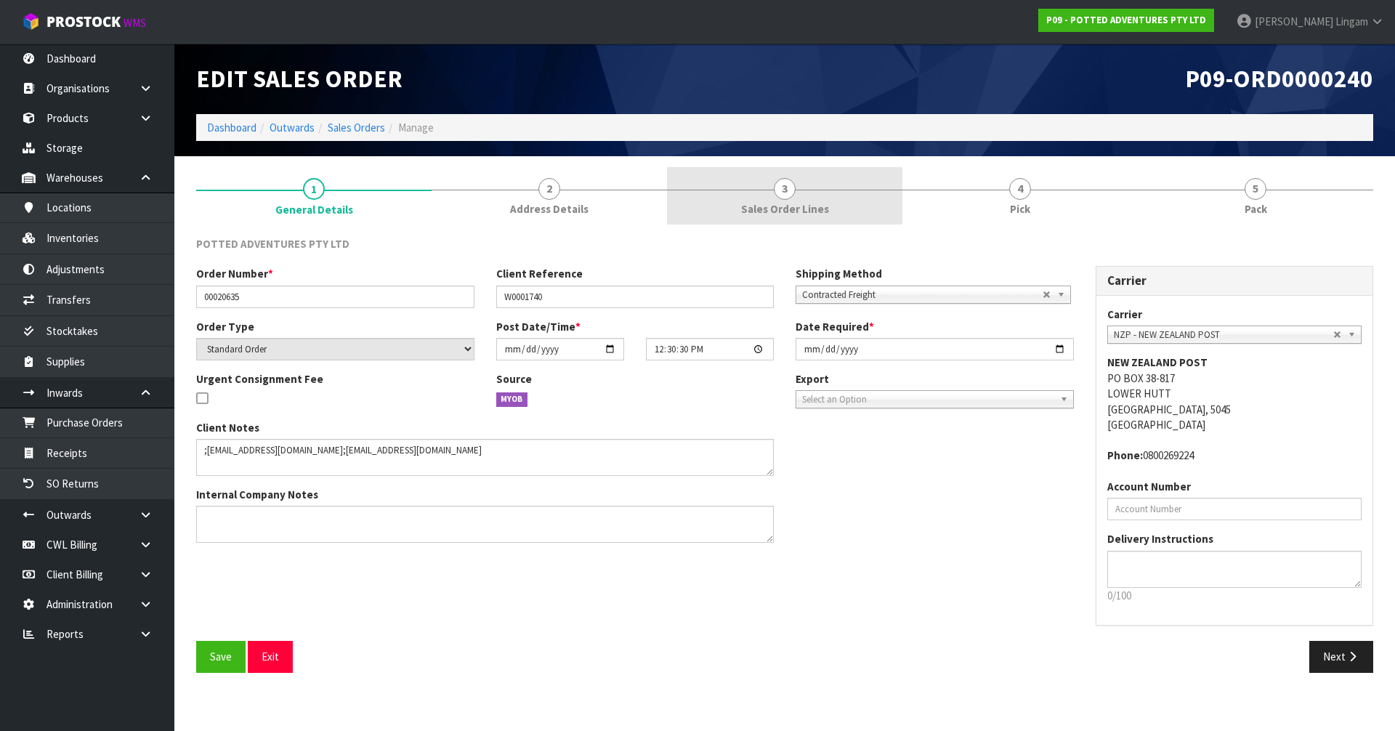
click at [798, 201] on span "Sales Order Lines" at bounding box center [785, 208] width 88 height 15
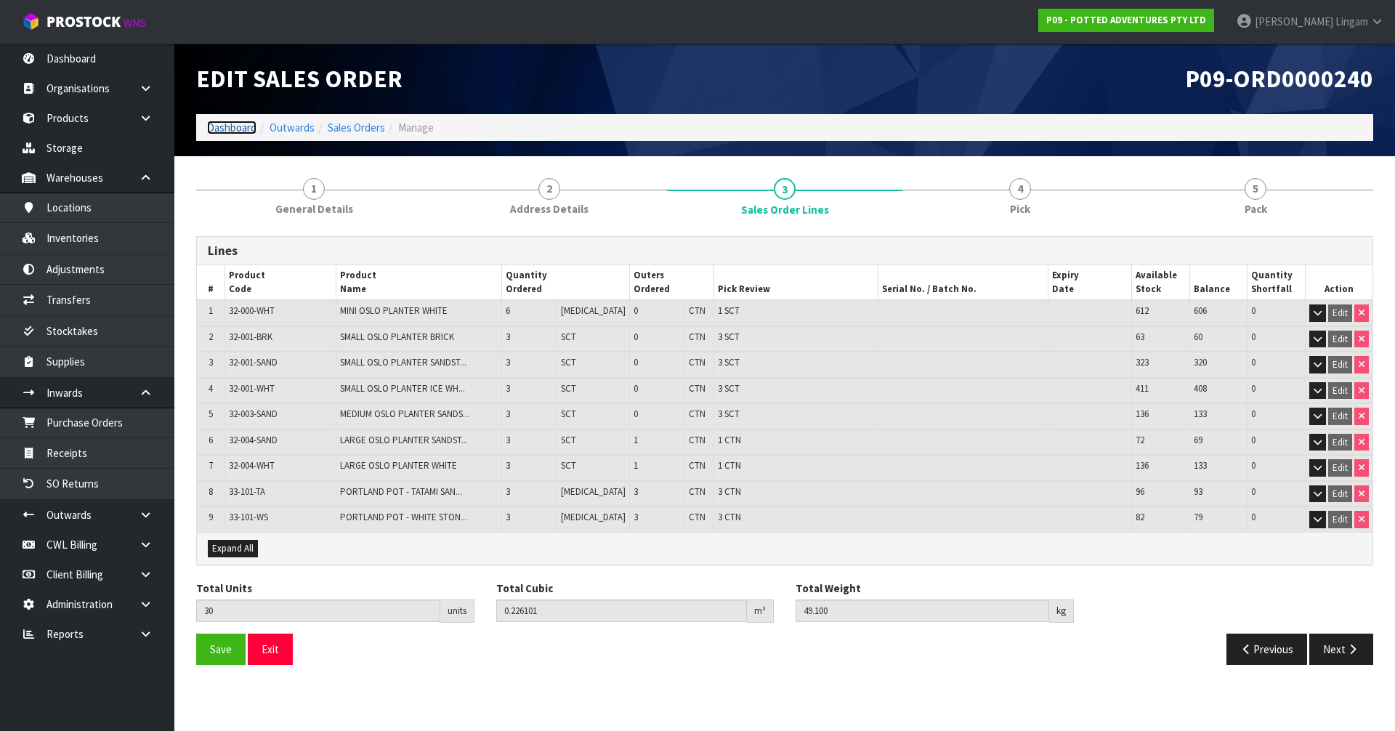
click at [230, 129] on link "Dashboard" at bounding box center [231, 128] width 49 height 14
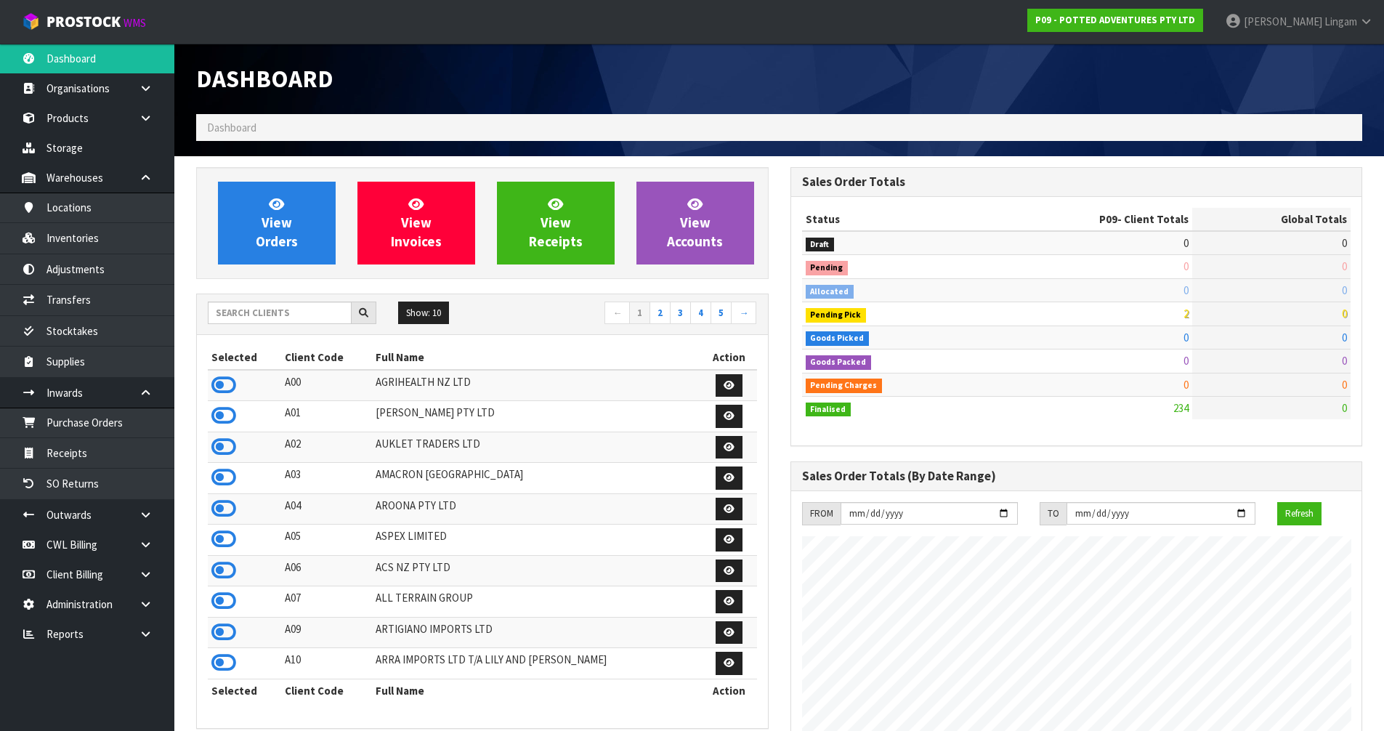
scroll to position [1100, 593]
click at [312, 244] on link "View Orders" at bounding box center [277, 223] width 118 height 83
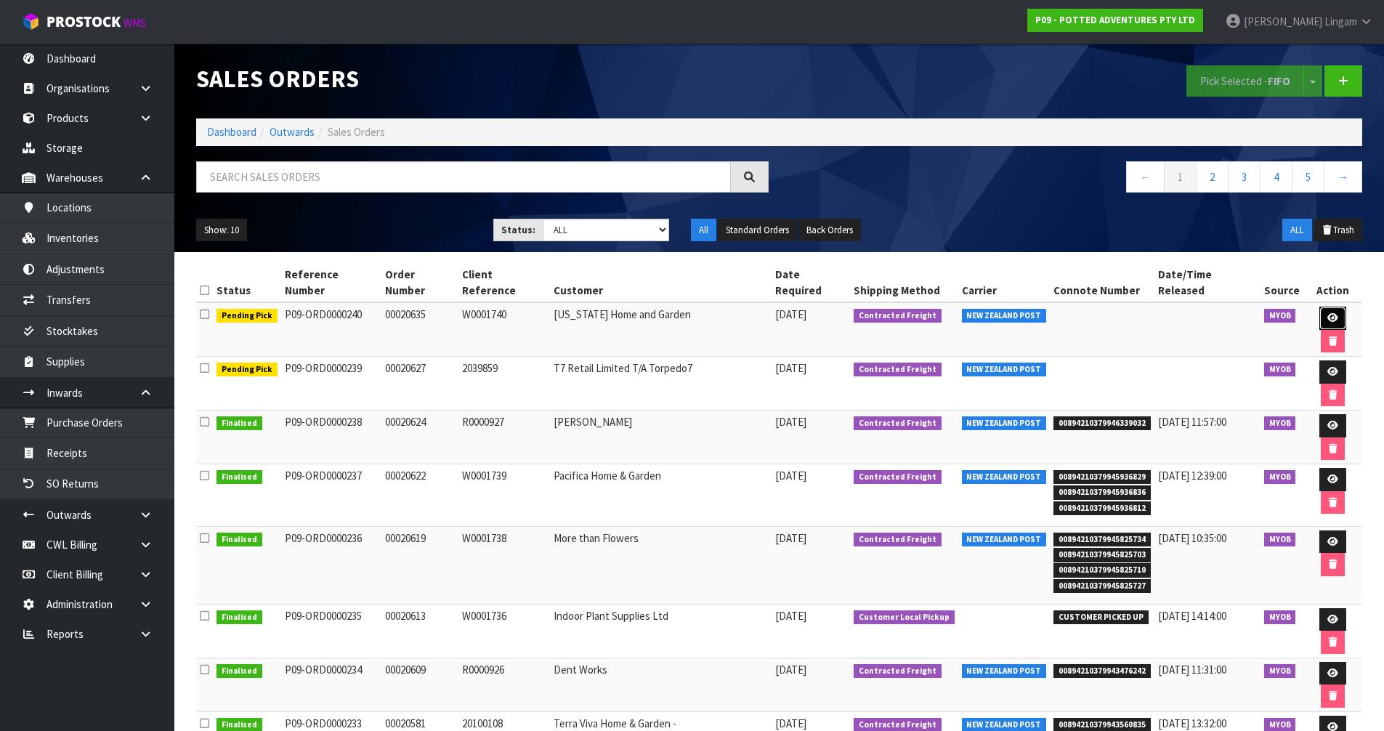
click at [1327, 313] on icon at bounding box center [1332, 317] width 11 height 9
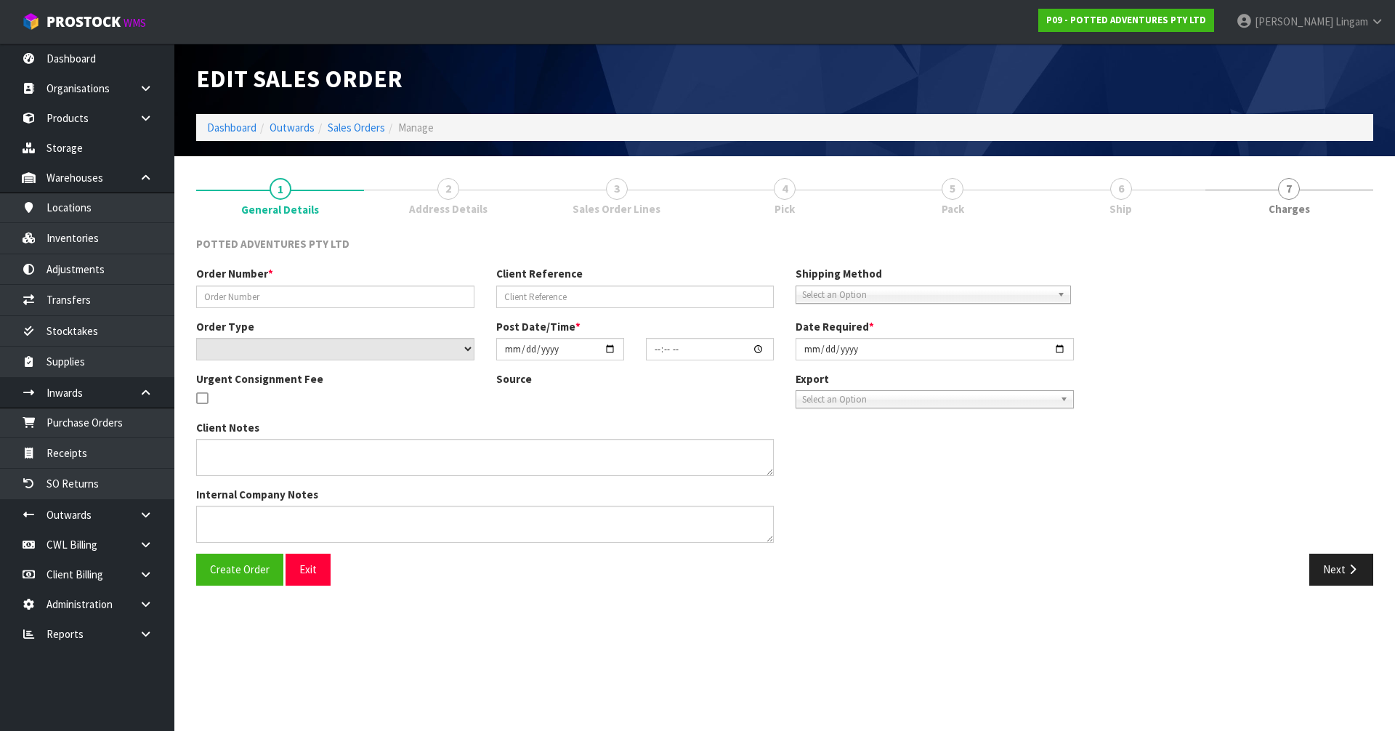
type input "00020635"
type input "W0001740"
select select "number:0"
type input "[DATE]"
type input "12:30:30.000"
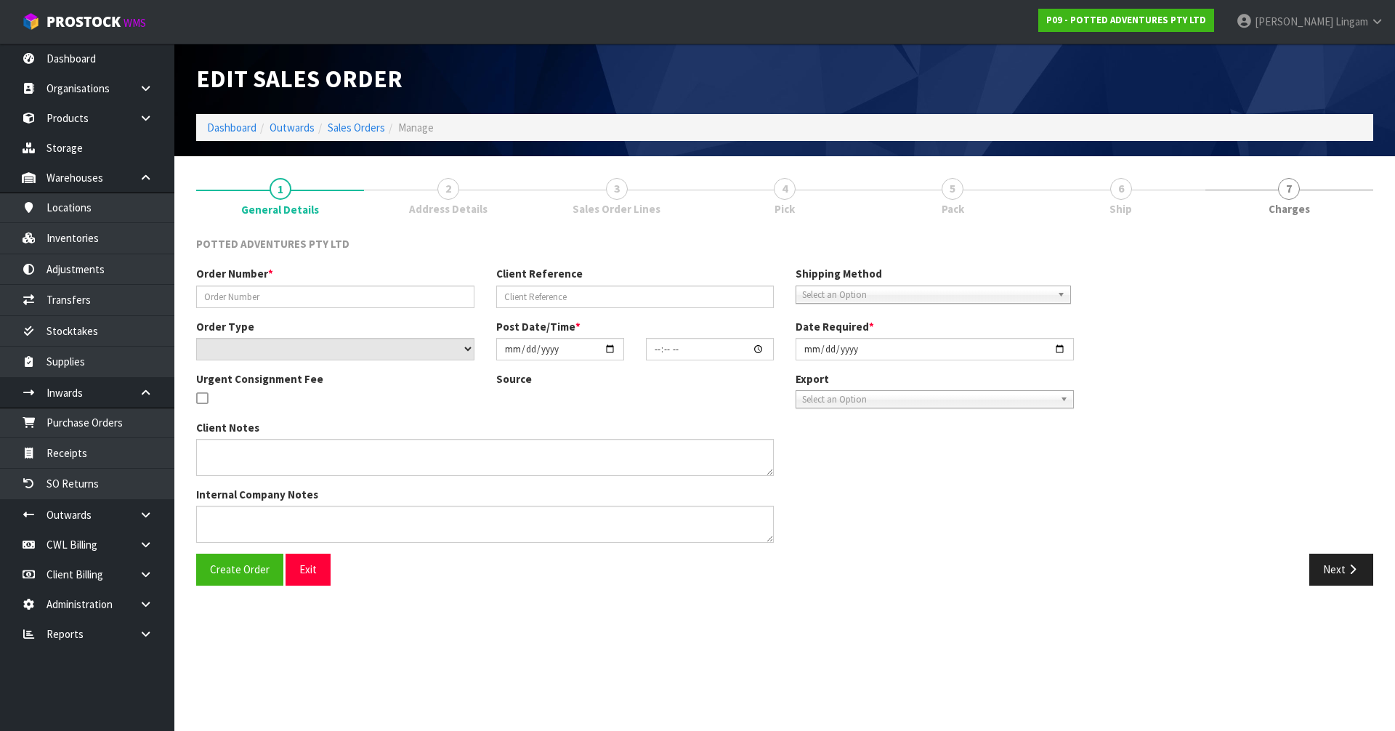
type input "[DATE]"
type textarea ";[EMAIL_ADDRESS][DOMAIN_NAME];[EMAIL_ADDRESS][DOMAIN_NAME]"
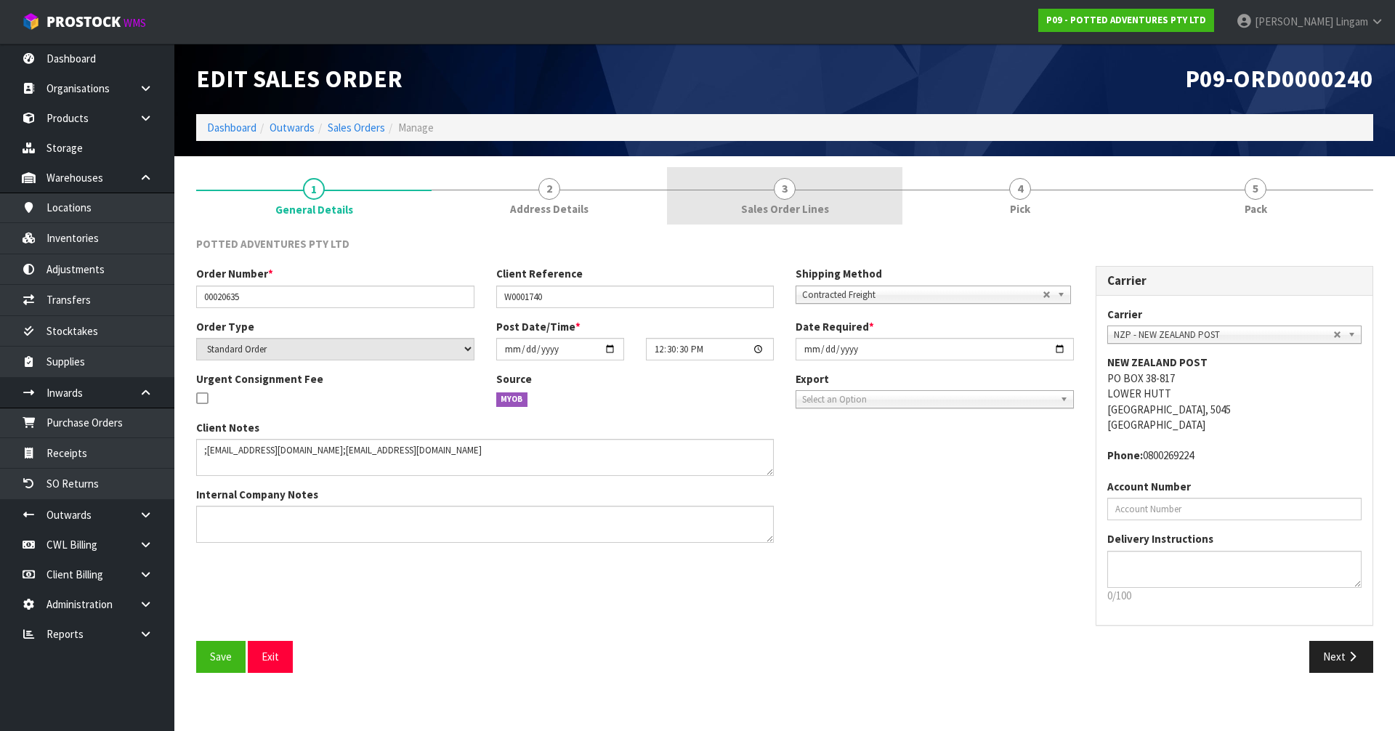
click at [787, 200] on link "3 Sales Order Lines" at bounding box center [784, 195] width 235 height 57
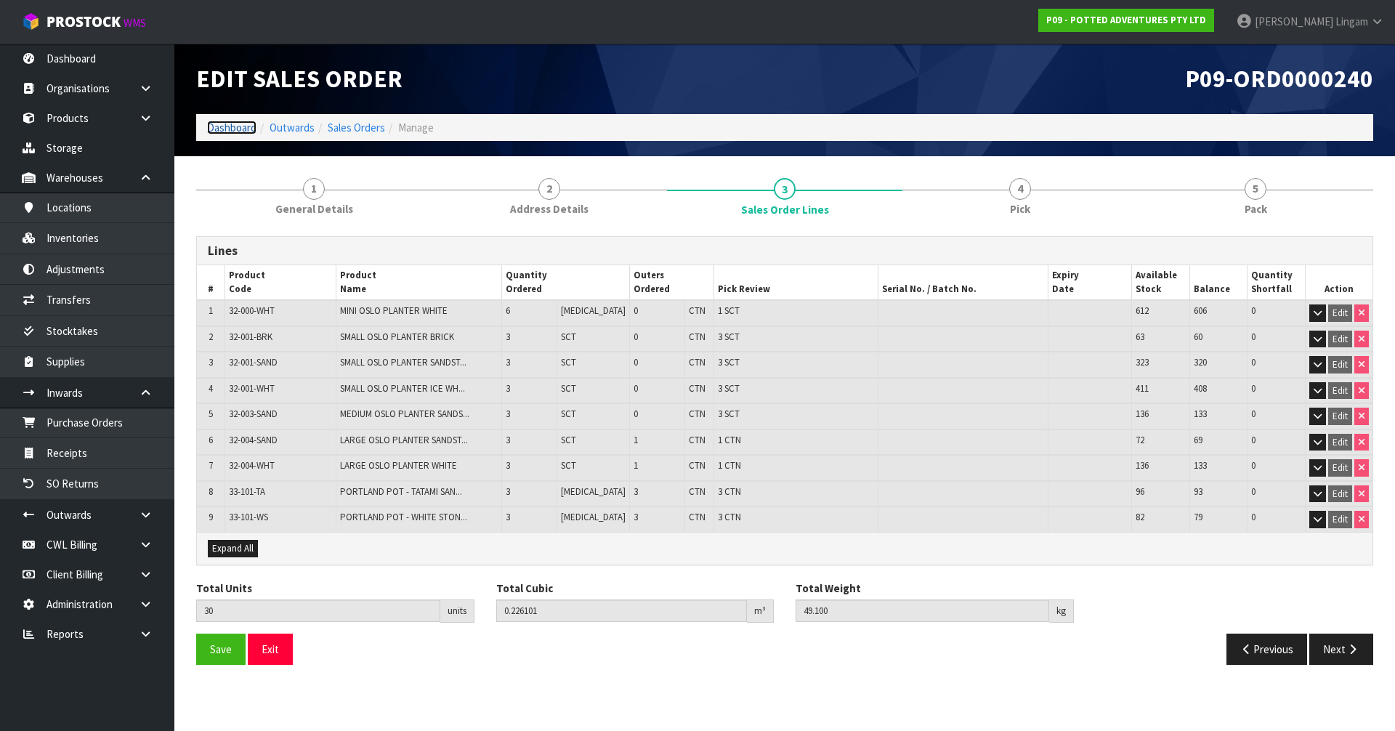
click at [239, 129] on link "Dashboard" at bounding box center [231, 128] width 49 height 14
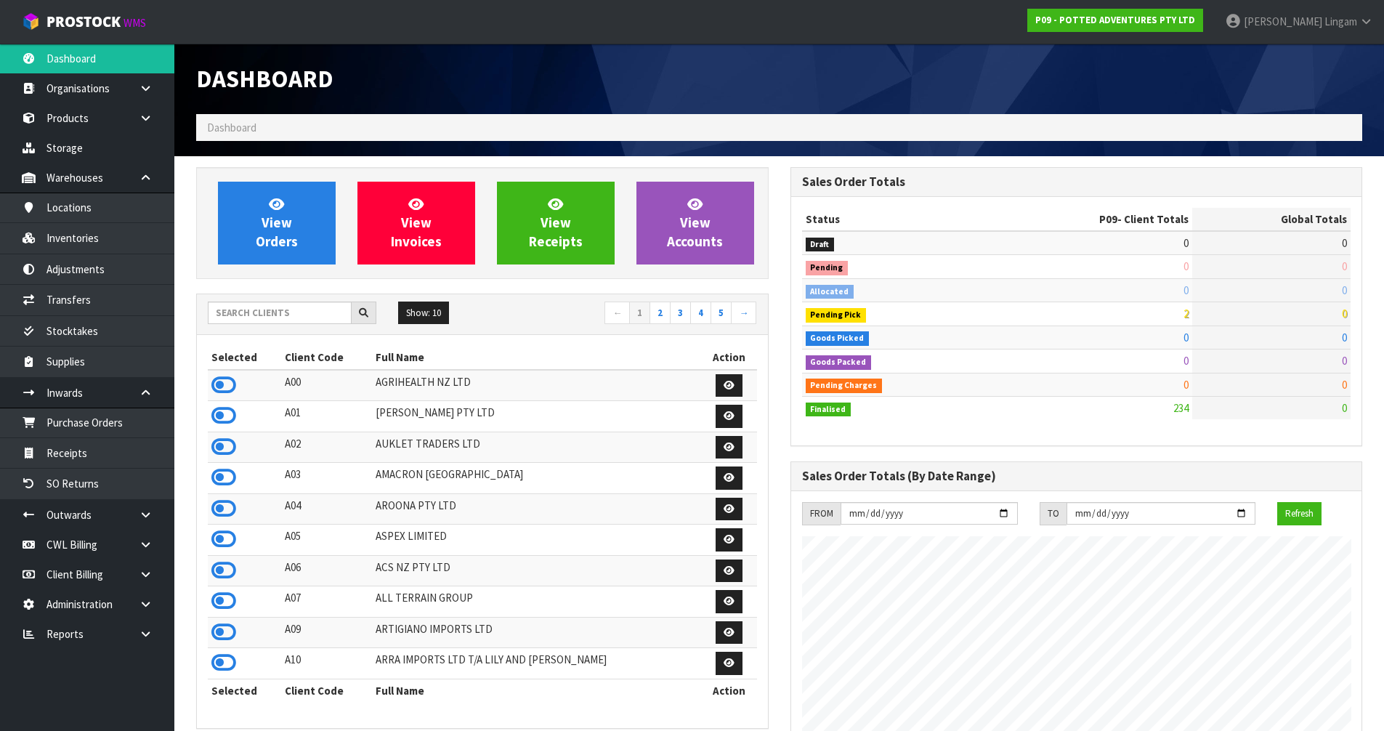
scroll to position [1100, 593]
click at [296, 251] on link "View Orders" at bounding box center [277, 223] width 118 height 83
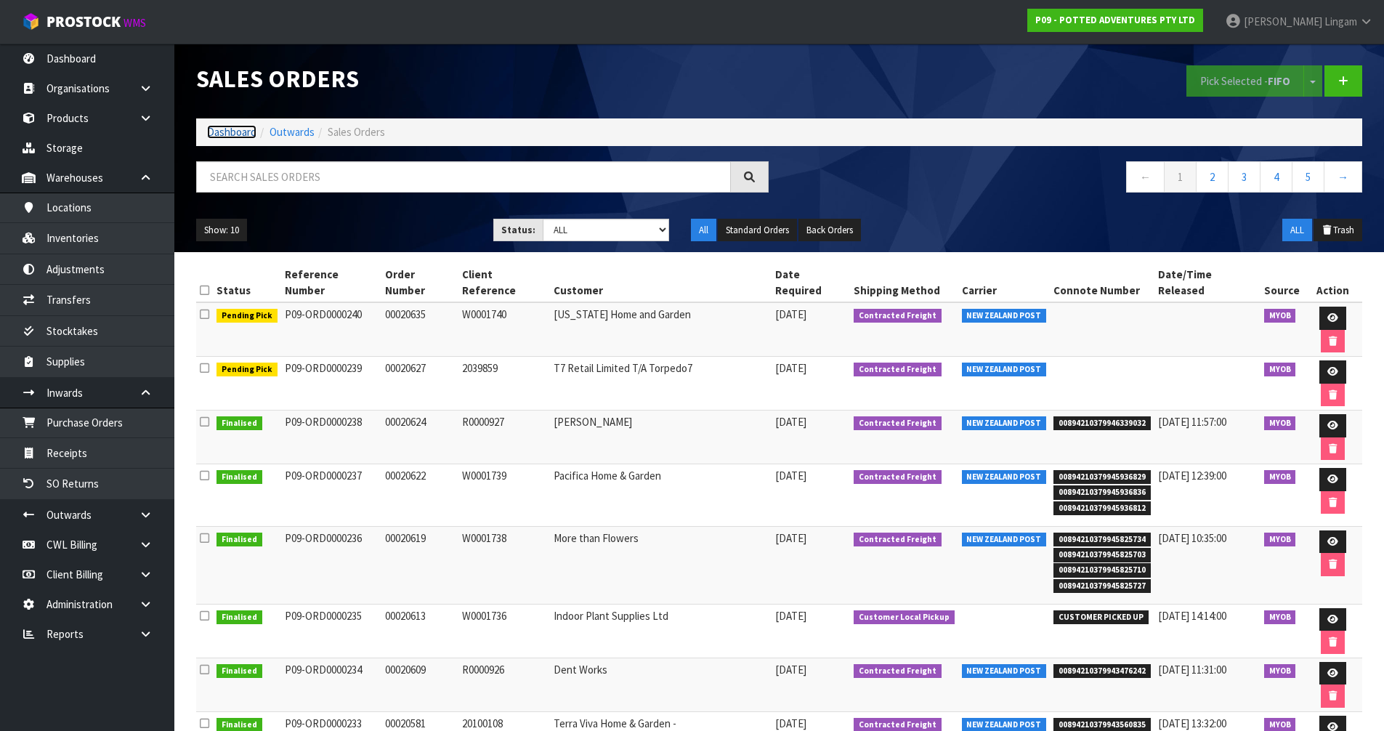
click at [227, 134] on link "Dashboard" at bounding box center [231, 132] width 49 height 14
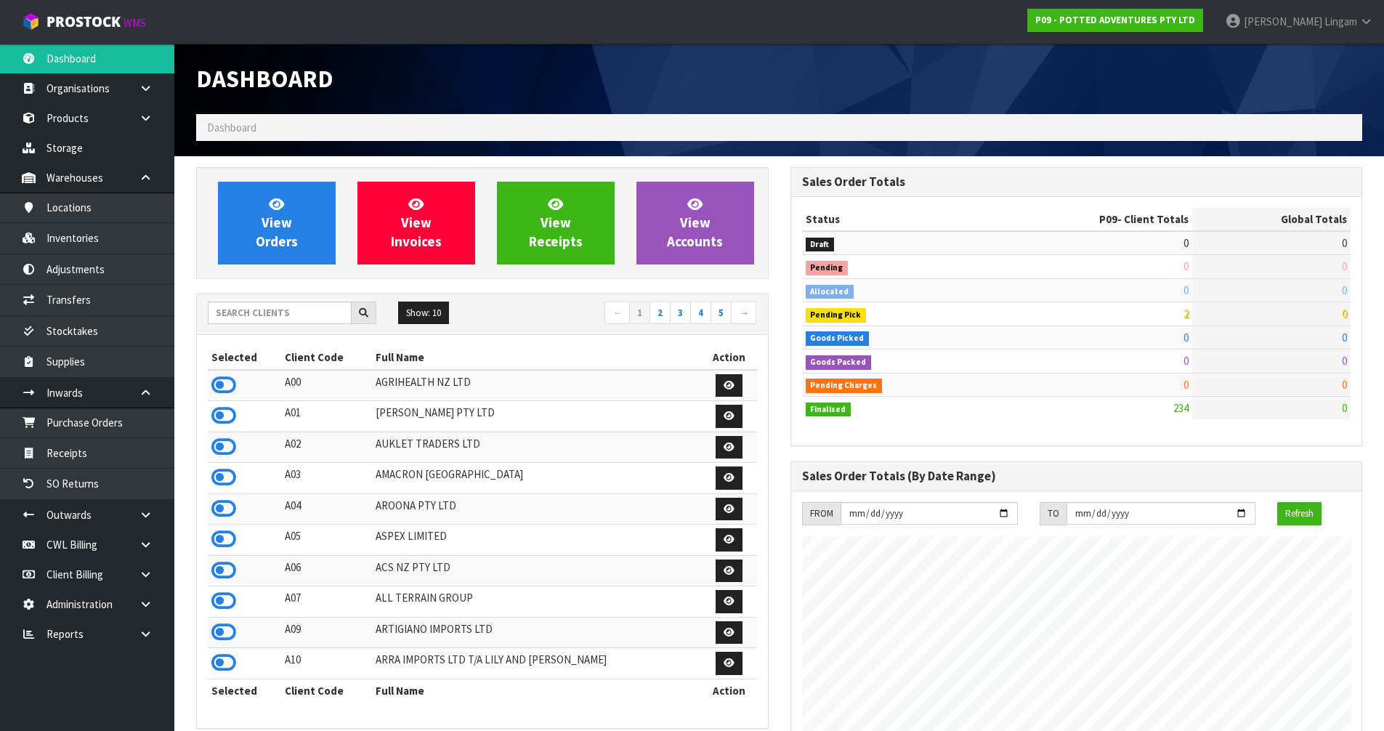
scroll to position [1100, 593]
click at [328, 316] on input "text" at bounding box center [280, 312] width 144 height 23
click at [298, 315] on input "text" at bounding box center [280, 312] width 144 height 23
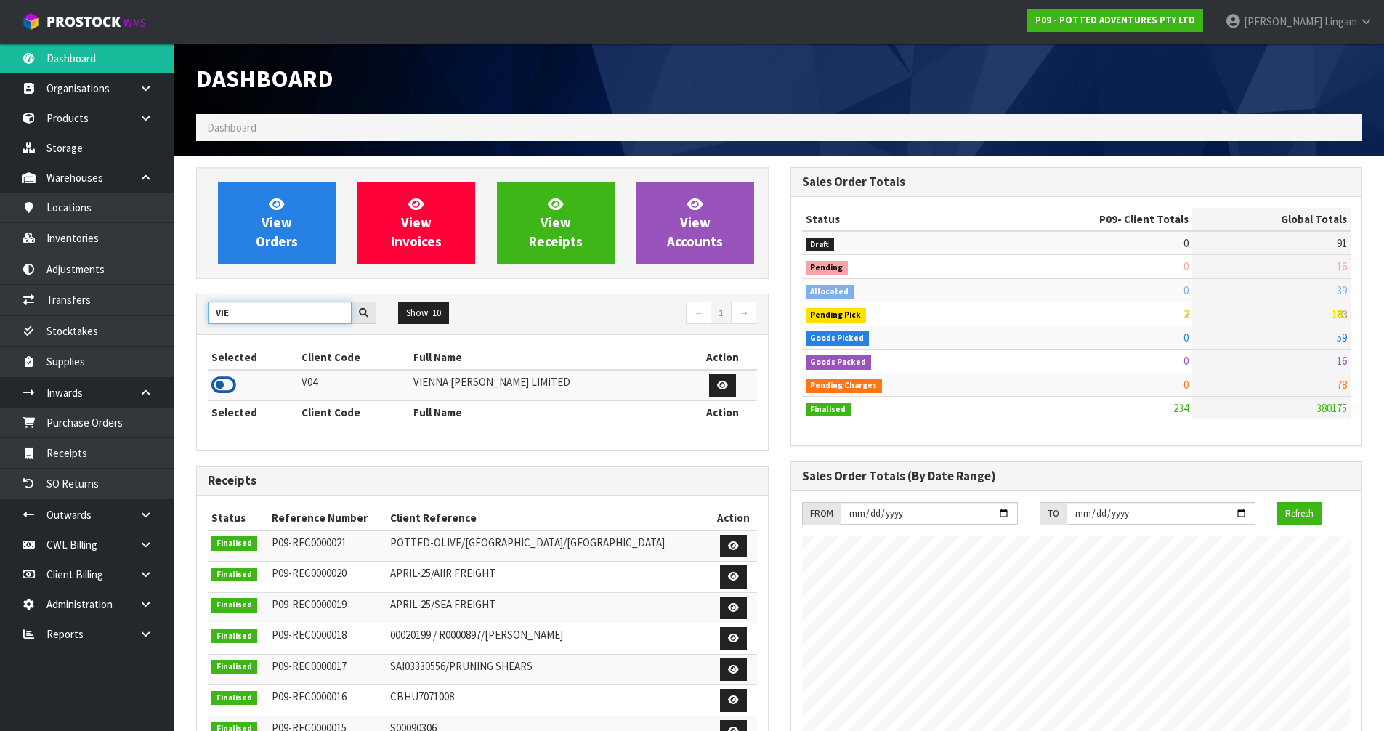
type input "VIE"
click at [229, 386] on icon at bounding box center [223, 385] width 25 height 22
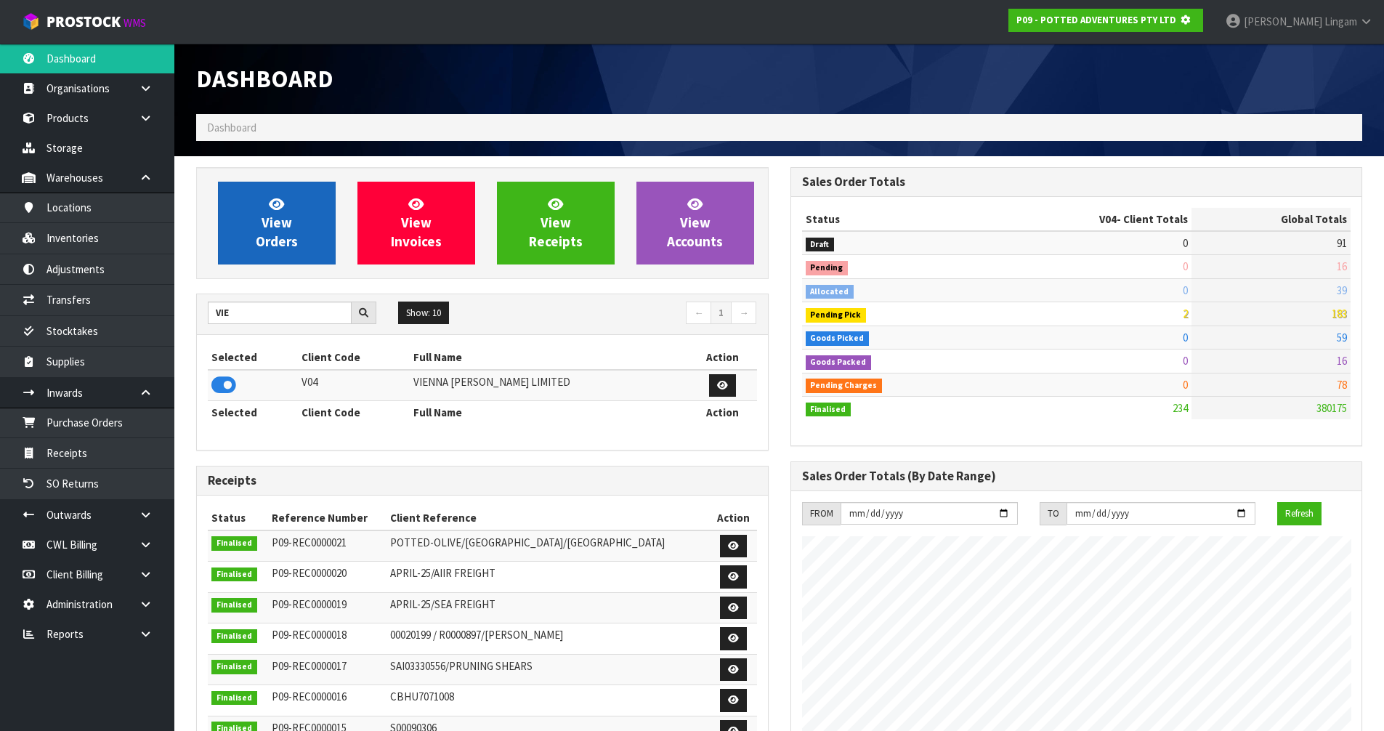
scroll to position [725459, 725771]
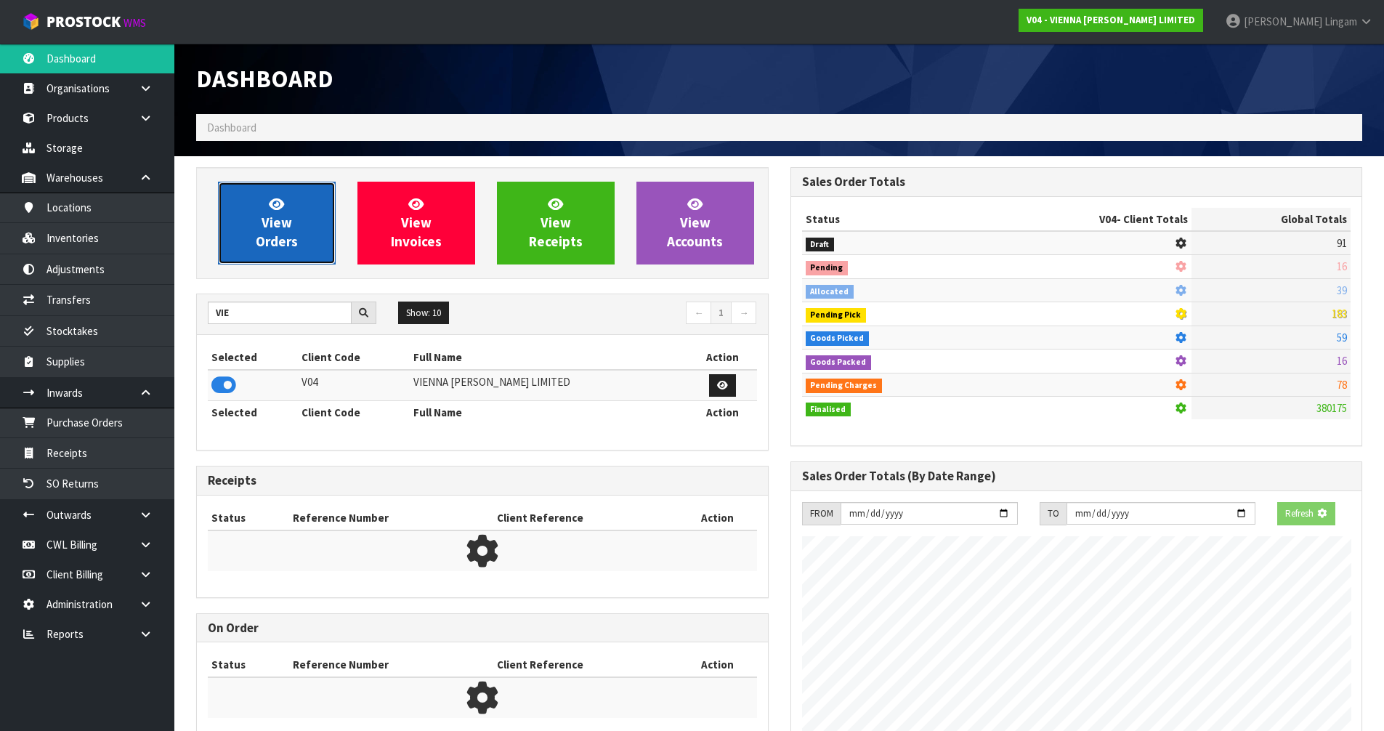
click at [284, 244] on span "View Orders" at bounding box center [277, 222] width 42 height 54
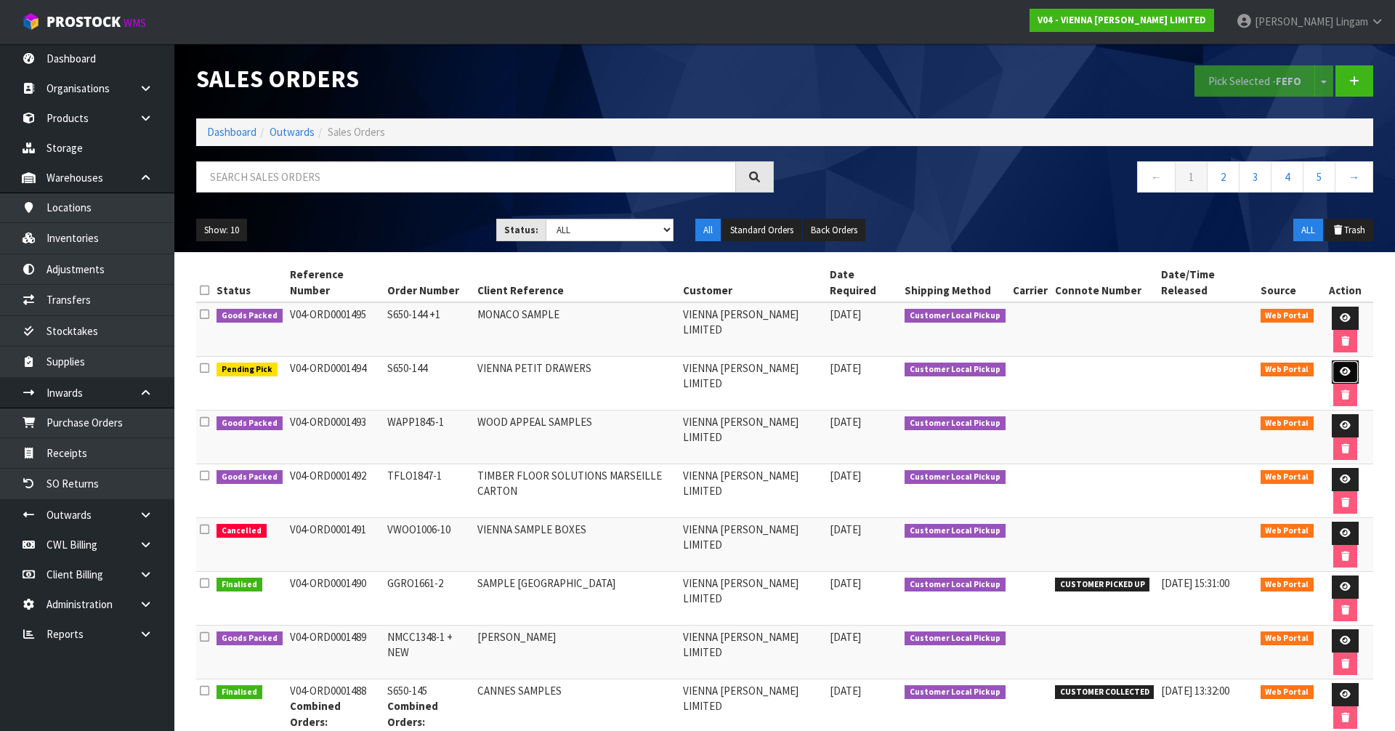
click at [1339, 367] on icon at bounding box center [1344, 371] width 11 height 9
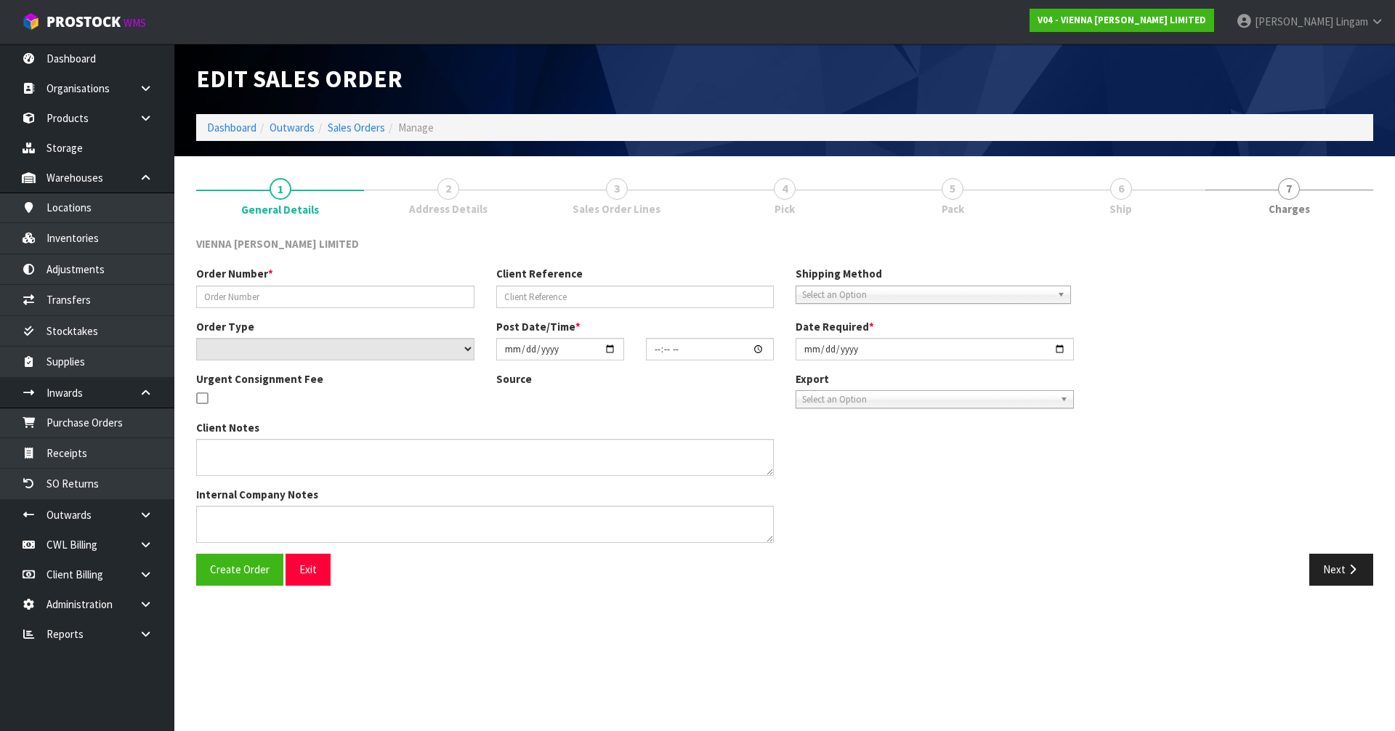
type input "S650-144"
type input "VIENNA PETIT DRAWERS"
select select "number:0"
type input "[DATE]"
type input "12:19:00.000"
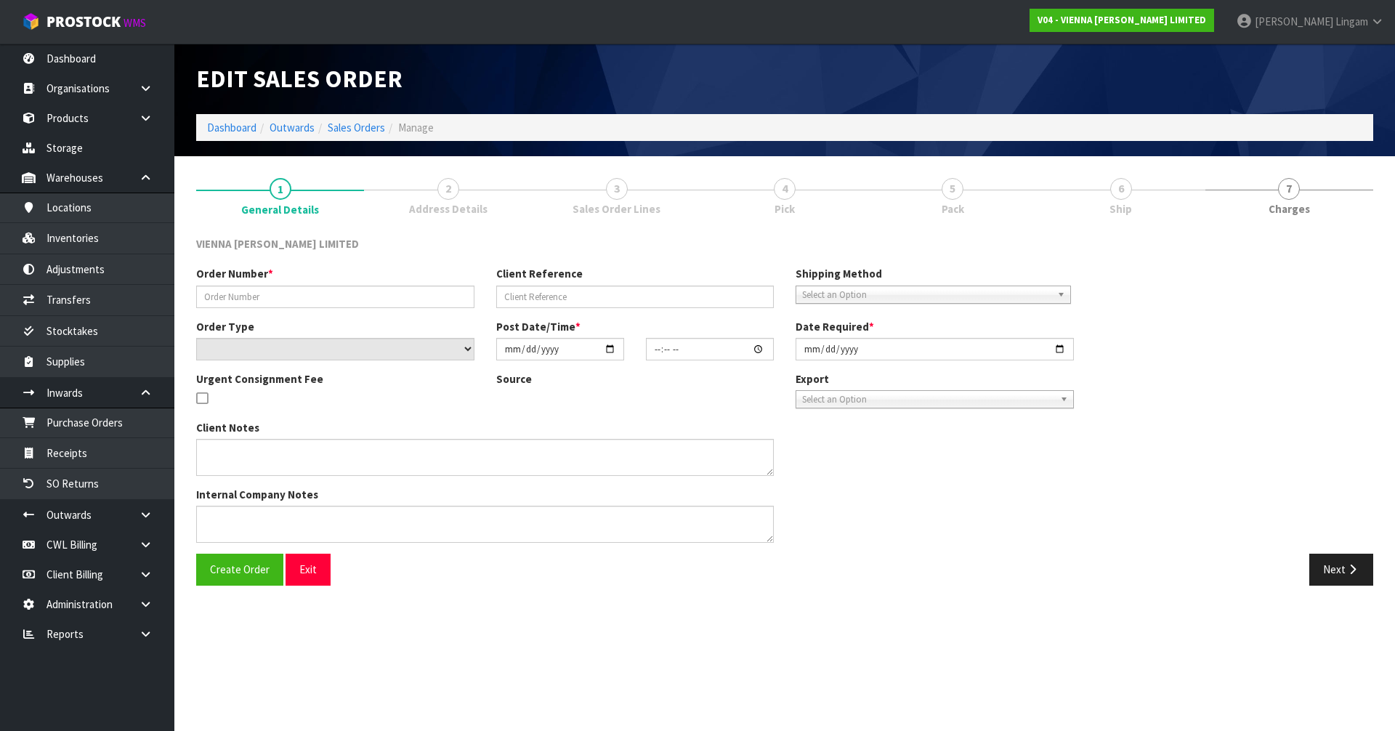
type input "[DATE]"
type textarea "PETIT DRAWERS SHOWROOM"
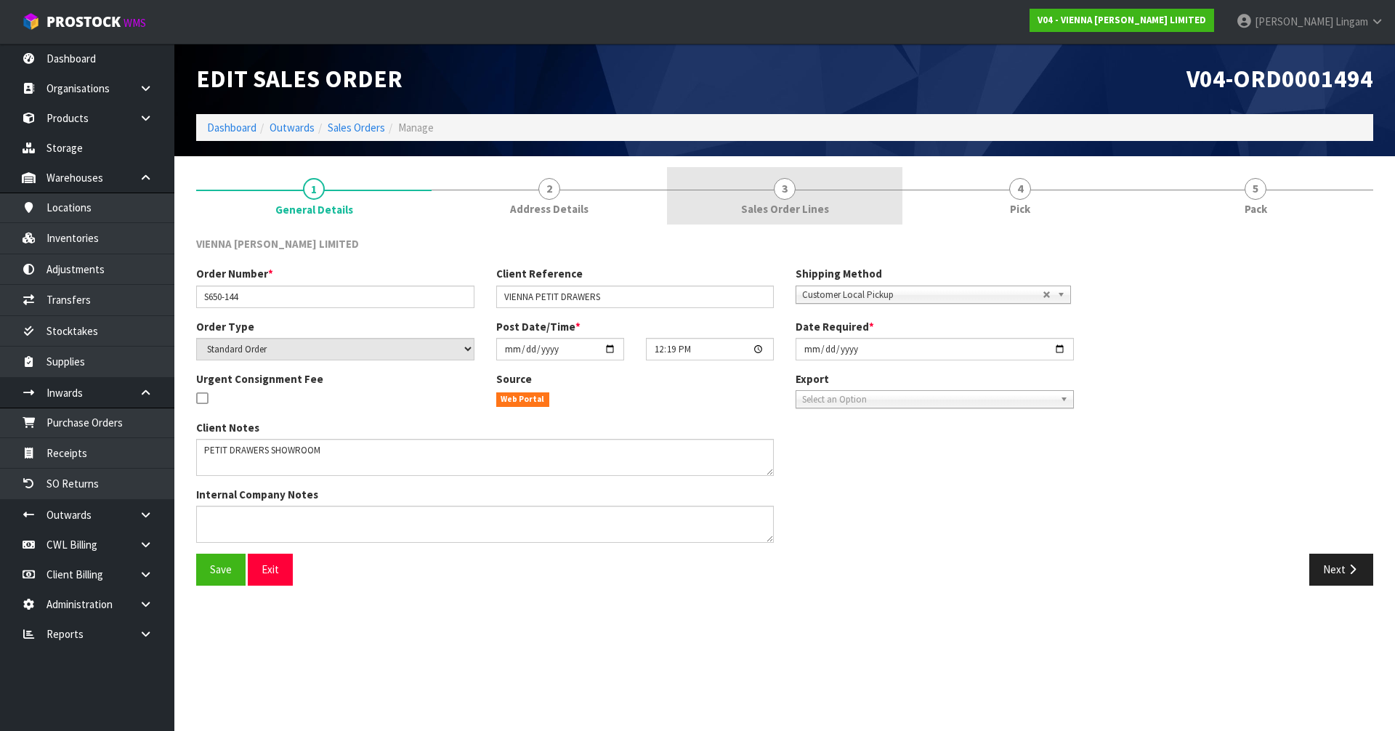
click at [789, 199] on link "3 Sales Order Lines" at bounding box center [784, 195] width 235 height 57
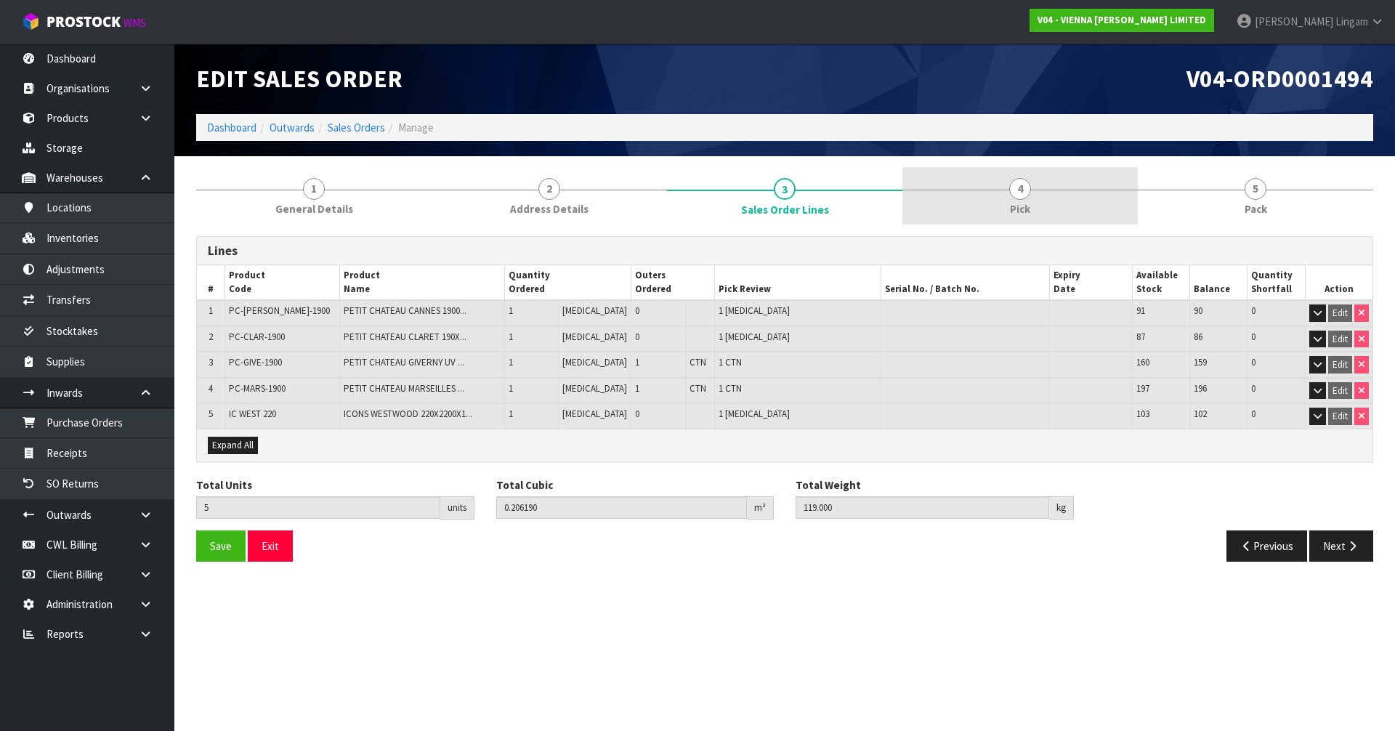
click at [1040, 211] on link "4 Pick" at bounding box center [1019, 195] width 235 height 57
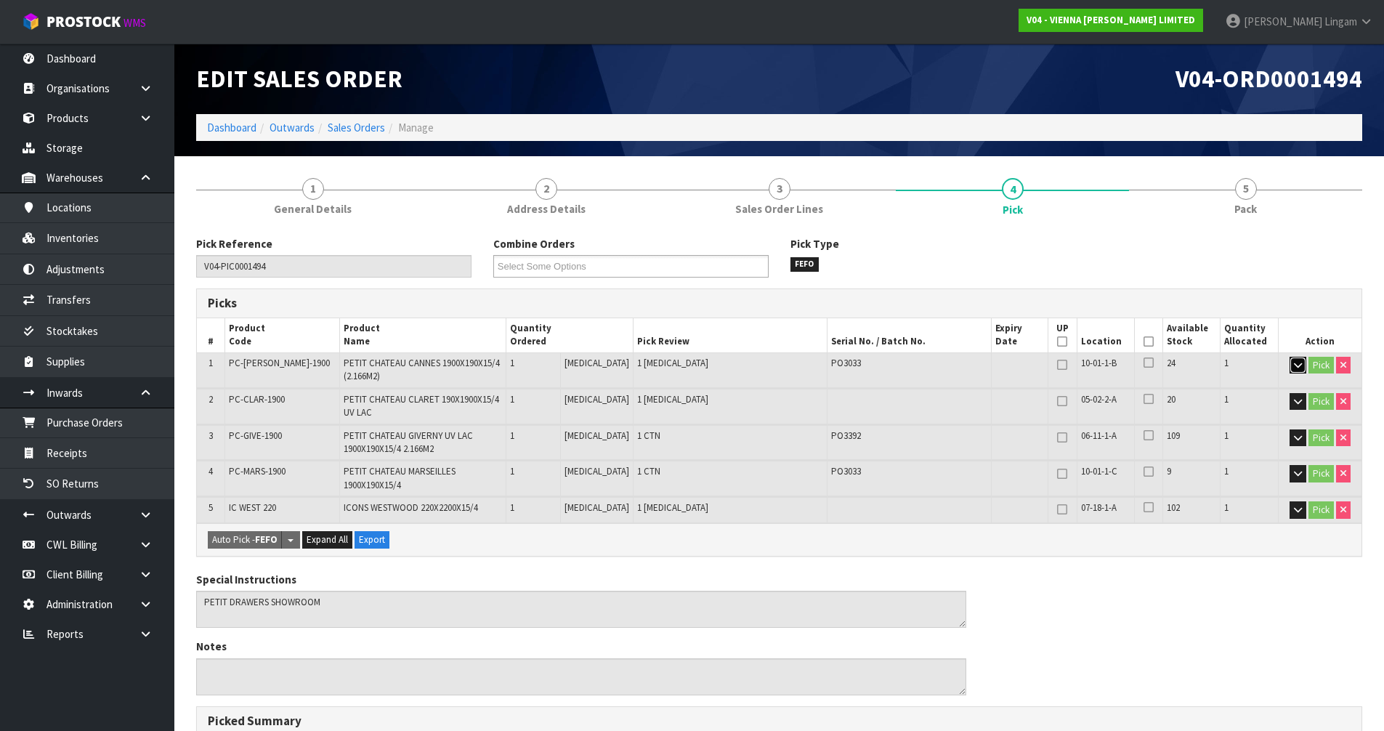
click at [1294, 363] on icon "button" at bounding box center [1298, 364] width 8 height 9
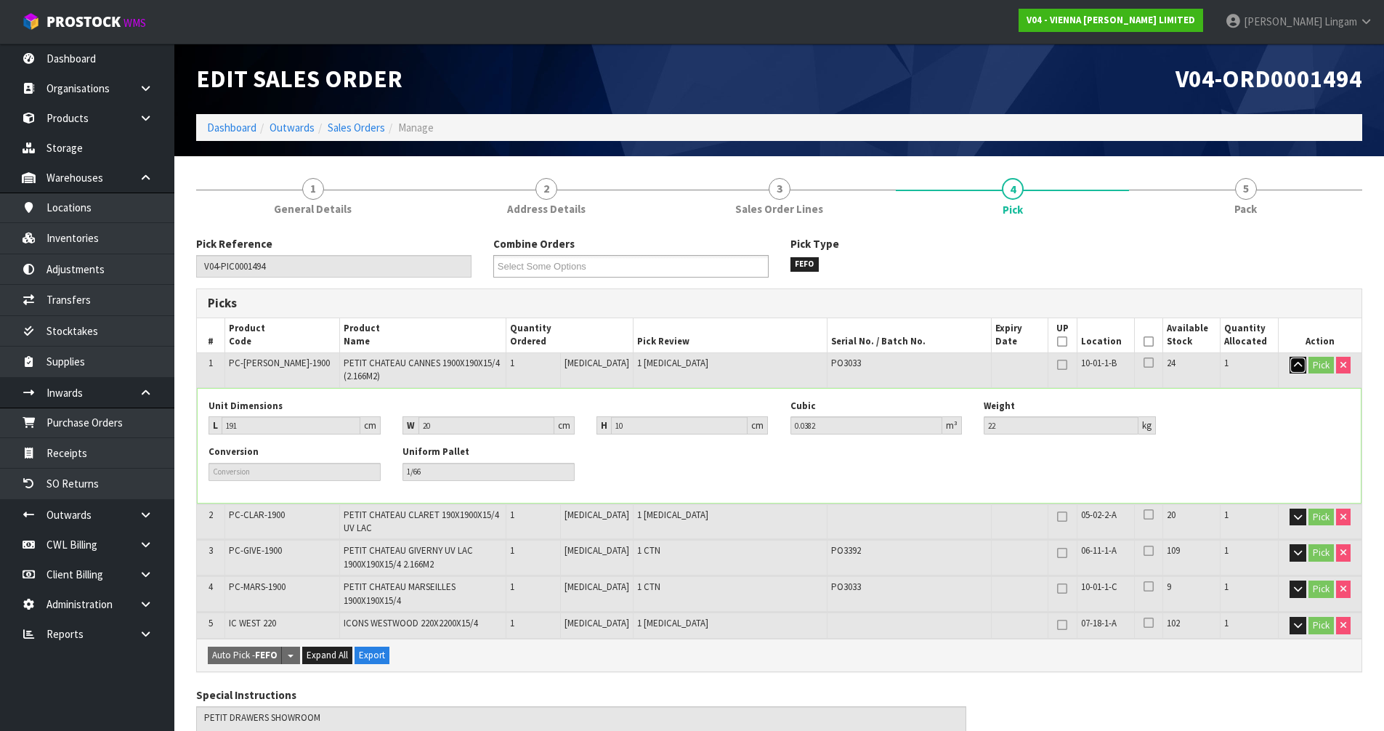
click at [1294, 363] on icon "button" at bounding box center [1298, 364] width 8 height 9
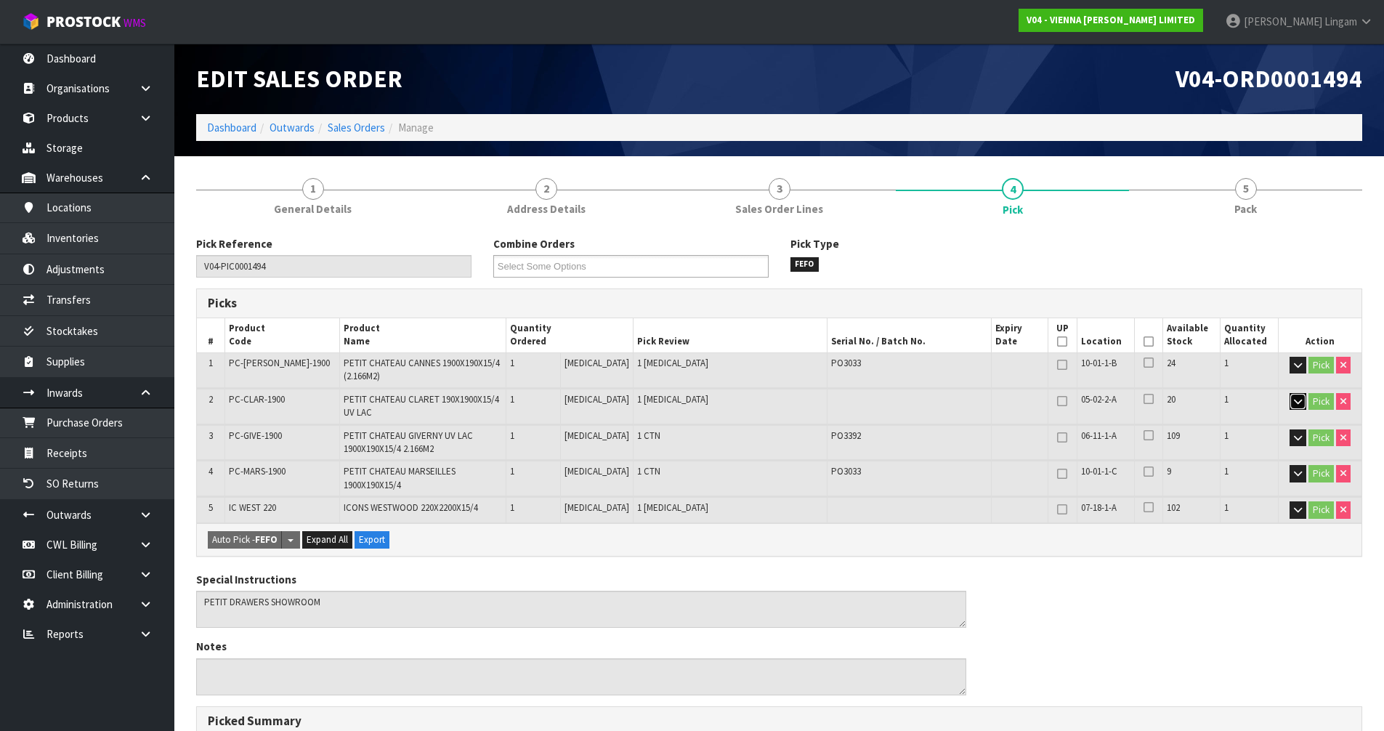
click at [1294, 405] on icon "button" at bounding box center [1298, 401] width 8 height 9
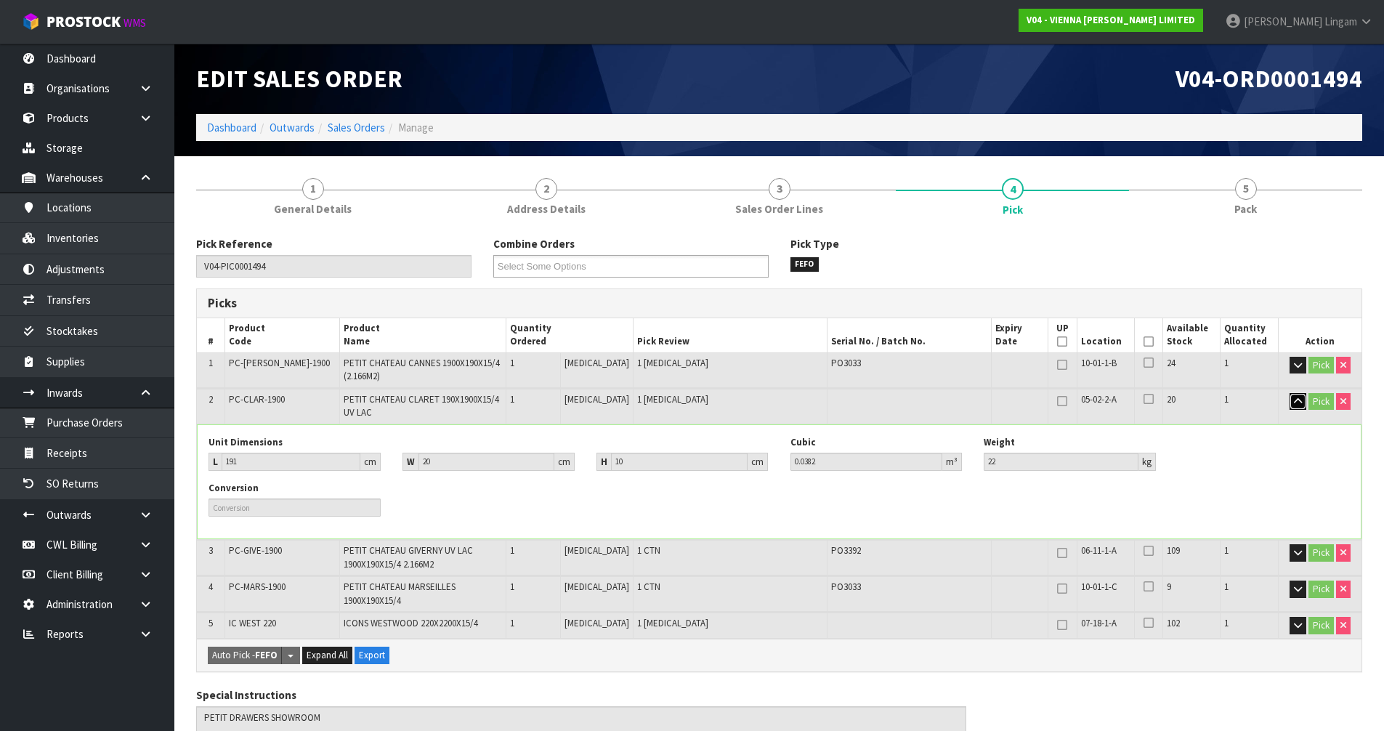
click at [1294, 405] on icon "button" at bounding box center [1298, 401] width 8 height 9
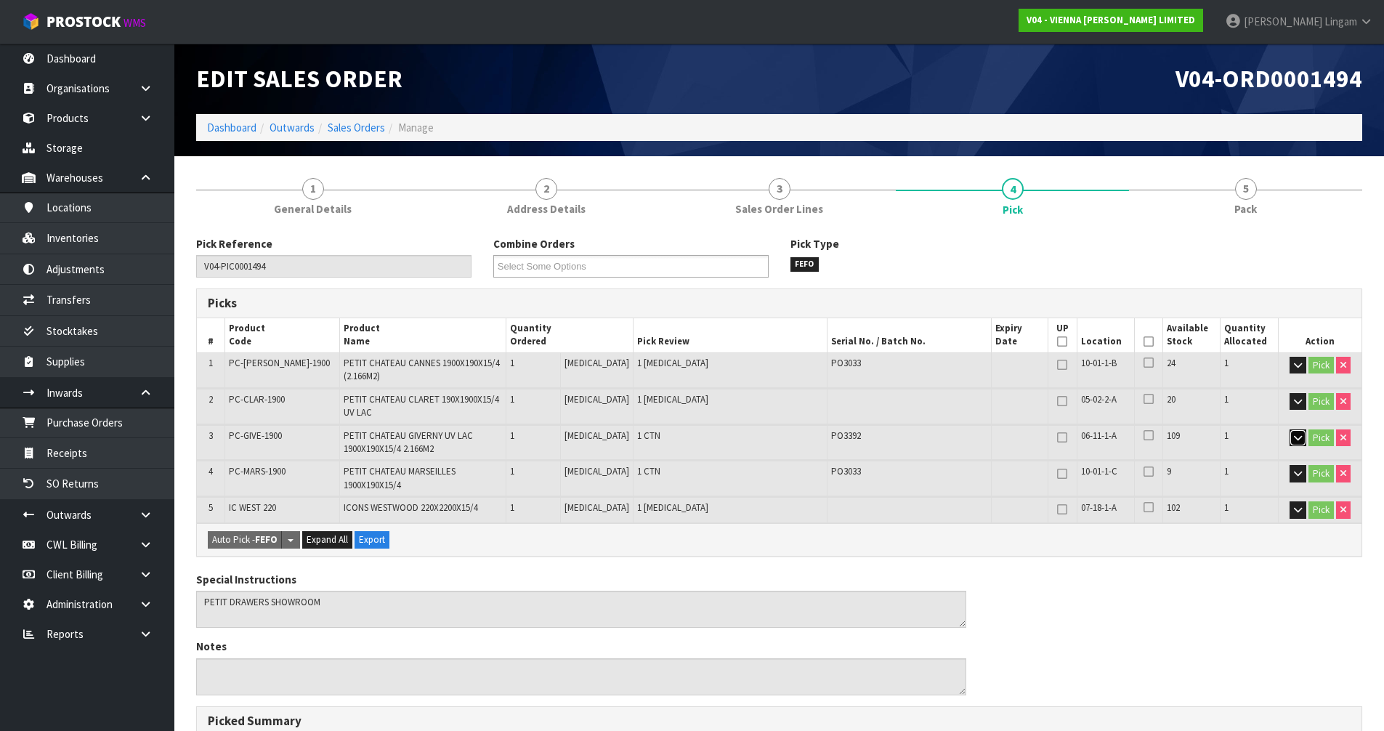
click at [1294, 435] on icon "button" at bounding box center [1298, 437] width 8 height 9
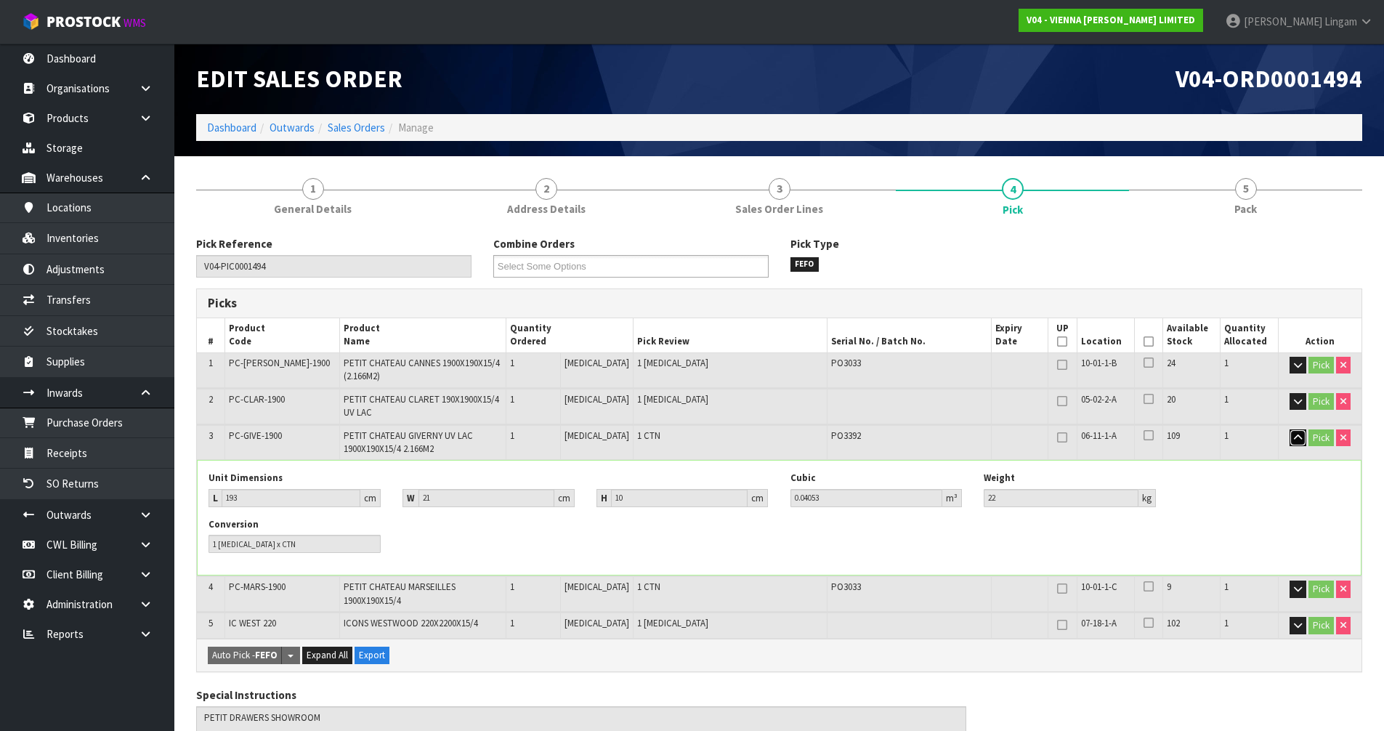
click at [1294, 435] on icon "button" at bounding box center [1298, 437] width 8 height 9
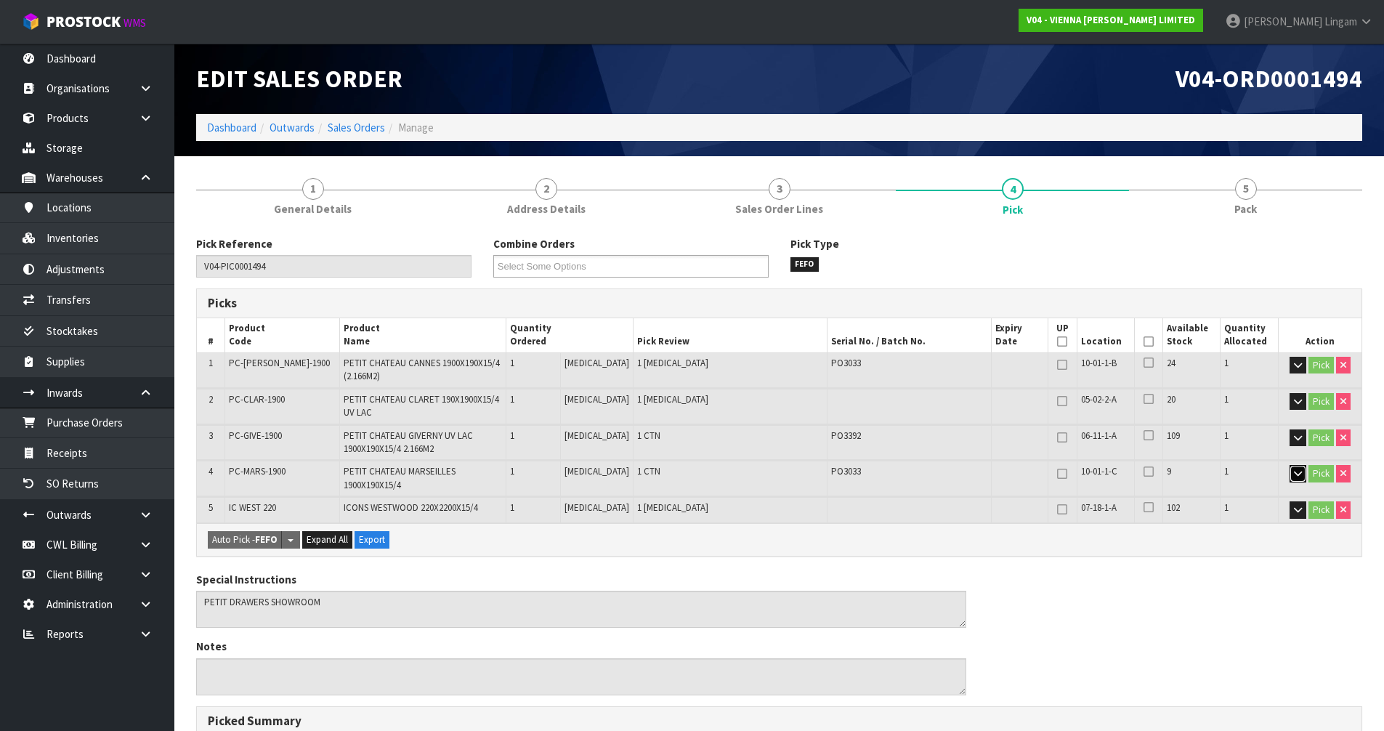
click at [1295, 476] on icon "button" at bounding box center [1298, 473] width 8 height 9
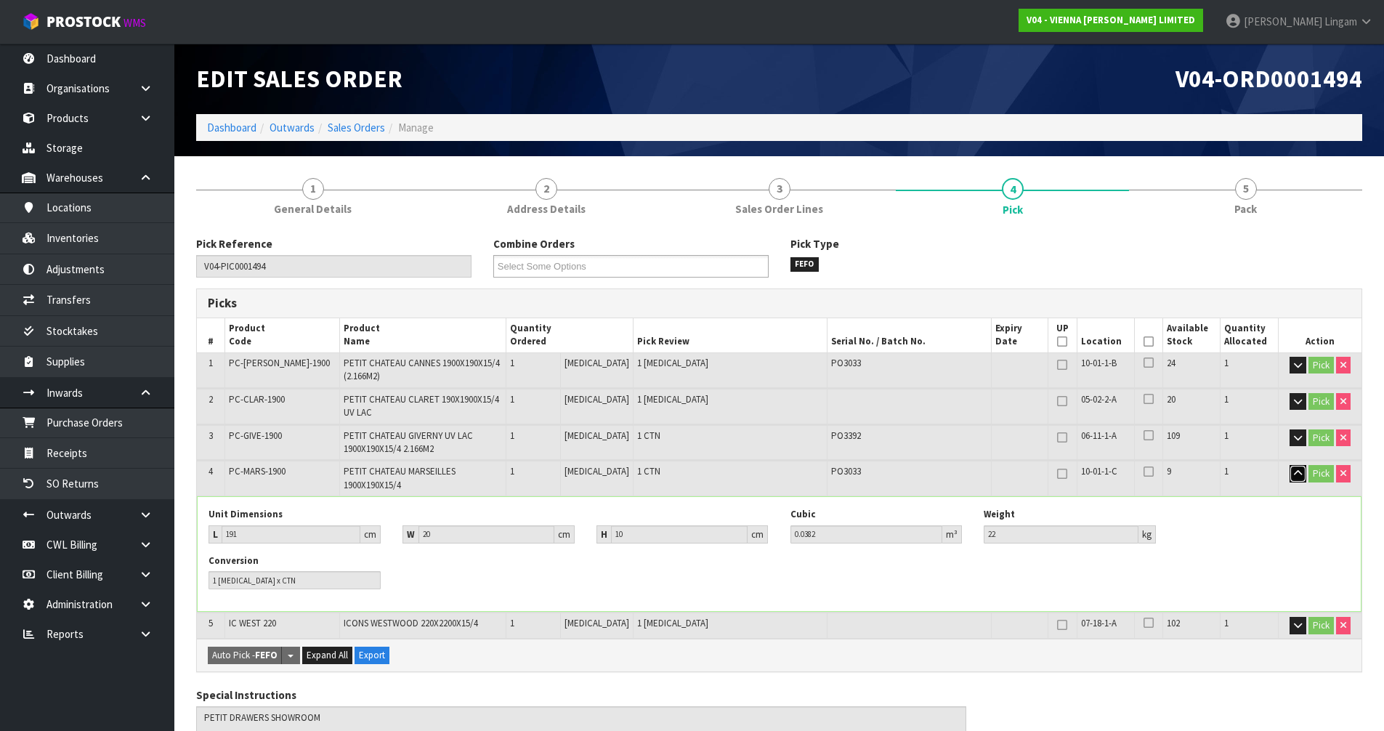
click at [1295, 476] on icon "button" at bounding box center [1298, 473] width 8 height 9
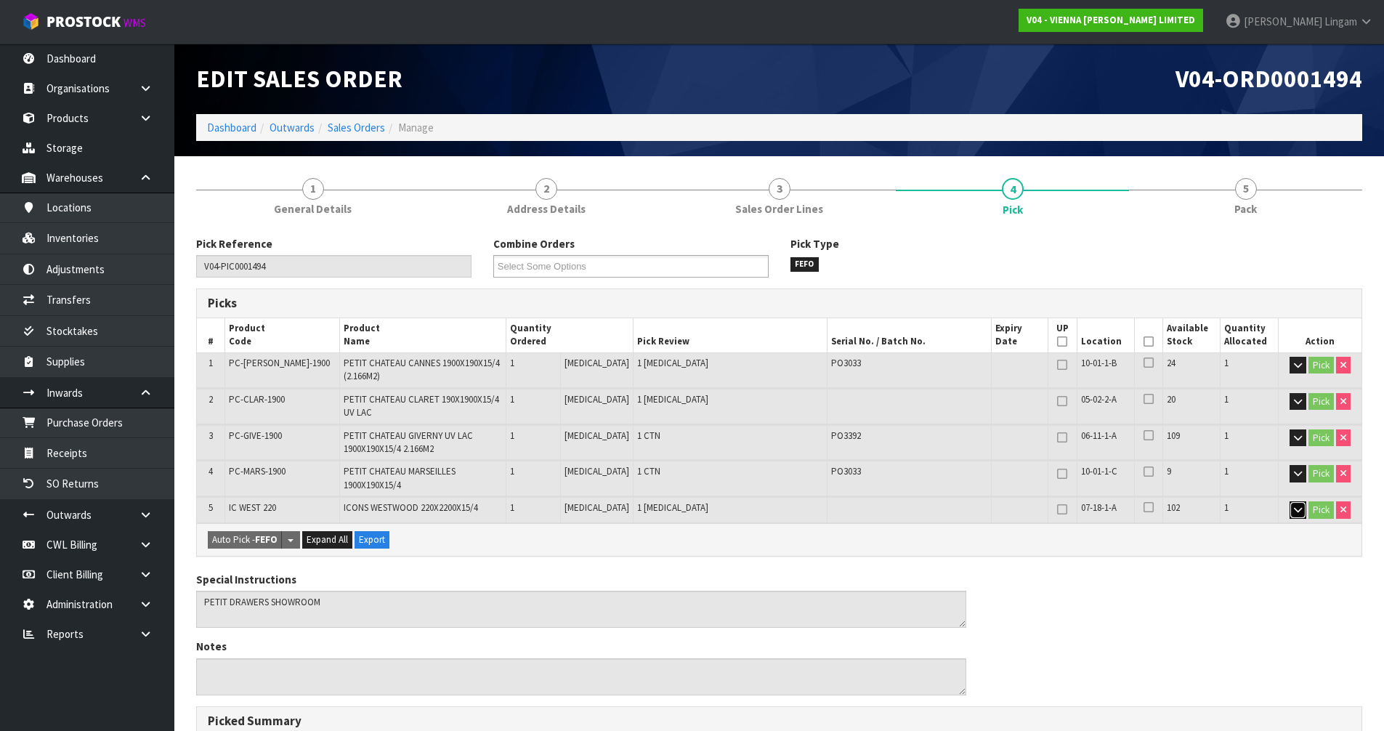
click at [1294, 509] on icon "button" at bounding box center [1298, 509] width 8 height 9
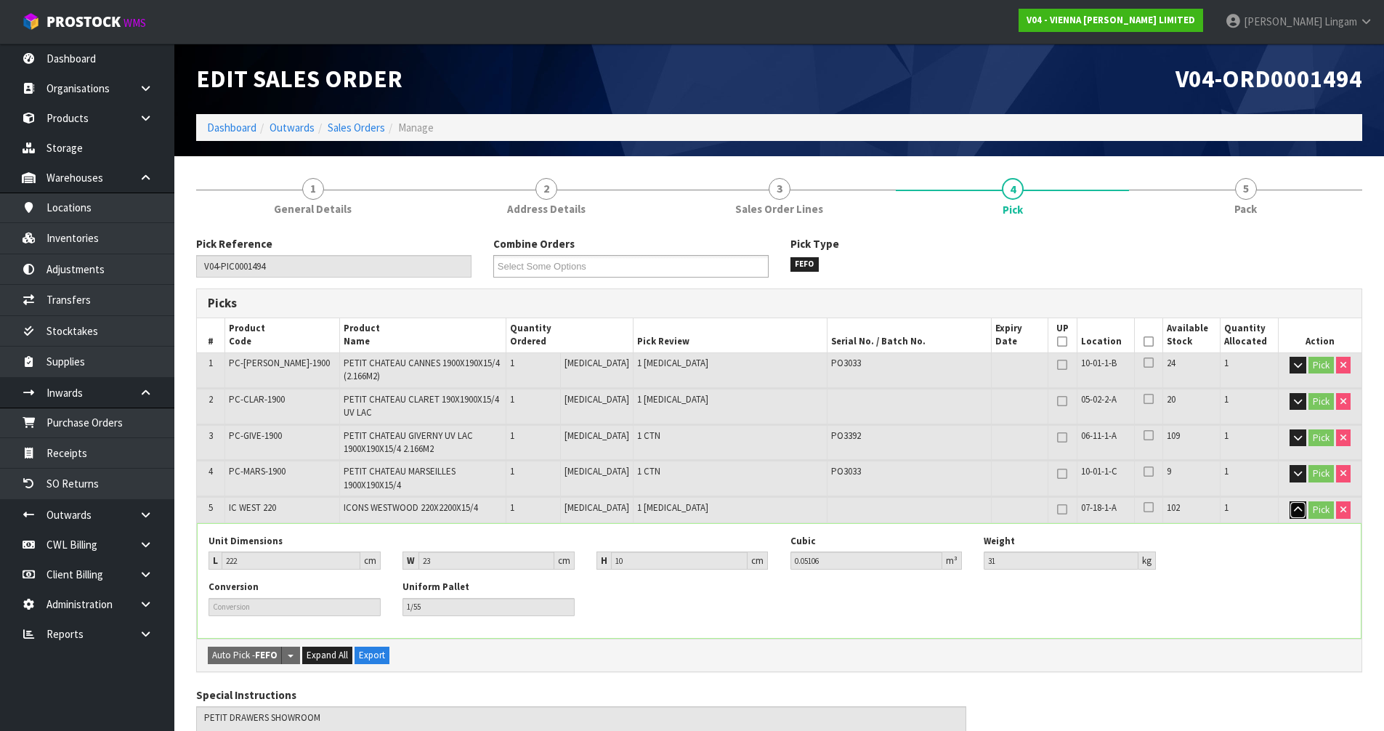
click at [1294, 509] on icon "button" at bounding box center [1298, 509] width 8 height 9
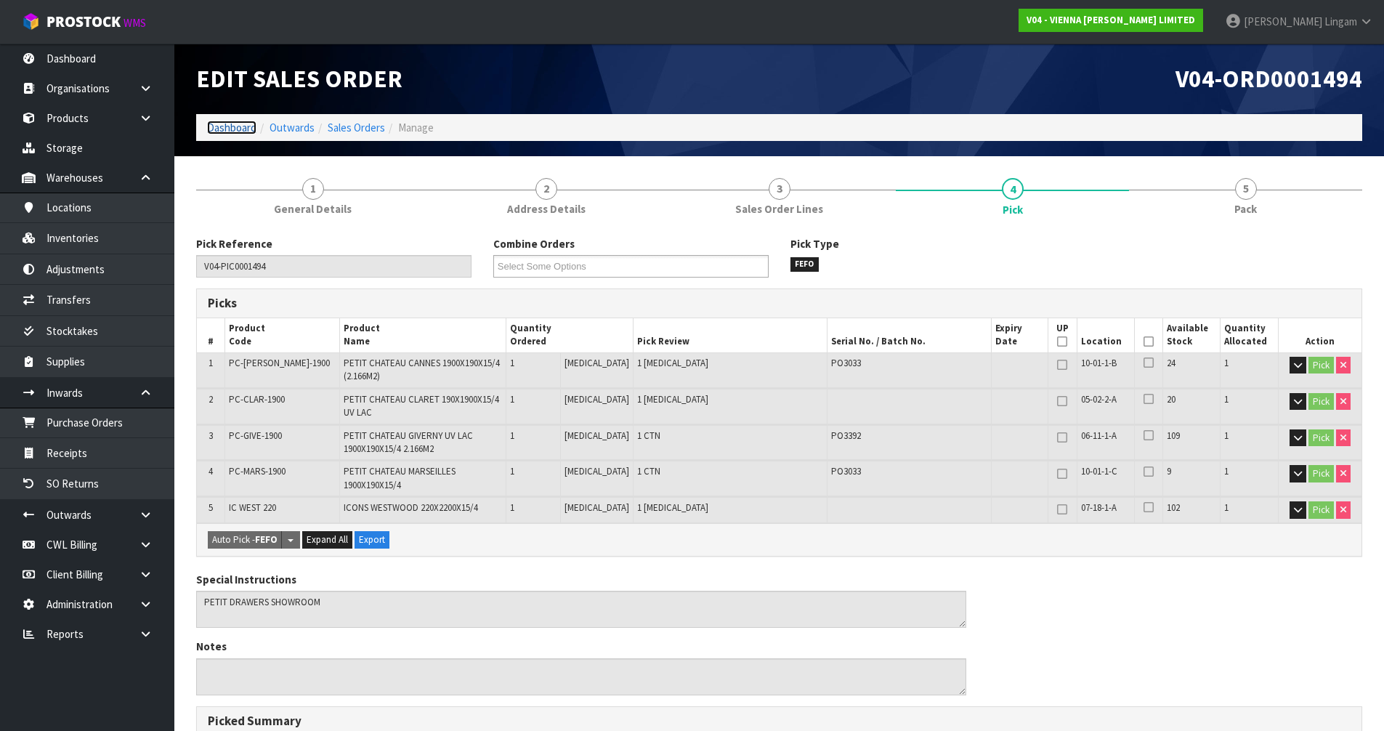
click at [241, 124] on link "Dashboard" at bounding box center [231, 128] width 49 height 14
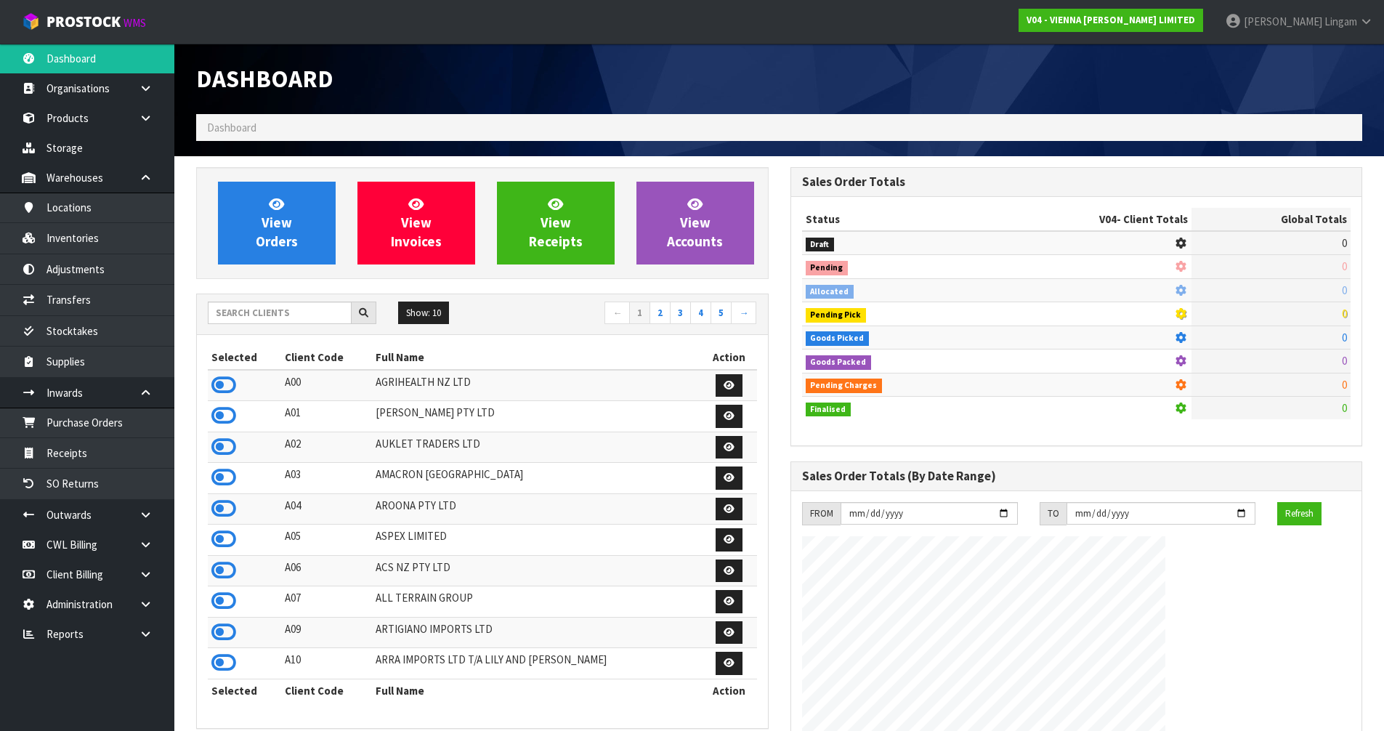
scroll to position [1100, 593]
click at [284, 319] on input "text" at bounding box center [280, 312] width 144 height 23
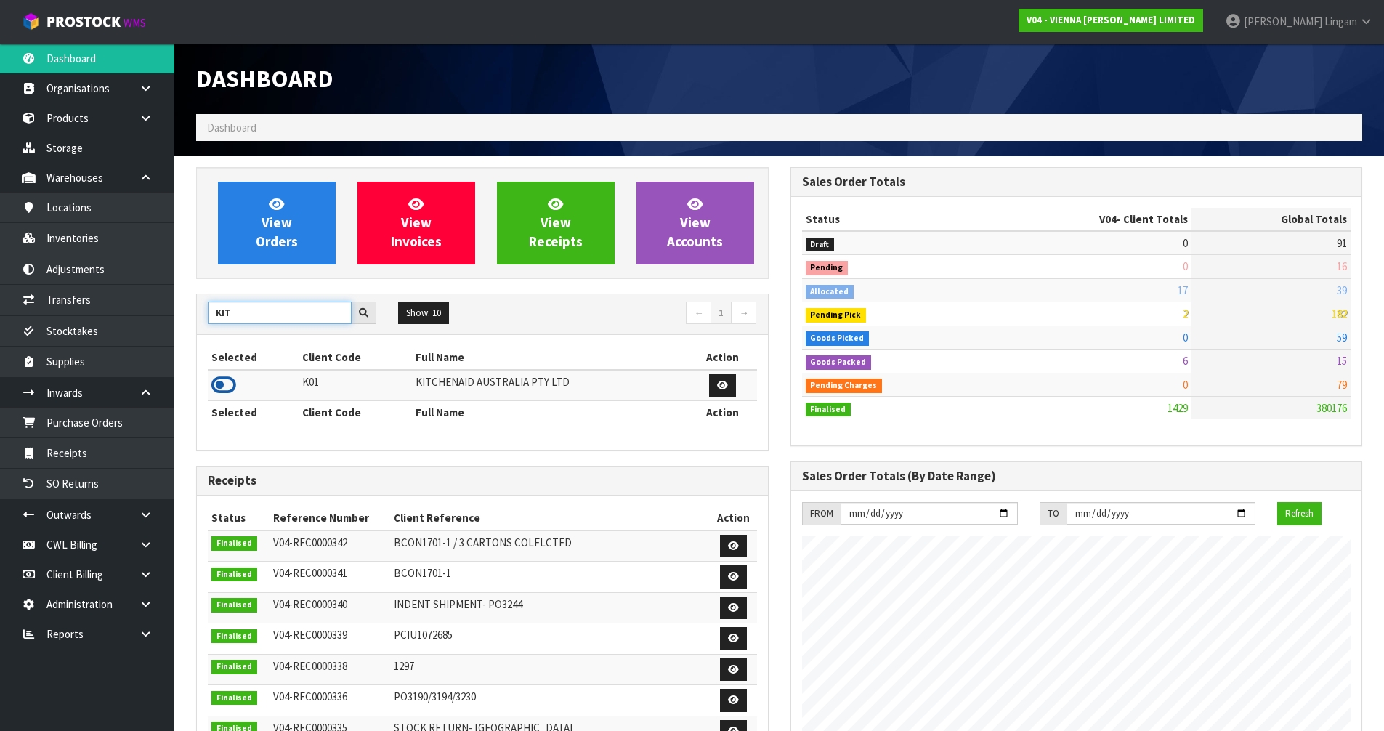
type input "KIT"
click at [215, 386] on icon at bounding box center [223, 385] width 25 height 22
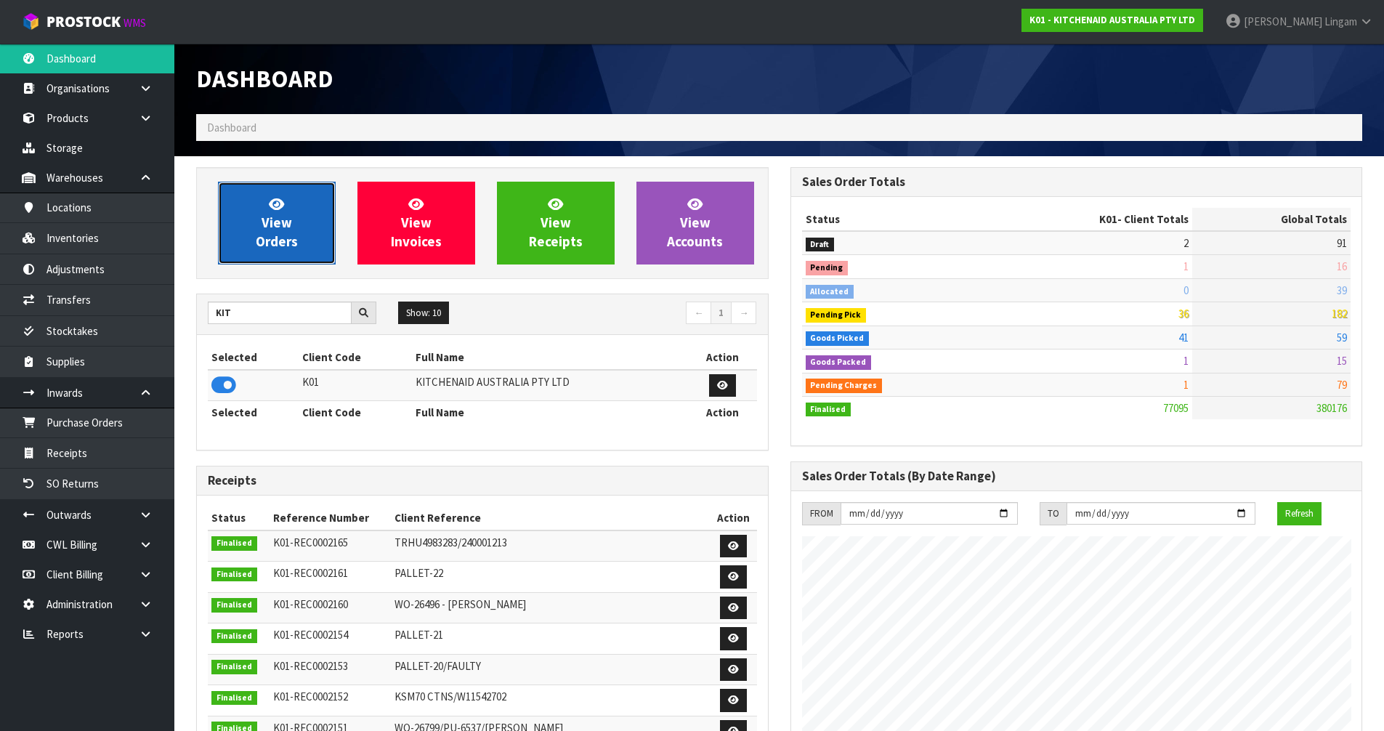
click at [285, 240] on span "View Orders" at bounding box center [277, 222] width 42 height 54
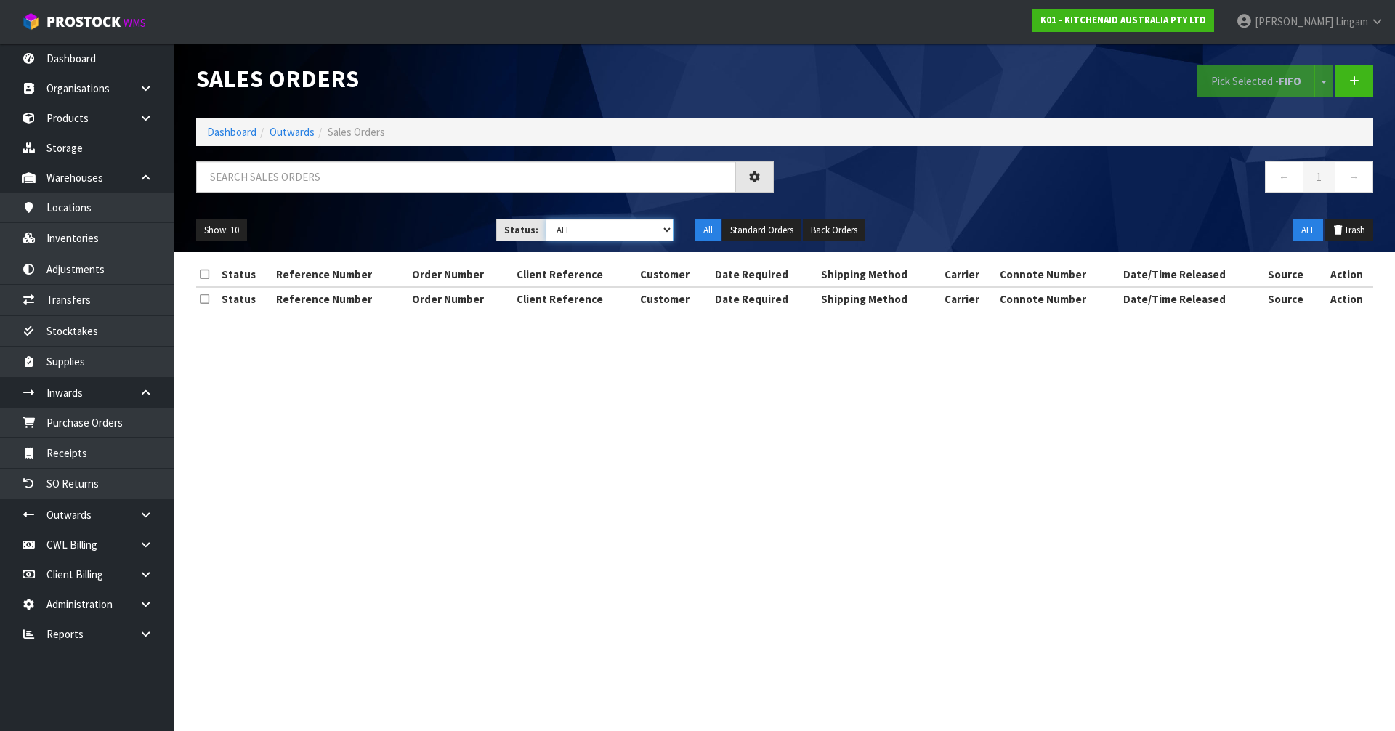
click at [649, 232] on select "Draft Pending Allocated Pending Pick Goods Picked Goods Packed Pending Charges …" at bounding box center [610, 230] width 129 height 23
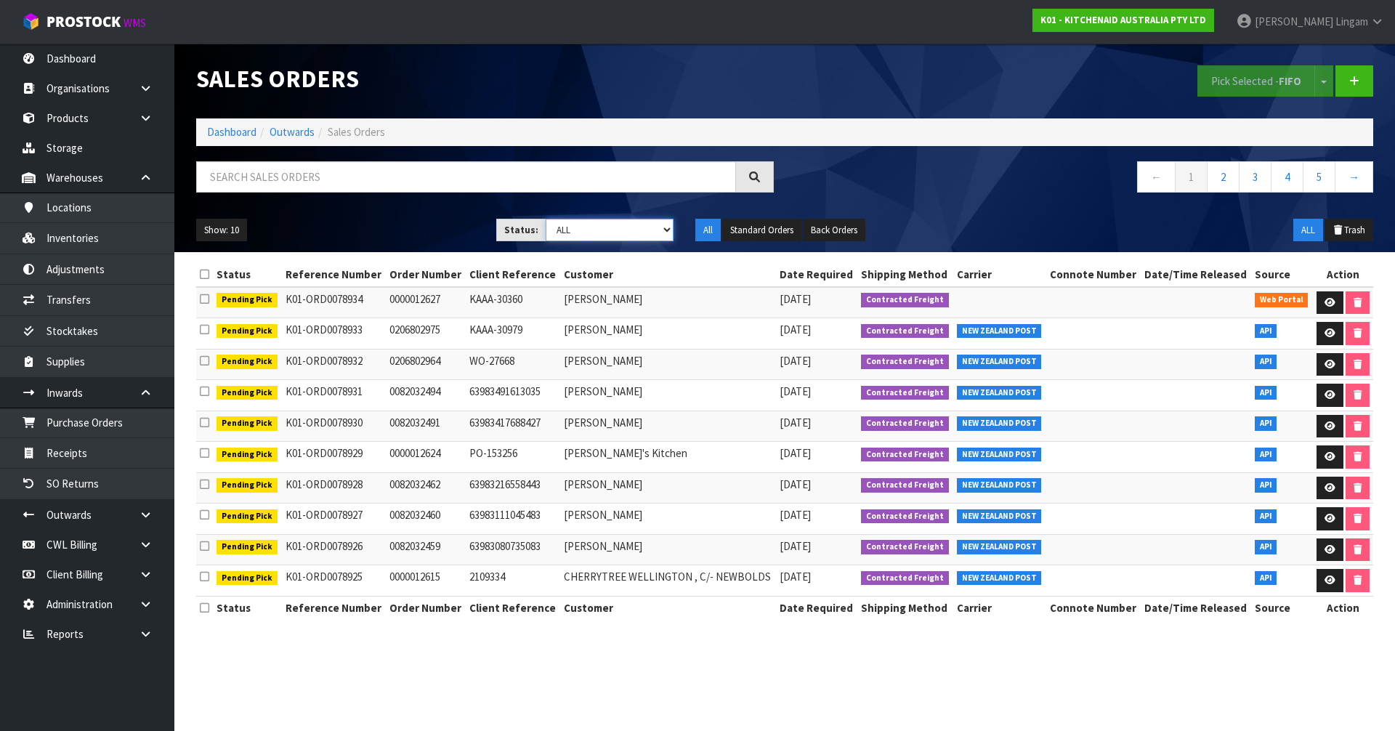
select select "string:6"
click at [546, 219] on select "Draft Pending Allocated Pending Pick Goods Picked Goods Packed Pending Charges …" at bounding box center [610, 230] width 129 height 23
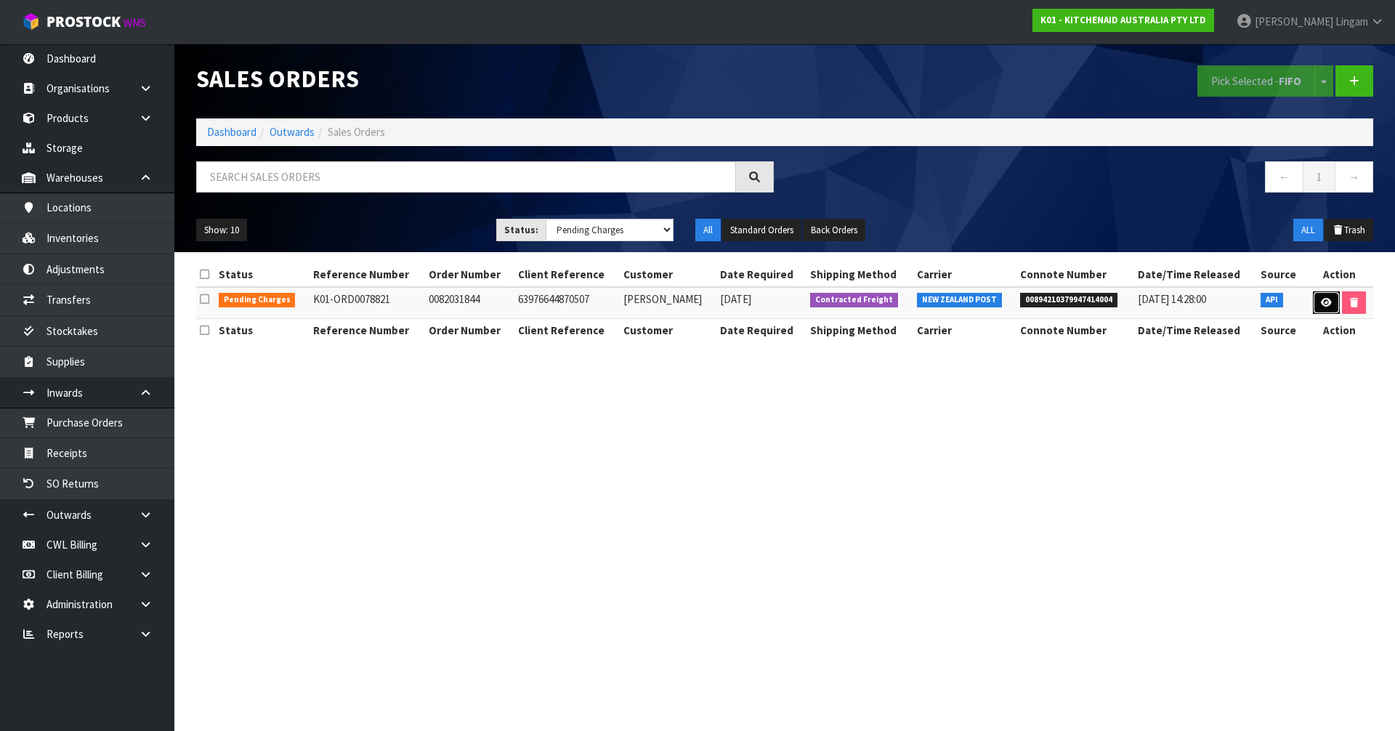
click at [1323, 296] on link at bounding box center [1326, 302] width 27 height 23
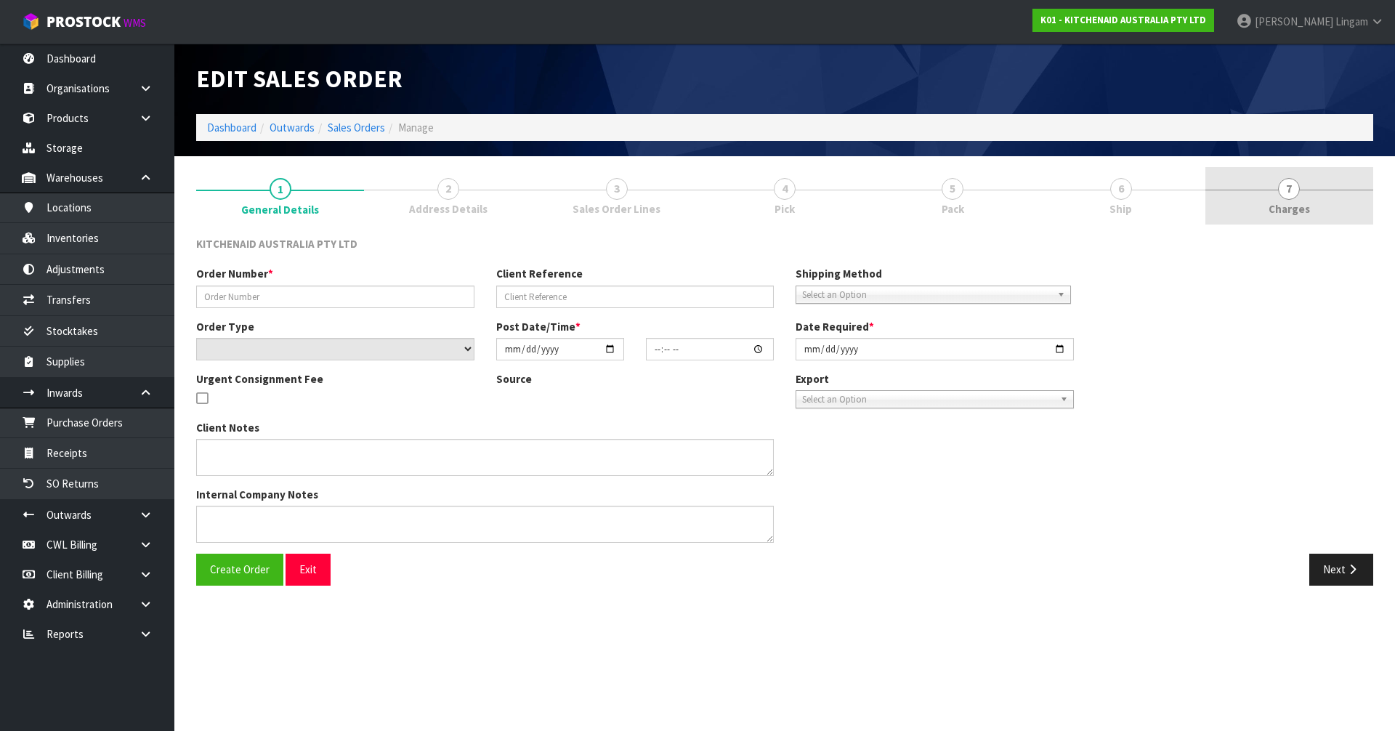
type input "0082031844"
type input "63976644870507"
select select "number:0"
type input "[DATE]"
type input "19:39:17.000"
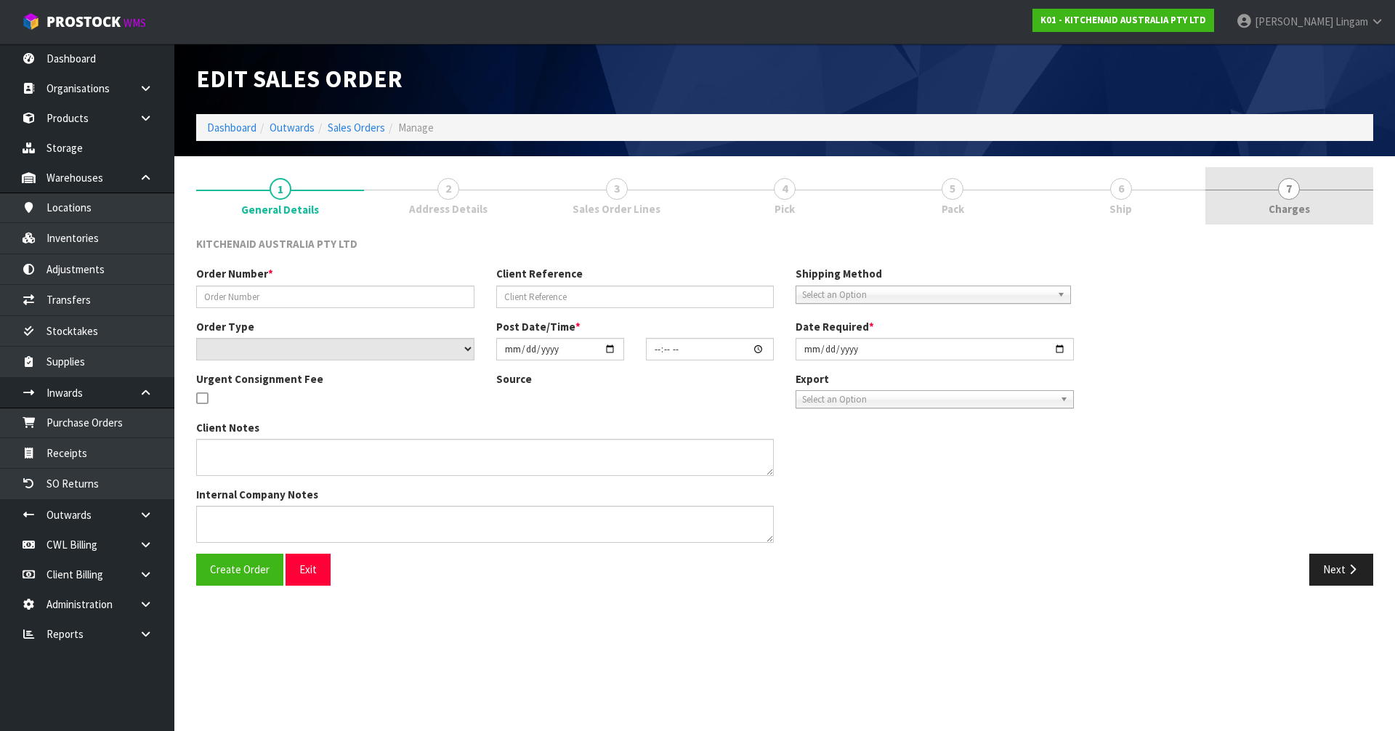
type input "[DATE]"
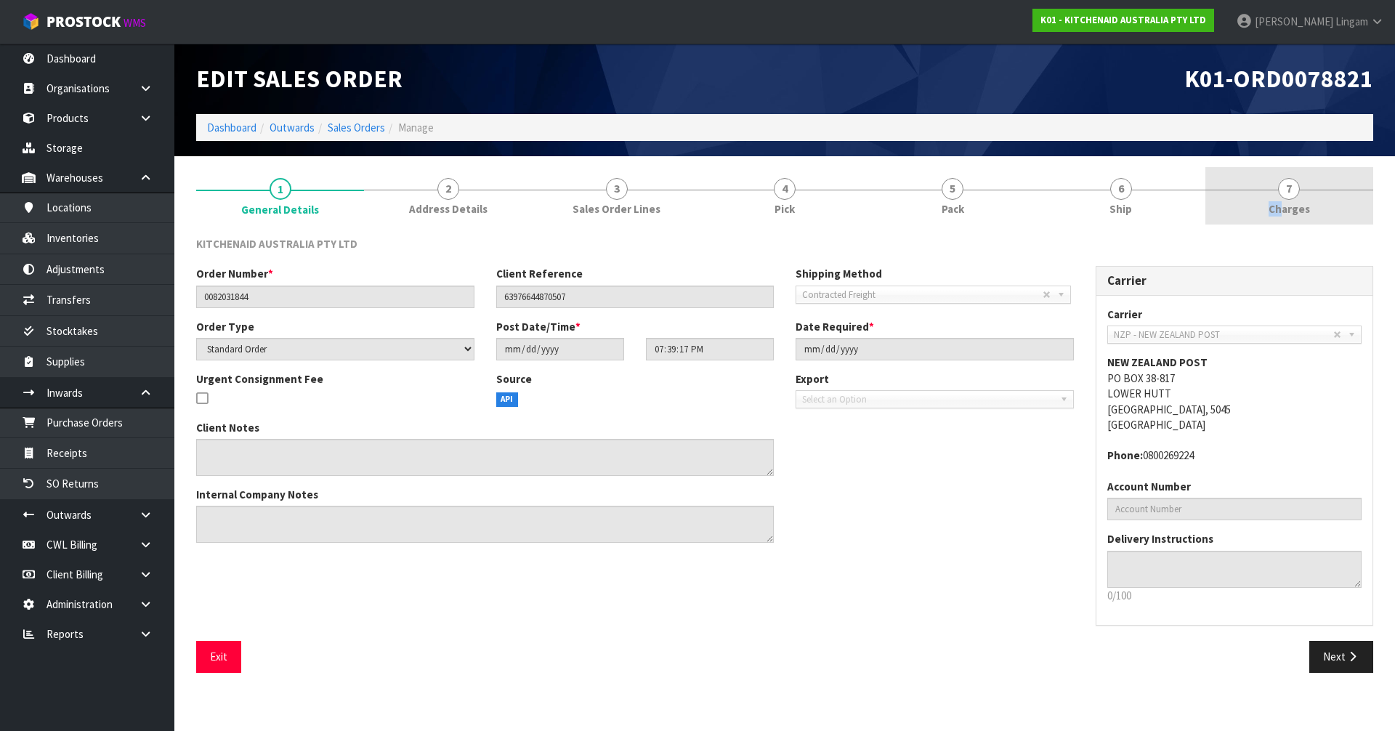
click at [1281, 200] on link "7 [GEOGRAPHIC_DATA]" at bounding box center [1289, 195] width 168 height 57
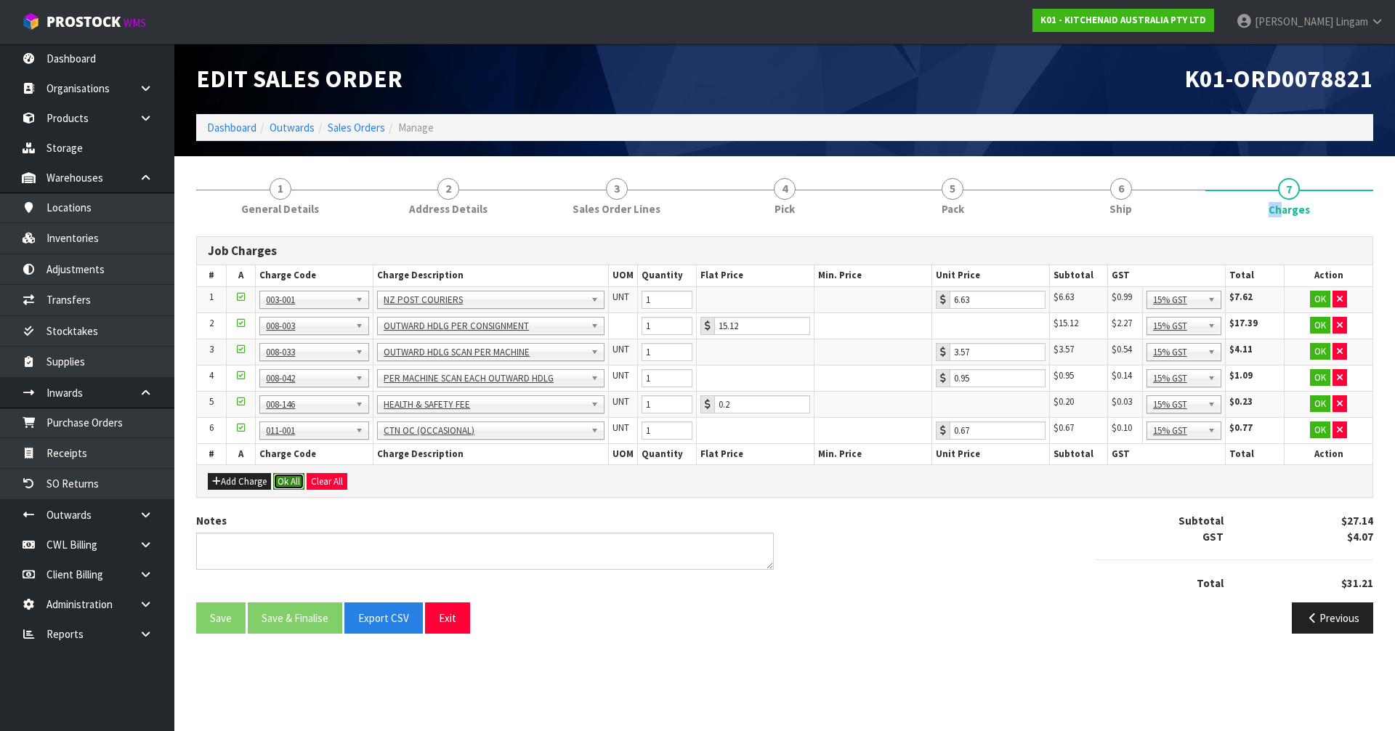
click at [280, 477] on button "Ok All" at bounding box center [288, 481] width 31 height 17
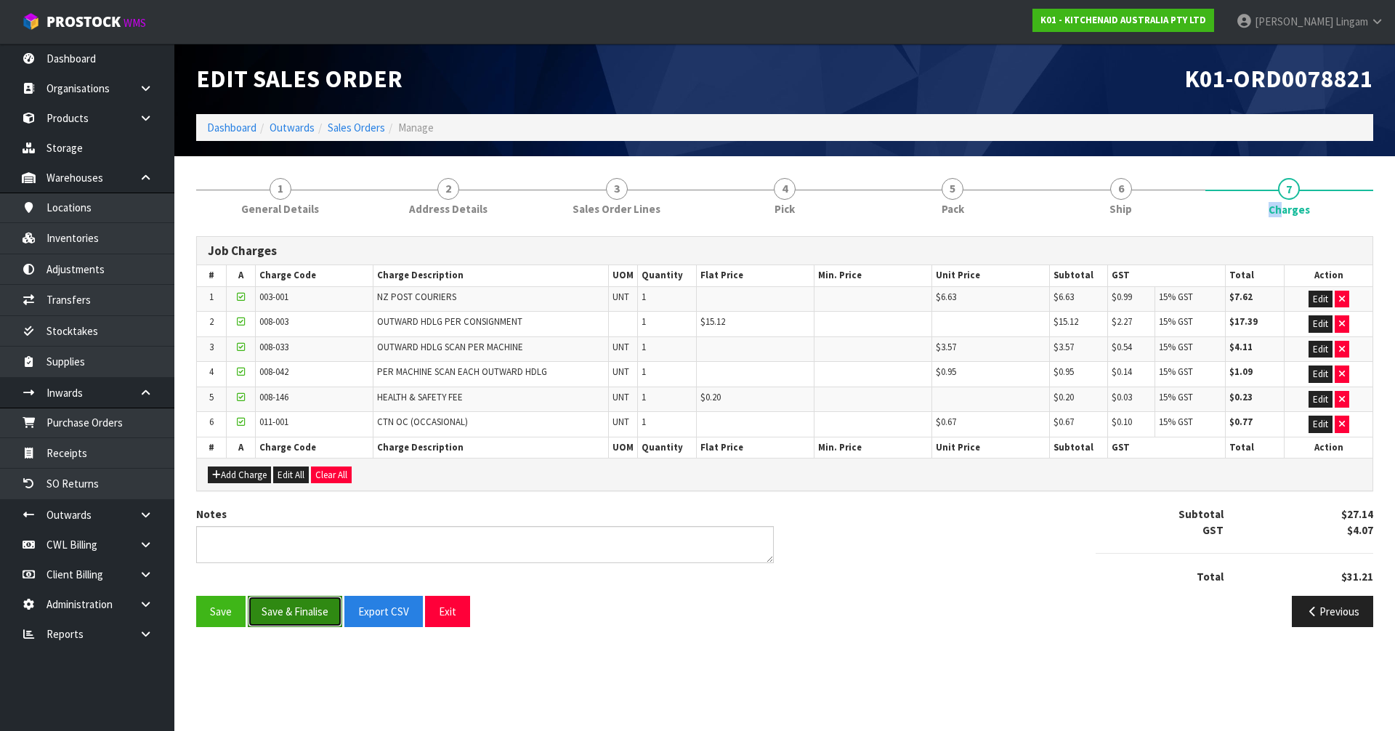
click at [304, 612] on button "Save & Finalise" at bounding box center [295, 611] width 94 height 31
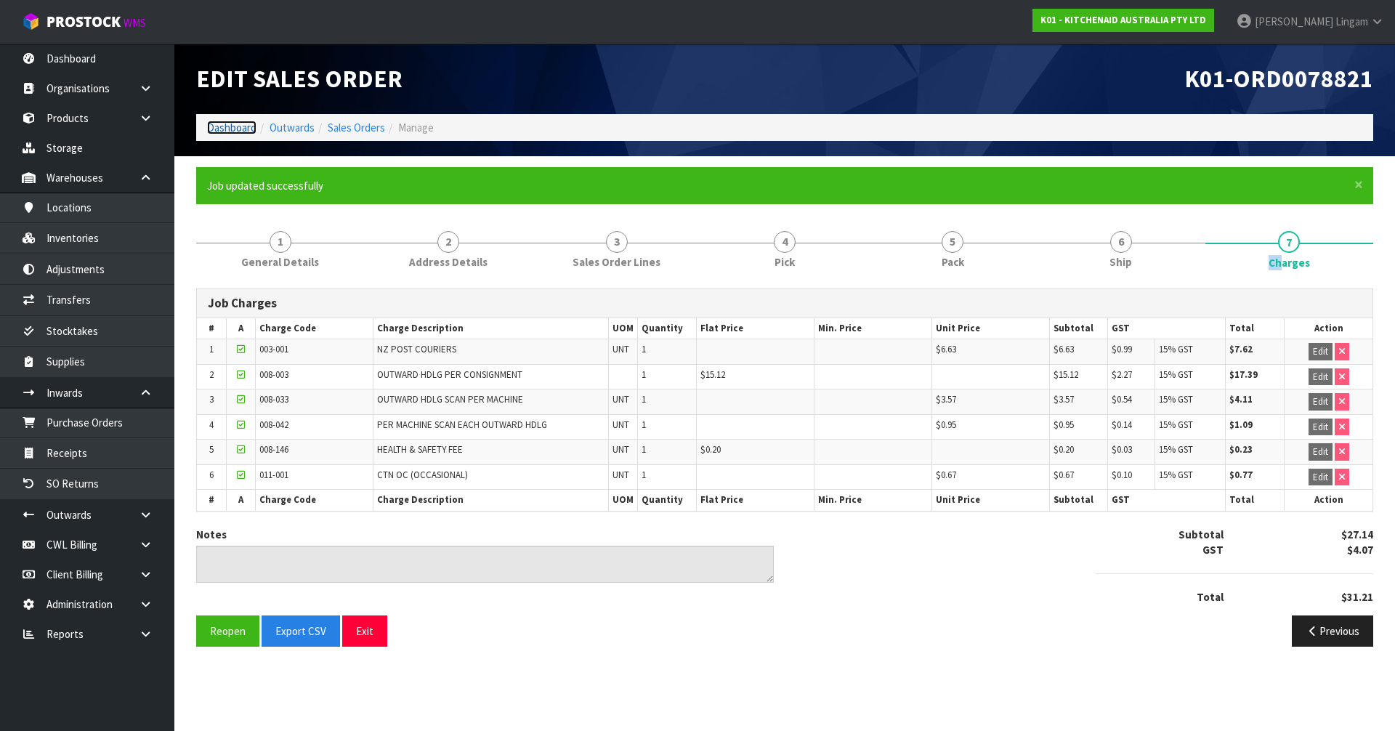
click at [224, 126] on link "Dashboard" at bounding box center [231, 128] width 49 height 14
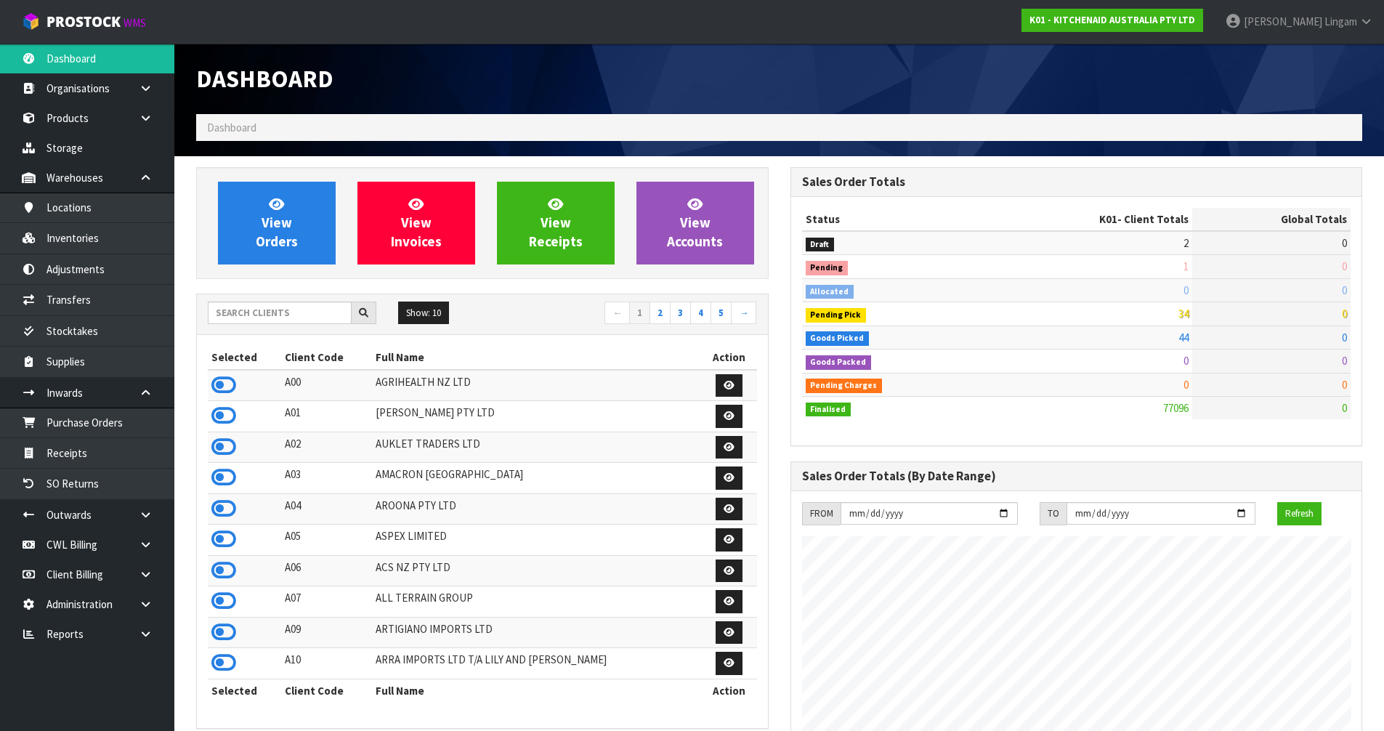
scroll to position [1100, 593]
click at [303, 307] on input "text" at bounding box center [280, 312] width 144 height 23
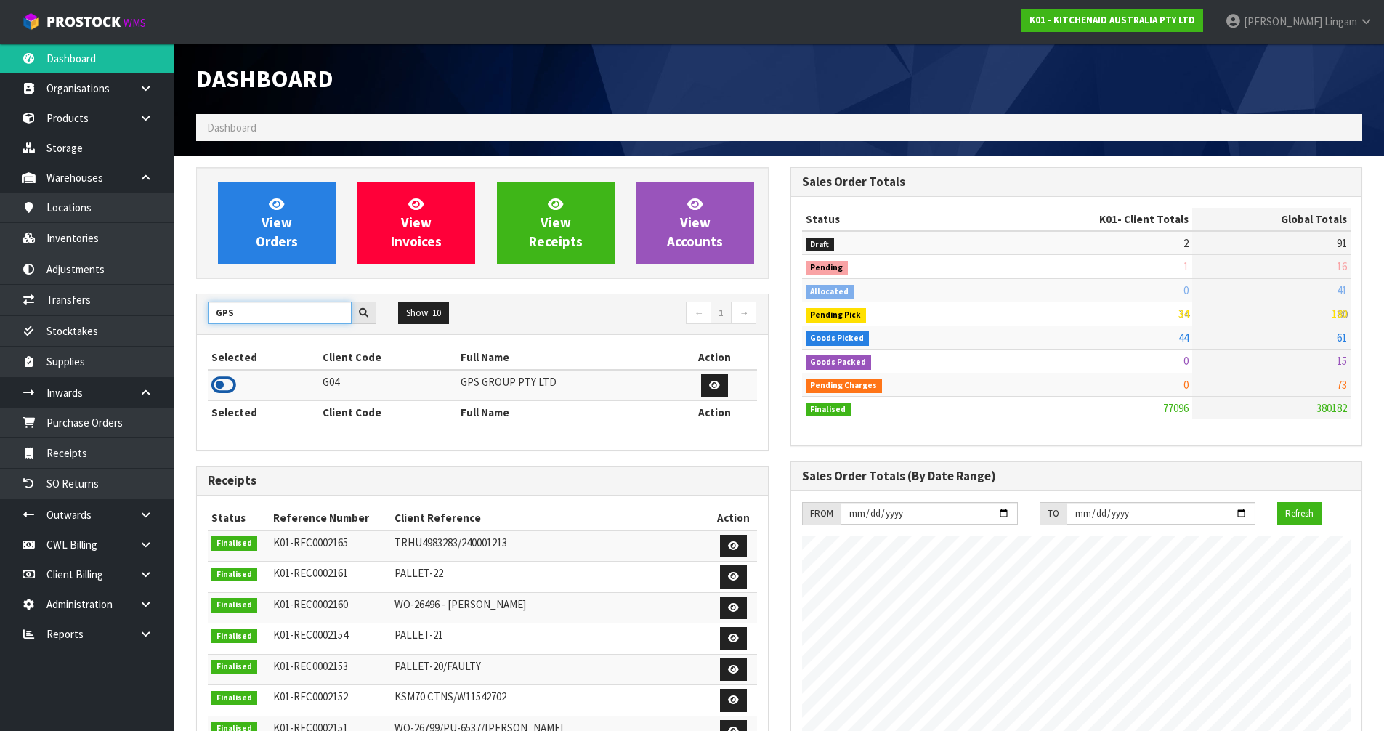
type input "GPS"
click at [230, 388] on icon at bounding box center [223, 385] width 25 height 22
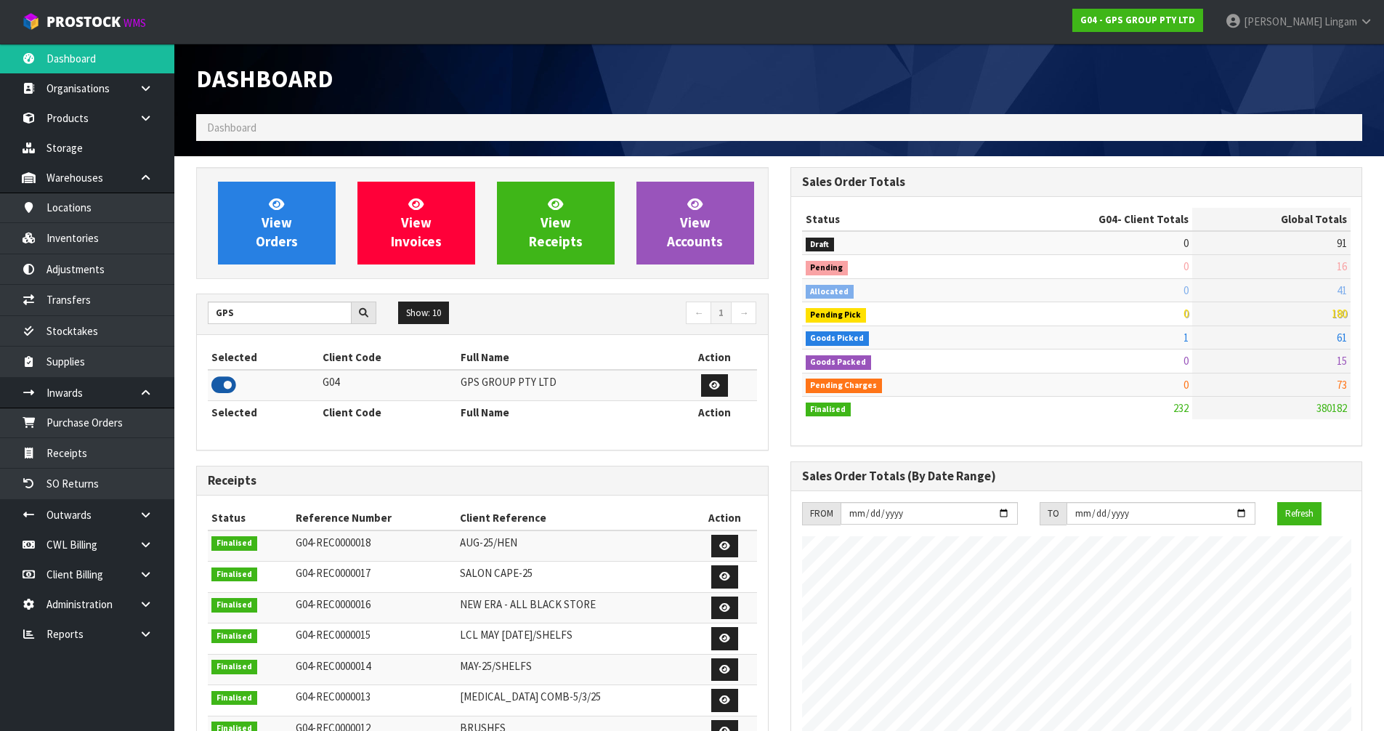
scroll to position [912, 593]
click at [288, 238] on span "View Orders" at bounding box center [277, 222] width 42 height 54
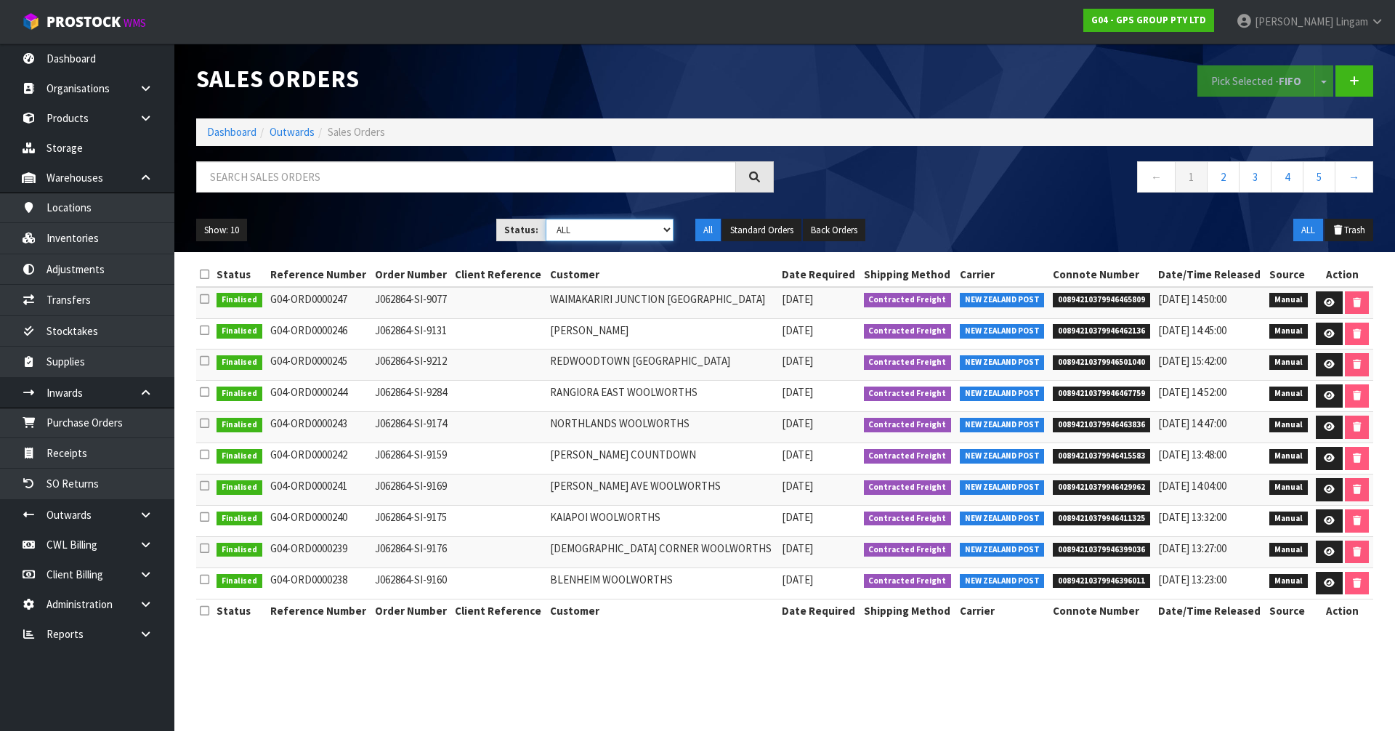
click at [638, 234] on select "Draft Pending Allocated Pending Pick Goods Picked Goods Packed Pending Charges …" at bounding box center [610, 230] width 129 height 23
select select "string:4"
click at [546, 219] on select "Draft Pending Allocated Pending Pick Goods Picked Goods Packed Pending Charges …" at bounding box center [610, 230] width 129 height 23
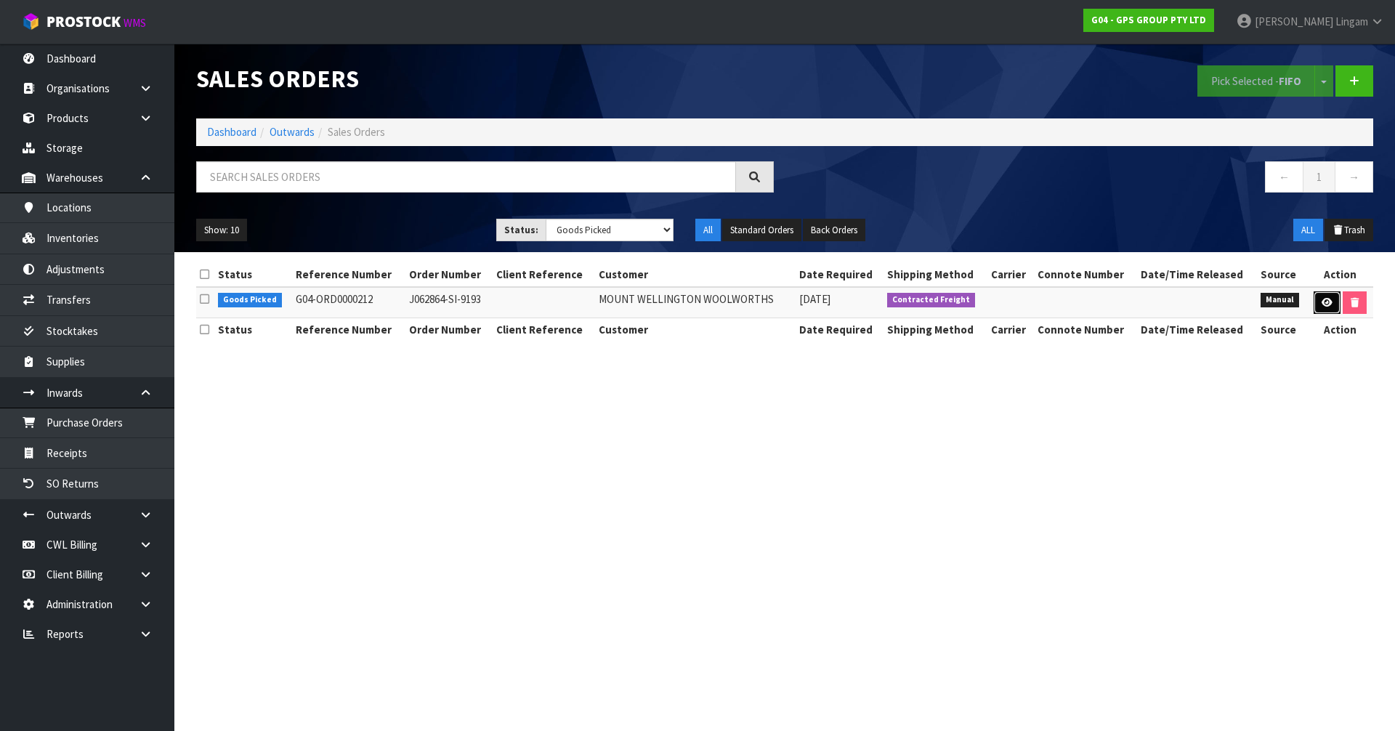
click at [1321, 298] on icon at bounding box center [1326, 302] width 11 height 9
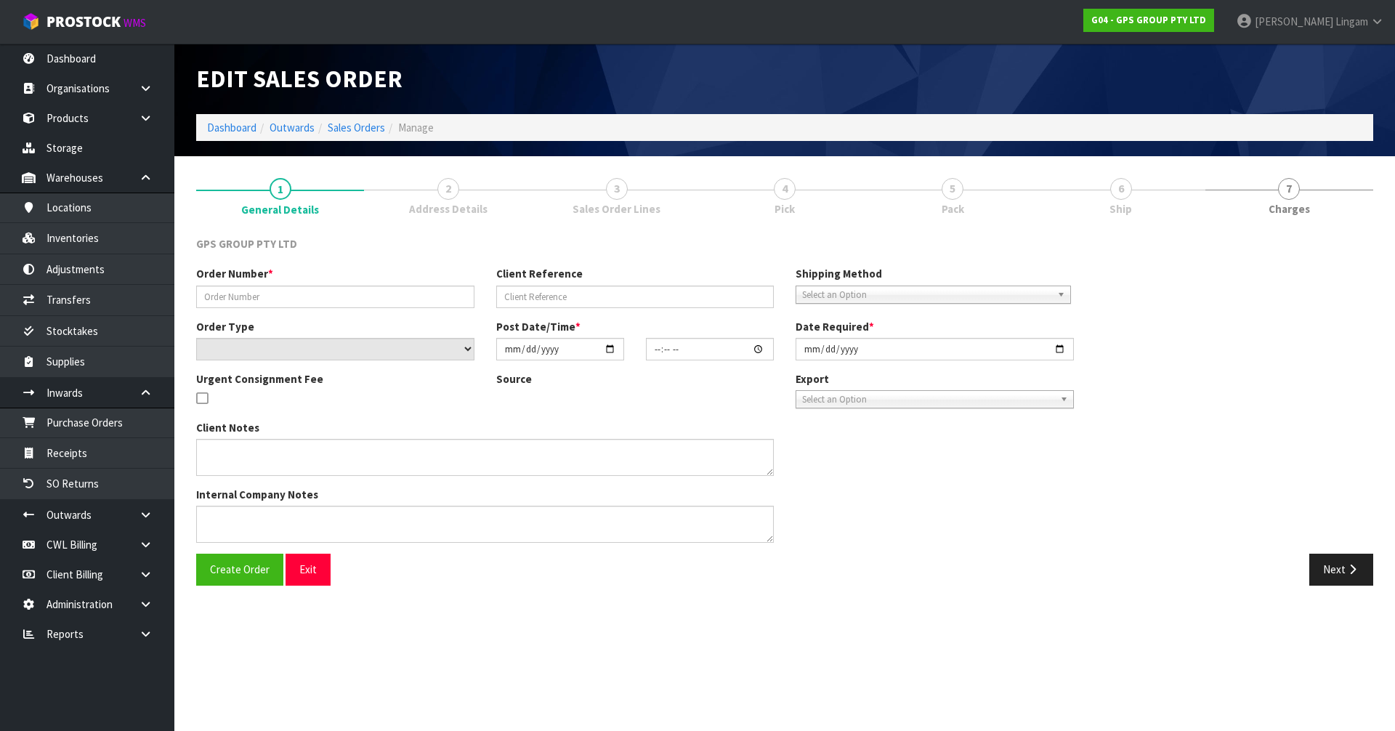
type input "J062864-SI-9193"
select select "number:0"
type input "[DATE]"
type input "16:42:00.000"
type input "[DATE]"
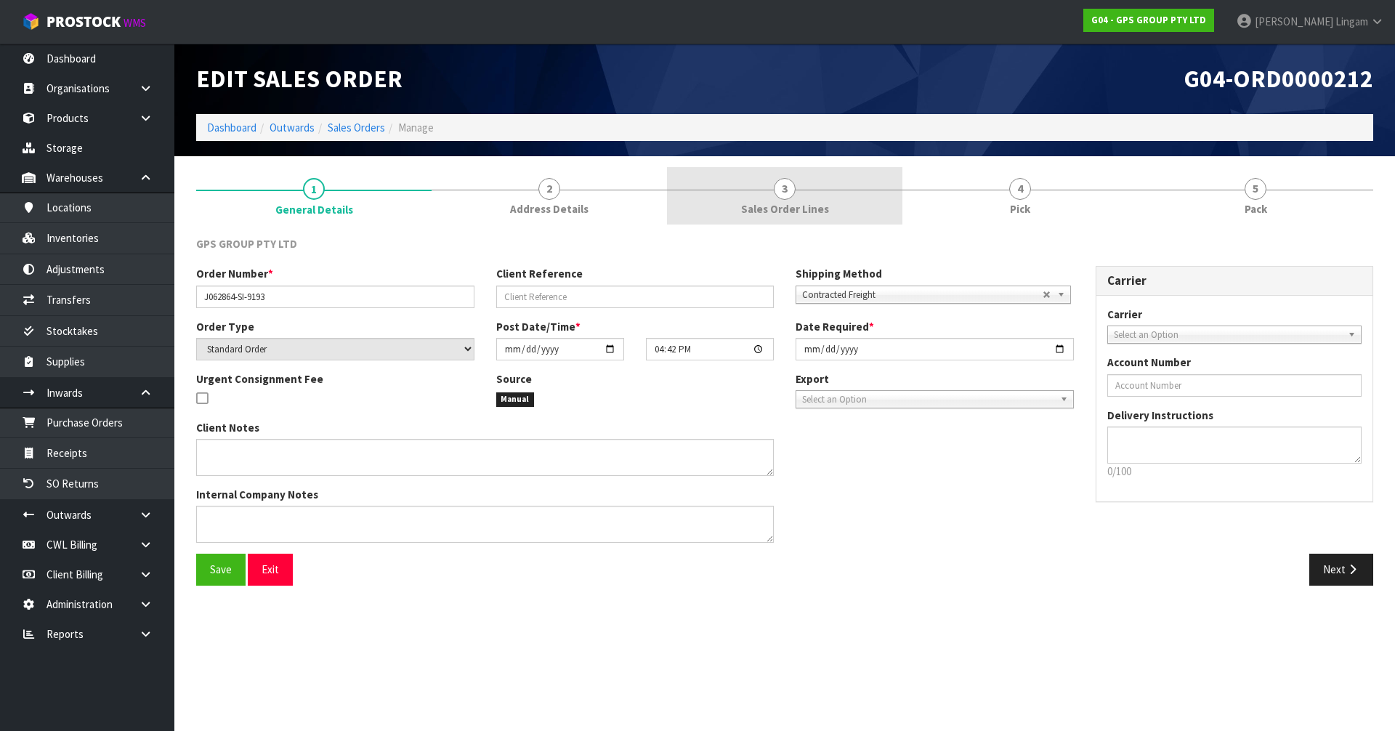
click at [811, 184] on link "3 Sales Order Lines" at bounding box center [784, 195] width 235 height 57
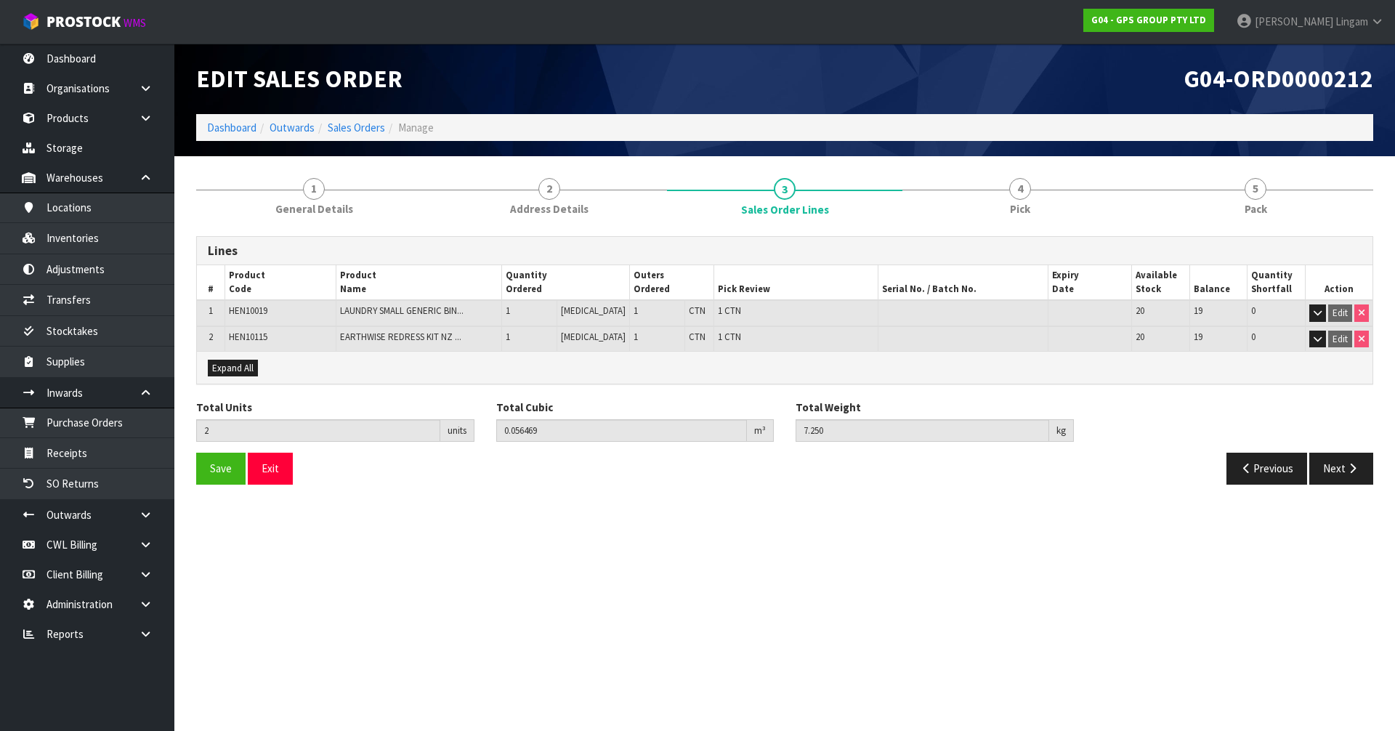
click at [253, 312] on span "HEN10019" at bounding box center [248, 310] width 38 height 12
copy span "HEN10019"
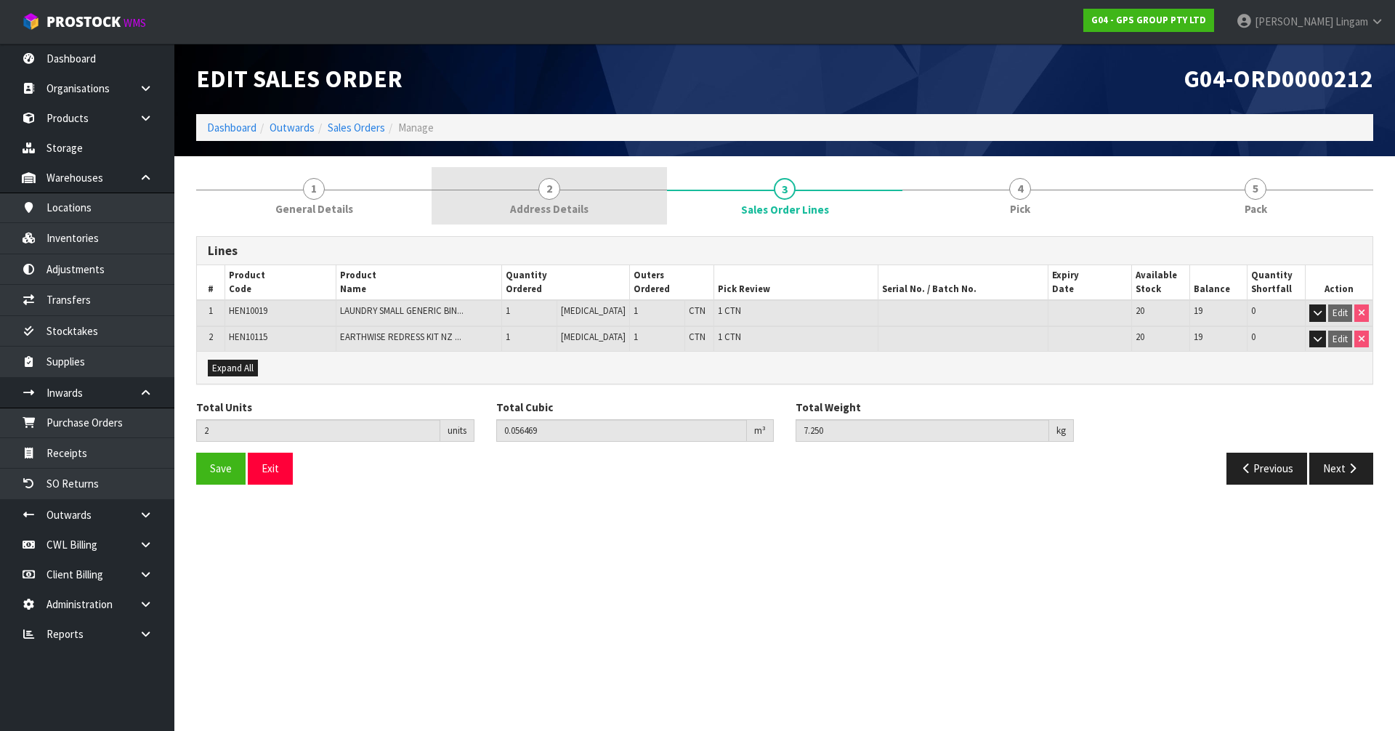
click at [564, 207] on span "Address Details" at bounding box center [549, 208] width 78 height 15
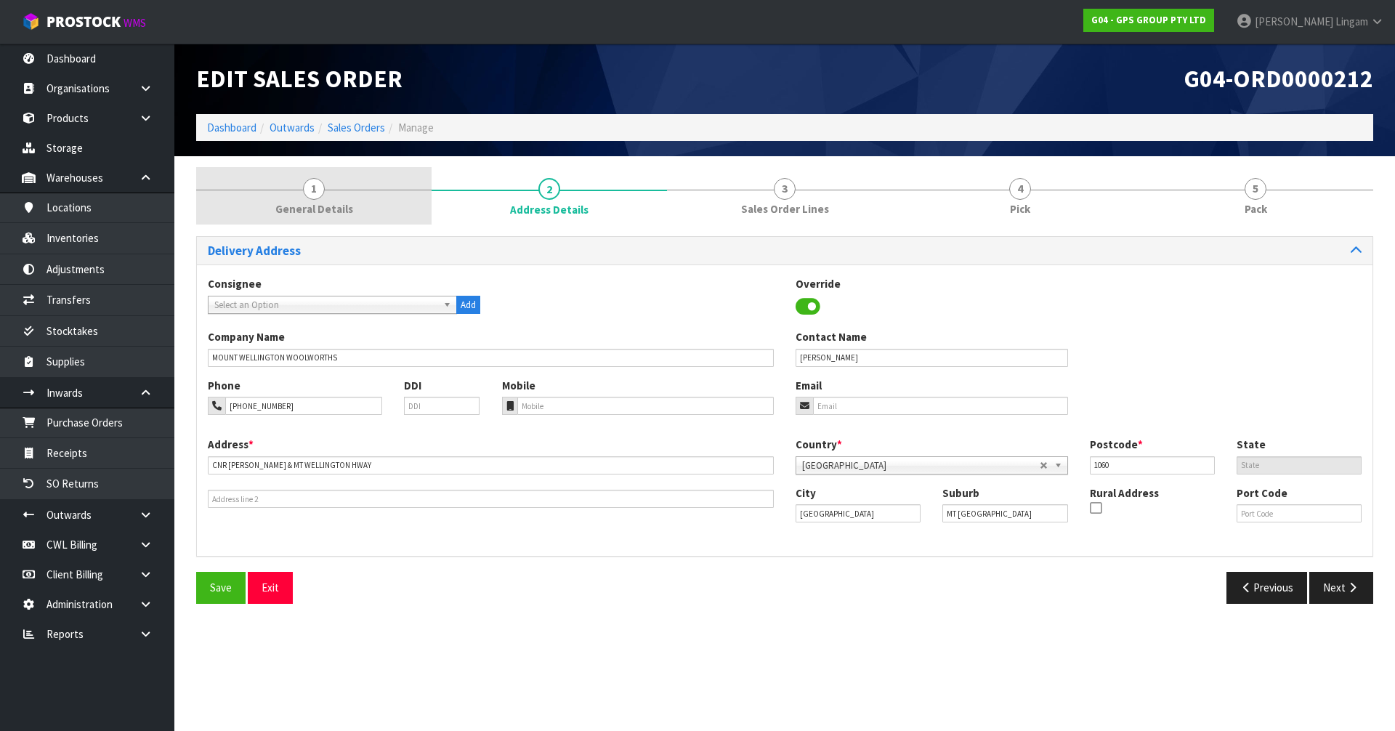
click at [330, 207] on span "General Details" at bounding box center [314, 208] width 78 height 15
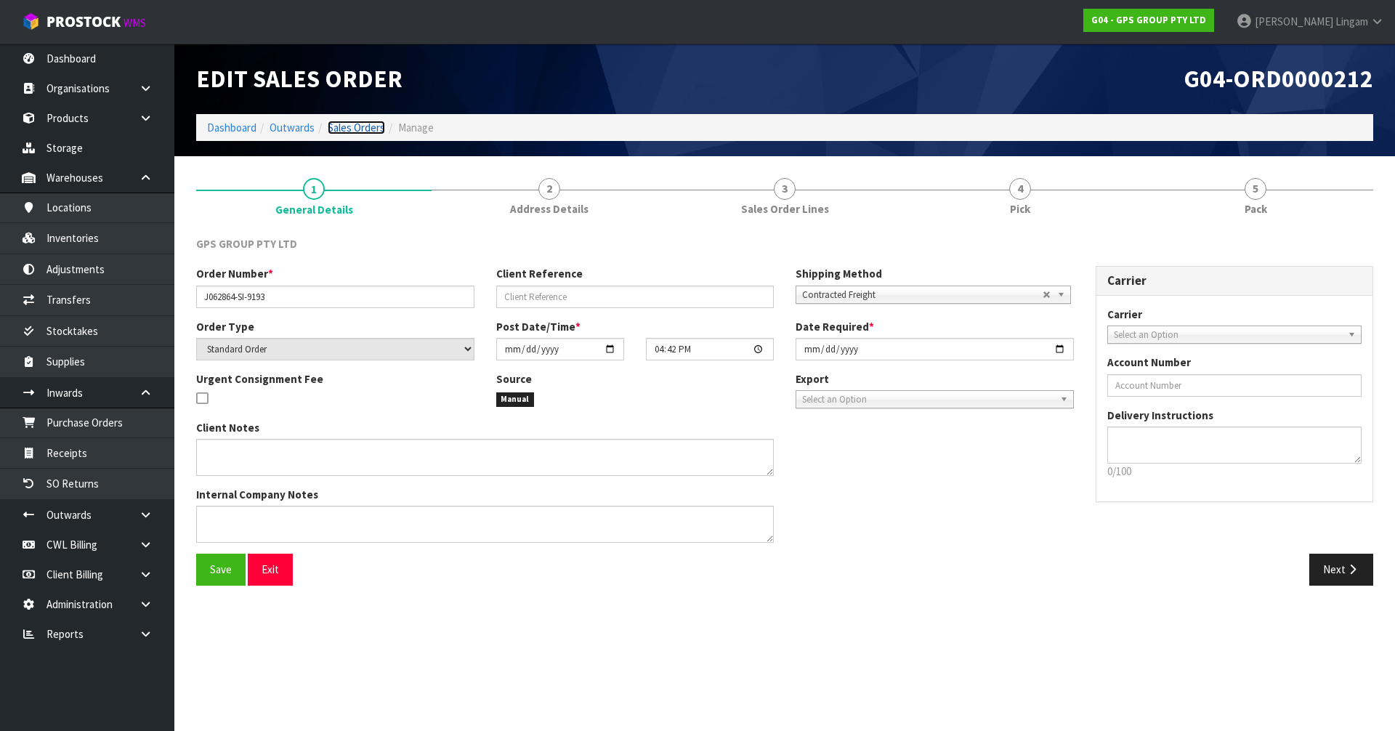
click at [360, 122] on link "Sales Orders" at bounding box center [356, 128] width 57 height 14
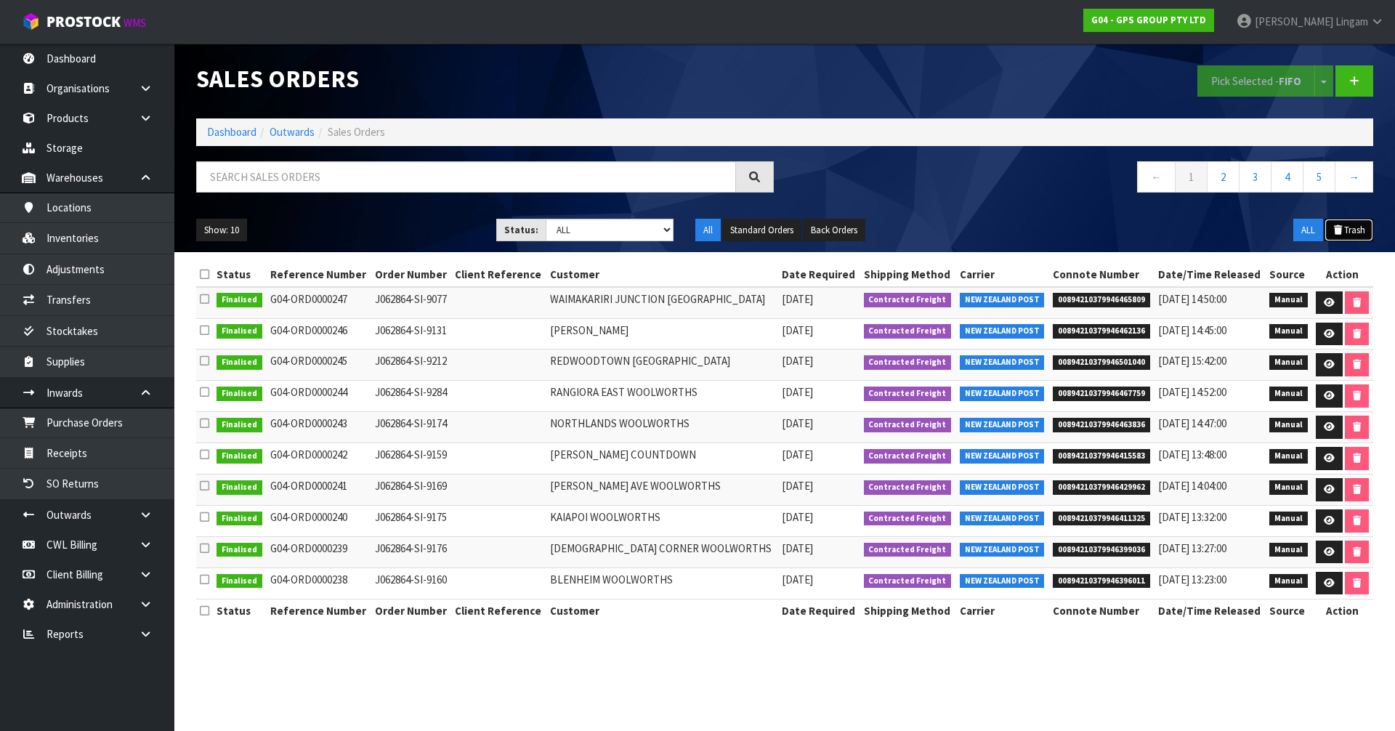
click at [1349, 224] on button "Trash" at bounding box center [1348, 230] width 49 height 23
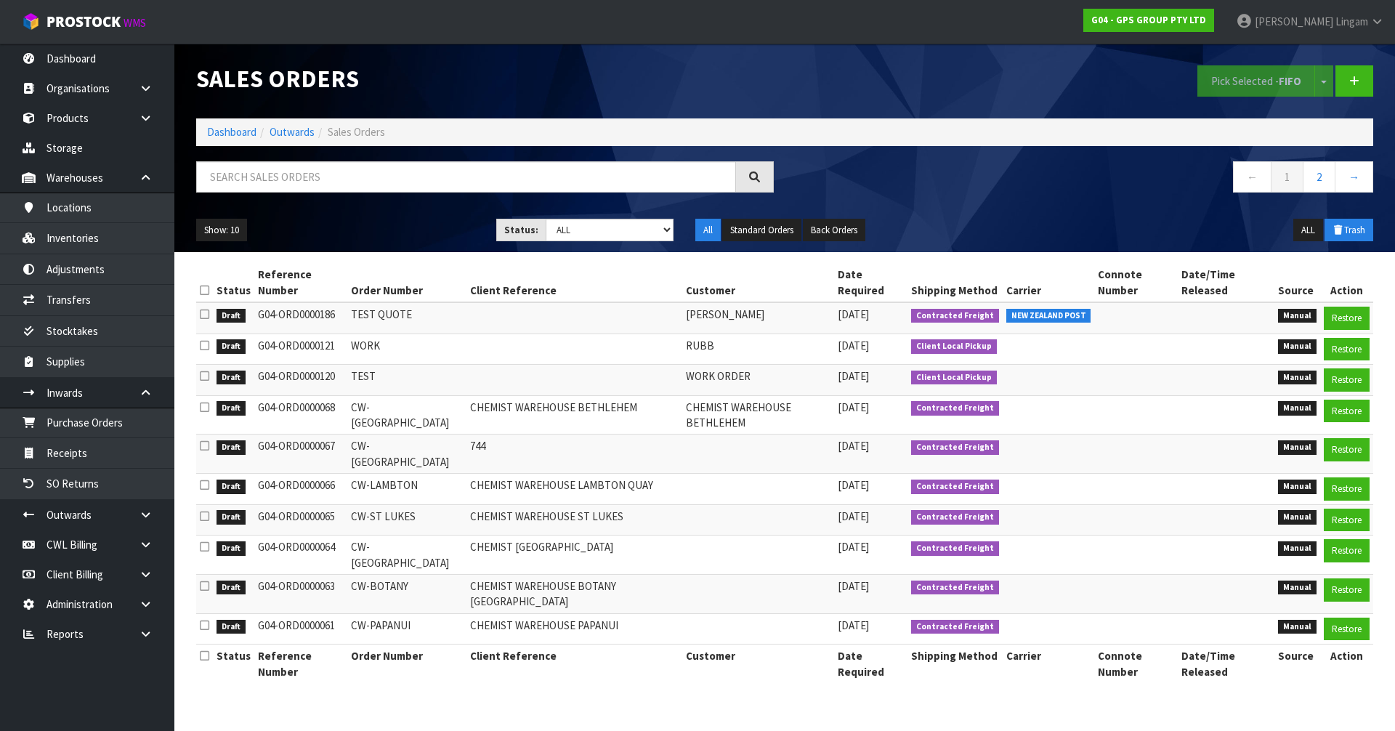
drag, startPoint x: 662, startPoint y: 301, endPoint x: 787, endPoint y: 301, distance: 124.9
click at [787, 302] on td "[PERSON_NAME]" at bounding box center [758, 317] width 152 height 31
copy td "[PERSON_NAME]"
click at [240, 131] on link "Dashboard" at bounding box center [231, 132] width 49 height 14
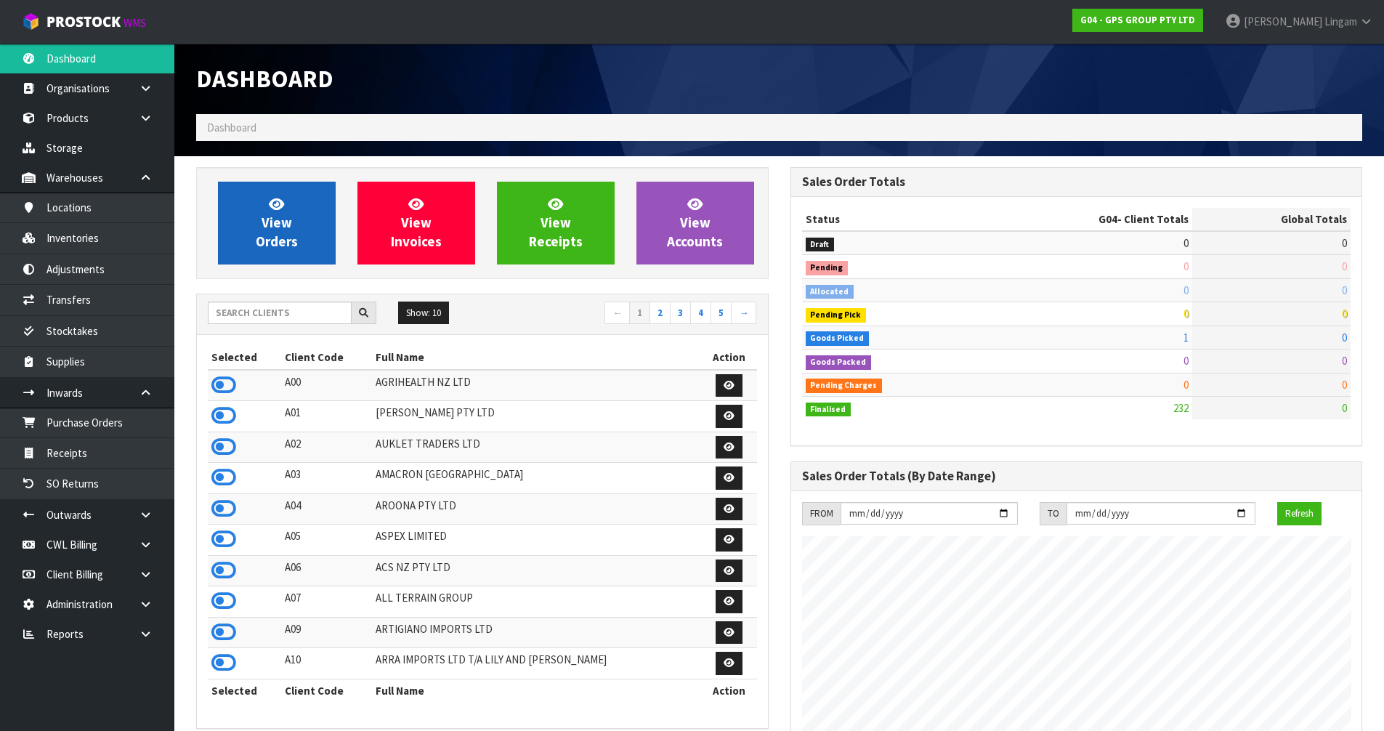
scroll to position [912, 593]
click at [269, 241] on span "View Orders" at bounding box center [277, 222] width 42 height 54
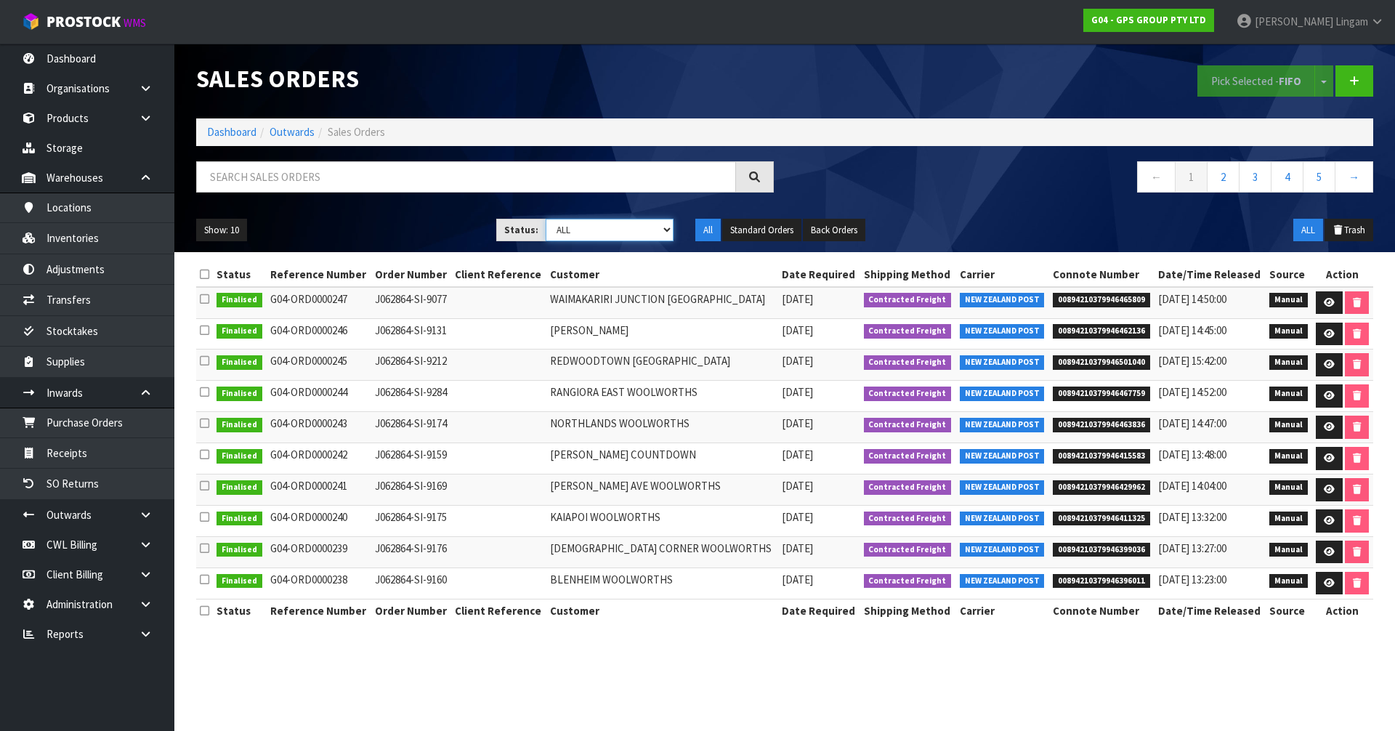
click at [639, 223] on select "Draft Pending Allocated Pending Pick Goods Picked Goods Packed Pending Charges …" at bounding box center [610, 230] width 129 height 23
select select "string:4"
click at [546, 219] on select "Draft Pending Allocated Pending Pick Goods Picked Goods Packed Pending Charges …" at bounding box center [610, 230] width 129 height 23
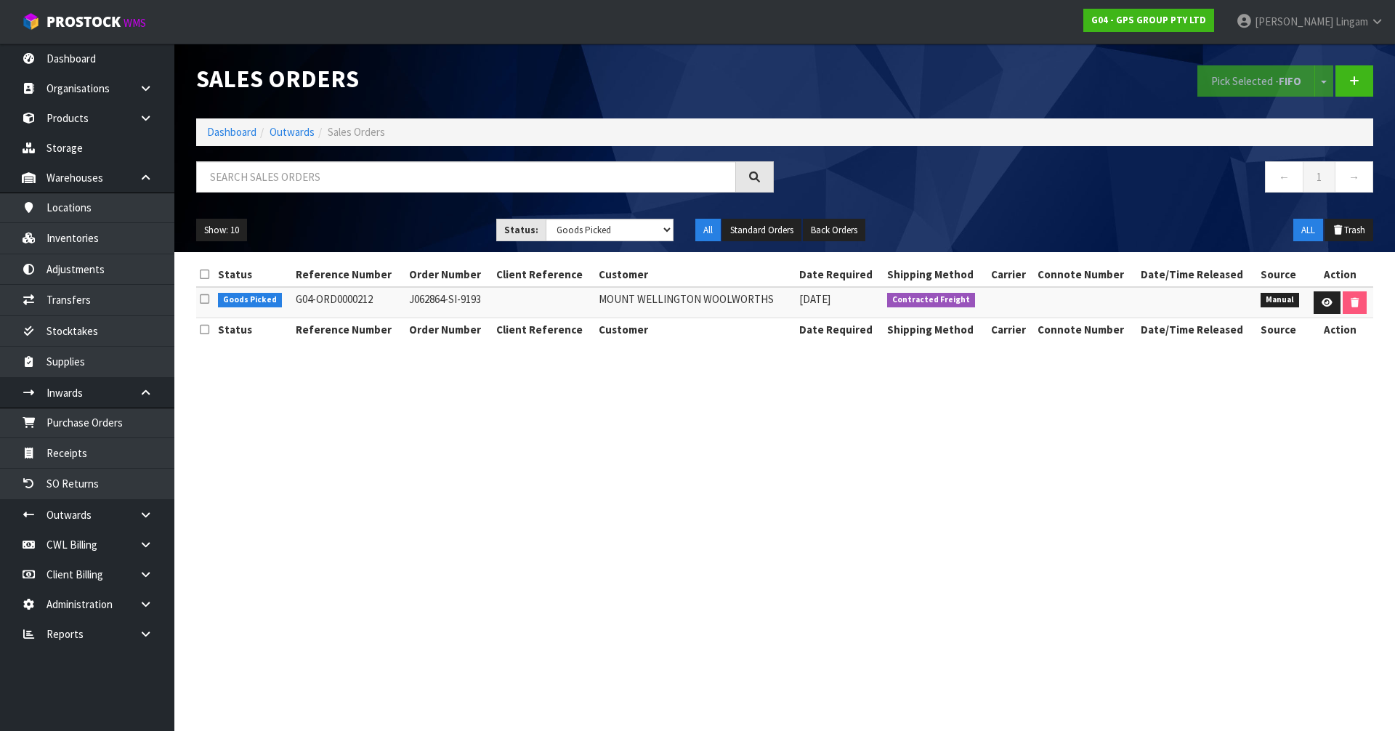
drag, startPoint x: 401, startPoint y: 300, endPoint x: 487, endPoint y: 304, distance: 86.5
click at [487, 304] on td "J062864-SI-9193" at bounding box center [448, 302] width 87 height 31
copy td "J062864-SI-9193"
click at [604, 299] on td "MOUNT WELLINGTON WOOLWORTHS" at bounding box center [695, 302] width 200 height 31
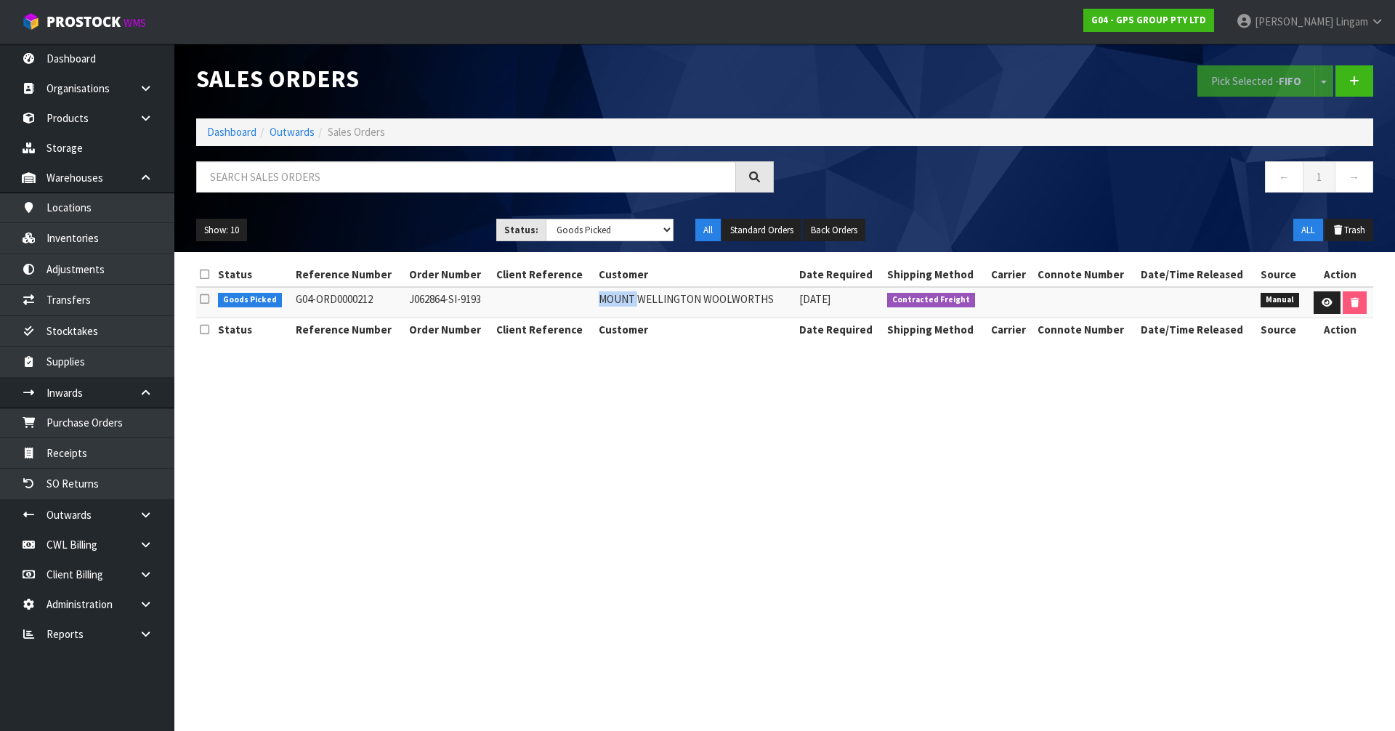
copy td "MOUNT"
click at [1330, 303] on icon at bounding box center [1326, 302] width 11 height 9
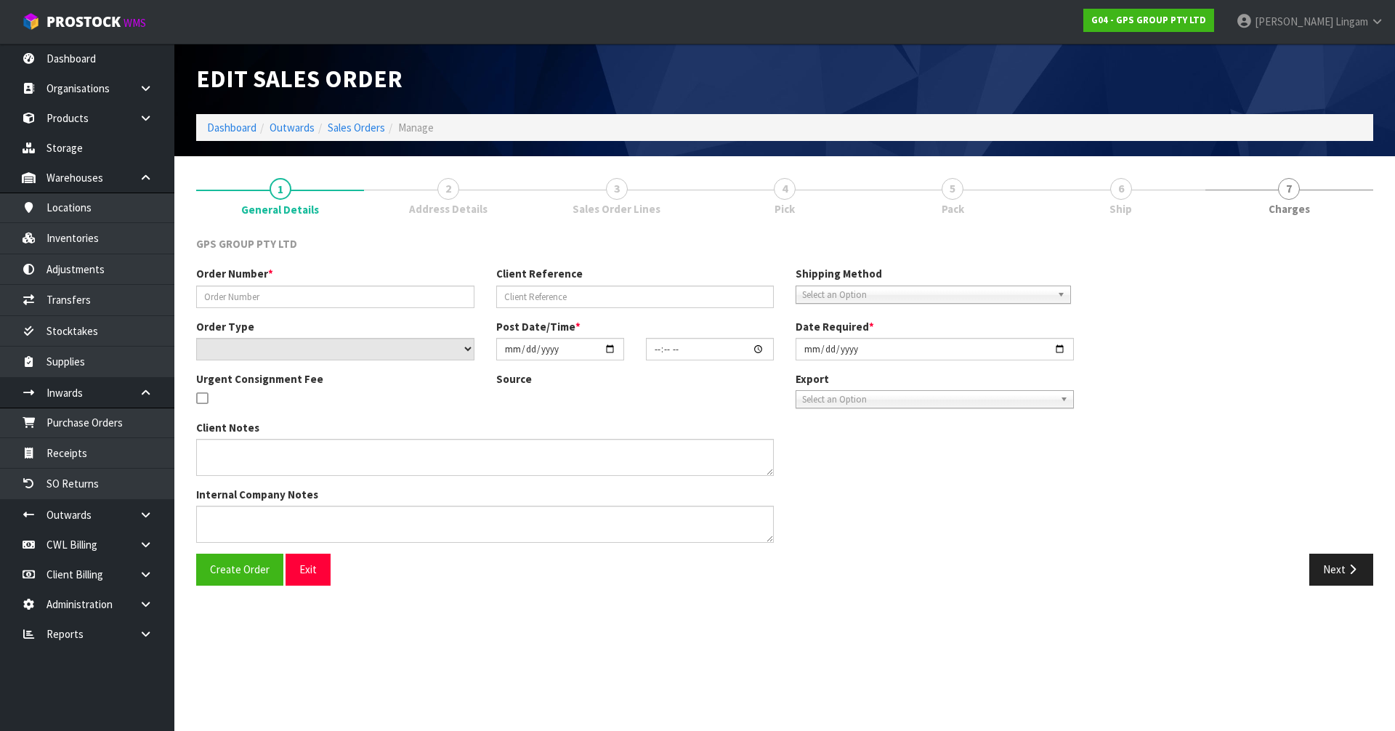
type input "J062864-SI-9193"
select select "number:0"
type input "[DATE]"
type input "16:42:00.000"
type input "[DATE]"
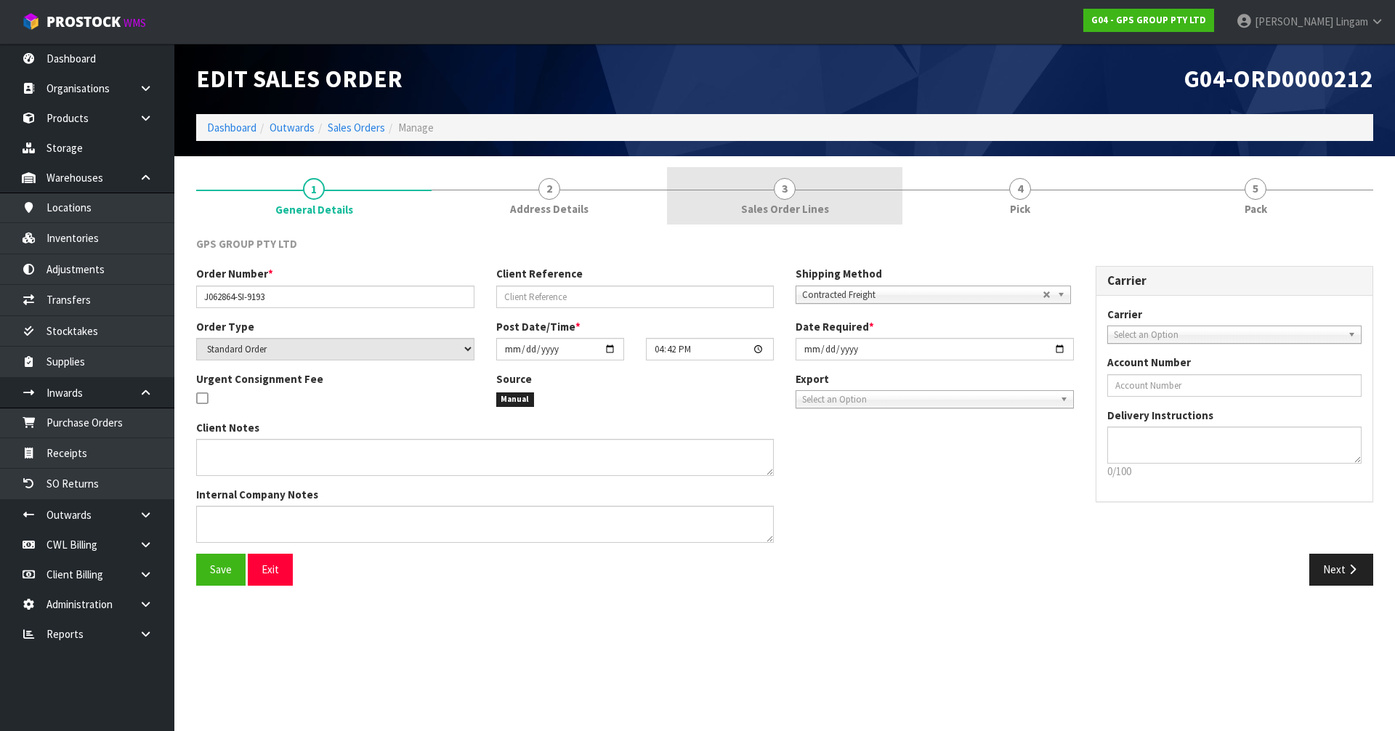
click at [816, 206] on span "Sales Order Lines" at bounding box center [785, 208] width 88 height 15
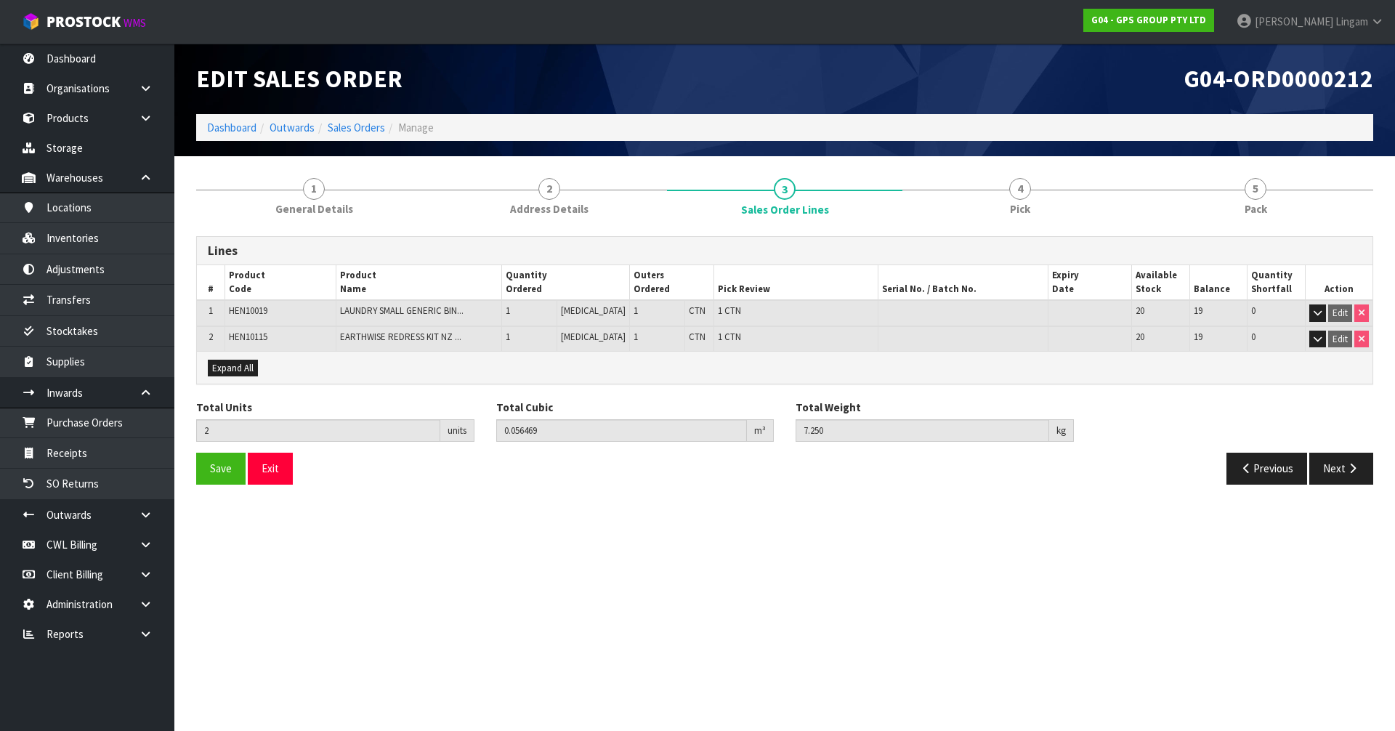
click at [257, 313] on span "HEN10019" at bounding box center [248, 310] width 38 height 12
copy span "HEN10019"
click at [254, 335] on span "HEN10115" at bounding box center [248, 336] width 38 height 12
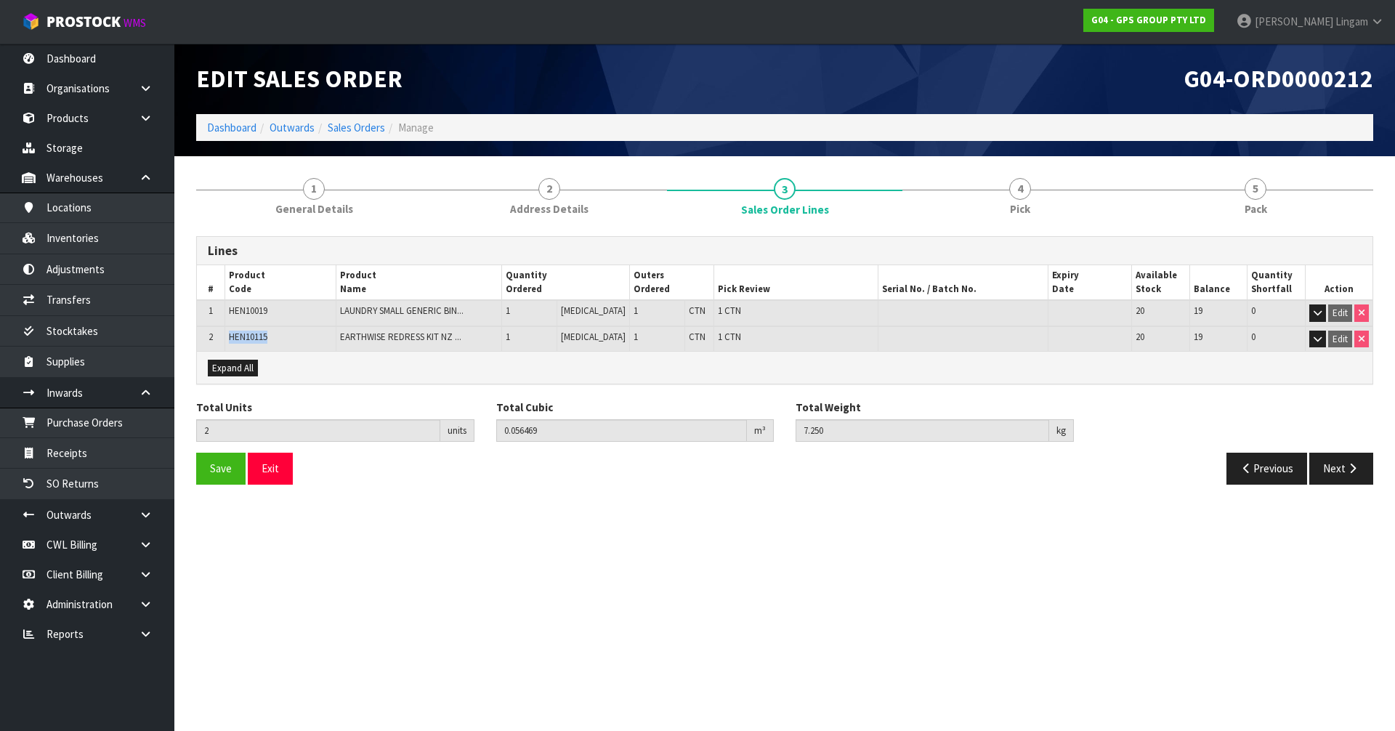
copy span "HEN10115"
click at [814, 565] on section "Edit Sales Order G04-ORD0000212 Dashboard Outwards Sales Orders Manage 1 Genera…" at bounding box center [697, 365] width 1395 height 731
click at [224, 126] on link "Dashboard" at bounding box center [231, 128] width 49 height 14
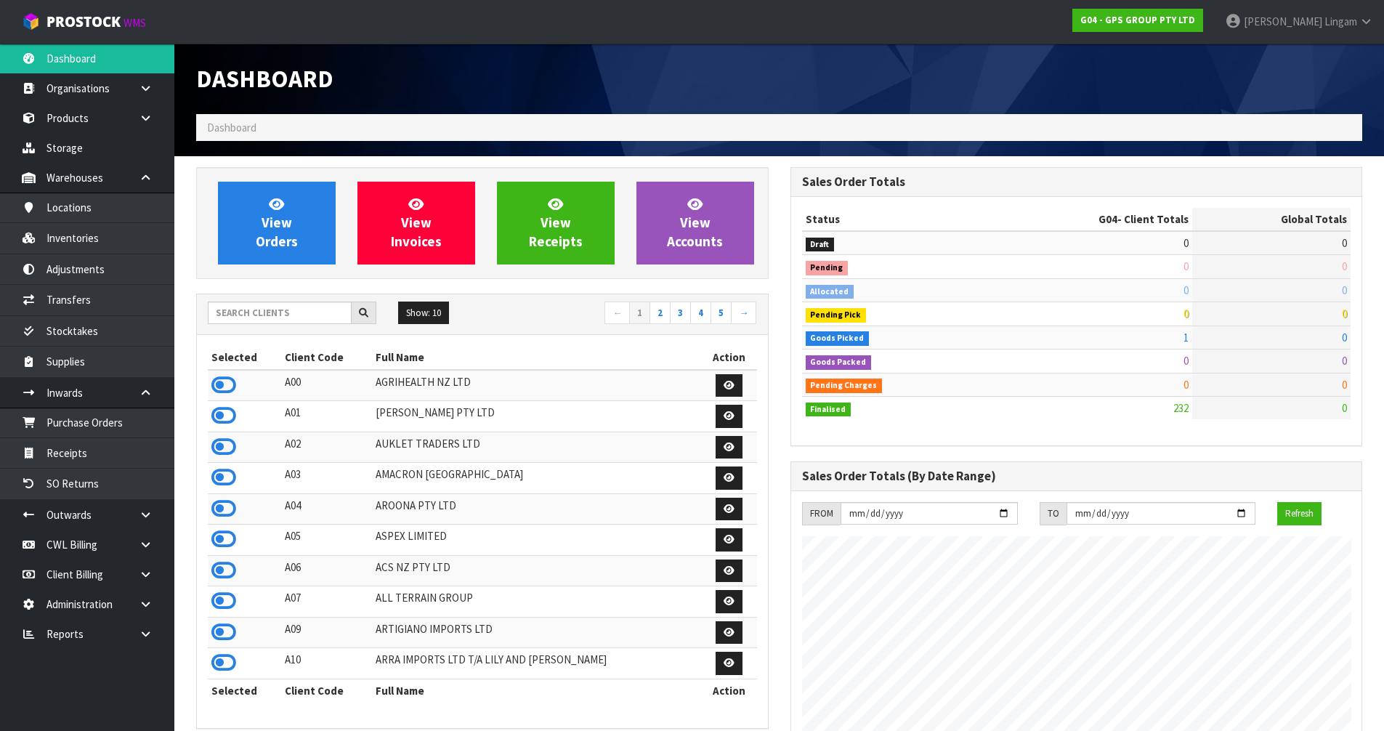
scroll to position [912, 593]
click at [291, 315] on input "text" at bounding box center [280, 312] width 144 height 23
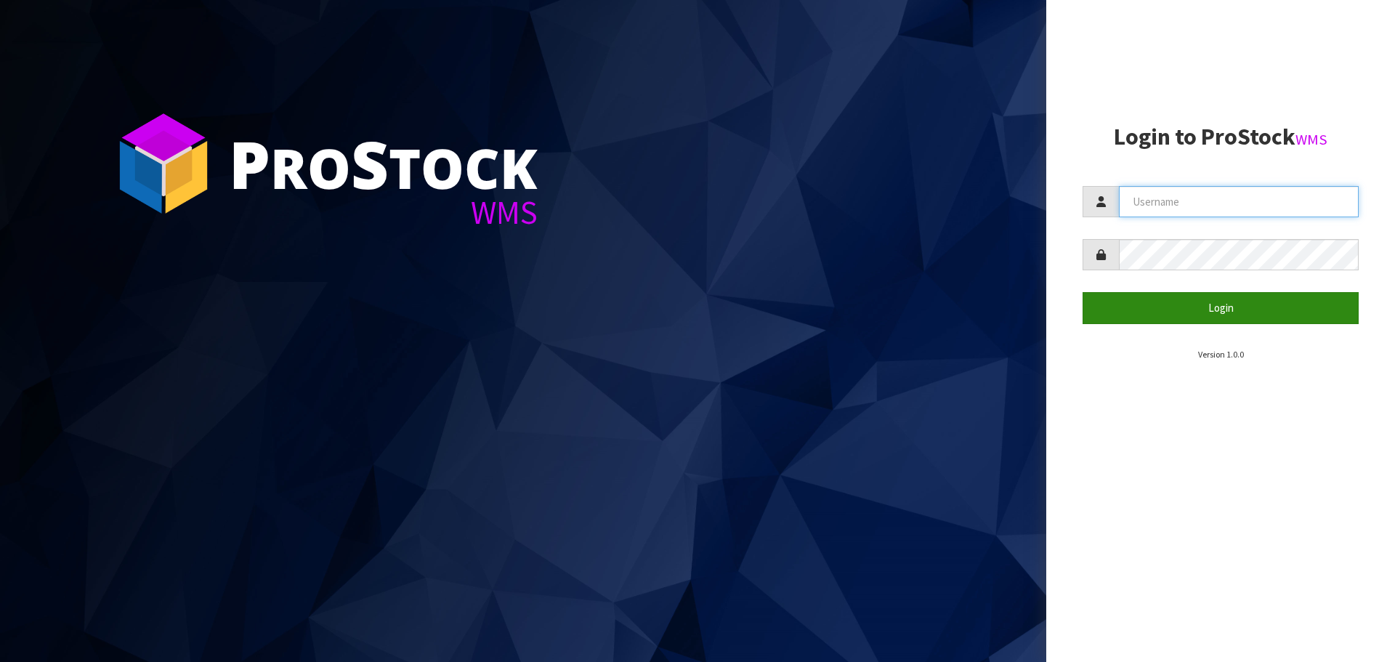
type input "vineeta@cwl.co.nz"
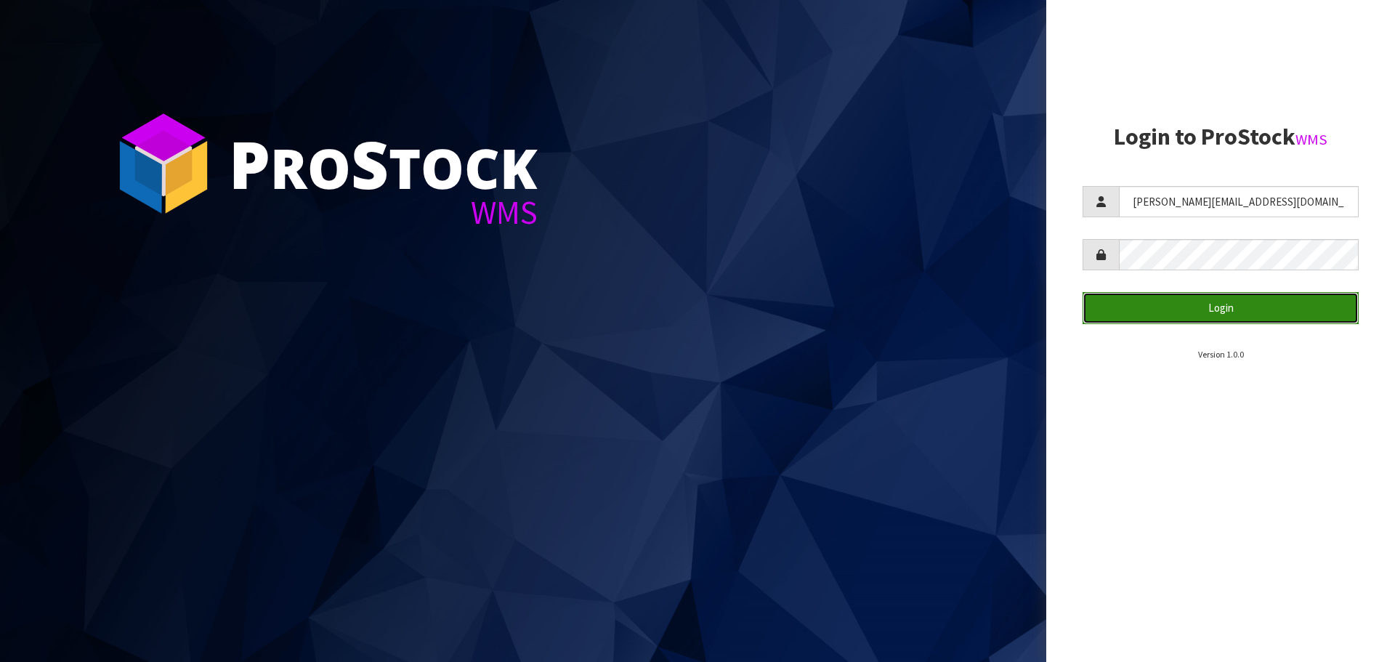
click at [1225, 313] on button "Login" at bounding box center [1220, 307] width 276 height 31
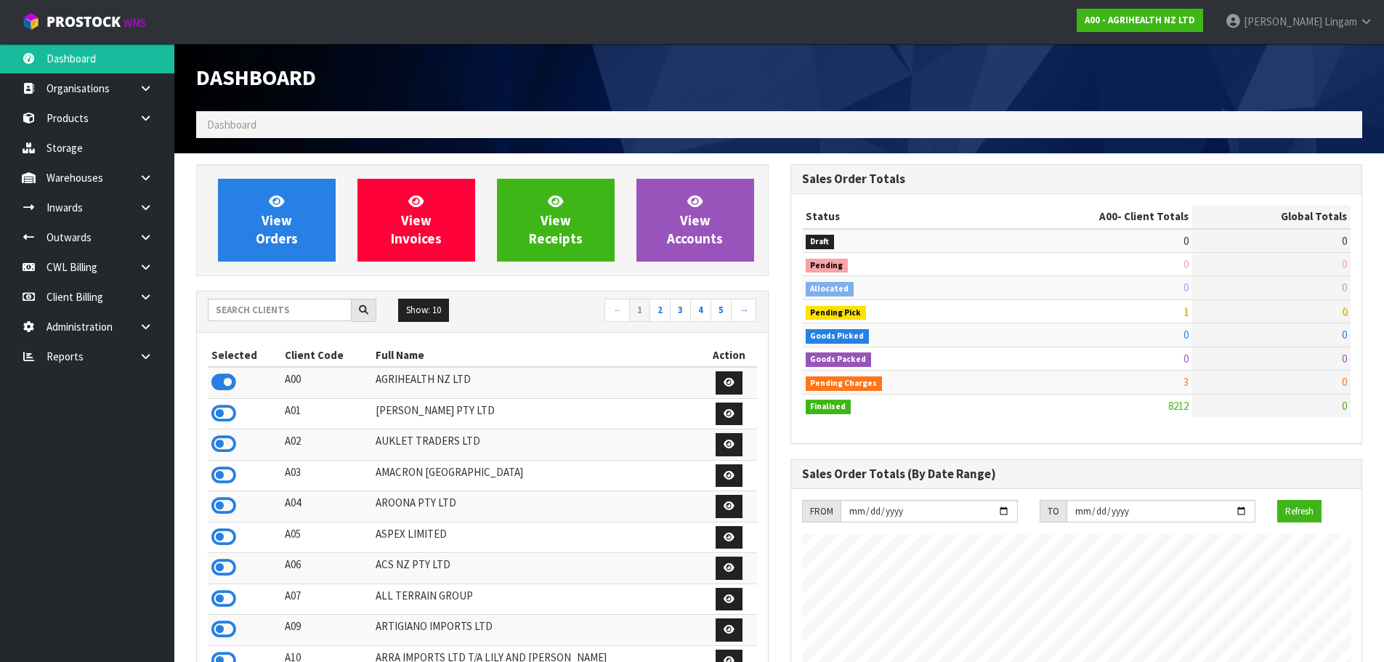
scroll to position [1100, 593]
click at [280, 309] on input "text" at bounding box center [280, 310] width 144 height 23
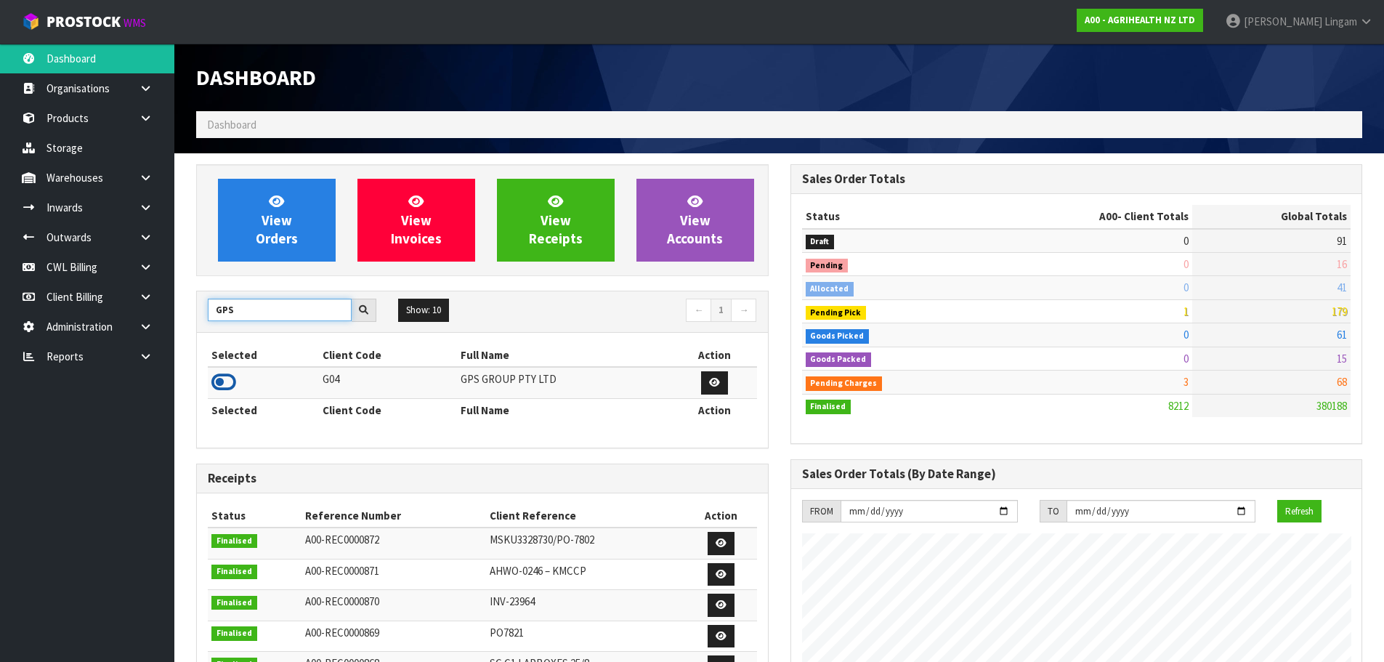
type input "GPS"
click at [230, 377] on icon at bounding box center [223, 382] width 25 height 22
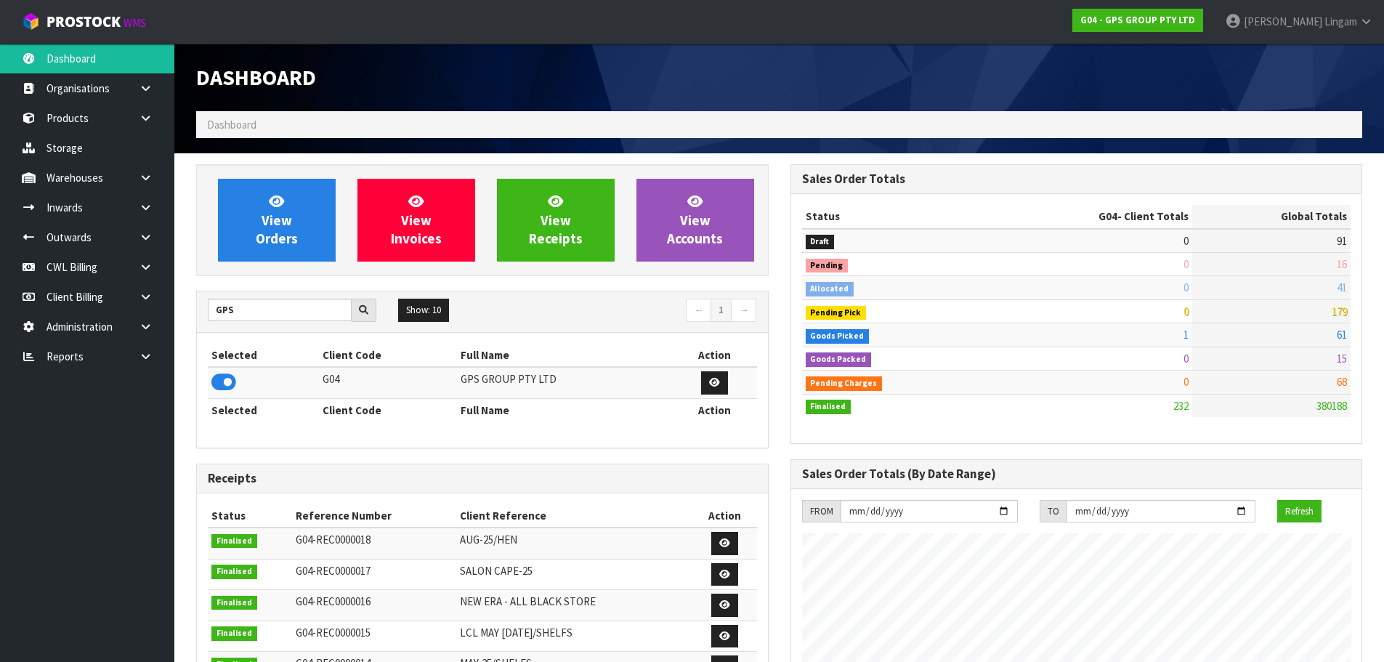
scroll to position [912, 593]
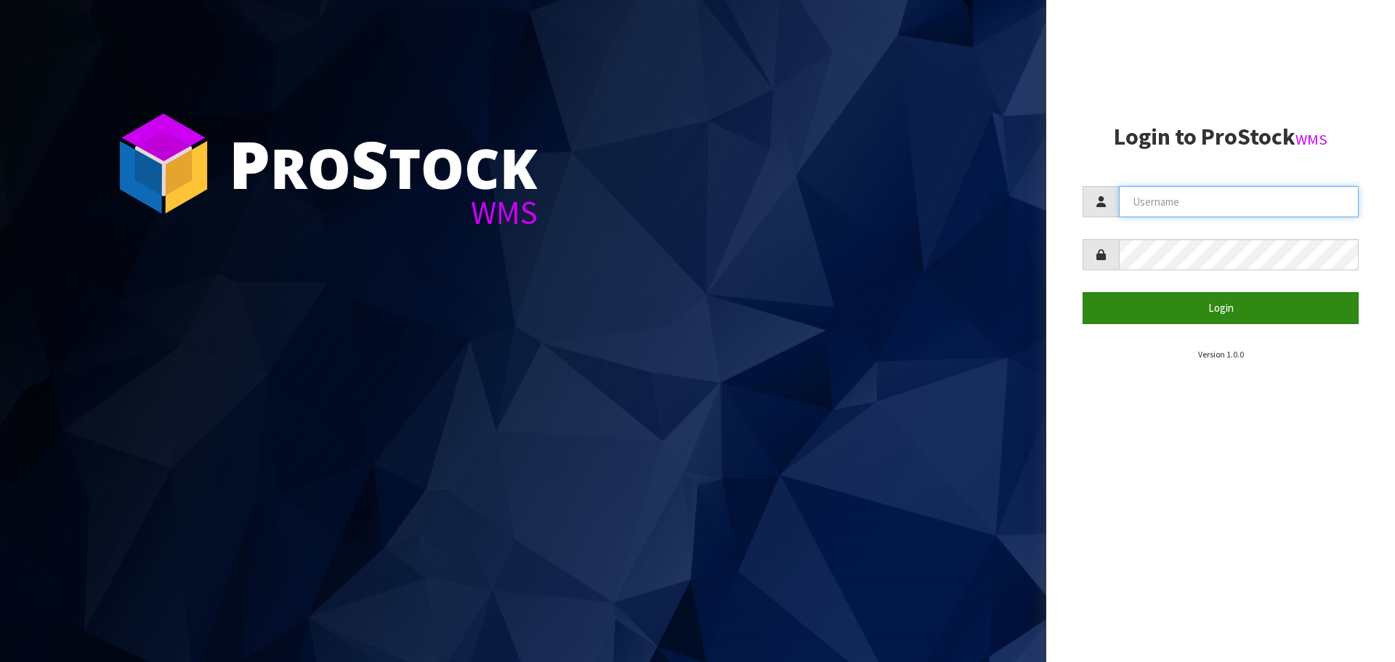
type input "[PERSON_NAME][EMAIL_ADDRESS][DOMAIN_NAME]"
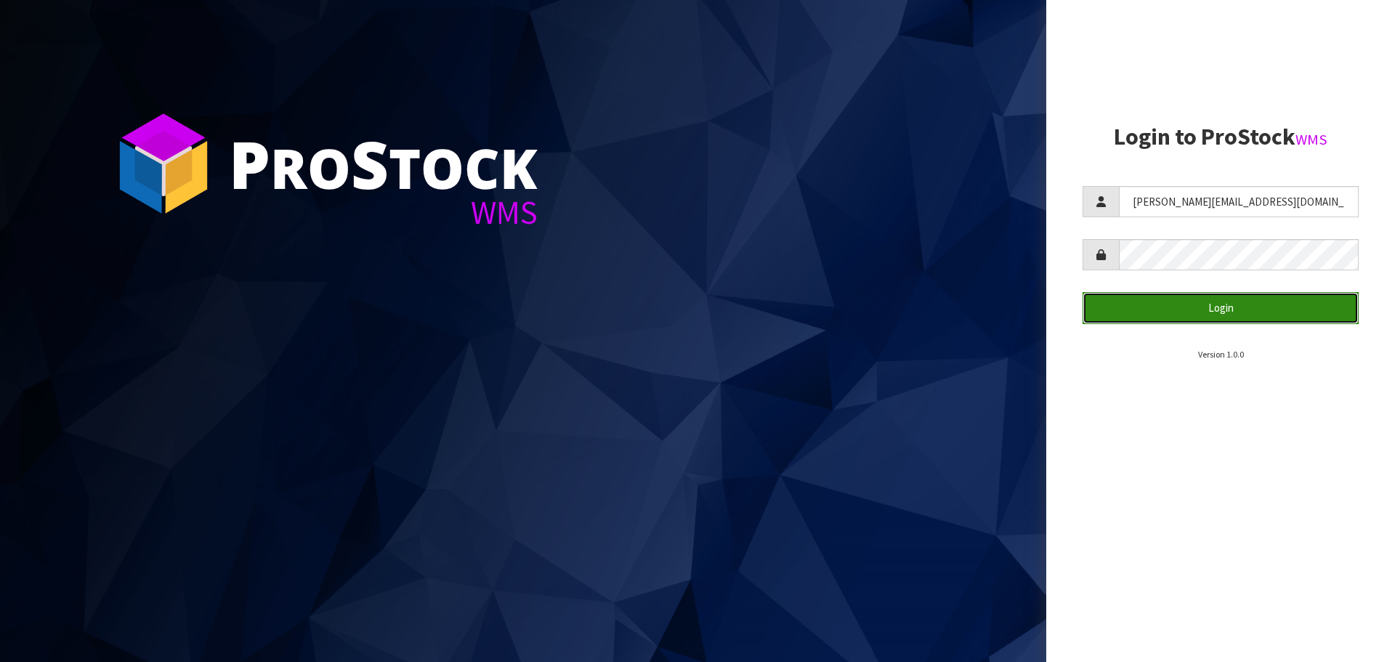
click at [1246, 306] on button "Login" at bounding box center [1220, 307] width 276 height 31
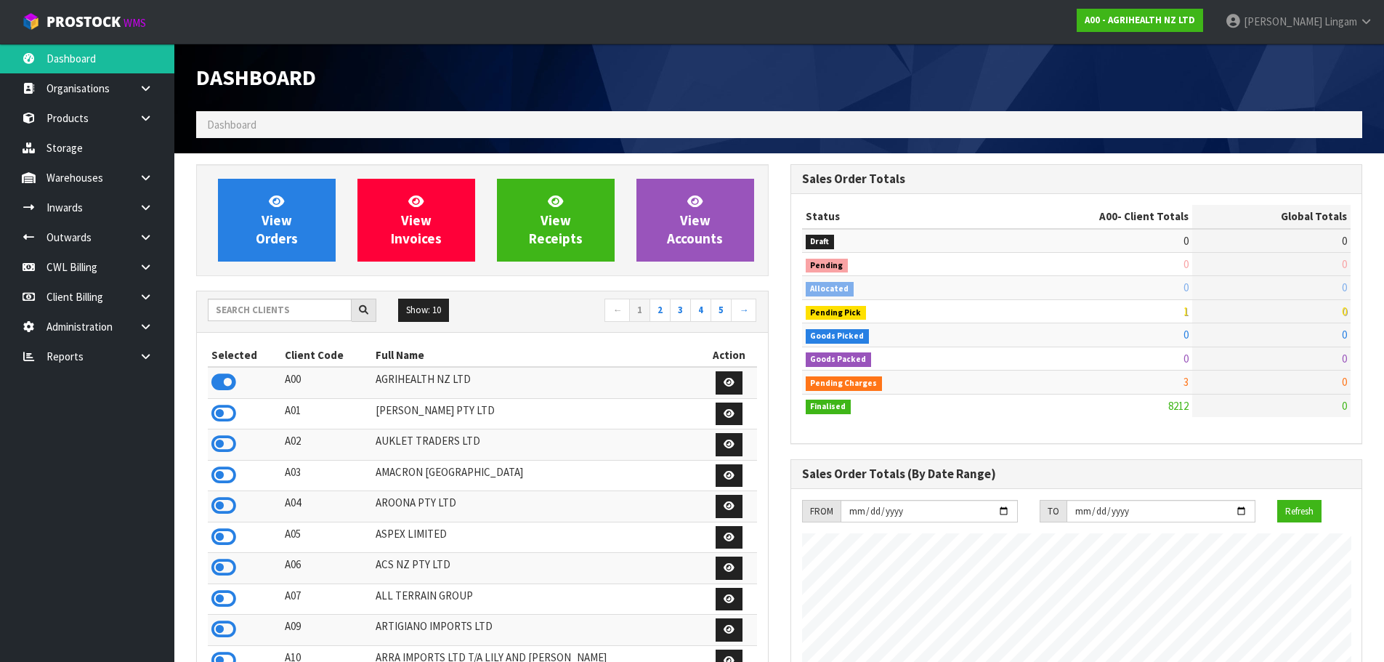
scroll to position [1100, 593]
click at [147, 187] on link at bounding box center [151, 178] width 46 height 30
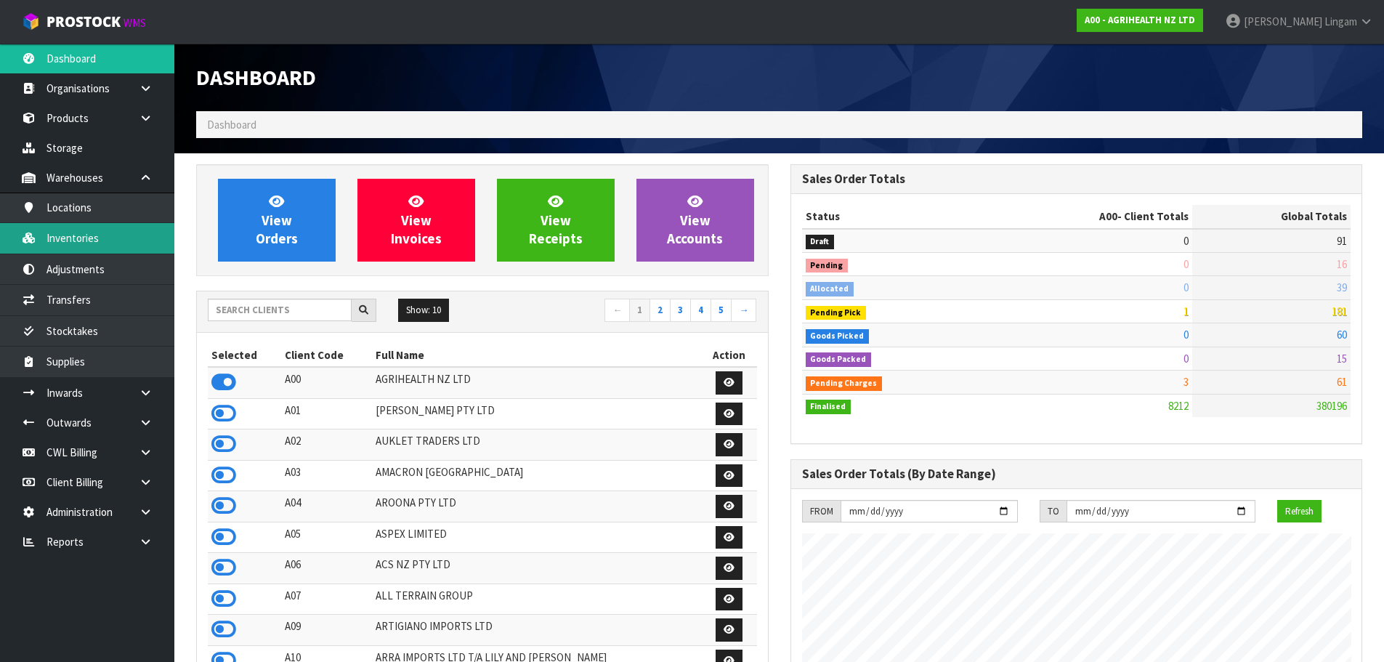
click at [78, 240] on link "Inventories" at bounding box center [87, 238] width 174 height 30
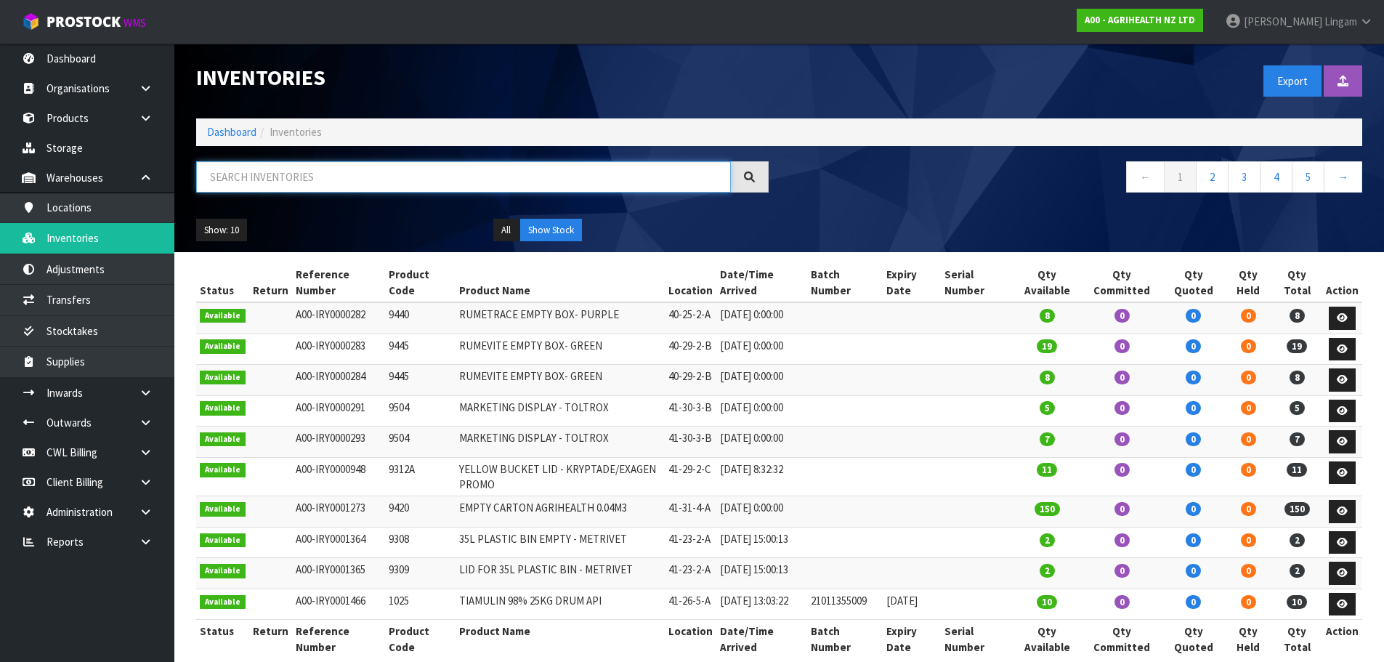
click at [502, 177] on input "text" at bounding box center [463, 176] width 535 height 31
paste input "HEN10019"
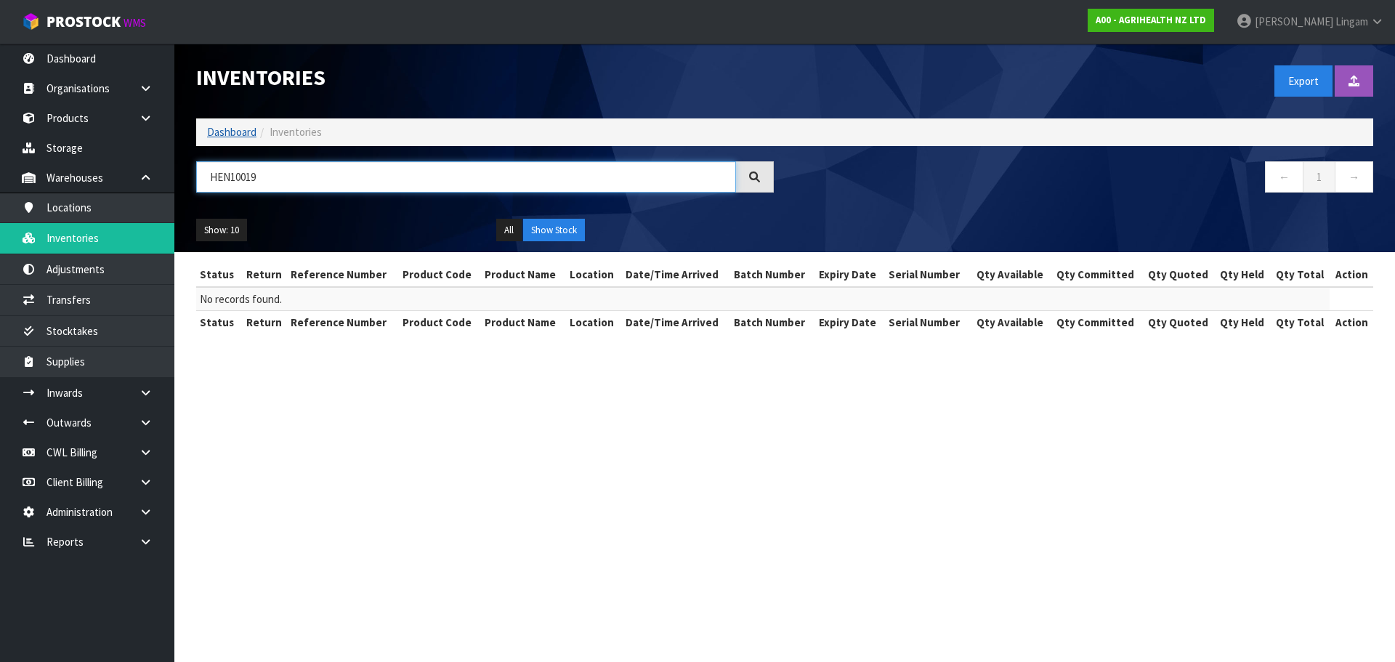
type input "HEN10019"
click at [227, 135] on link "Dashboard" at bounding box center [231, 132] width 49 height 14
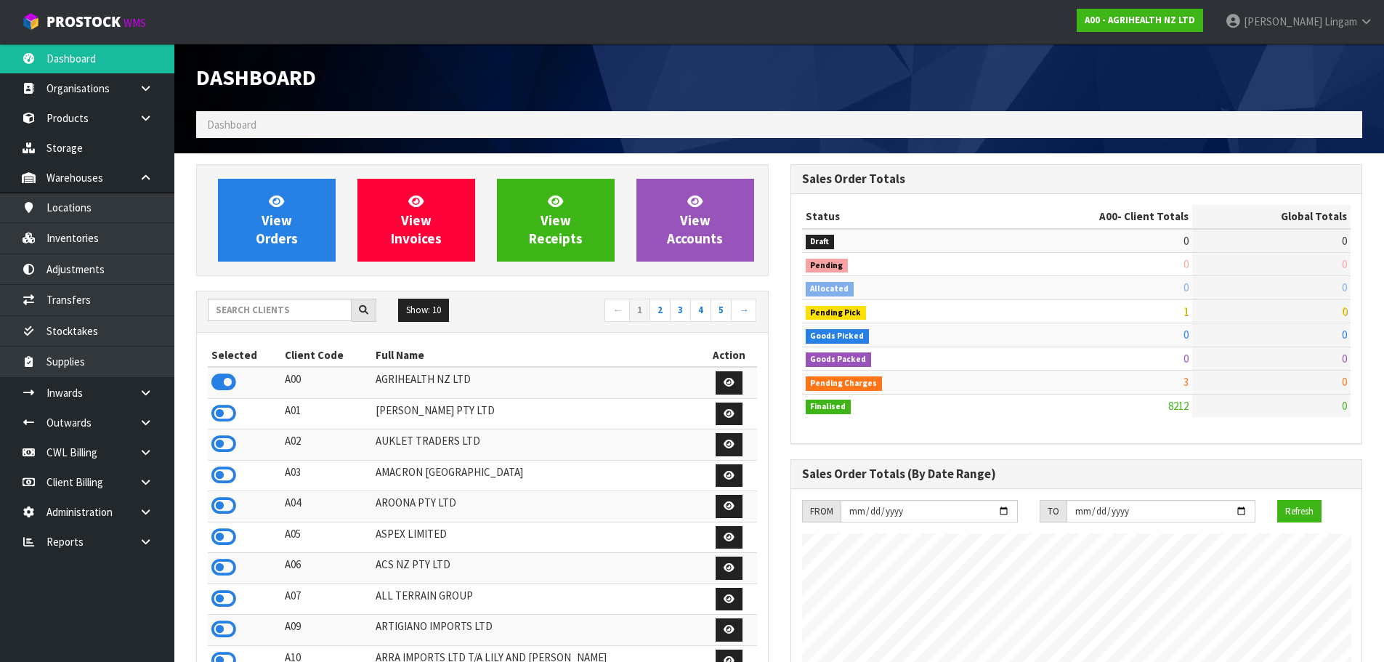
scroll to position [1100, 593]
click at [297, 312] on input "text" at bounding box center [280, 310] width 144 height 23
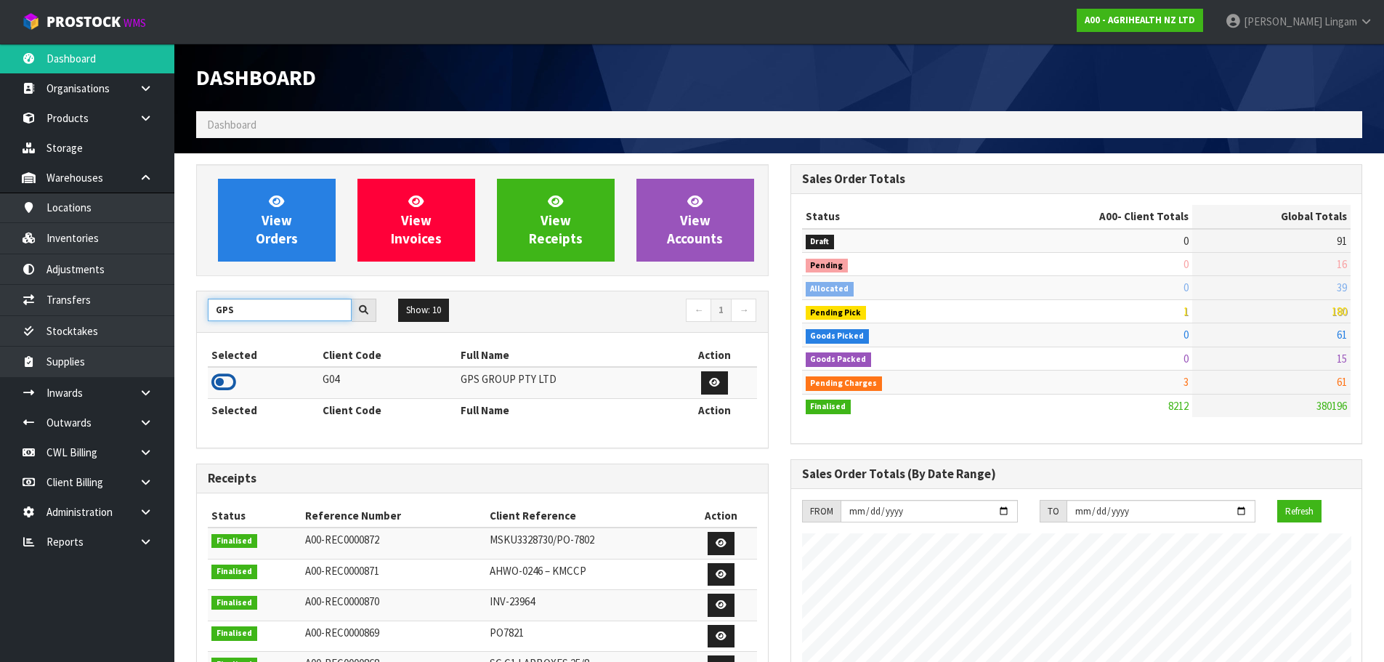
type input "GPS"
click at [220, 376] on icon at bounding box center [223, 382] width 25 height 22
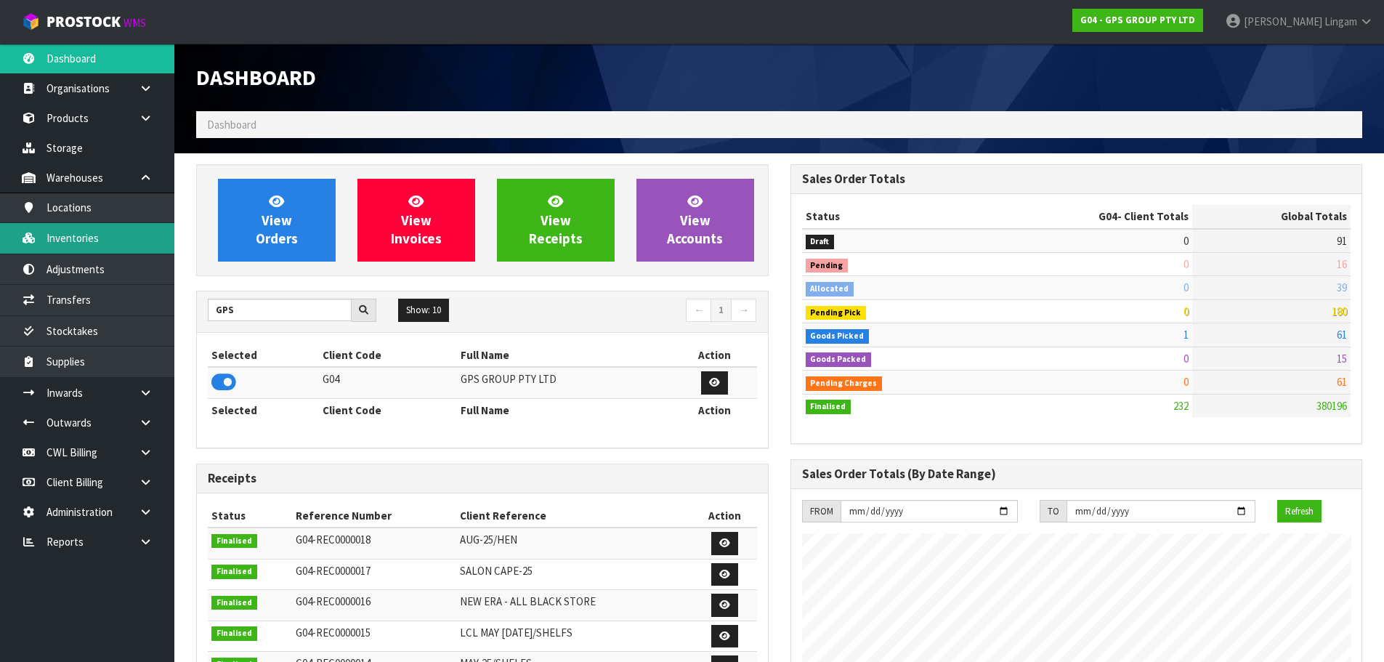
scroll to position [912, 593]
click at [105, 238] on link "Inventories" at bounding box center [87, 238] width 174 height 30
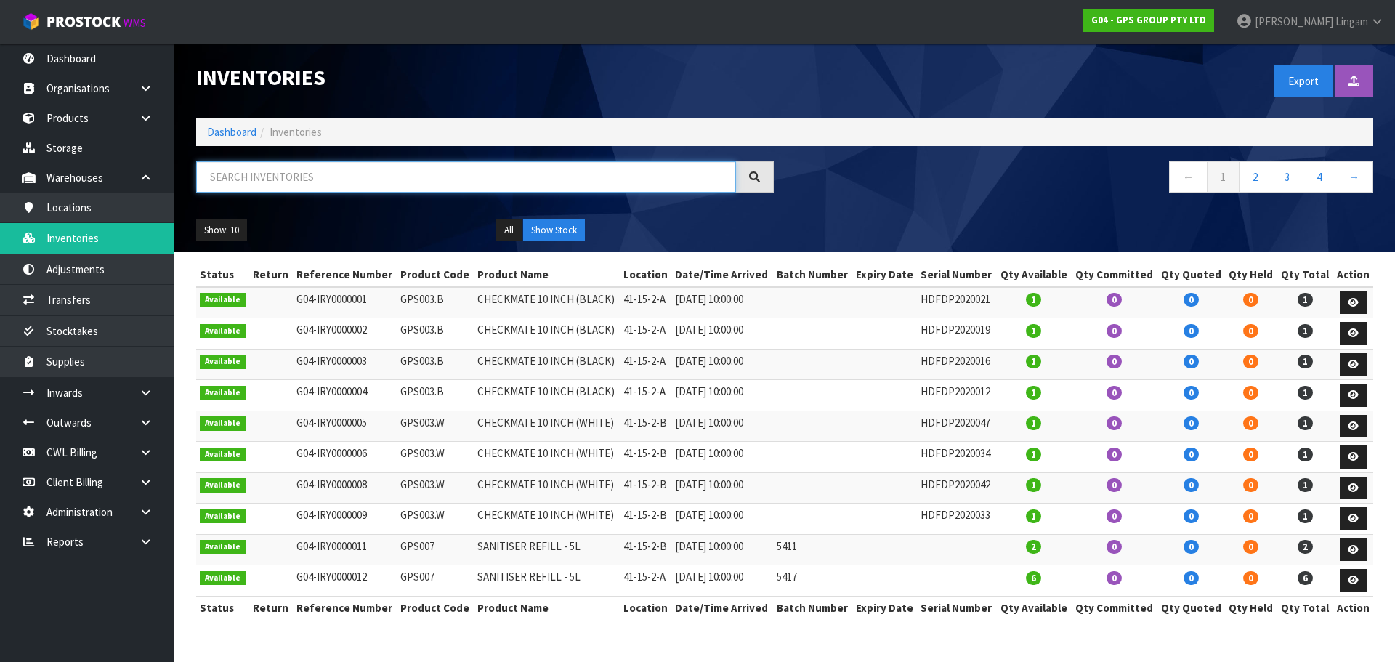
click at [385, 176] on input "text" at bounding box center [466, 176] width 540 height 31
paste input "HEN10019"
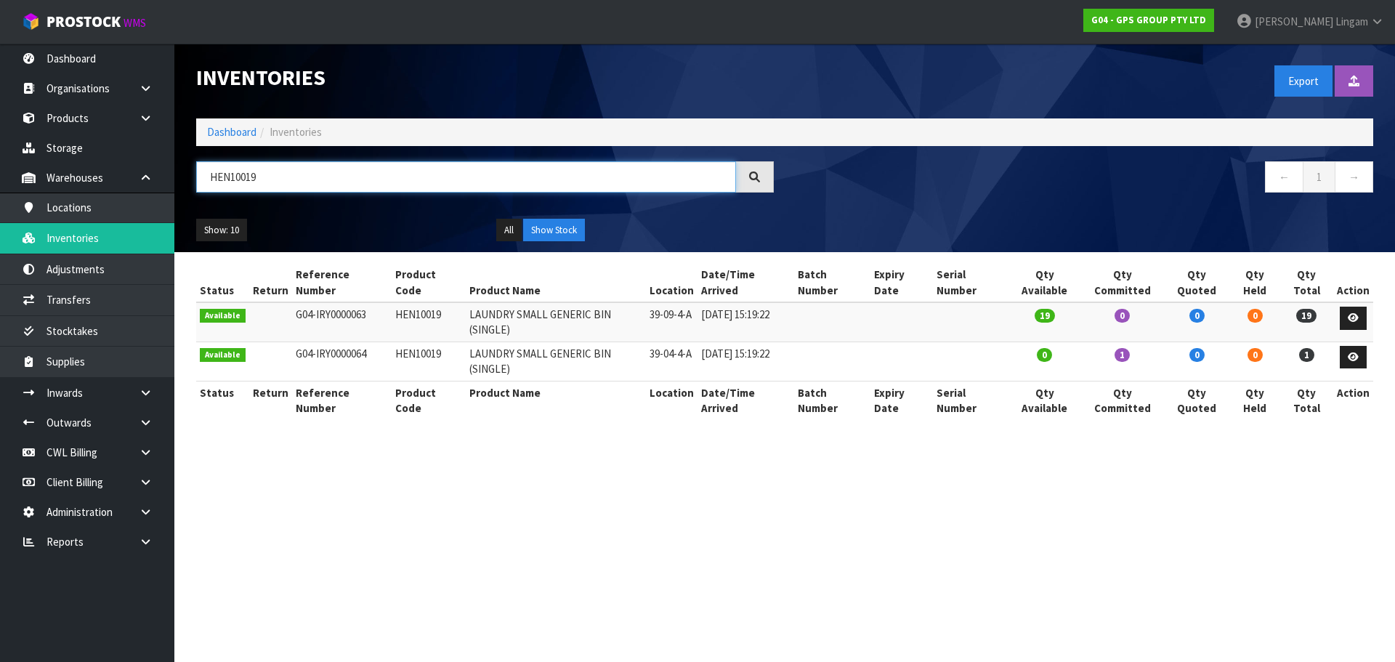
drag, startPoint x: 289, startPoint y: 177, endPoint x: 197, endPoint y: 190, distance: 93.2
click at [197, 190] on input "HEN10019" at bounding box center [466, 176] width 540 height 31
paste input "115"
type input "HEN10115"
click at [503, 229] on button "All" at bounding box center [508, 230] width 25 height 23
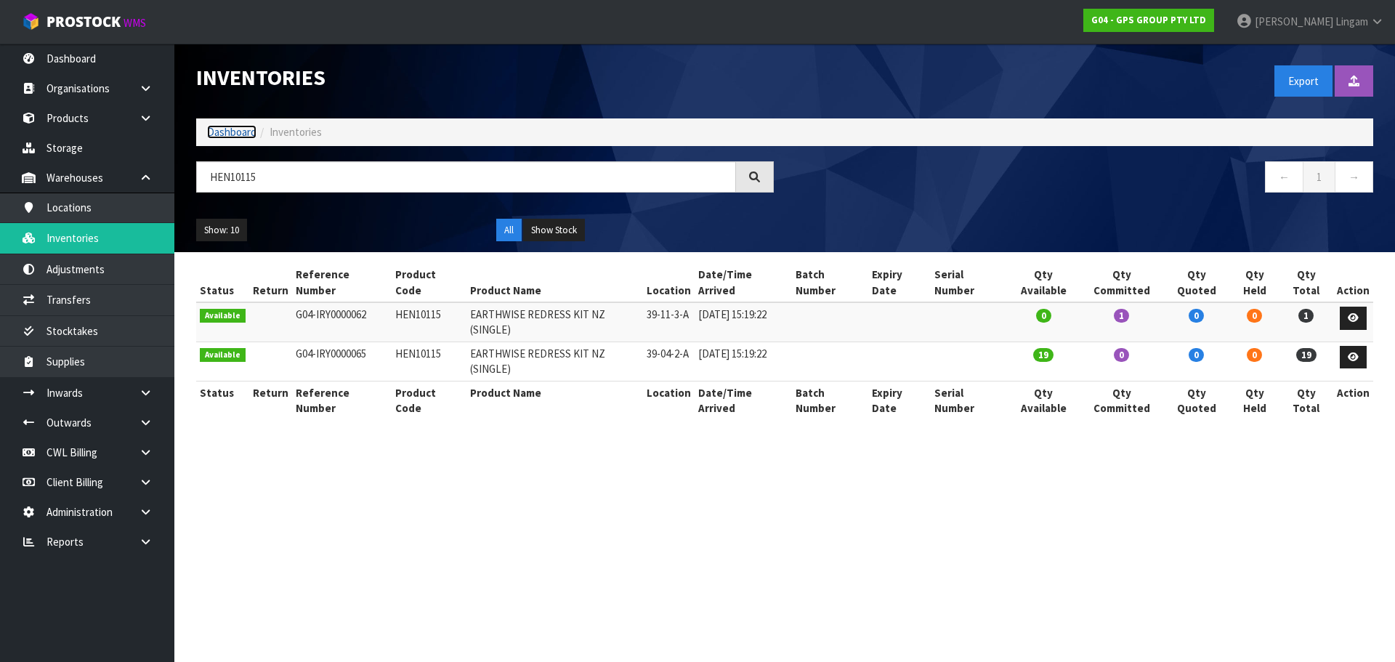
click at [230, 128] on link "Dashboard" at bounding box center [231, 132] width 49 height 14
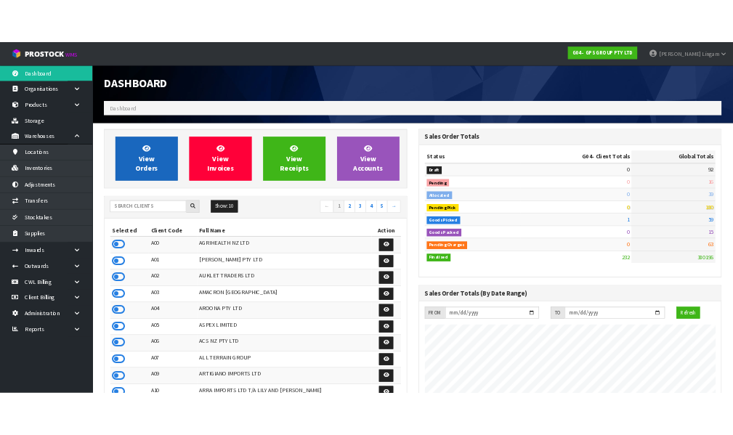
scroll to position [964, 537]
